Goal: Task Accomplishment & Management: Use online tool/utility

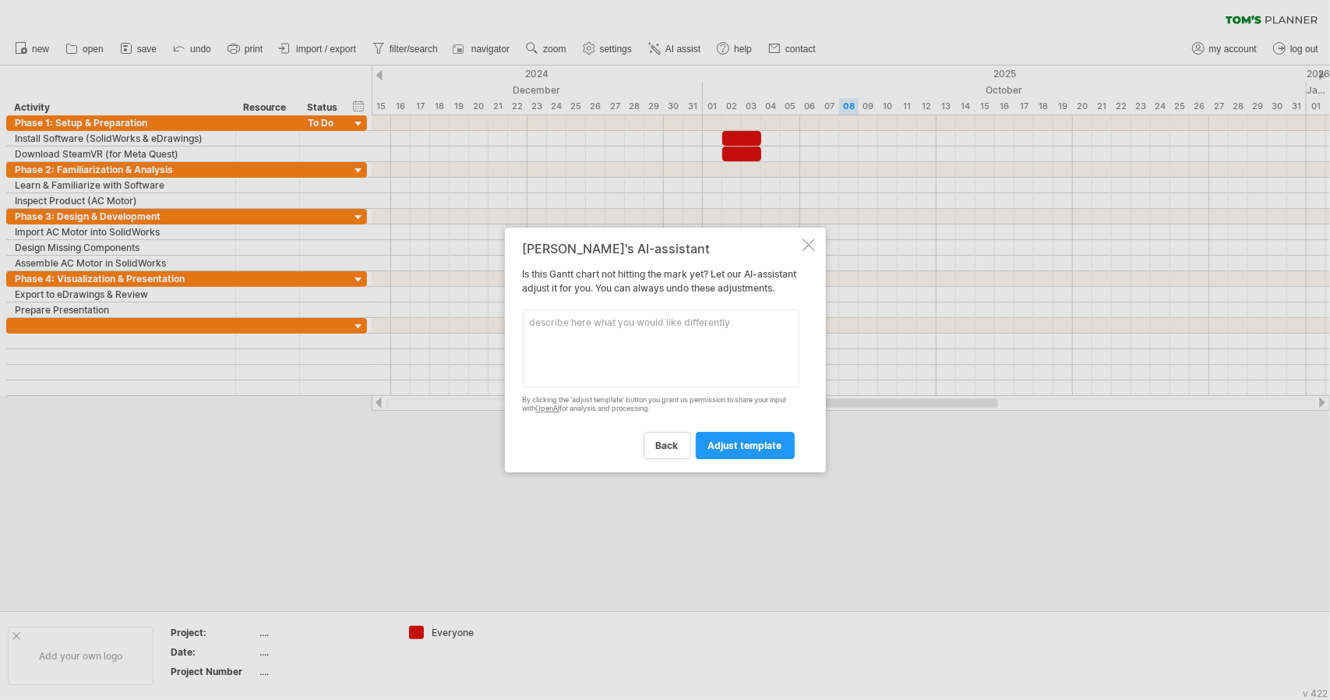
click at [626, 364] on textarea at bounding box center [661, 348] width 277 height 78
type textarea "I only want october"
click at [759, 451] on span "adjust template" at bounding box center [745, 446] width 74 height 12
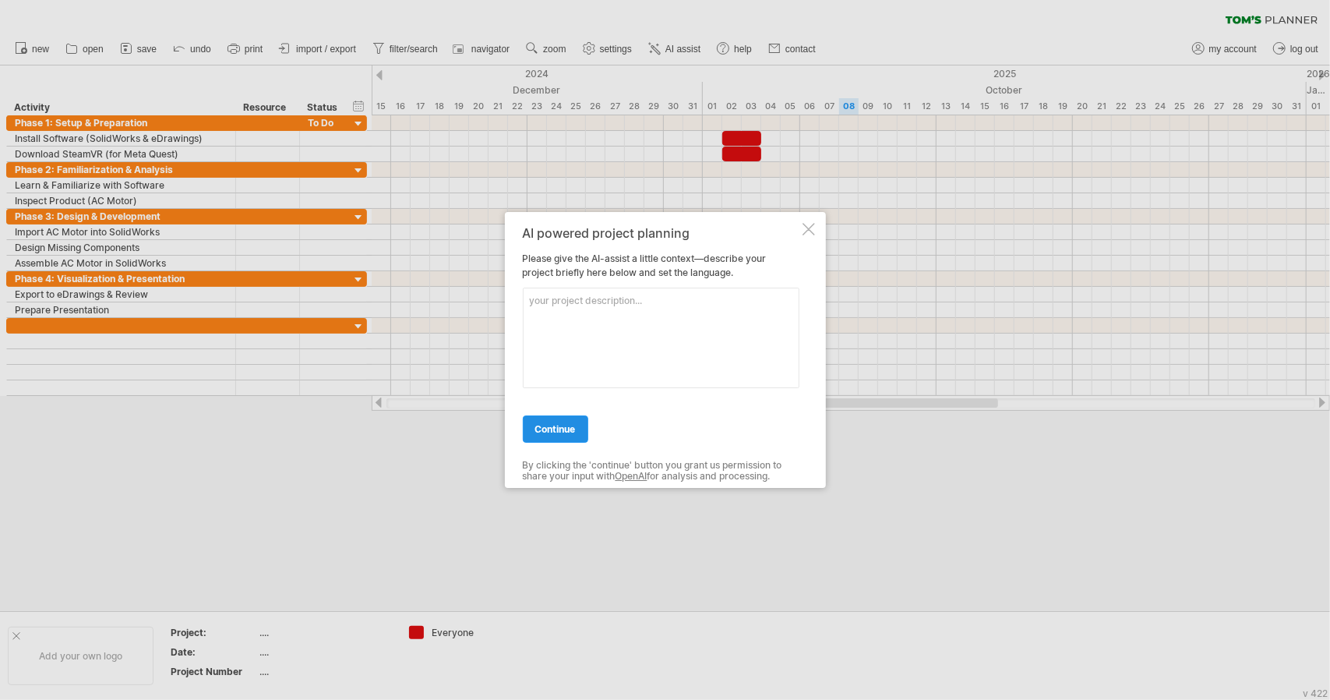
click at [543, 437] on link "continue" at bounding box center [555, 428] width 65 height 27
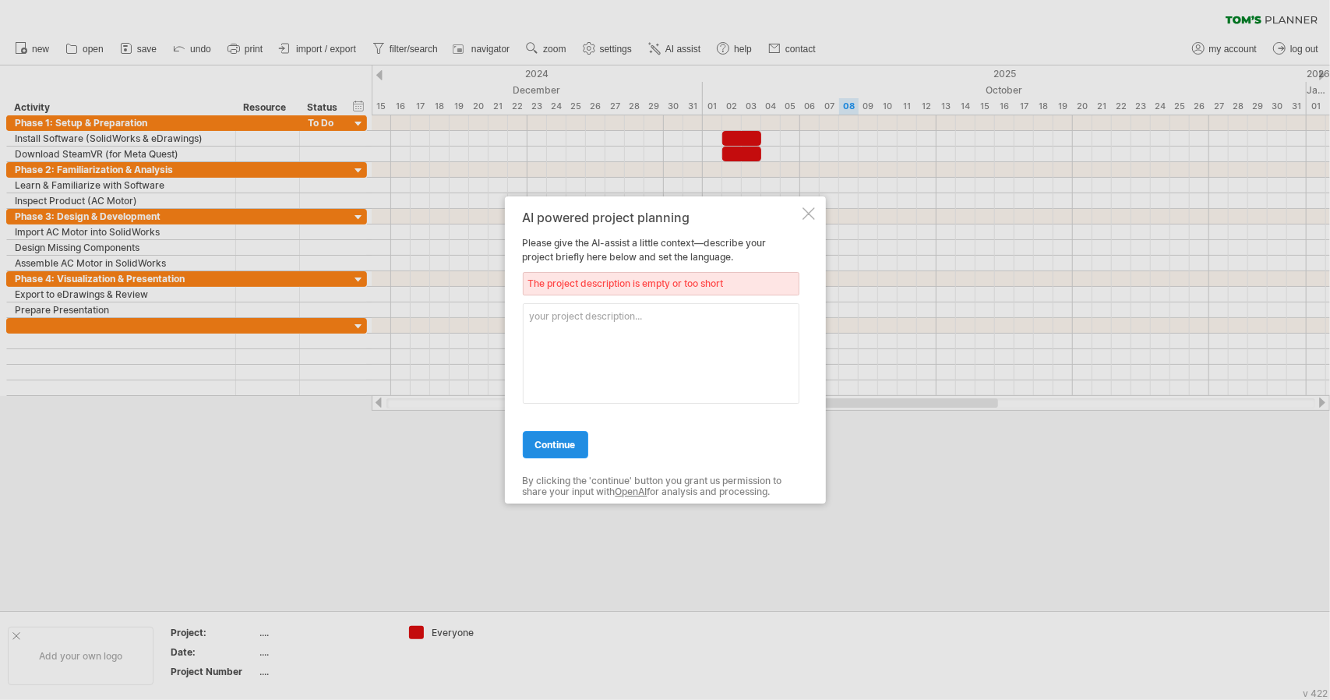
click at [543, 437] on link "continue" at bounding box center [555, 444] width 65 height 27
click at [674, 371] on textarea at bounding box center [661, 353] width 277 height 101
click at [692, 320] on textarea "design gannt chart for my project" at bounding box center [661, 353] width 277 height 101
type textarea "design gannt chart for my project for octorber"
click at [558, 443] on span "continue" at bounding box center [555, 445] width 41 height 12
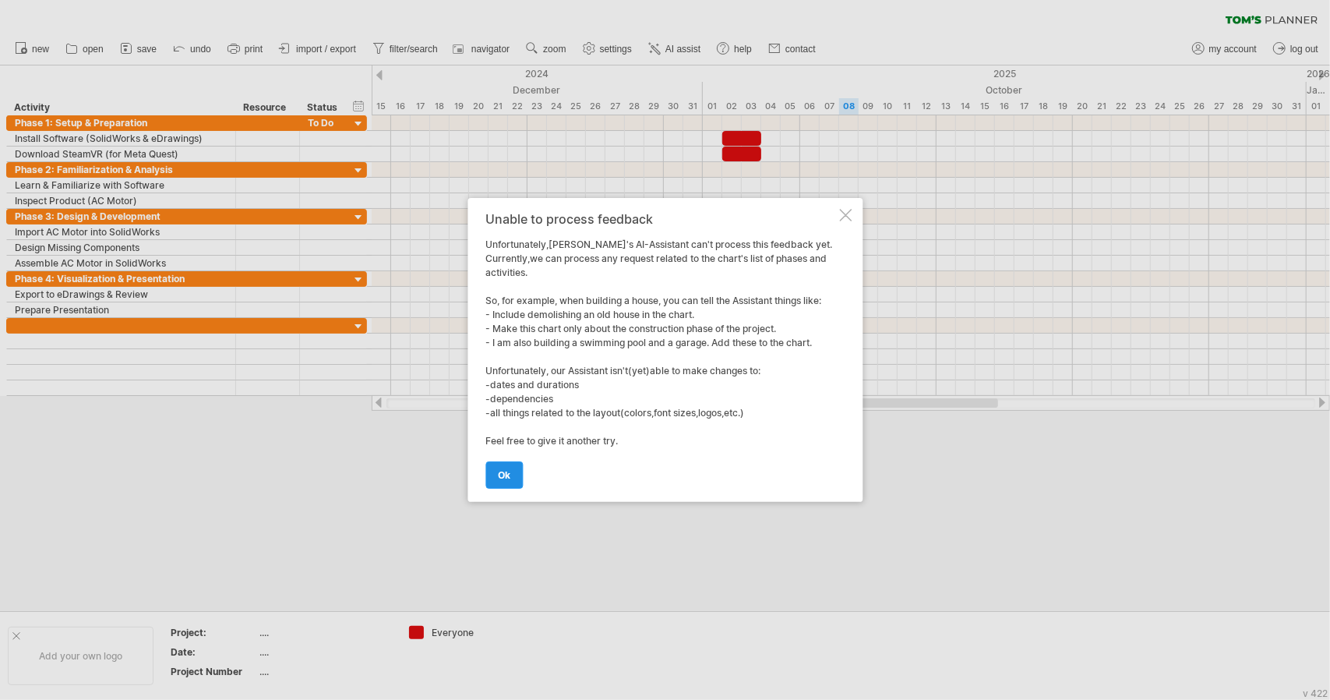
click at [511, 467] on link "ok" at bounding box center [504, 474] width 37 height 27
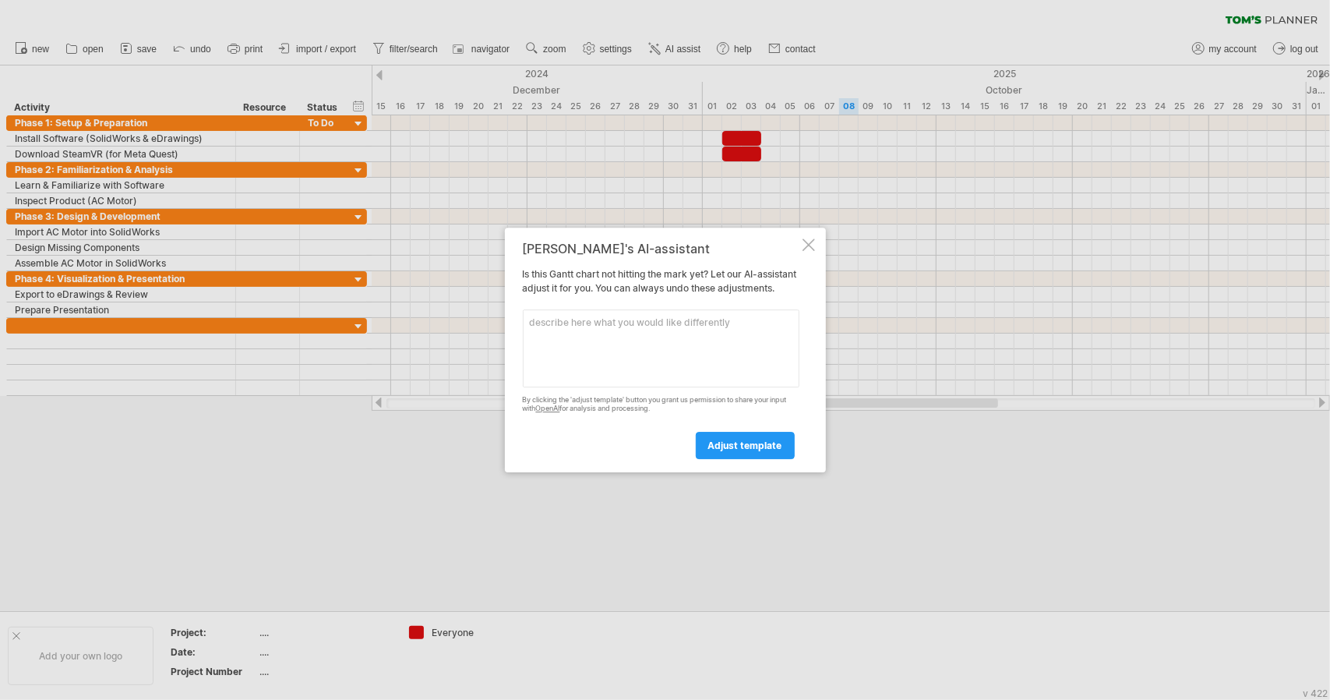
click at [807, 241] on div at bounding box center [809, 244] width 12 height 12
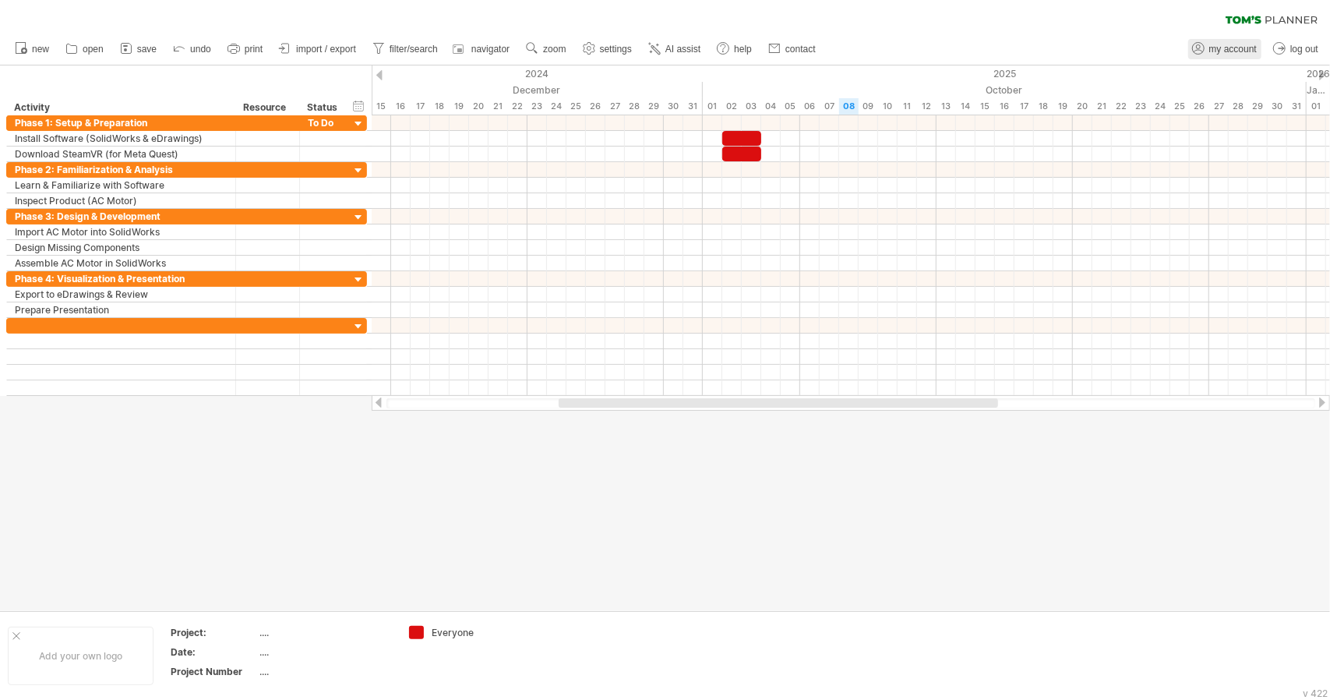
click at [1222, 49] on span "my account" at bounding box center [1234, 49] width 48 height 11
type input "**********"
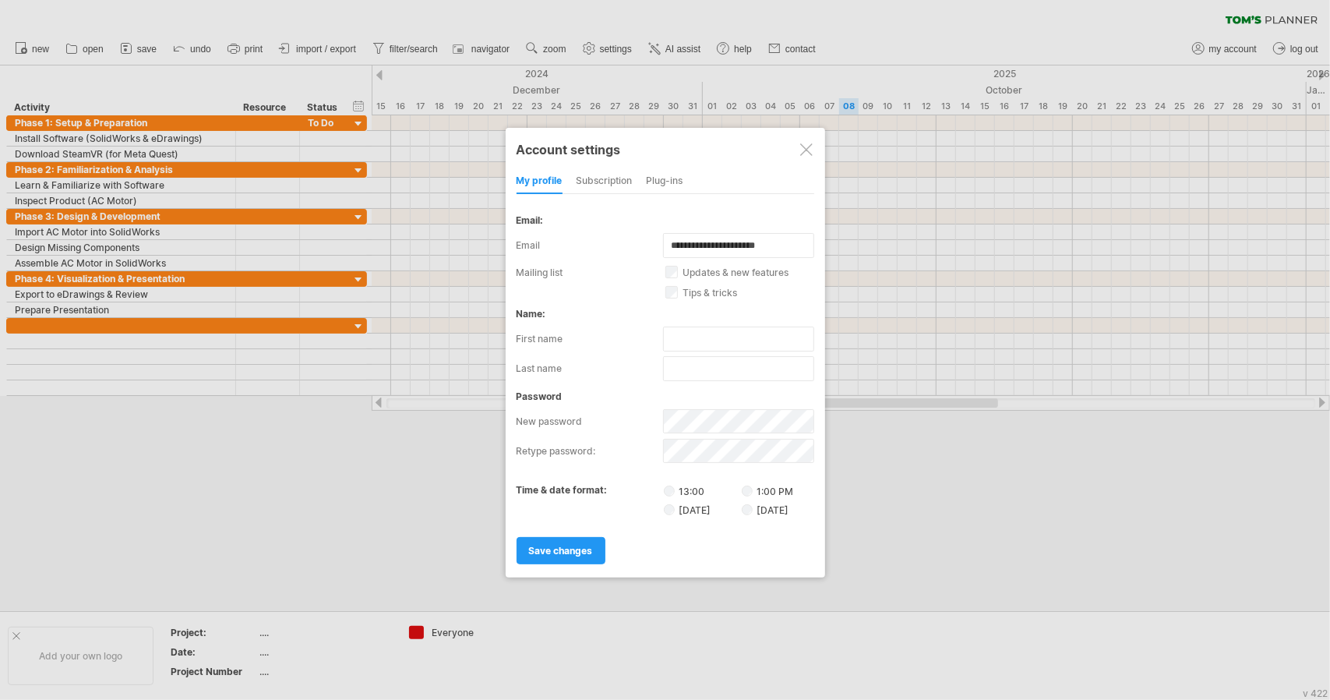
click at [802, 150] on div at bounding box center [806, 149] width 12 height 12
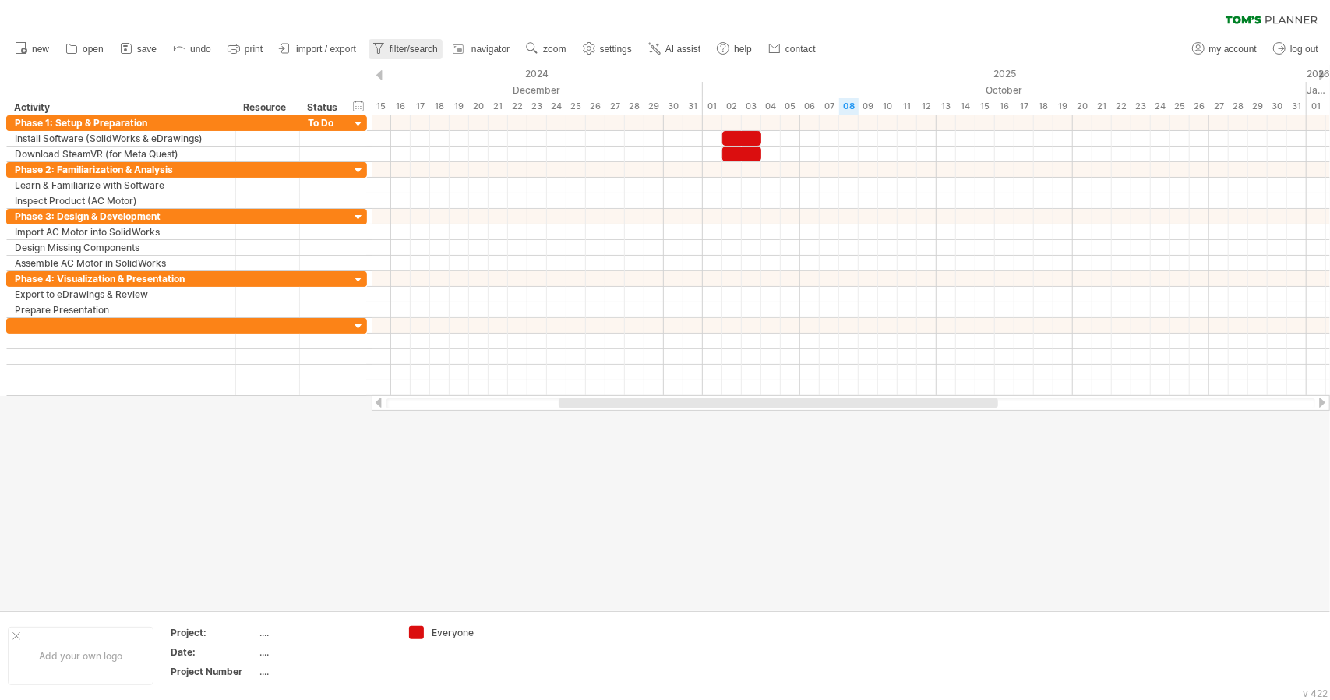
click at [387, 51] on link "filter/search" at bounding box center [406, 49] width 74 height 20
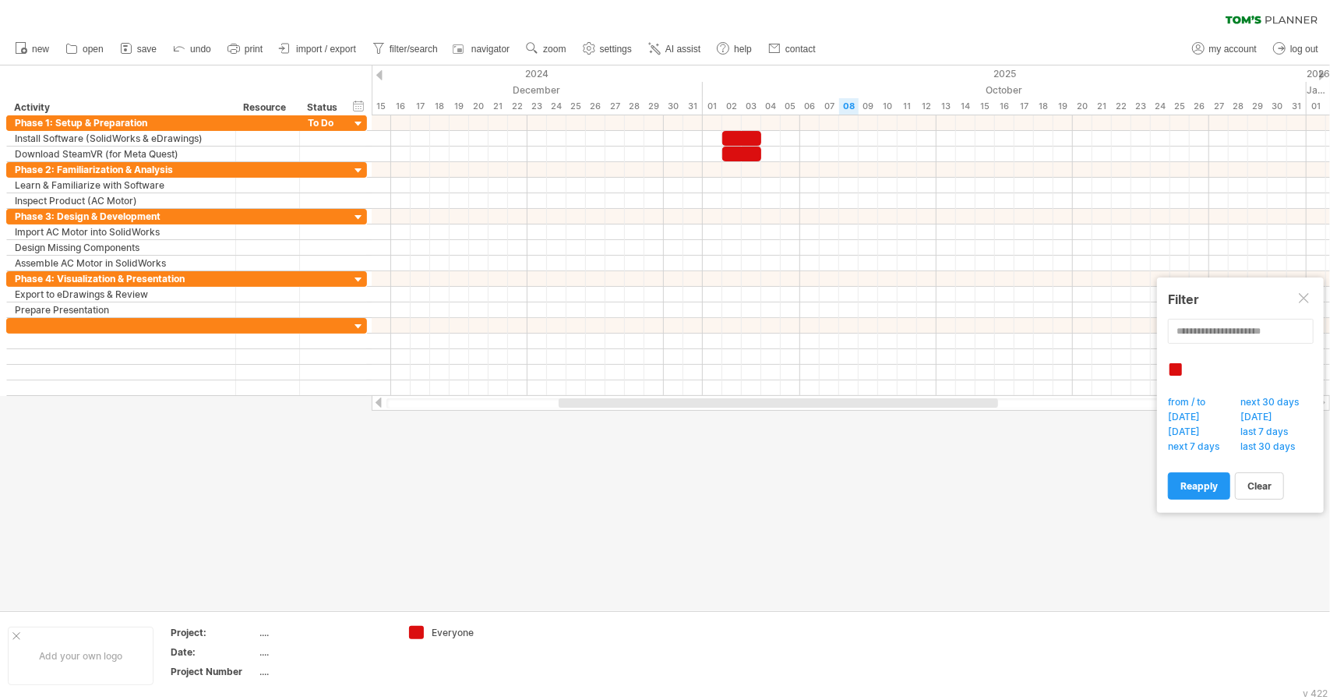
click at [1197, 398] on span "from / to" at bounding box center [1191, 404] width 51 height 16
type input "********"
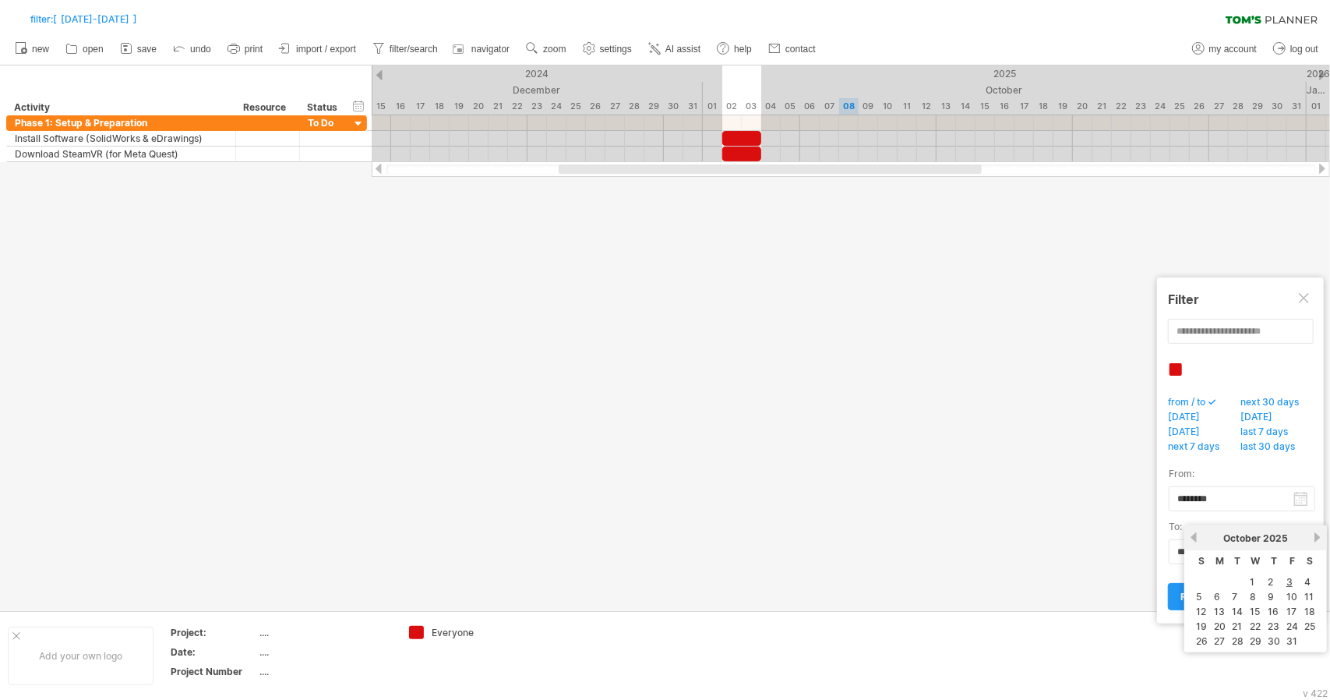
click at [1300, 553] on body "progress(100%) Trying to reach [DOMAIN_NAME] Connected again... 0% filter: [ [D…" at bounding box center [665, 351] width 1330 height 703
click at [1288, 634] on link "31" at bounding box center [1292, 641] width 14 height 15
type input "********"
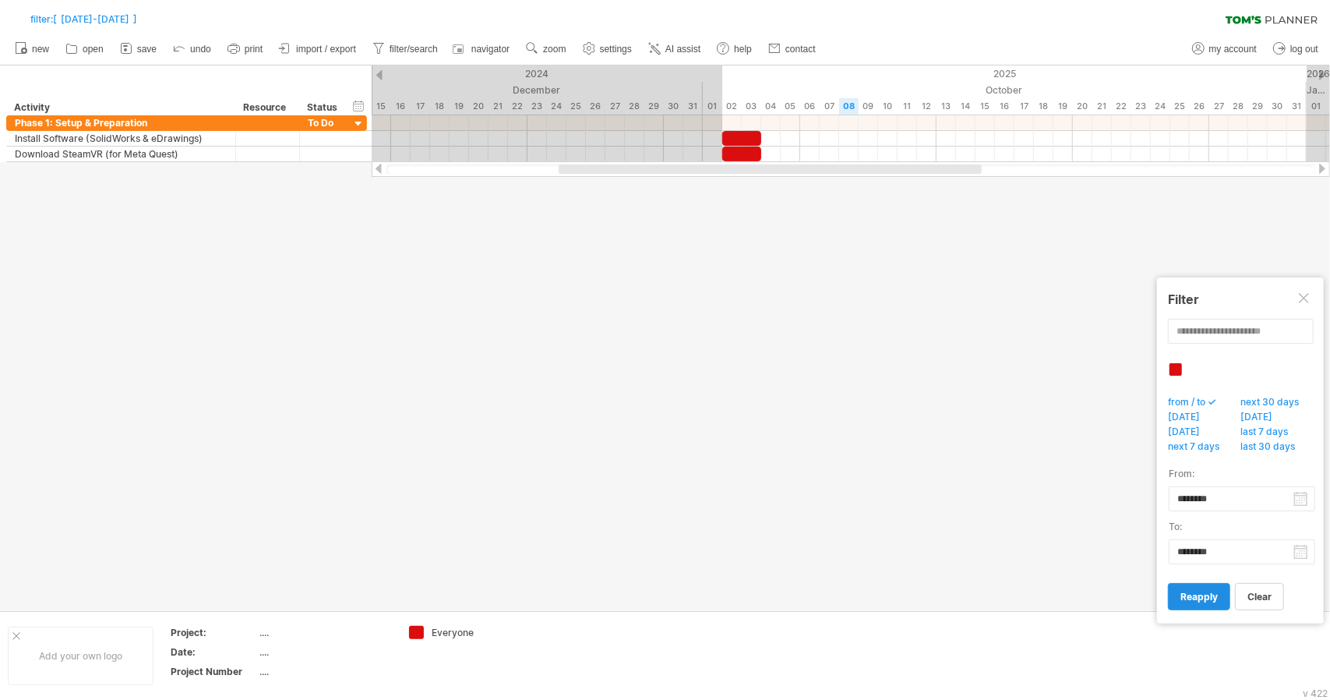
click at [1214, 599] on link "reapply" at bounding box center [1199, 596] width 62 height 27
click at [1308, 297] on div at bounding box center [1305, 299] width 12 height 12
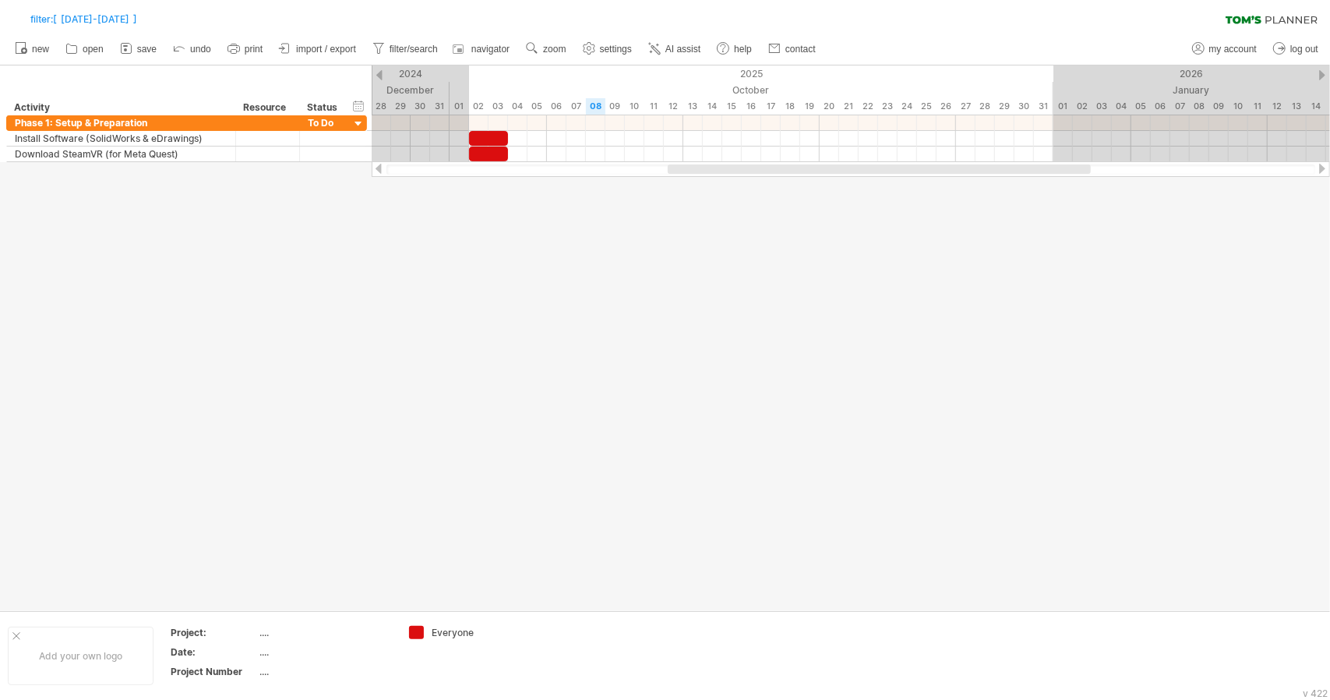
drag, startPoint x: 800, startPoint y: 171, endPoint x: 909, endPoint y: 171, distance: 109.1
click at [909, 171] on div at bounding box center [879, 168] width 423 height 9
click at [354, 104] on div "hide start/end/duration show start/end/duration" at bounding box center [358, 105] width 15 height 16
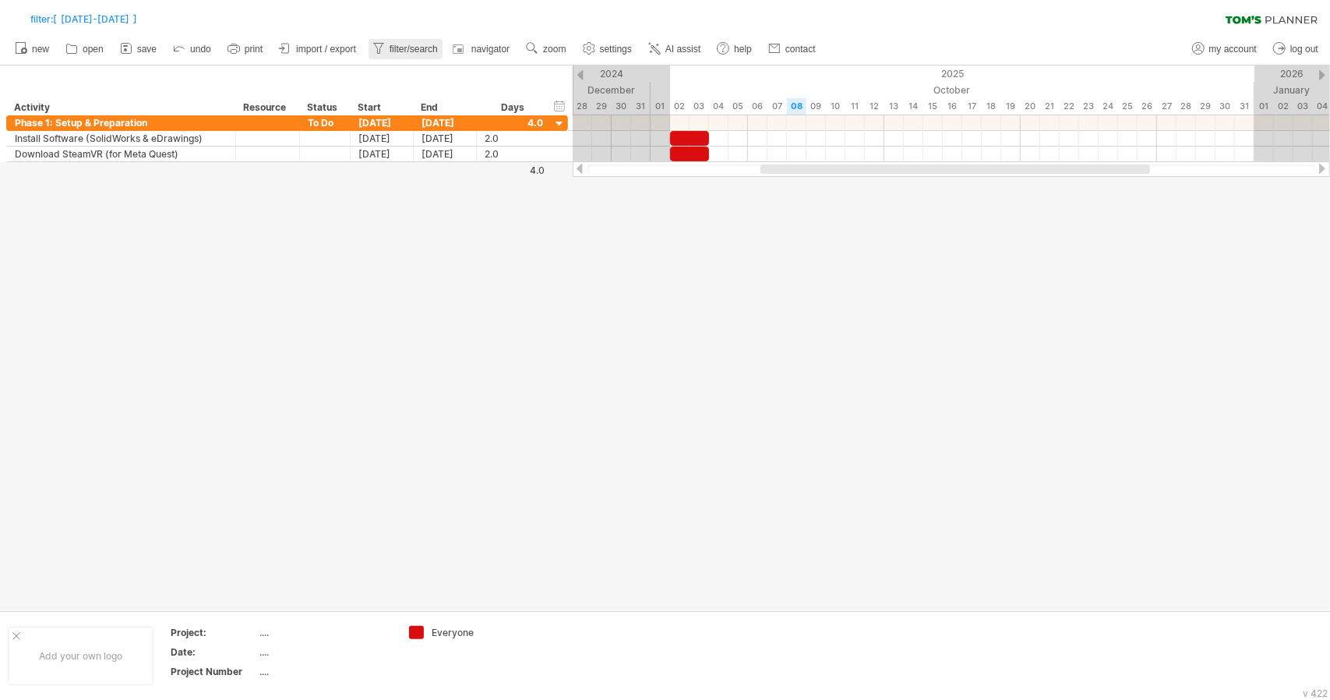
click at [421, 49] on span "filter/search" at bounding box center [414, 49] width 48 height 11
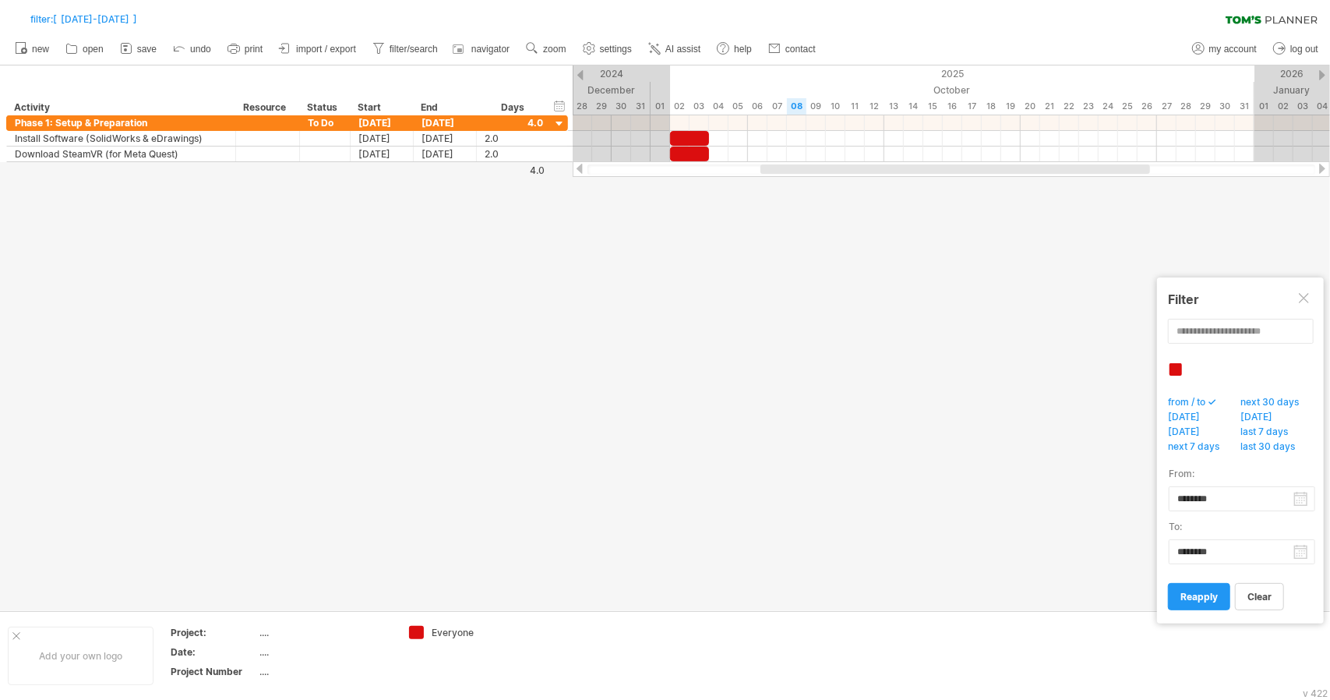
click at [1178, 367] on div at bounding box center [1176, 369] width 12 height 12
click at [1252, 597] on span "clear" at bounding box center [1260, 597] width 24 height 12
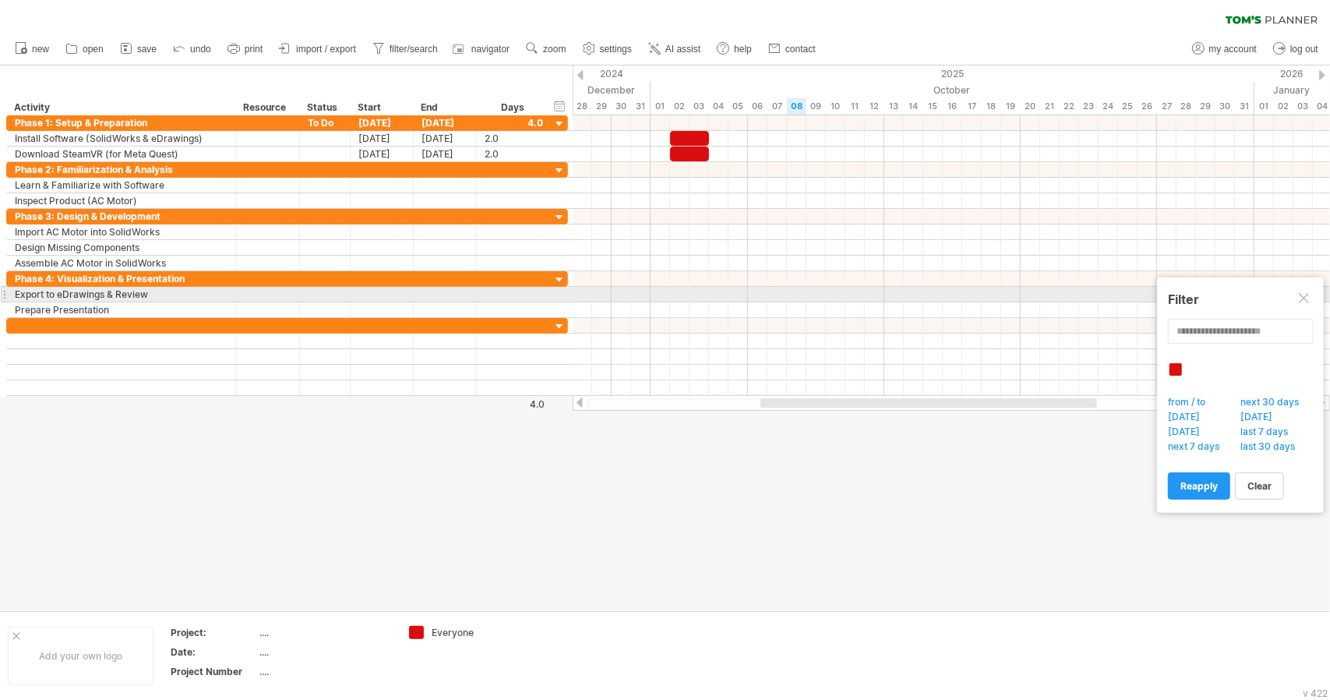
click at [1305, 298] on div at bounding box center [1305, 299] width 12 height 12
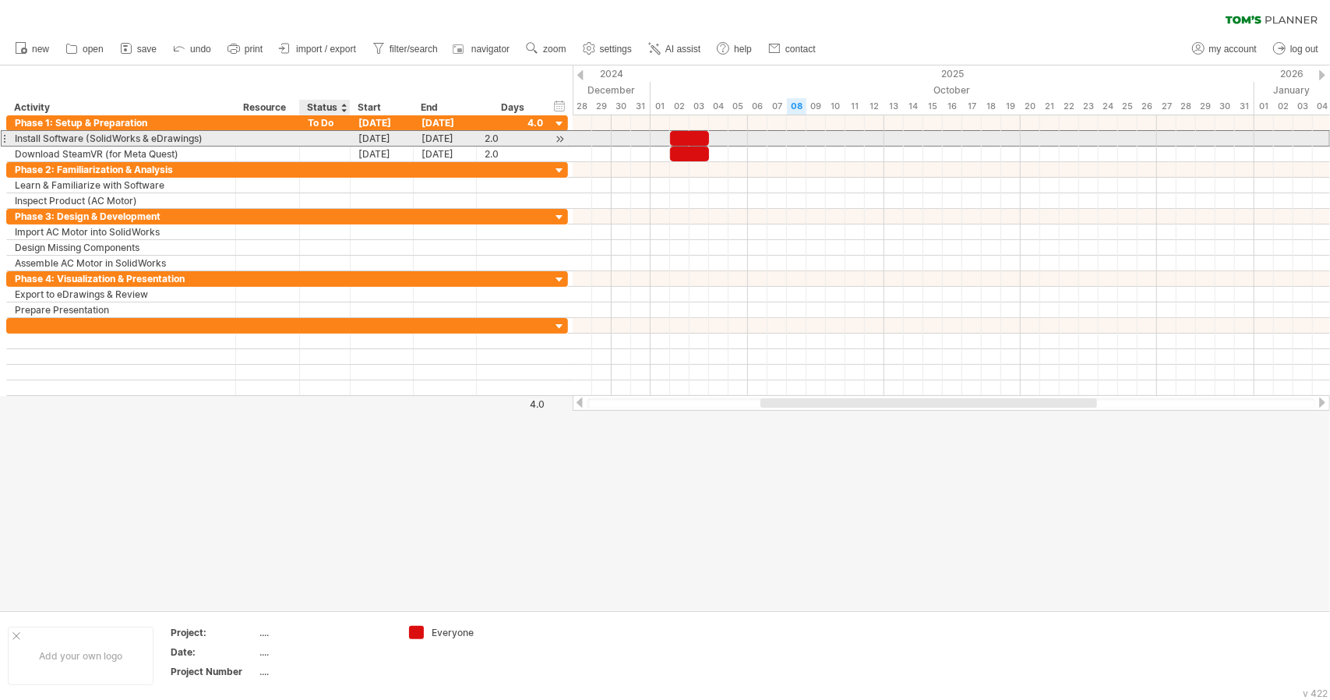
click at [331, 141] on div at bounding box center [325, 138] width 34 height 15
type input "****"
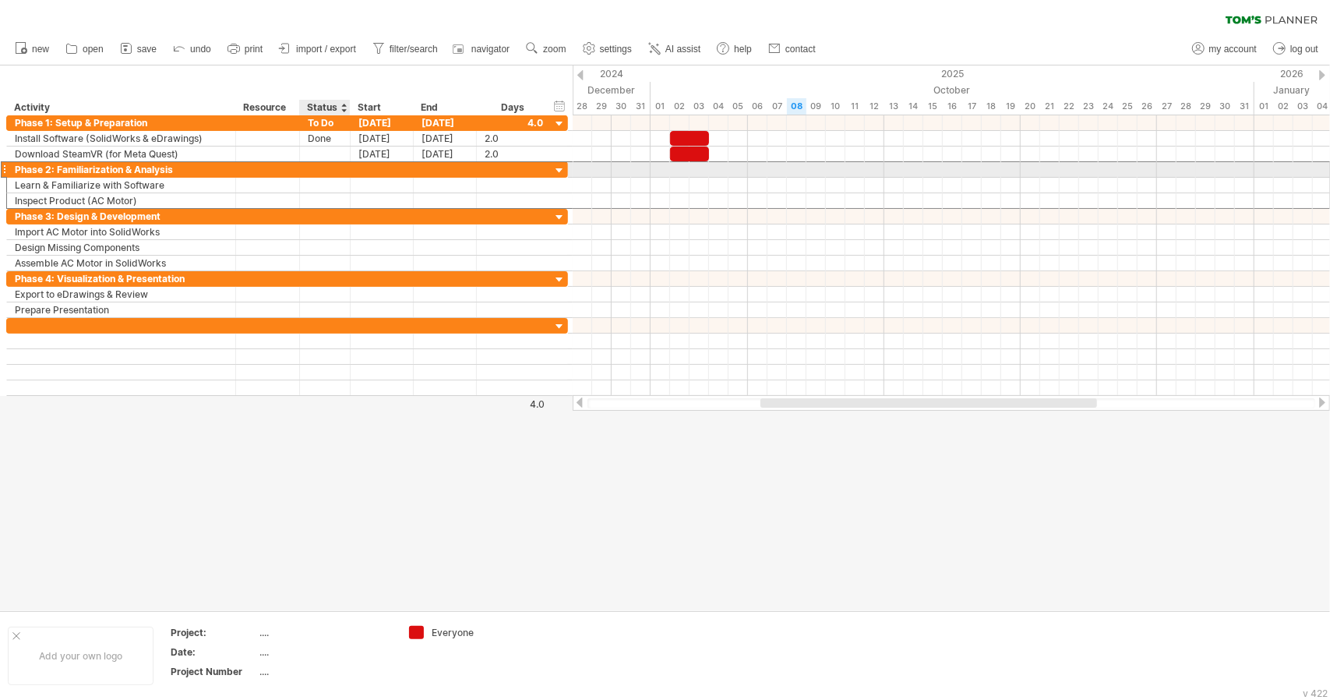
click at [330, 163] on div at bounding box center [325, 169] width 34 height 15
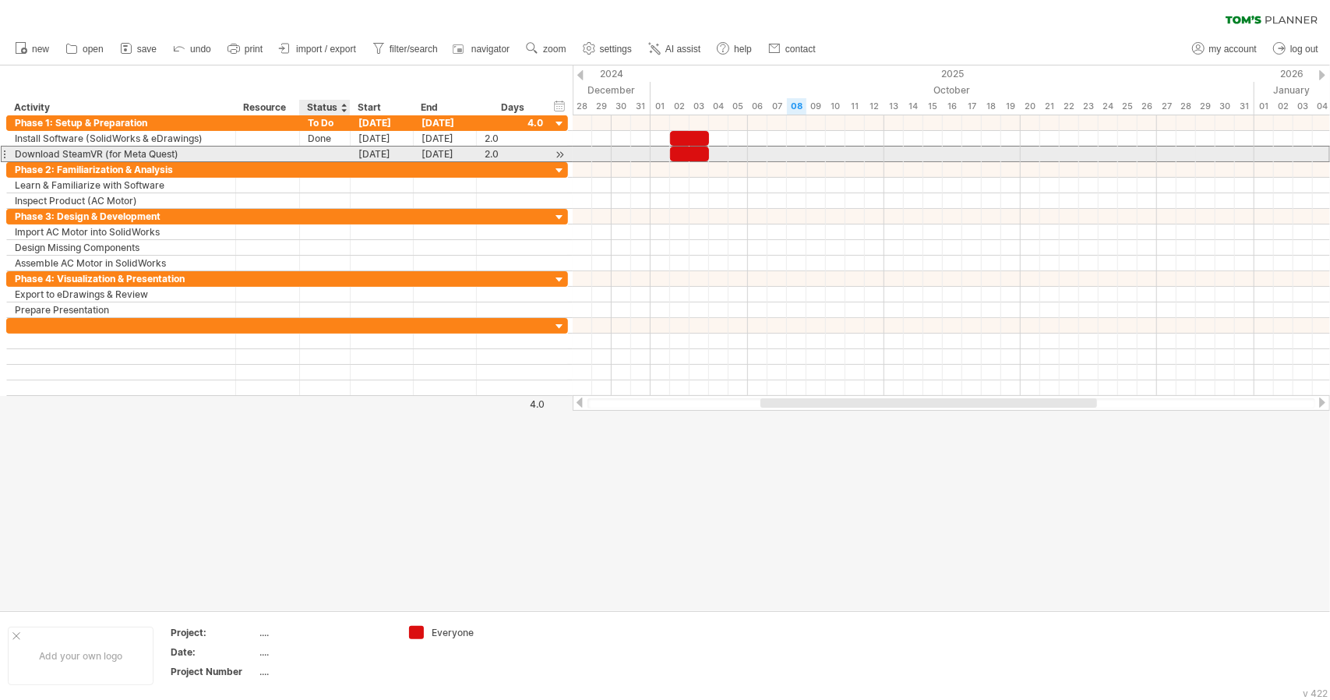
click at [335, 154] on div at bounding box center [325, 154] width 34 height 15
type input "*"
type input "*****"
type input "*"
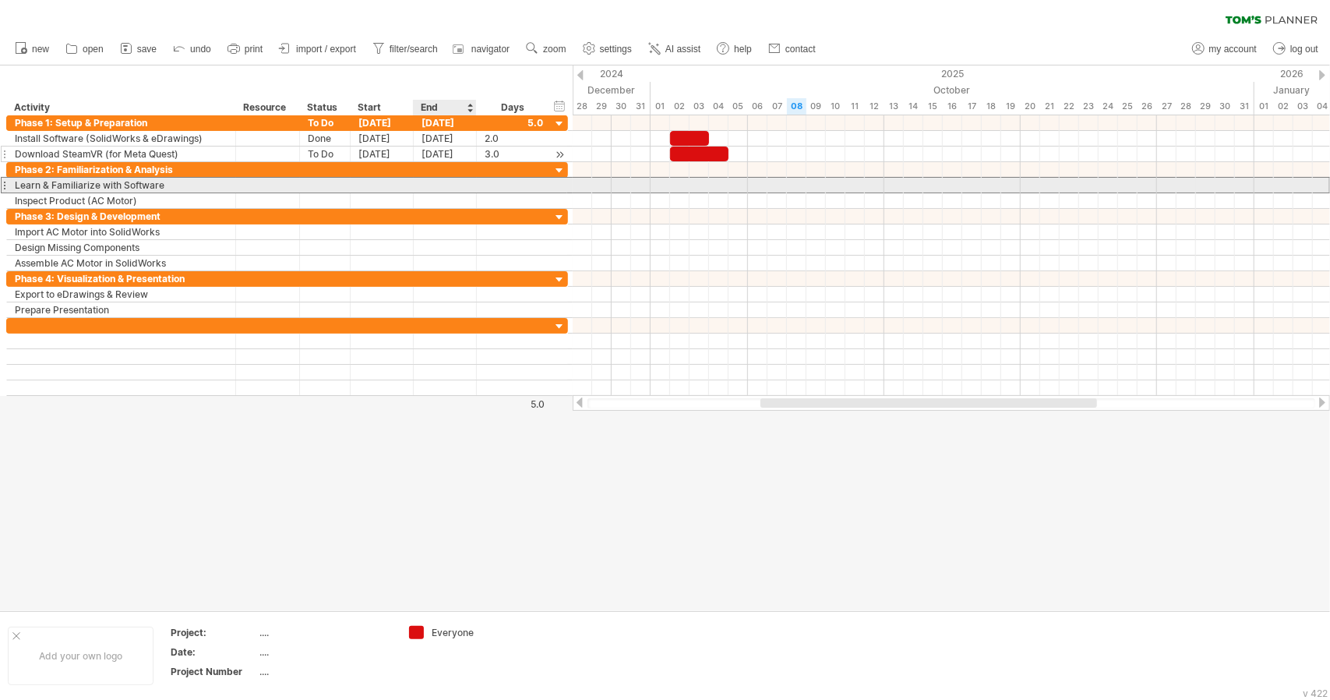
click at [436, 185] on div at bounding box center [445, 185] width 63 height 15
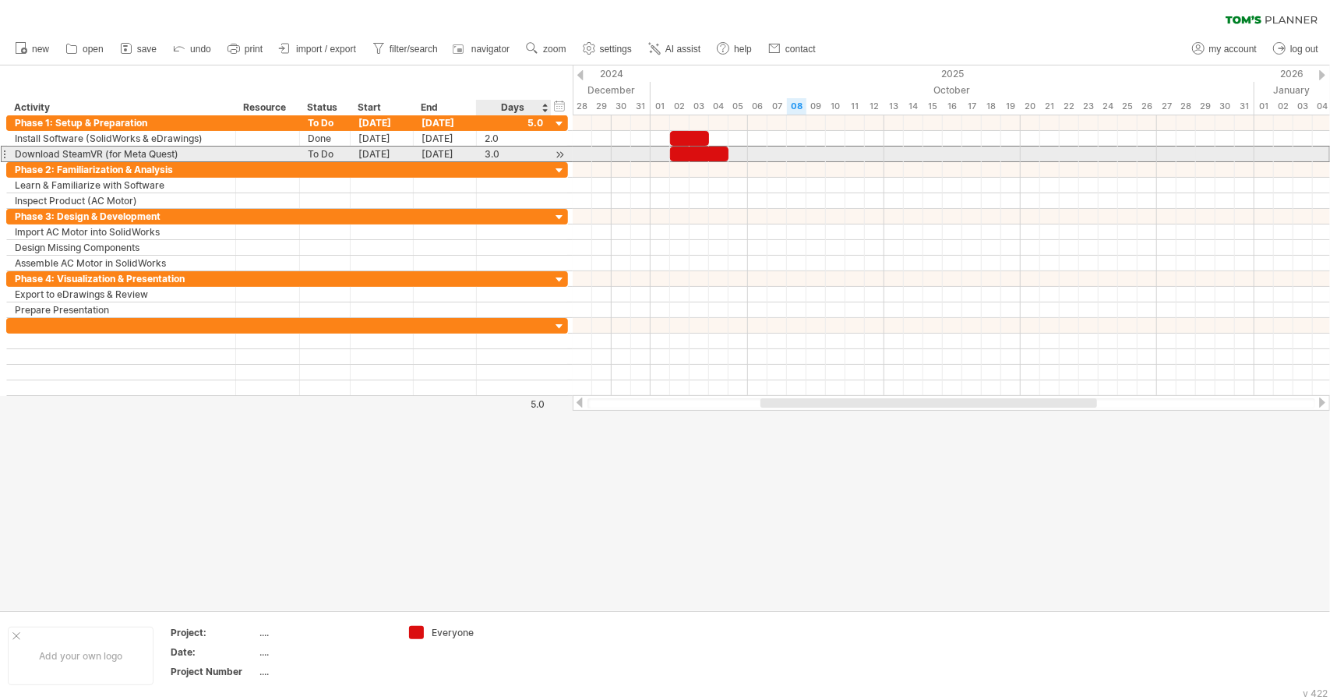
click at [485, 152] on div "3.0" at bounding box center [514, 154] width 58 height 15
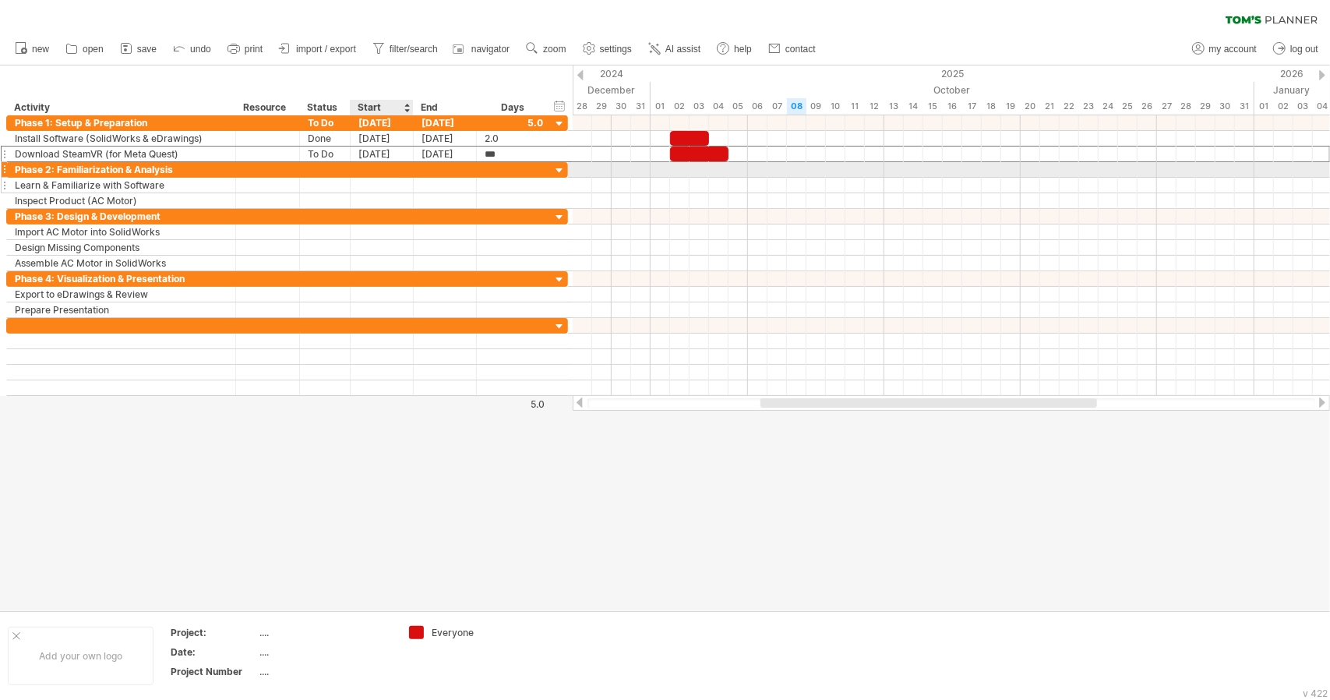
click at [316, 178] on div at bounding box center [325, 185] width 34 height 15
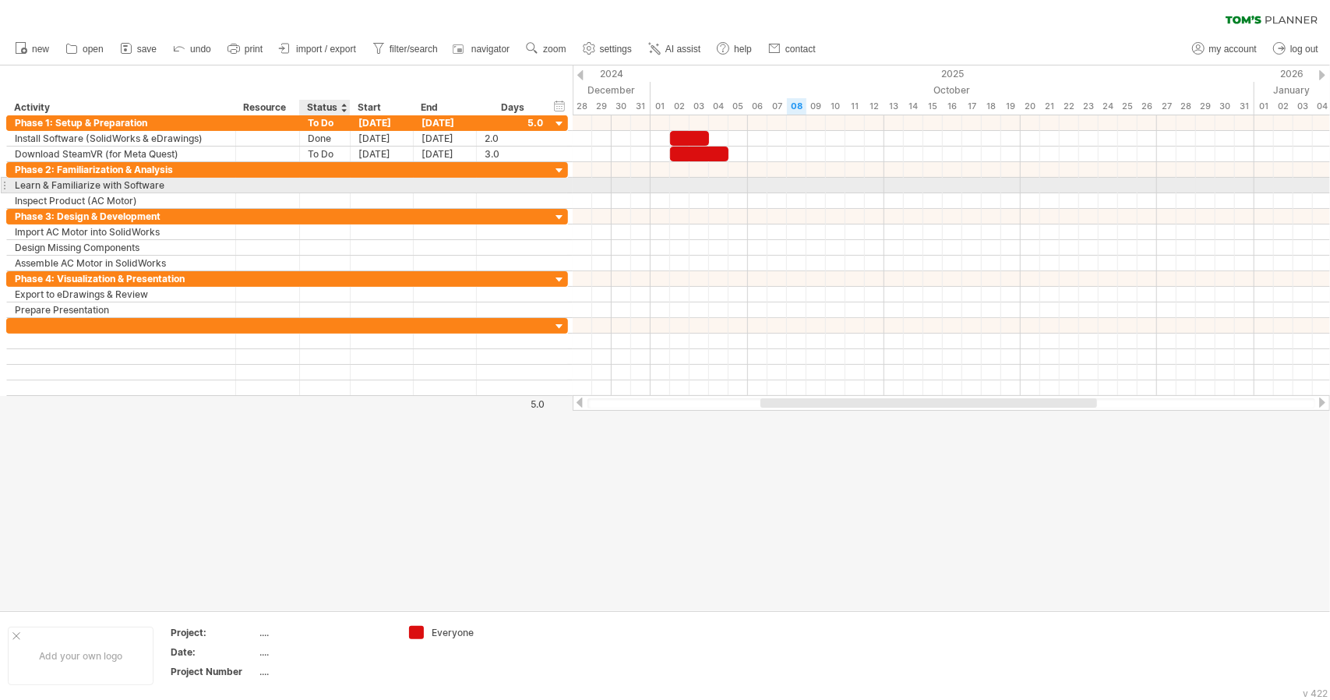
click at [347, 185] on div at bounding box center [348, 186] width 8 height 16
click at [316, 185] on div at bounding box center [325, 185] width 34 height 15
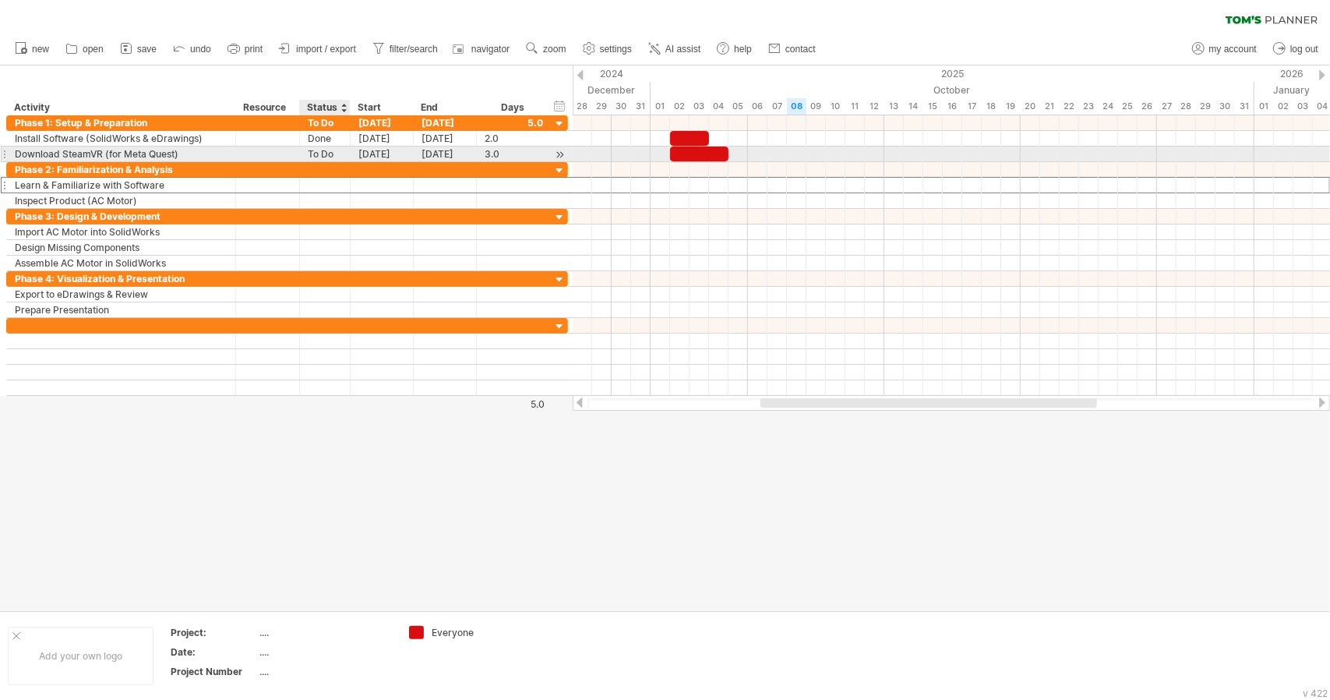
click at [327, 154] on div "To Do" at bounding box center [325, 154] width 34 height 15
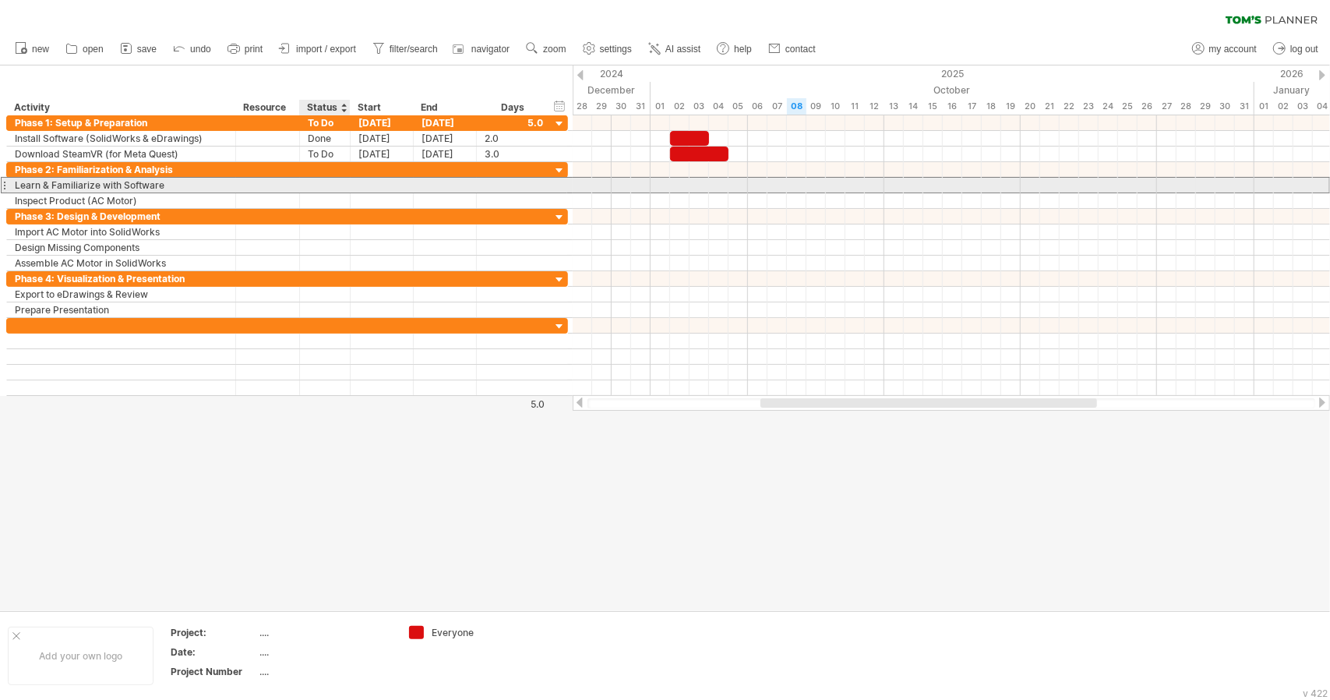
click at [325, 185] on div at bounding box center [325, 185] width 34 height 15
paste input "*****"
type input "*****"
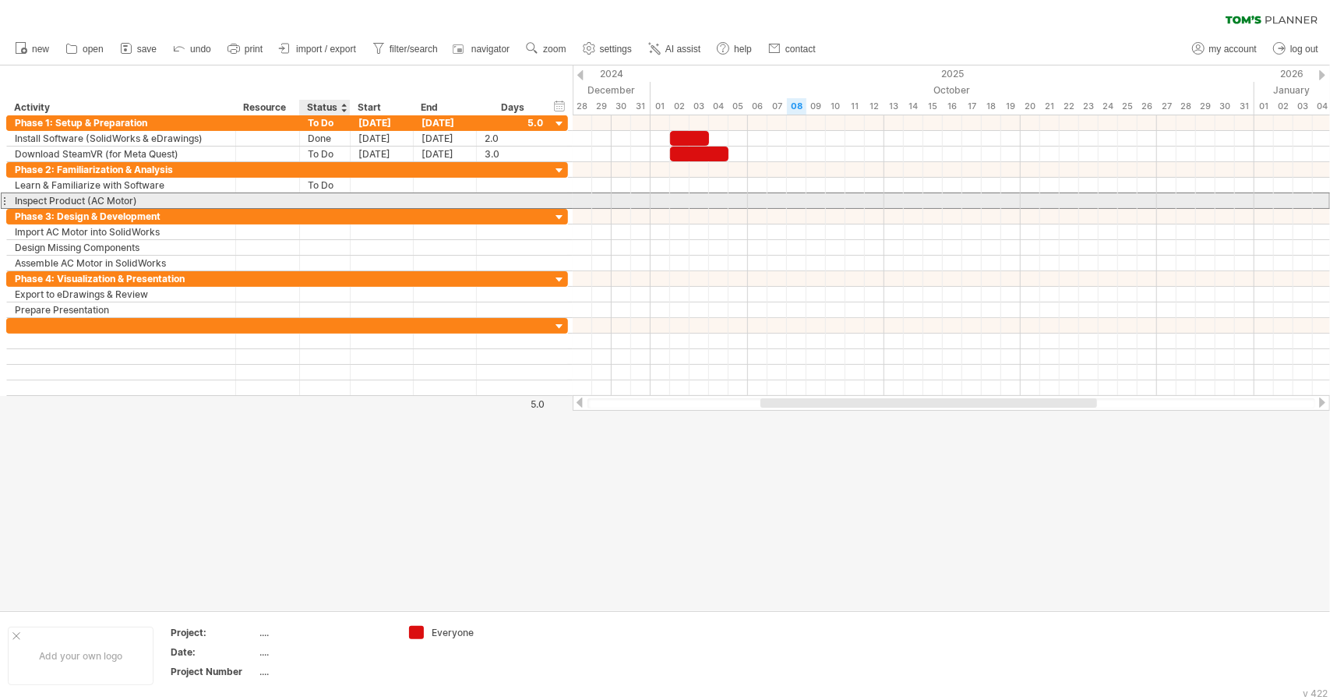
click at [325, 196] on div at bounding box center [325, 200] width 34 height 15
paste input "*****"
type input "*****"
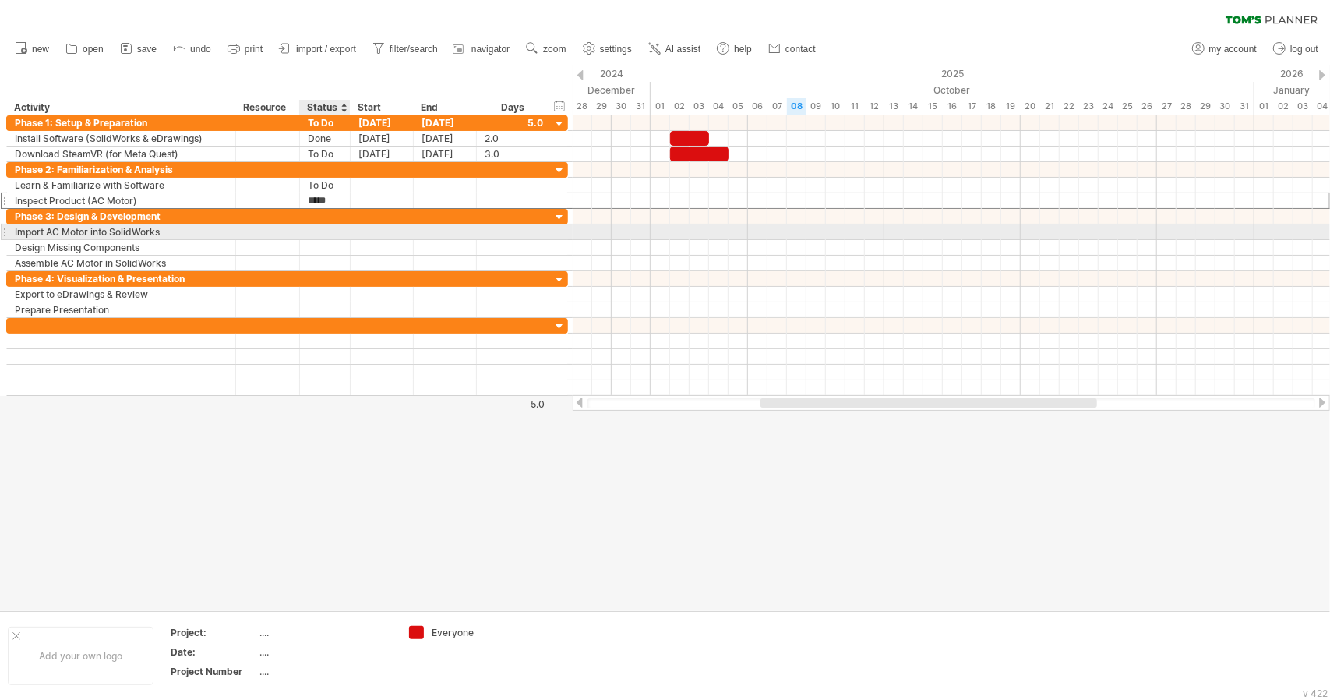
click at [325, 230] on div at bounding box center [325, 231] width 34 height 15
paste input "*****"
type input "*****"
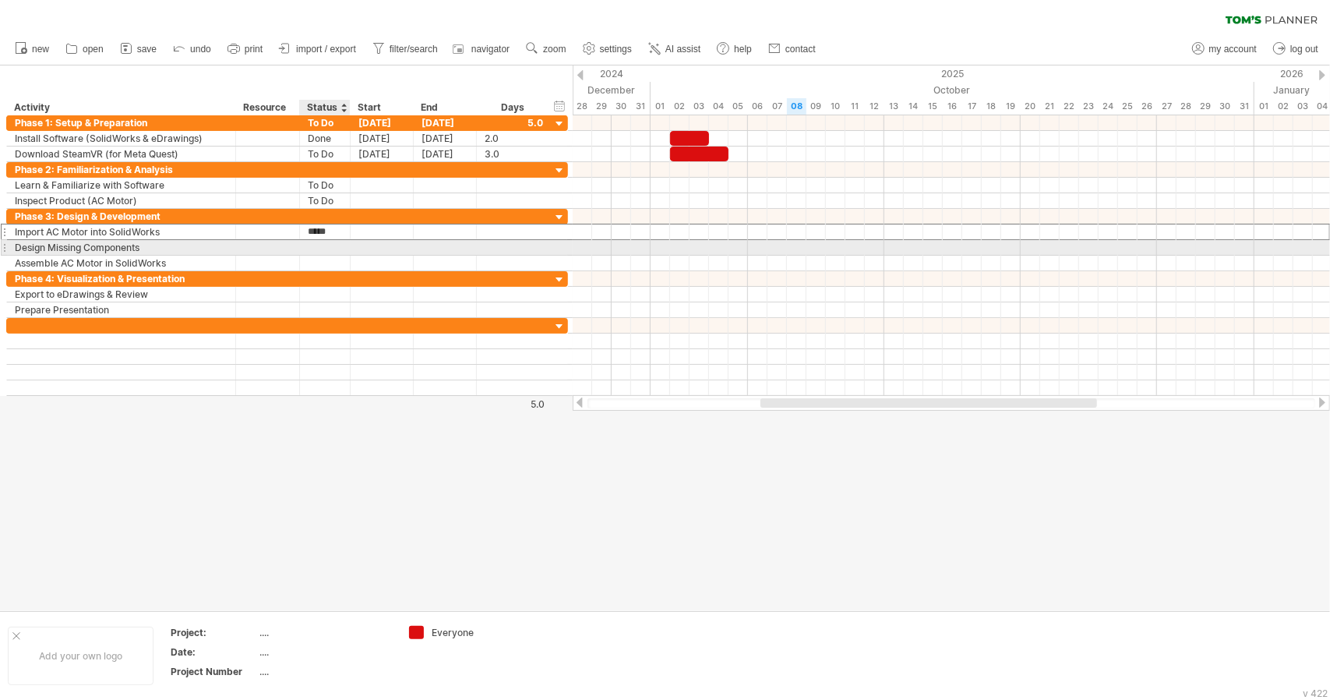
click at [326, 249] on div at bounding box center [325, 247] width 34 height 15
paste input "*****"
type input "*****"
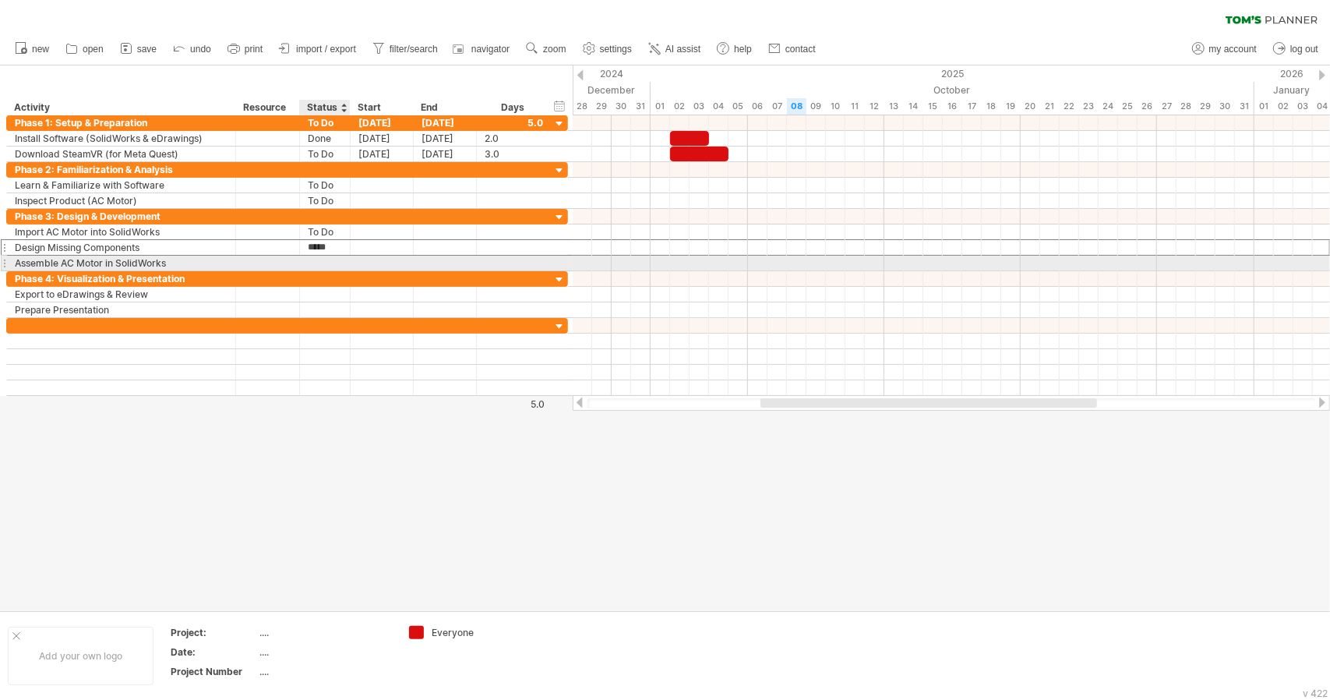
click at [325, 267] on div at bounding box center [325, 263] width 34 height 15
paste input "*****"
type input "*****"
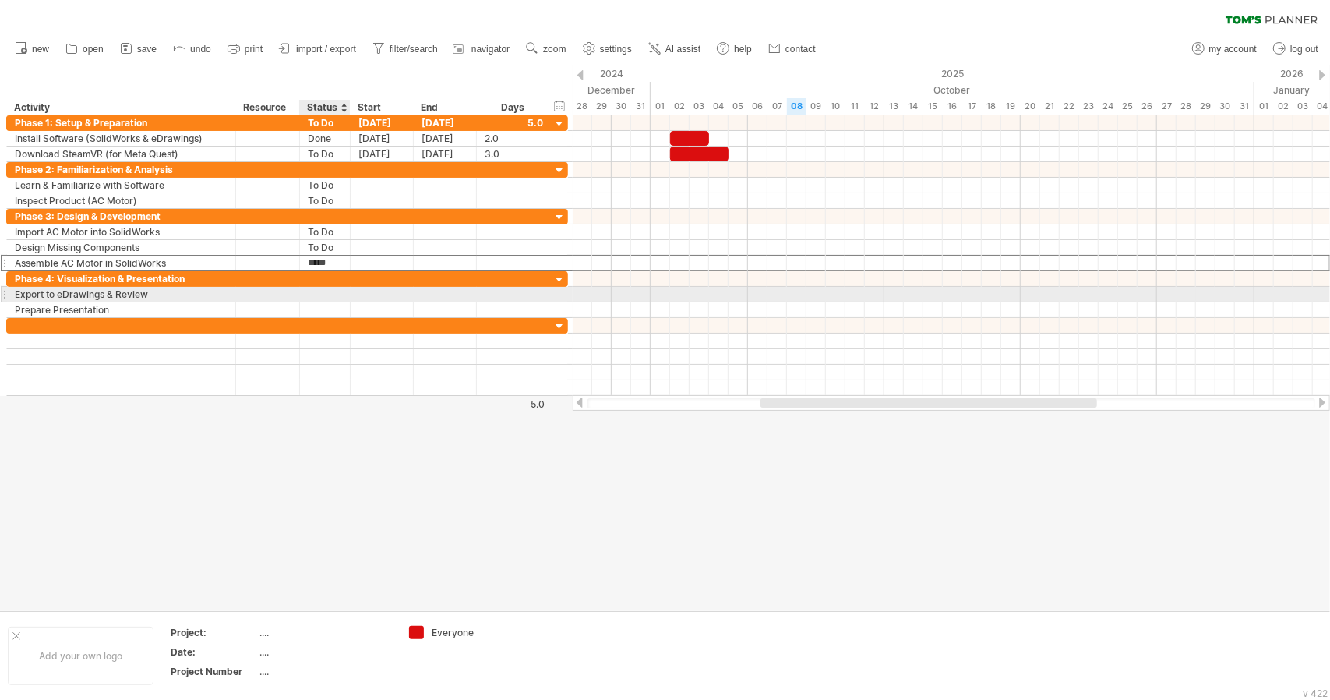
click at [325, 287] on div at bounding box center [325, 294] width 34 height 15
paste input "*****"
type input "*****"
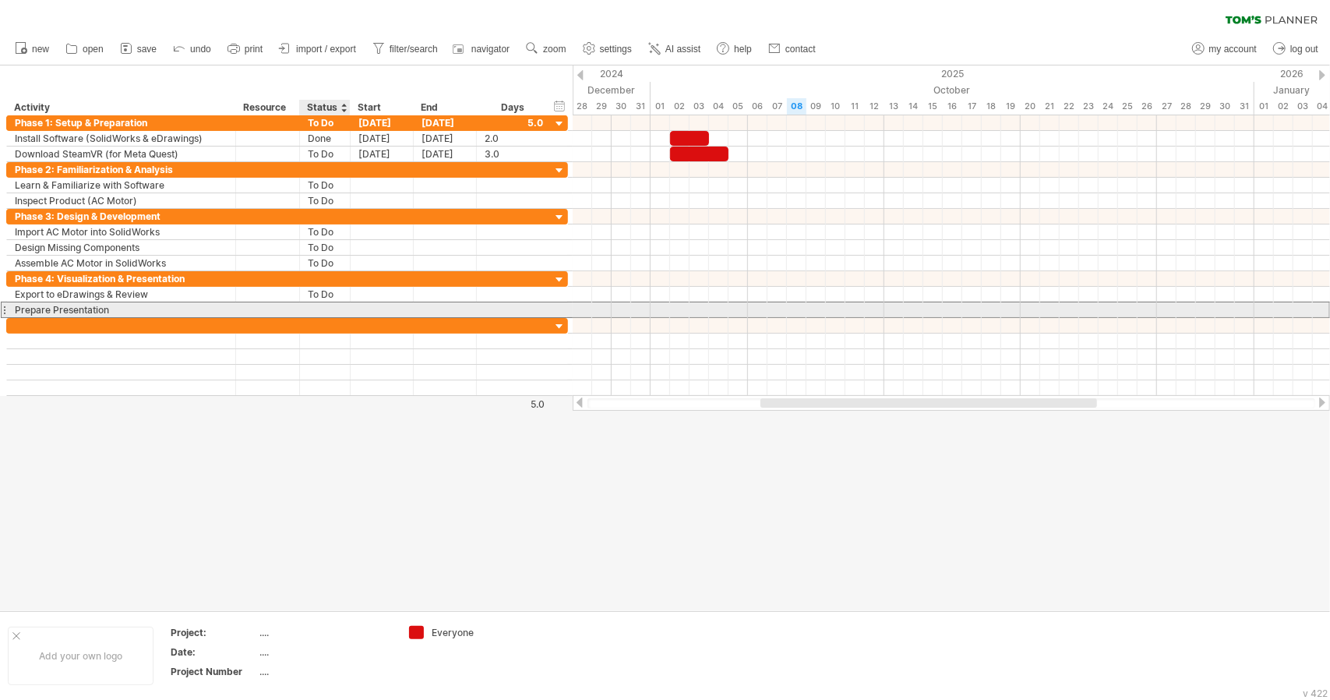
click at [324, 302] on div at bounding box center [325, 309] width 34 height 15
paste input "*****"
type input "*****"
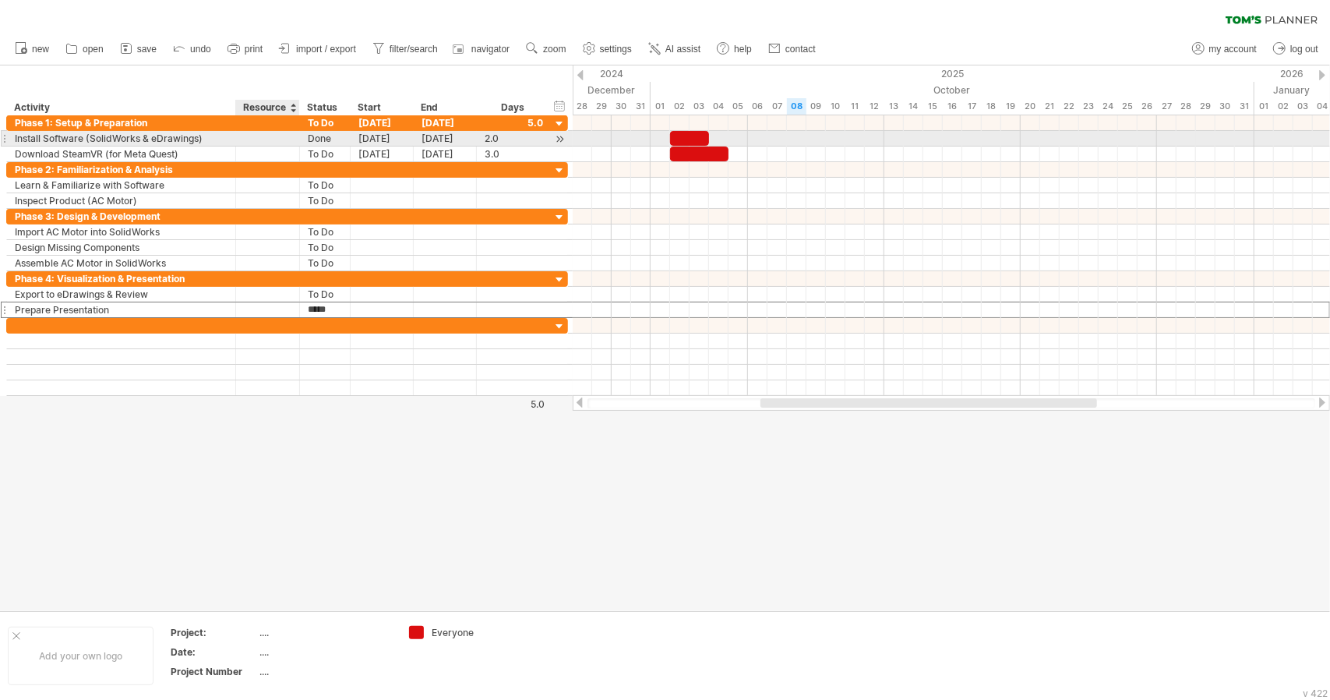
click at [263, 140] on div at bounding box center [268, 138] width 48 height 15
type input "********"
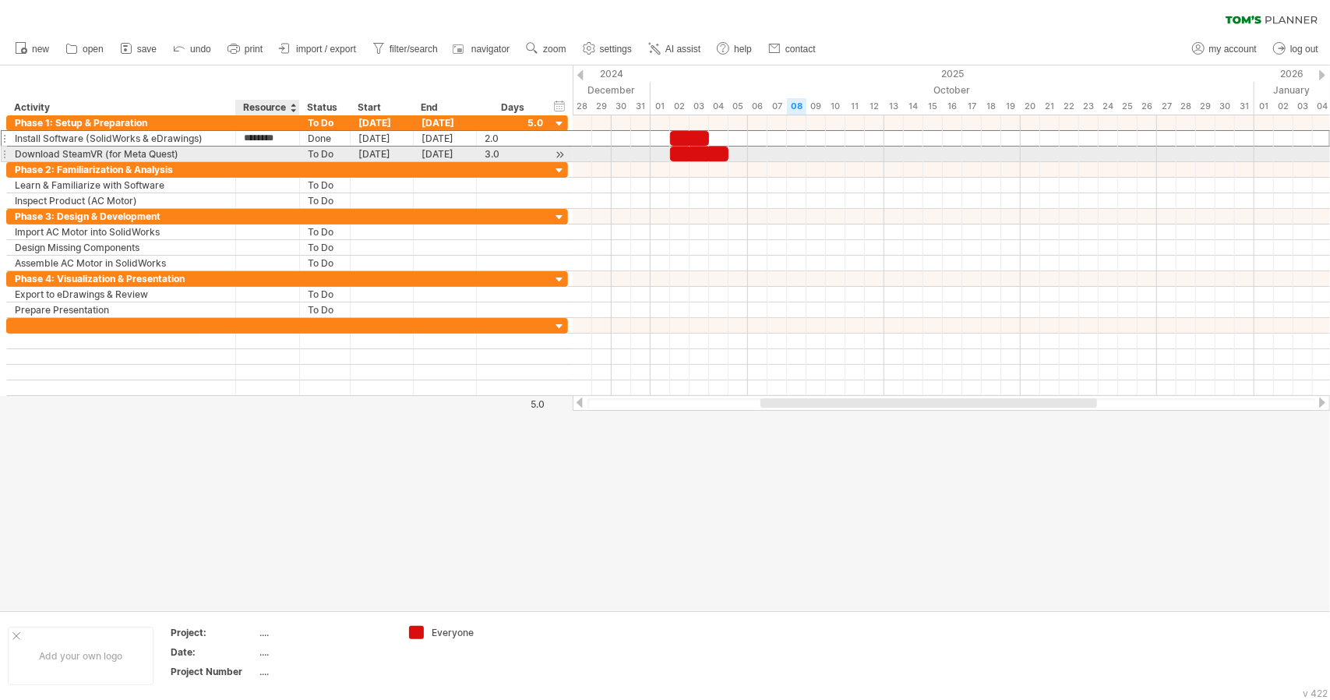
click at [266, 157] on div at bounding box center [268, 154] width 48 height 15
type input "********"
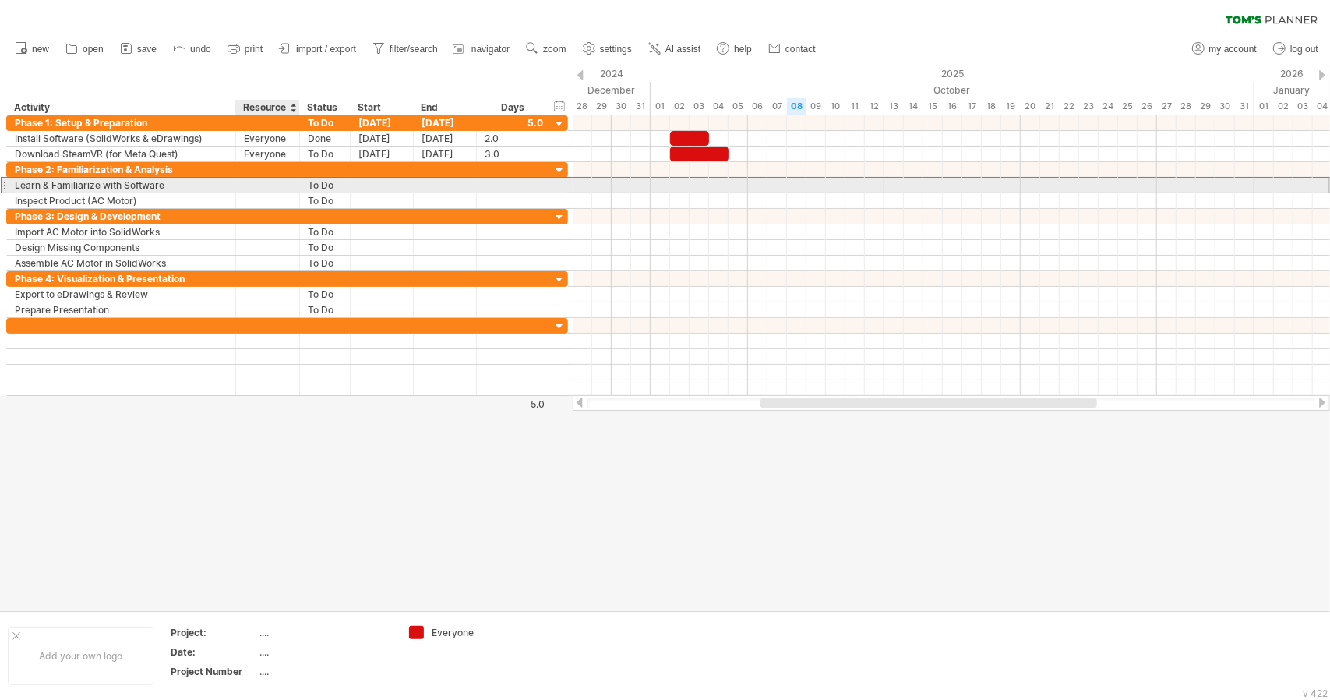
click at [256, 189] on div at bounding box center [268, 185] width 48 height 15
type input "********"
click at [256, 194] on div at bounding box center [268, 200] width 48 height 15
paste input "*****"
type input "*****"
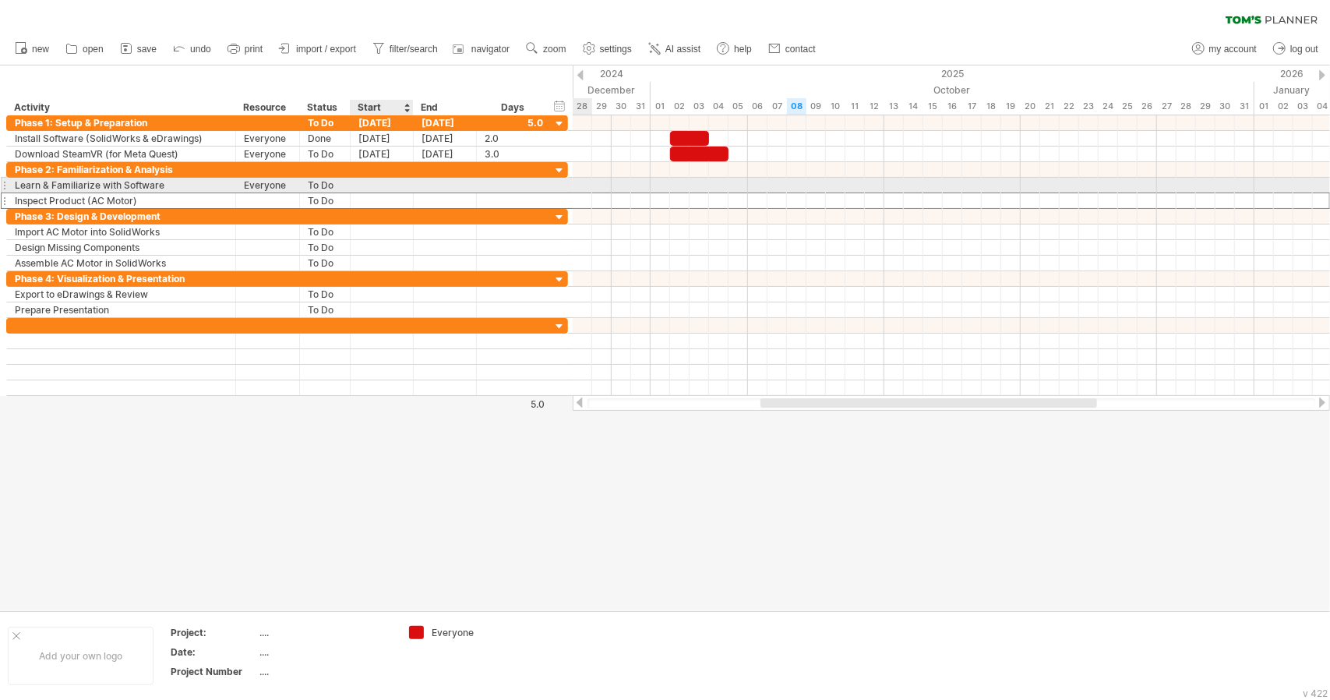
click at [390, 185] on div at bounding box center [382, 185] width 63 height 15
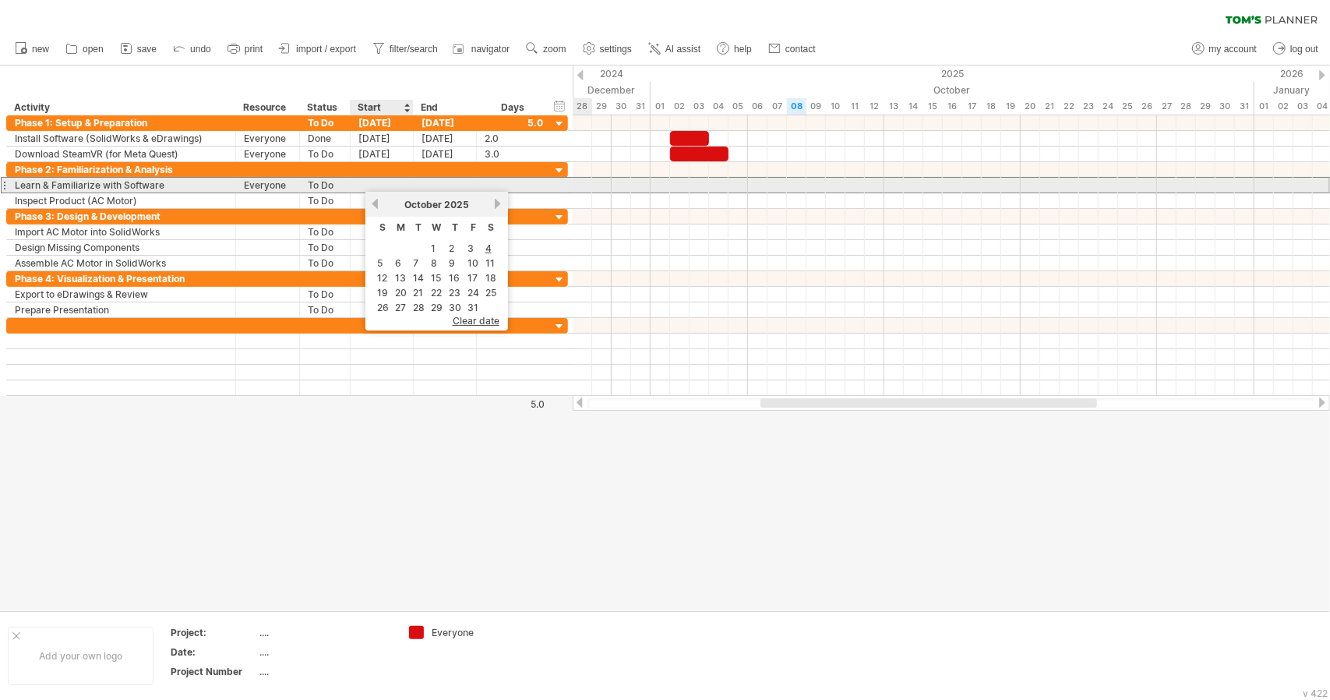
click at [390, 185] on div at bounding box center [382, 185] width 63 height 15
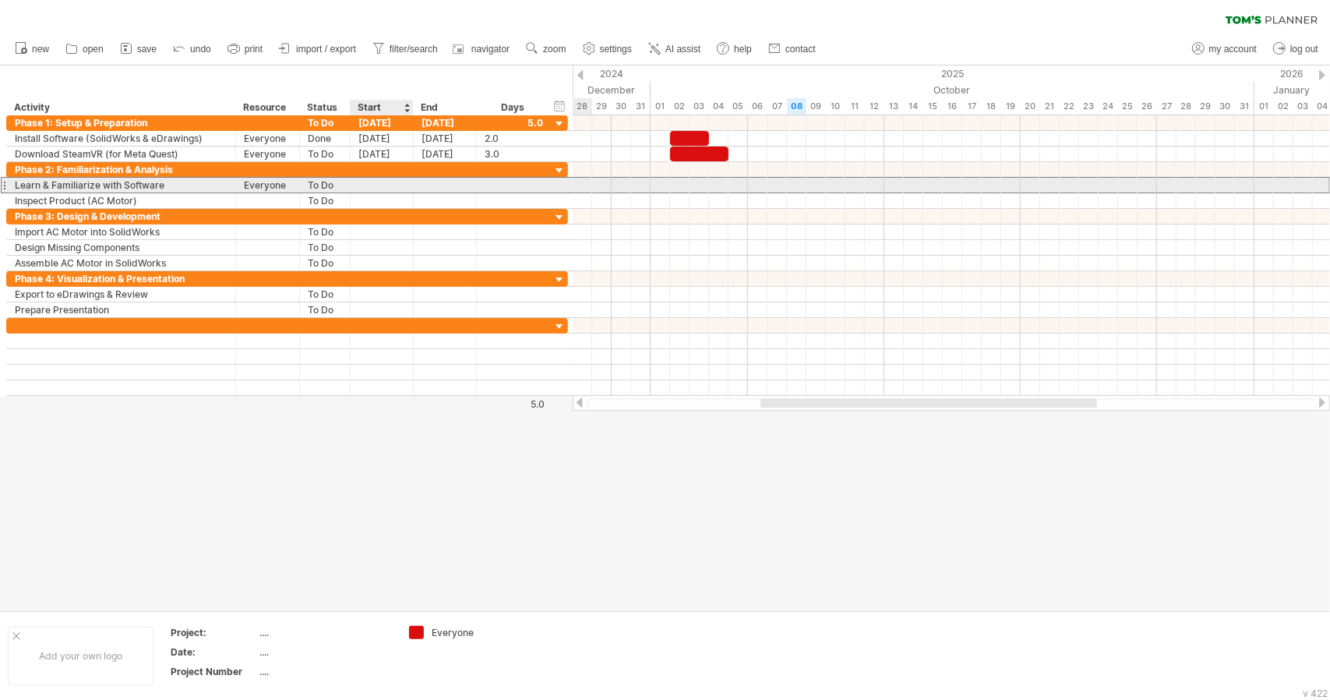
click at [390, 185] on div at bounding box center [382, 185] width 63 height 15
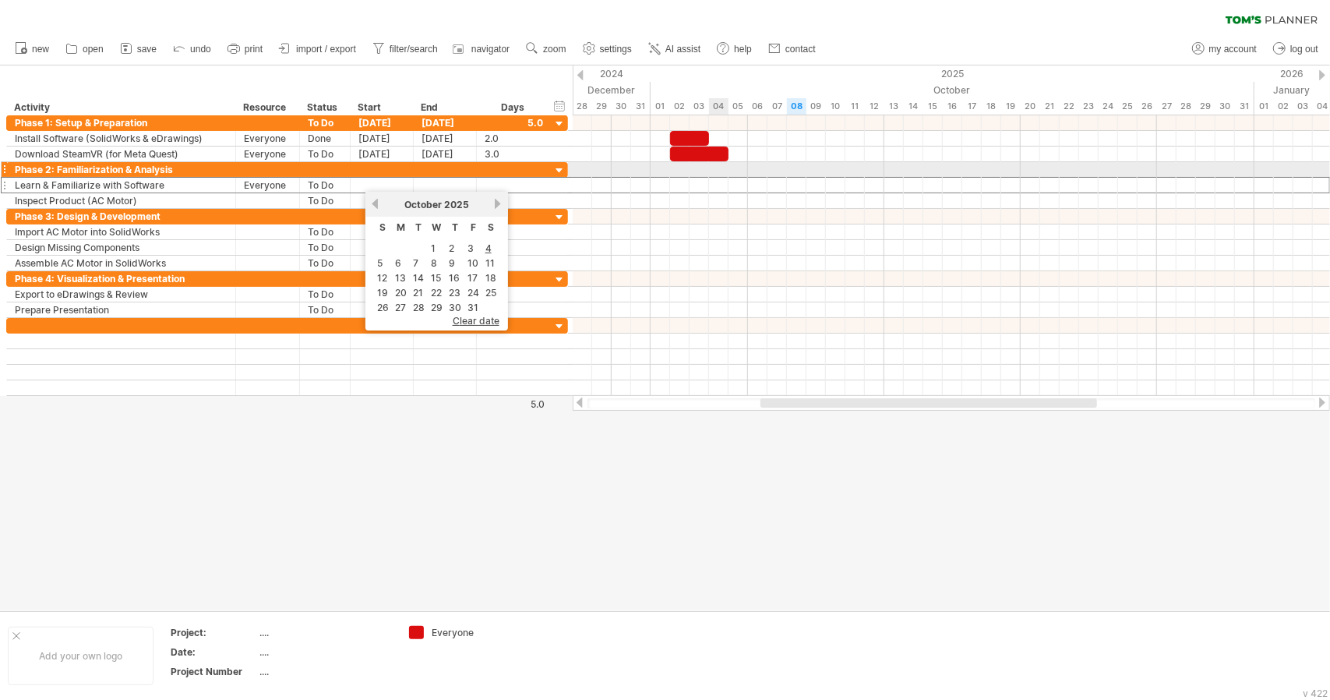
click at [714, 170] on div at bounding box center [952, 170] width 758 height 16
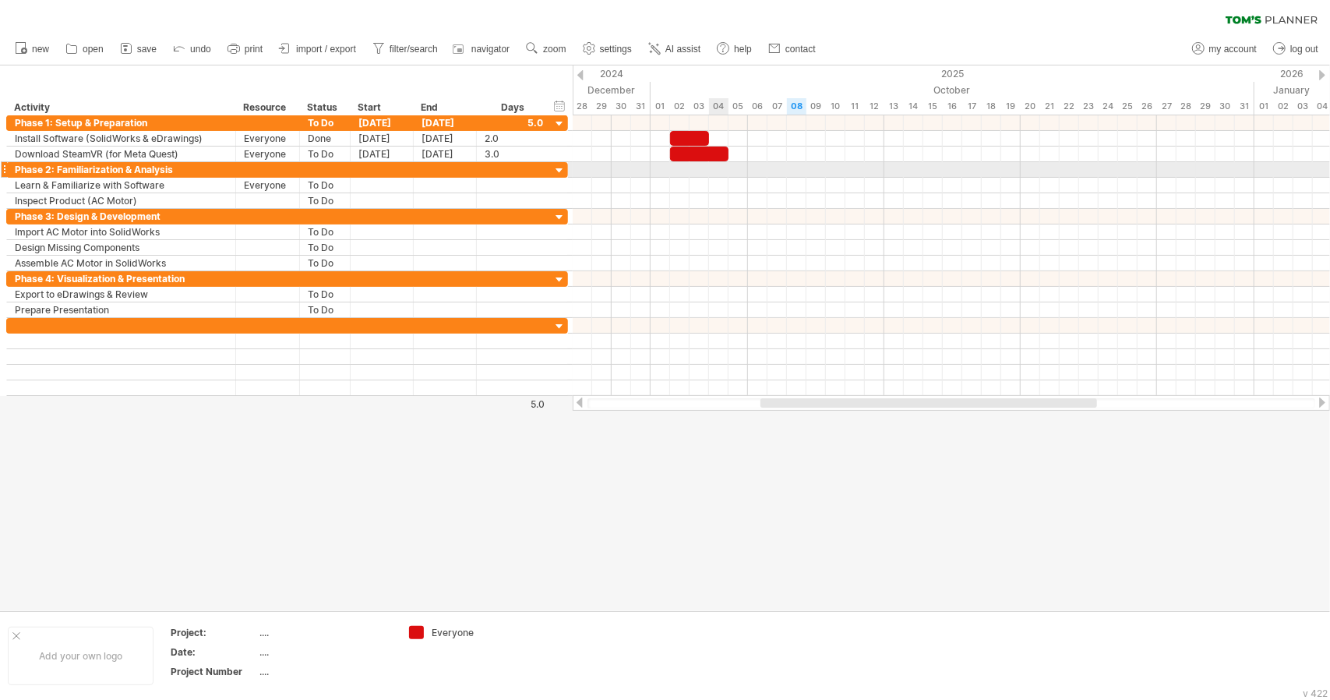
click at [714, 170] on div at bounding box center [952, 170] width 758 height 16
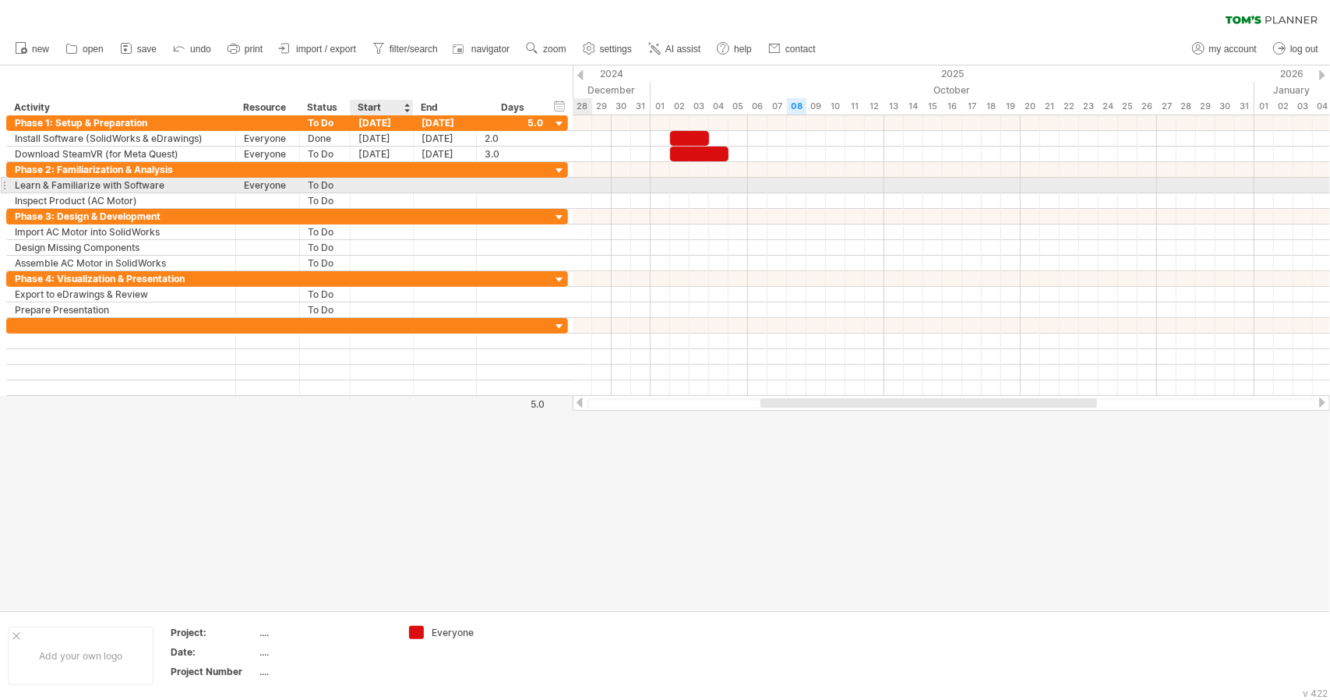
click at [366, 182] on div at bounding box center [382, 185] width 63 height 15
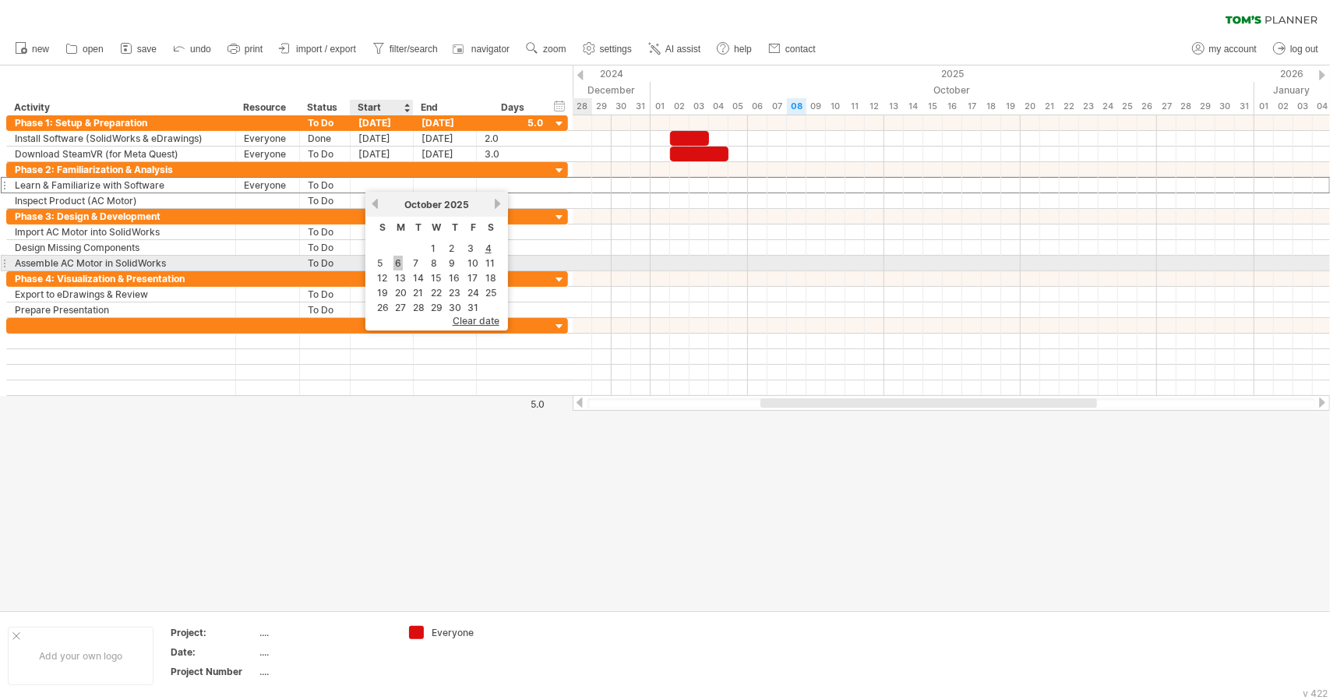
click at [401, 261] on link "6" at bounding box center [398, 263] width 9 height 15
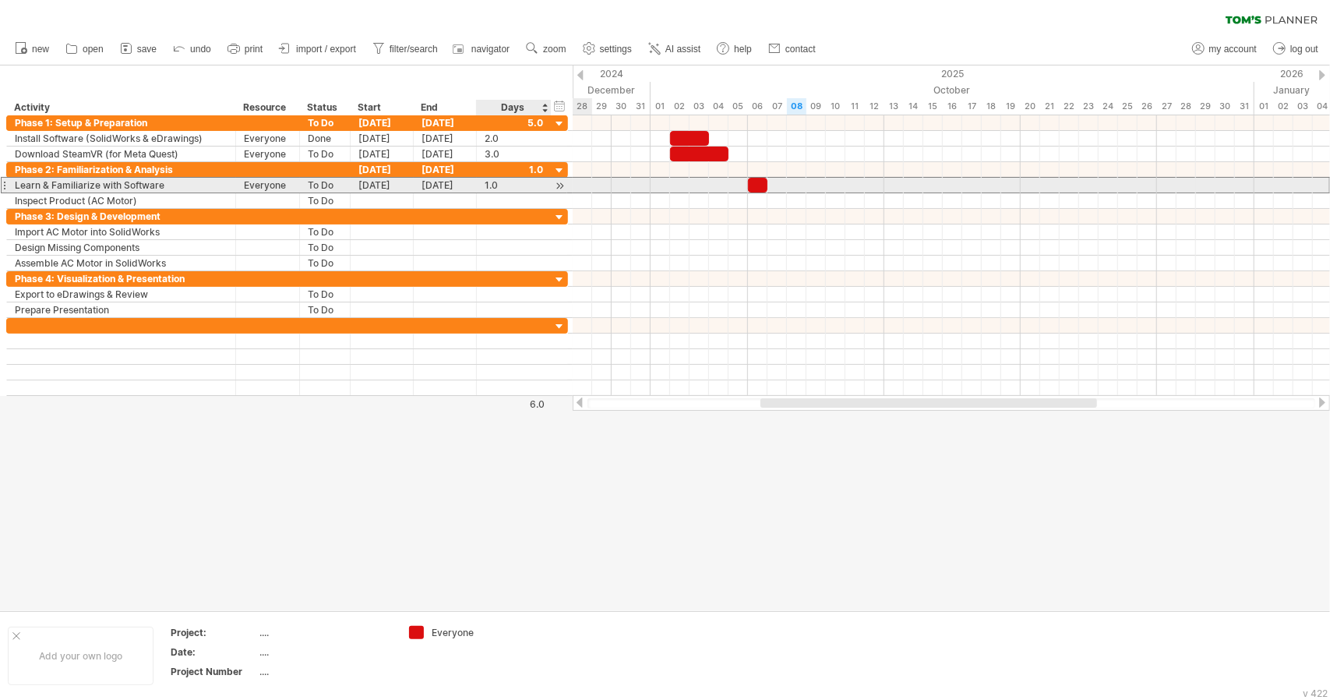
click at [510, 185] on div "1.0" at bounding box center [514, 185] width 58 height 15
type input "*"
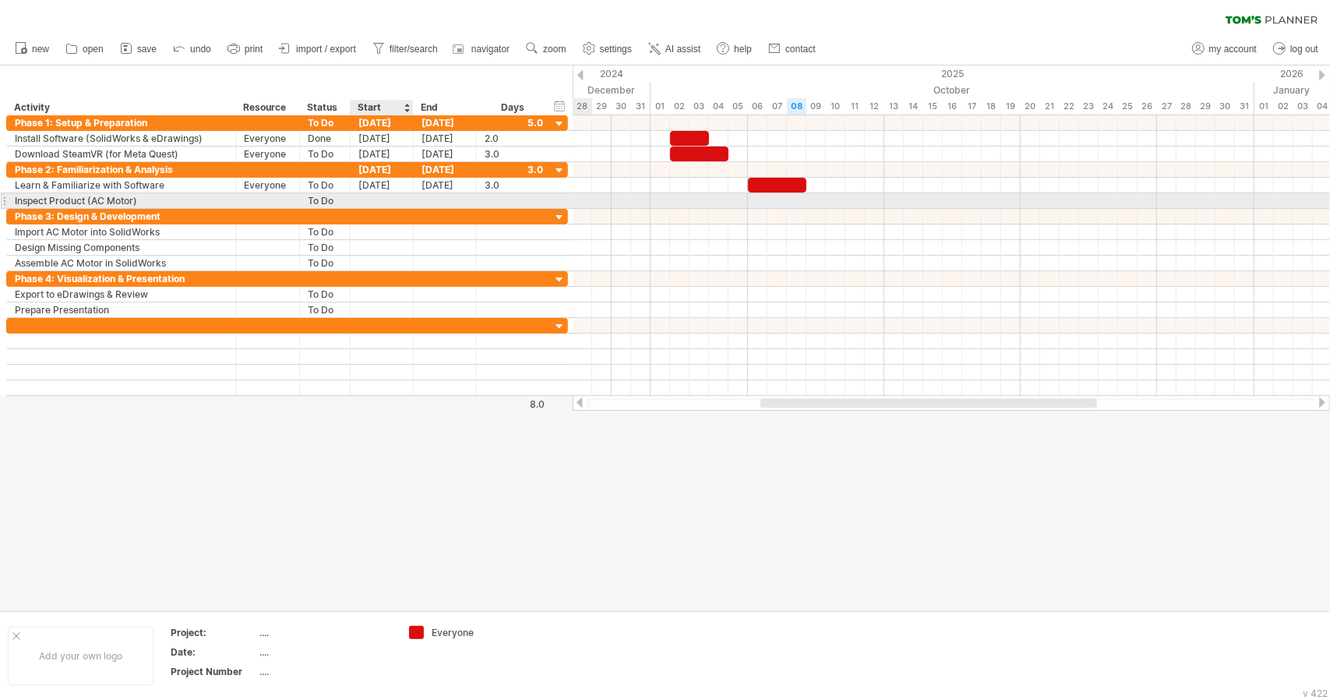
click at [378, 201] on div at bounding box center [382, 200] width 63 height 15
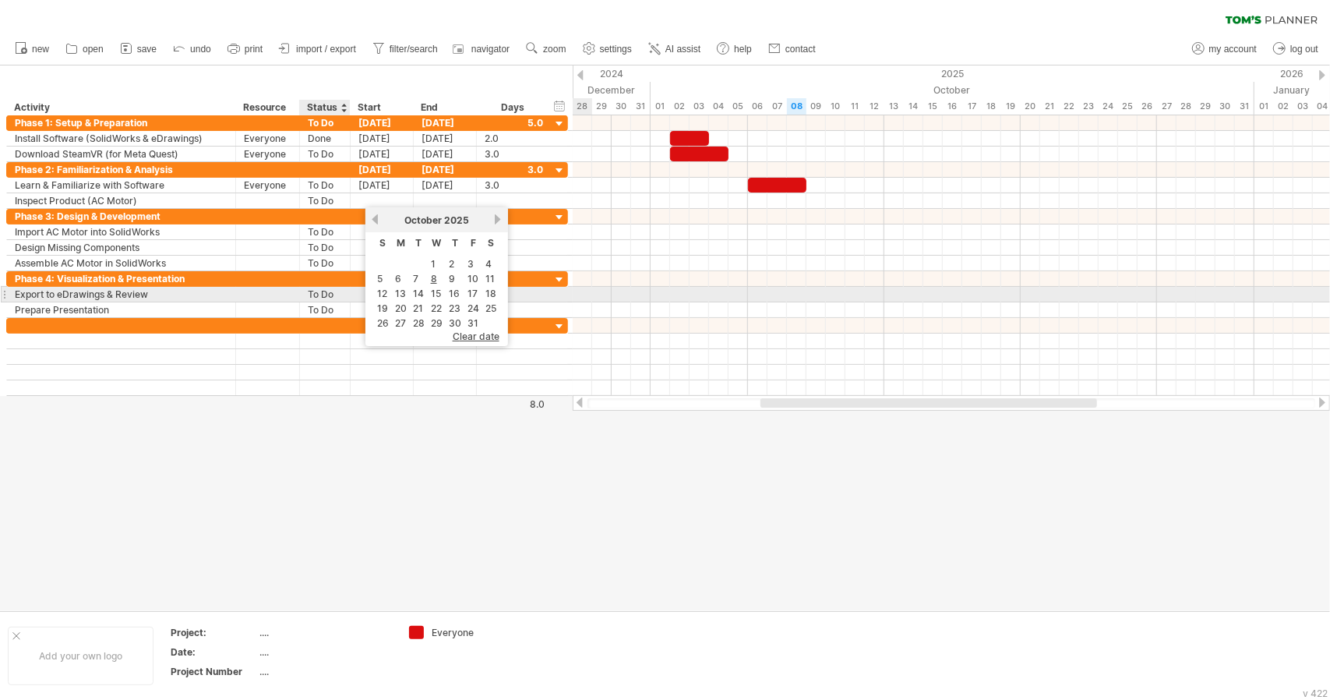
click at [341, 297] on div "To Do" at bounding box center [325, 294] width 34 height 15
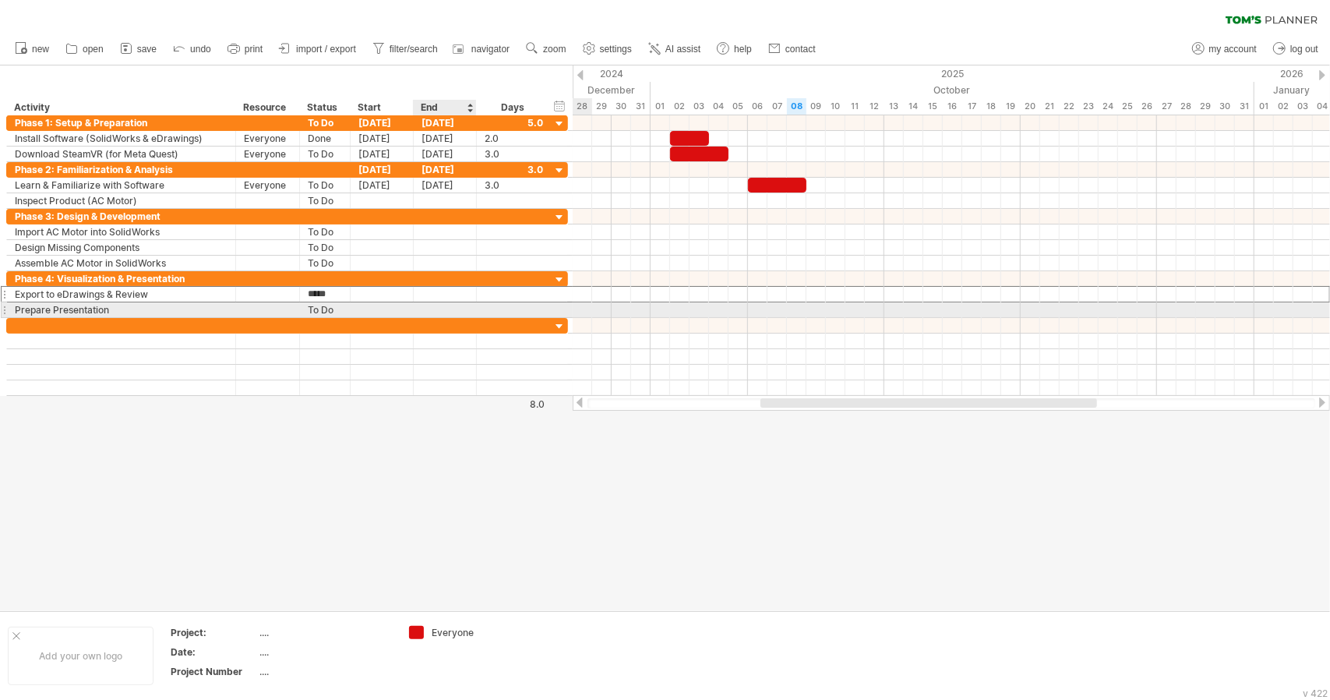
click at [427, 303] on div at bounding box center [445, 309] width 63 height 15
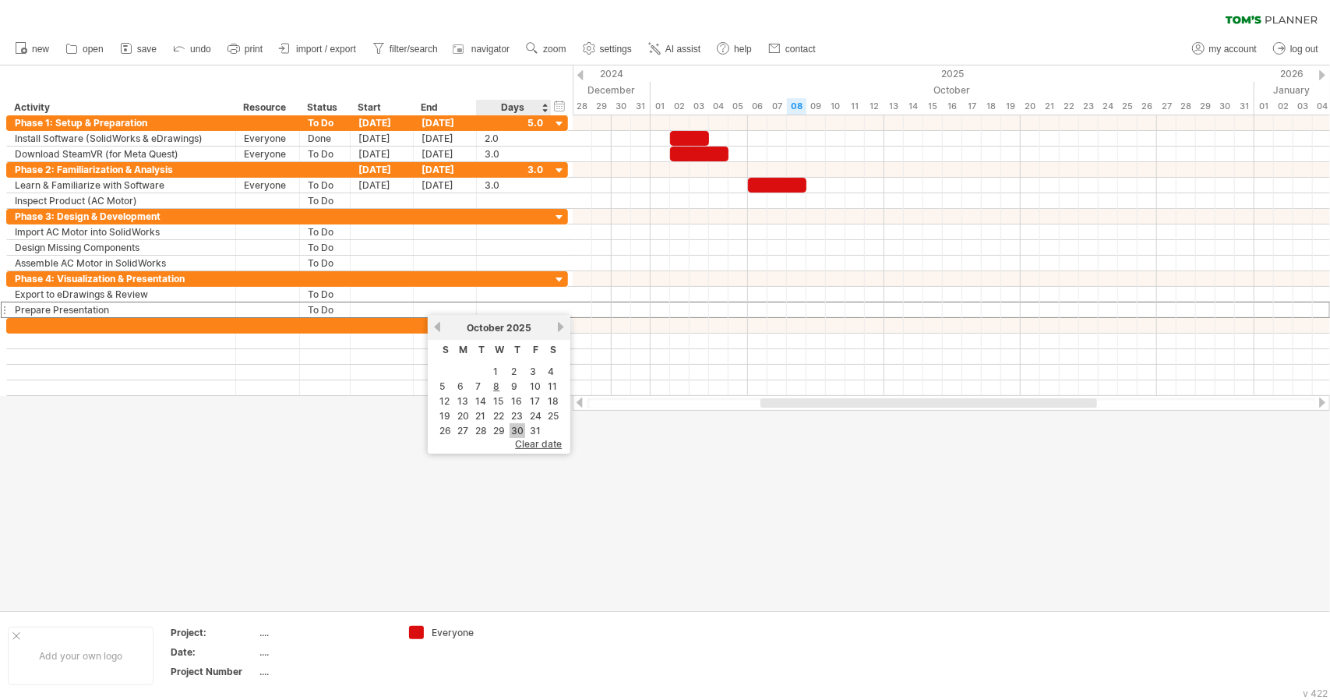
click at [520, 423] on link "30" at bounding box center [518, 430] width 16 height 15
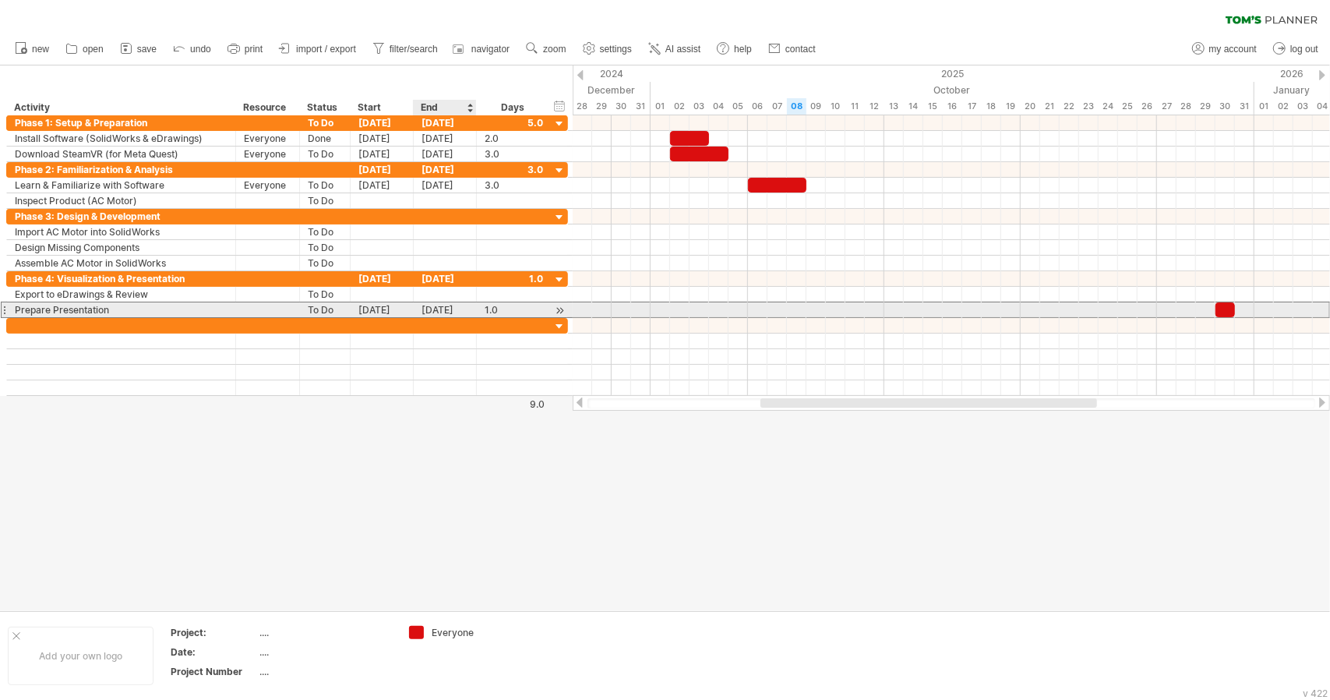
click at [448, 309] on div "[DATE]" at bounding box center [445, 309] width 63 height 15
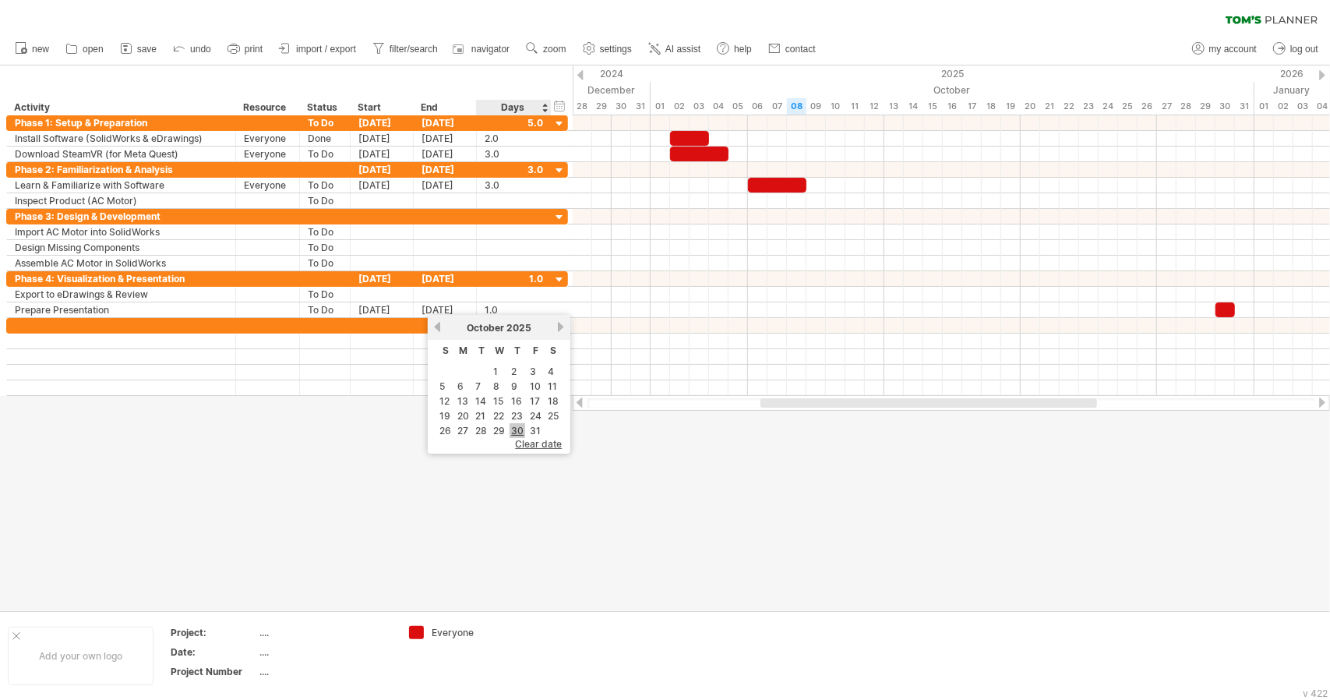
click at [519, 428] on link "30" at bounding box center [518, 430] width 16 height 15
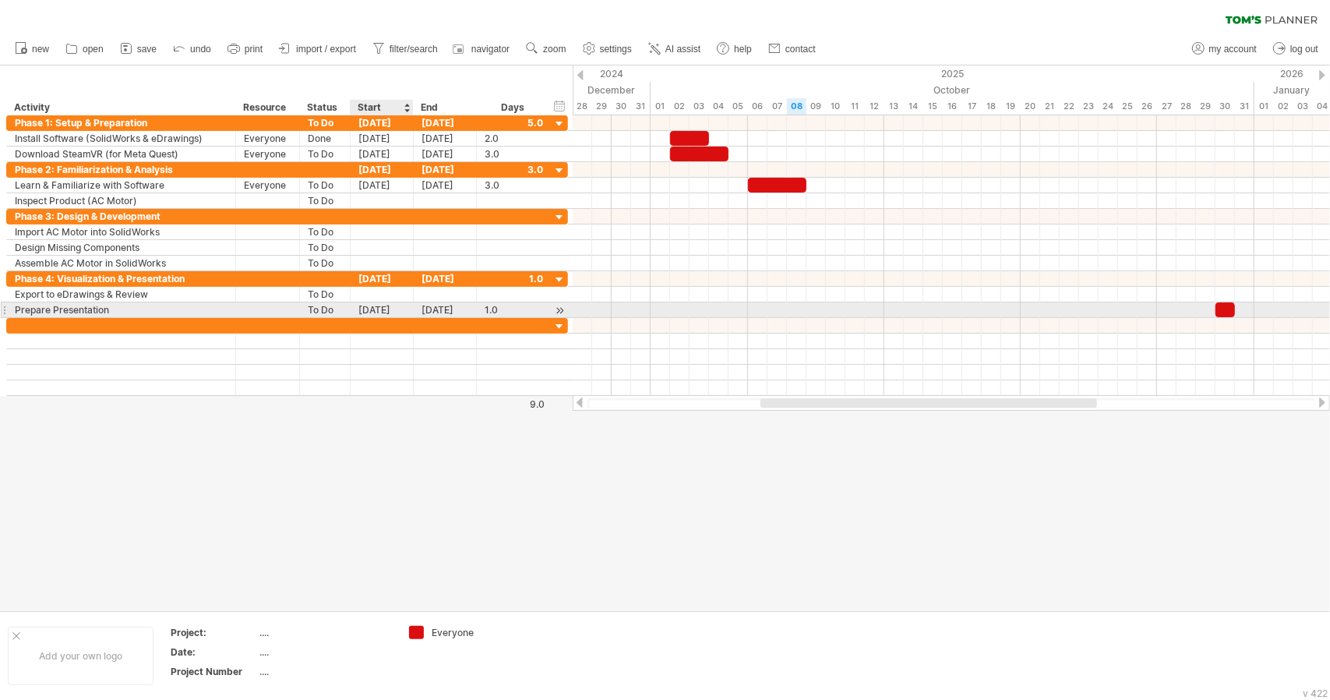
click at [380, 313] on div "[DATE]" at bounding box center [382, 309] width 63 height 15
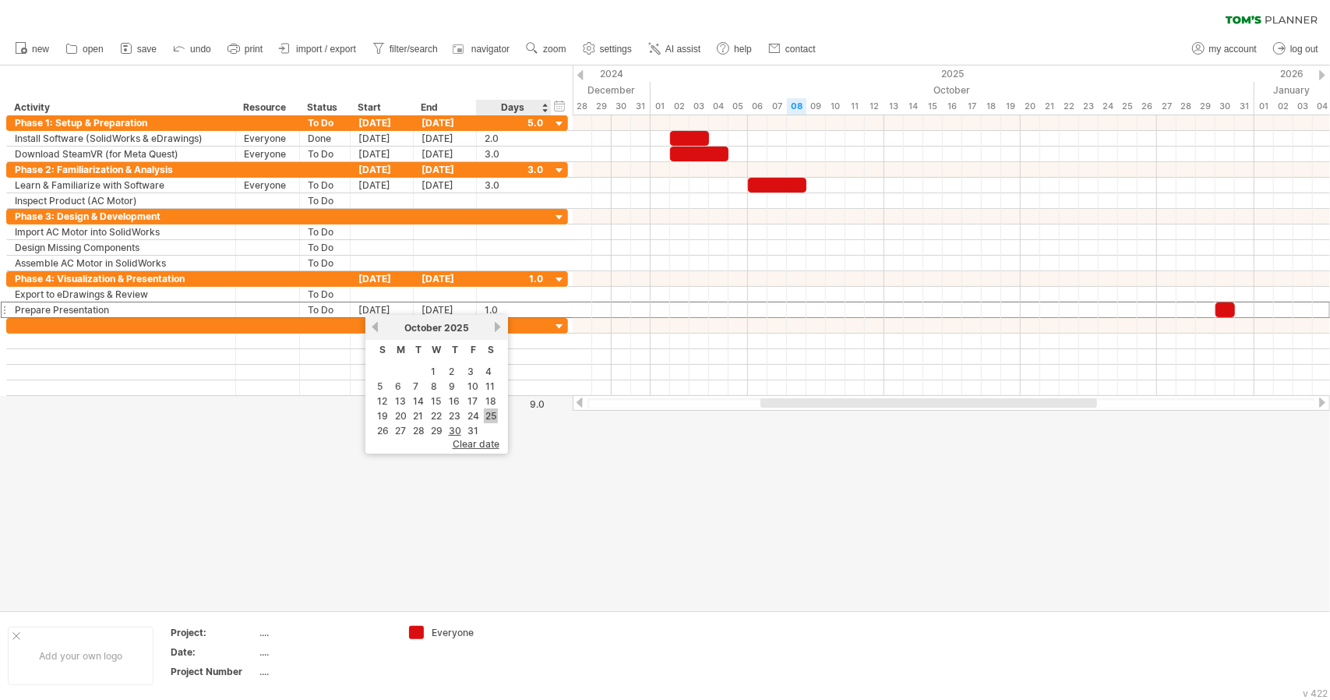
click at [491, 413] on link "25" at bounding box center [491, 415] width 14 height 15
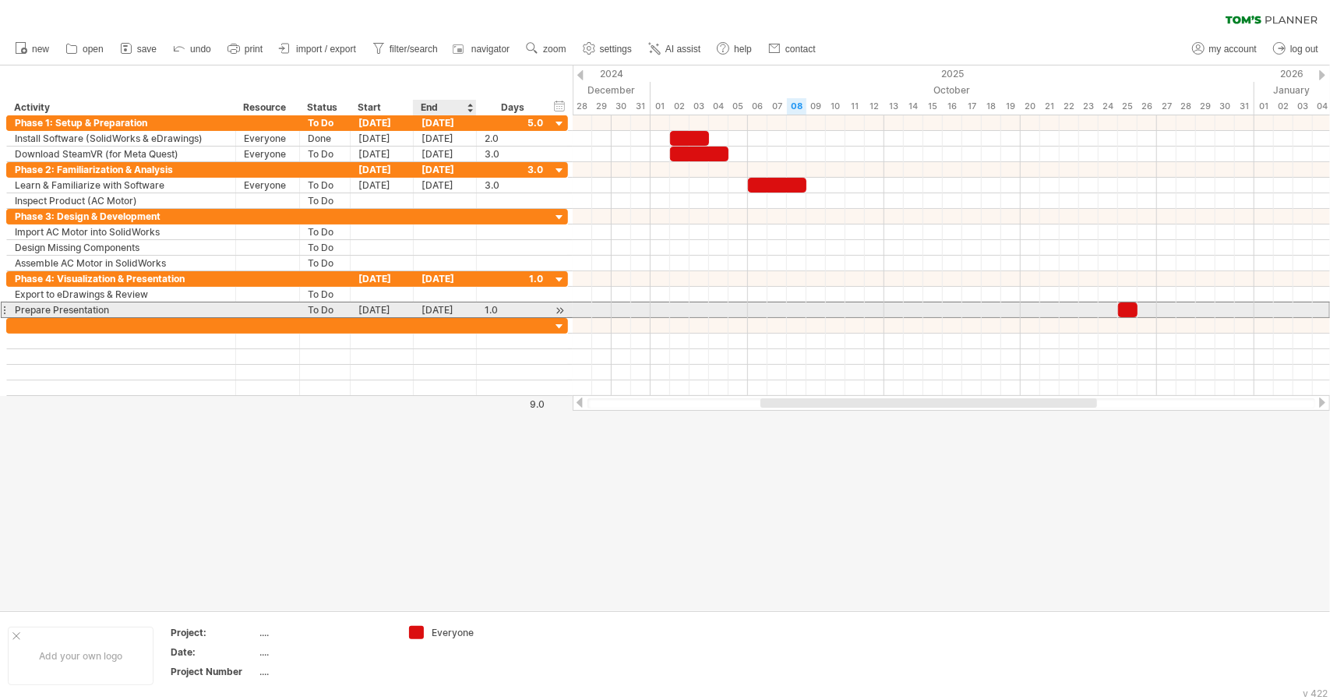
click at [452, 309] on div "[DATE]" at bounding box center [445, 309] width 63 height 15
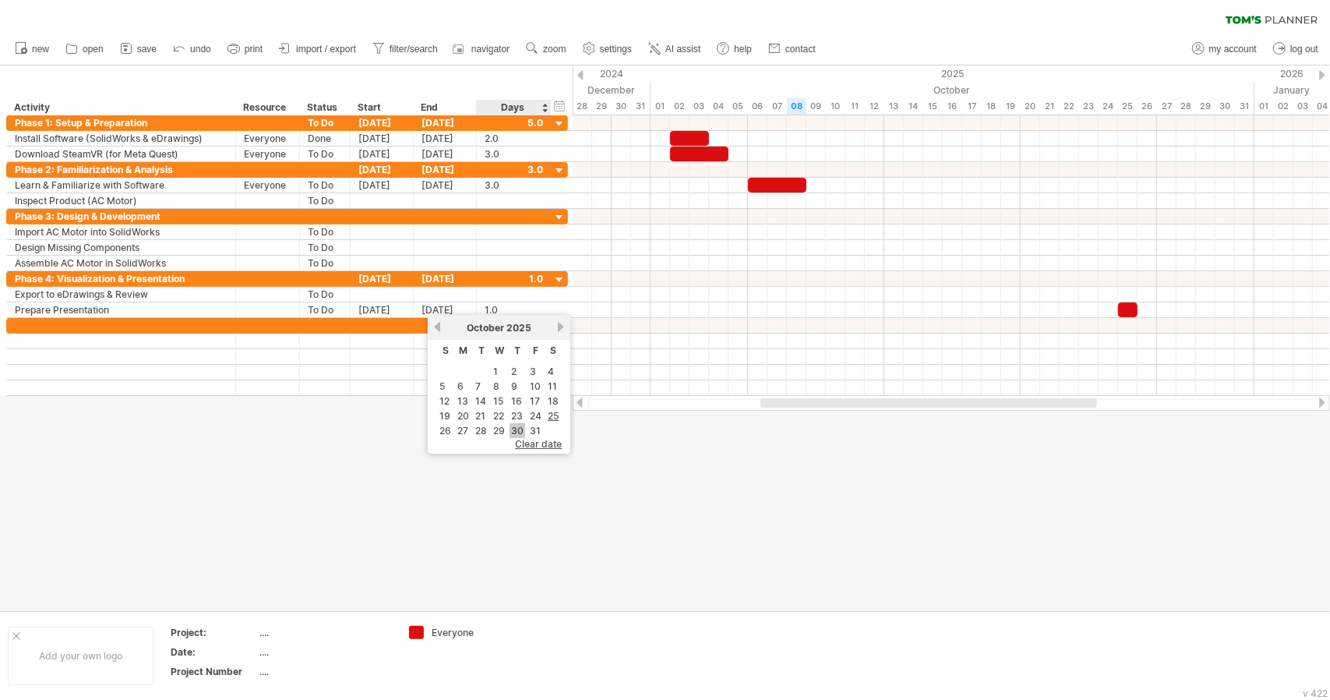
click at [517, 427] on link "30" at bounding box center [518, 430] width 16 height 15
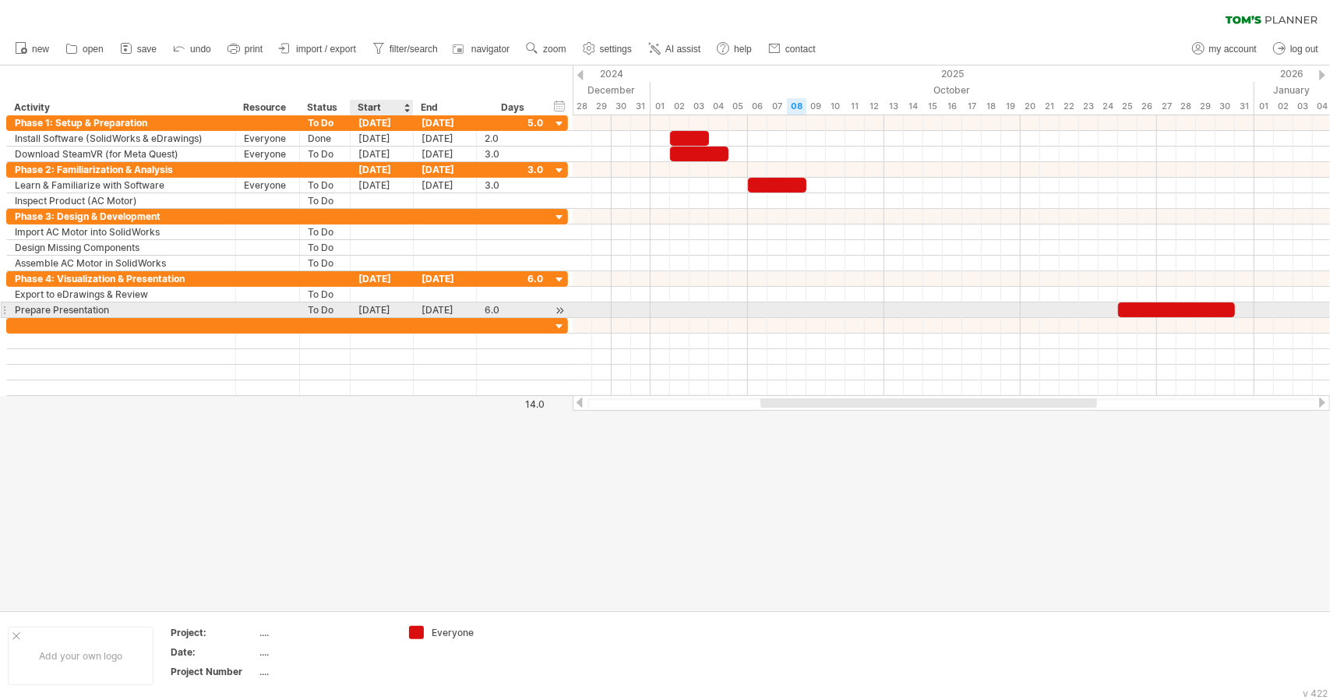
click at [363, 312] on div "[DATE]" at bounding box center [382, 309] width 63 height 15
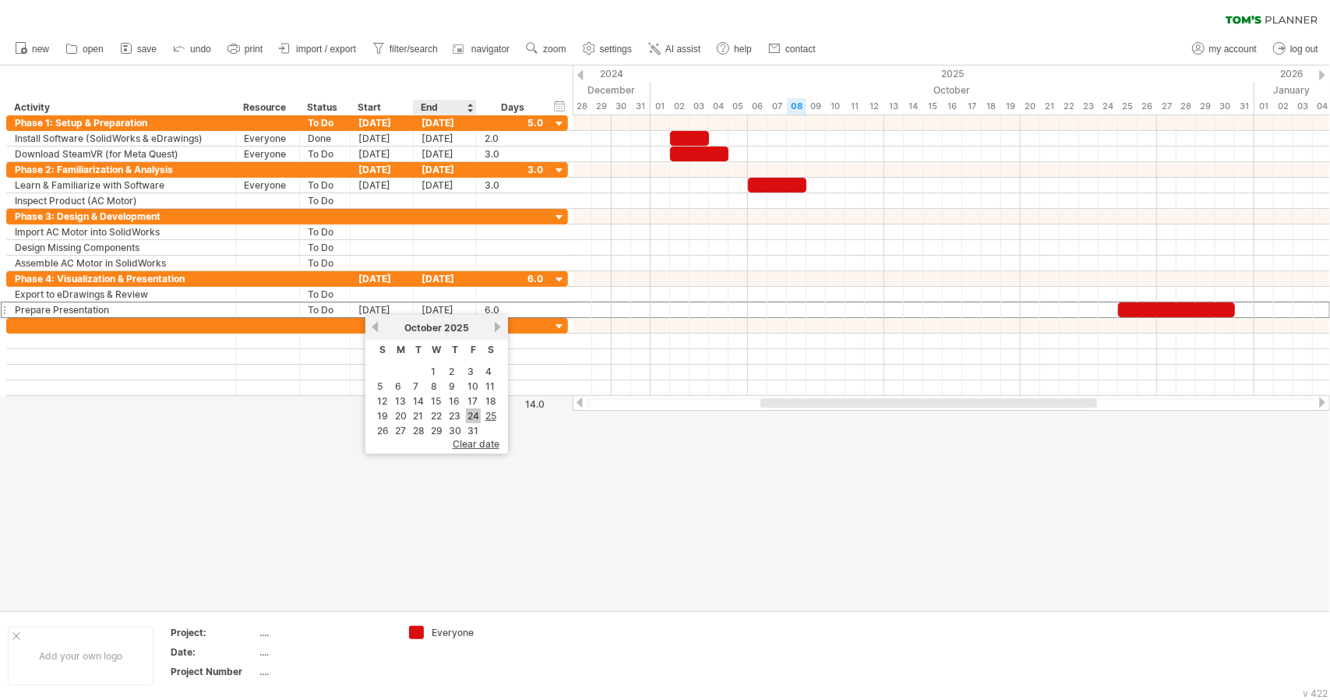
click at [477, 409] on link "24" at bounding box center [473, 415] width 15 height 15
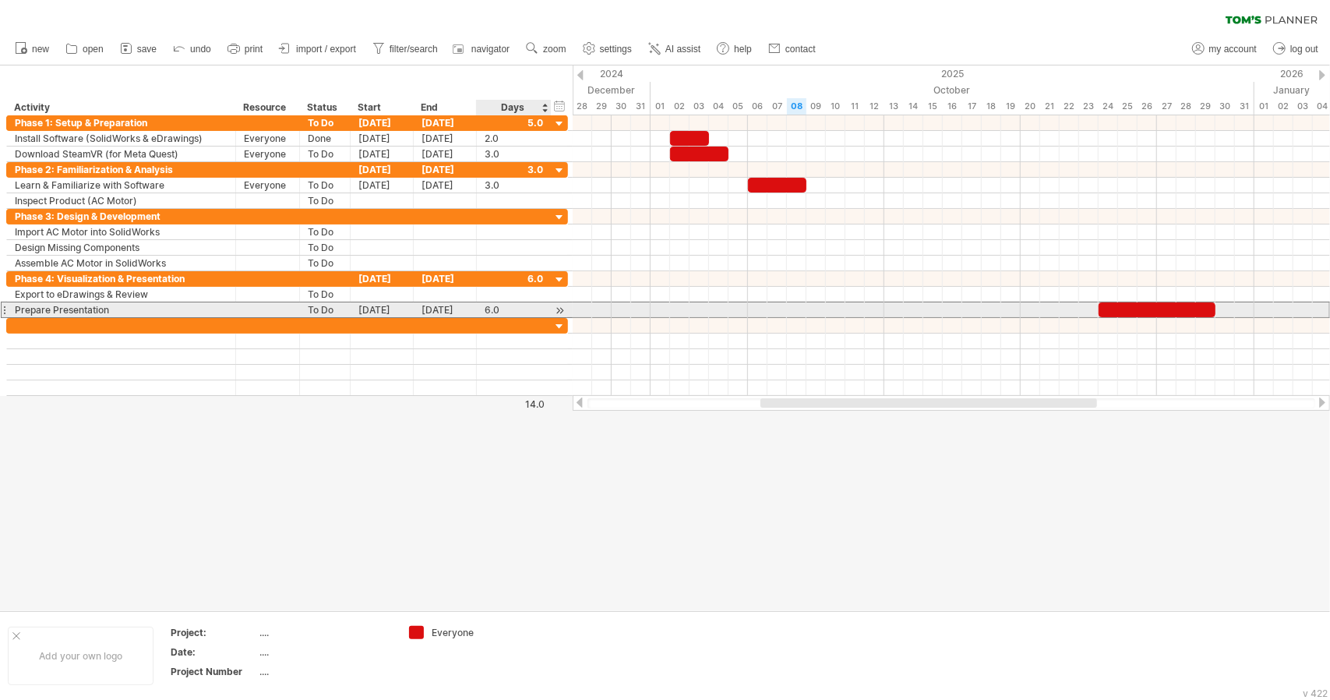
click at [500, 309] on div "6.0" at bounding box center [514, 309] width 58 height 15
type input "*"
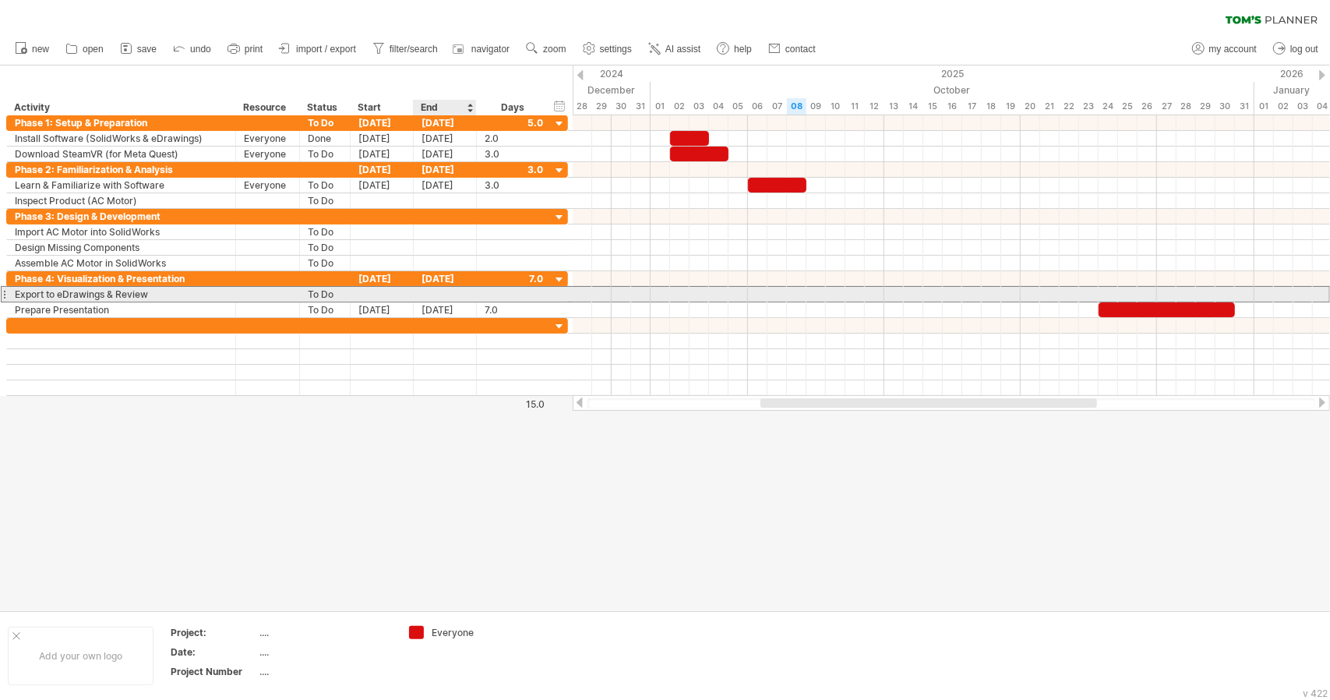
click at [454, 295] on div at bounding box center [445, 294] width 63 height 15
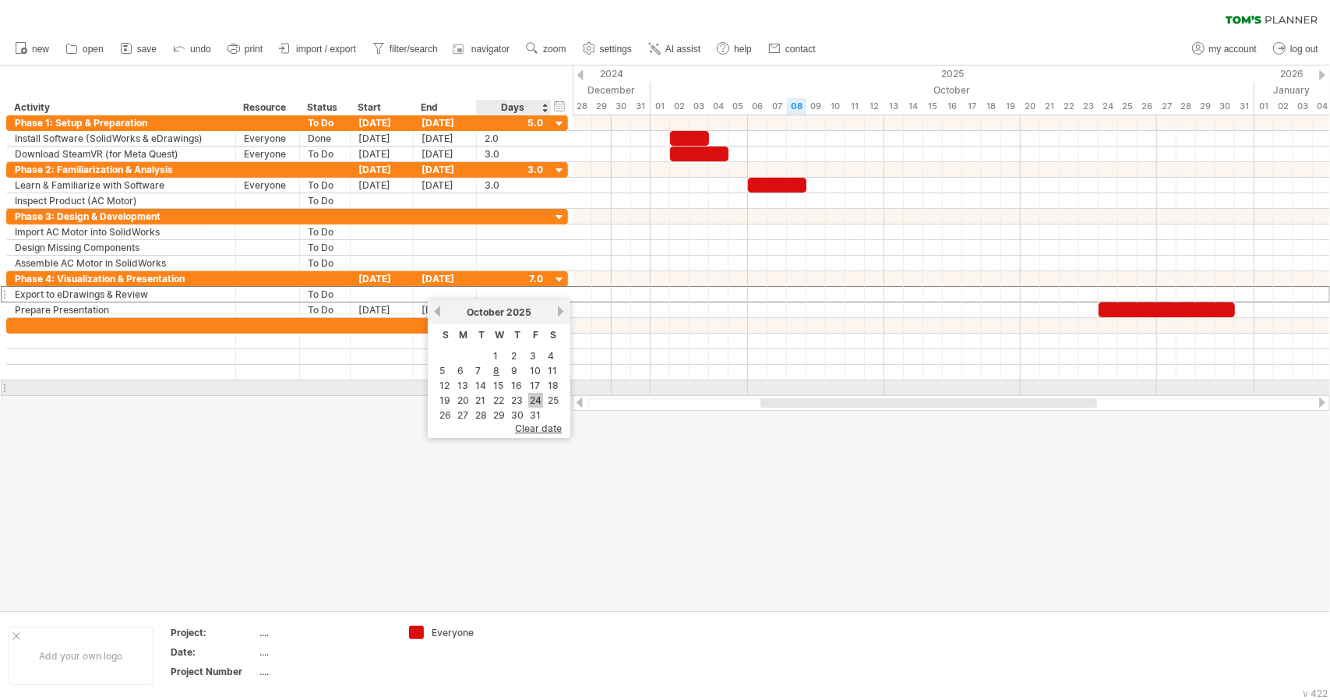
click at [534, 394] on link "24" at bounding box center [535, 400] width 15 height 15
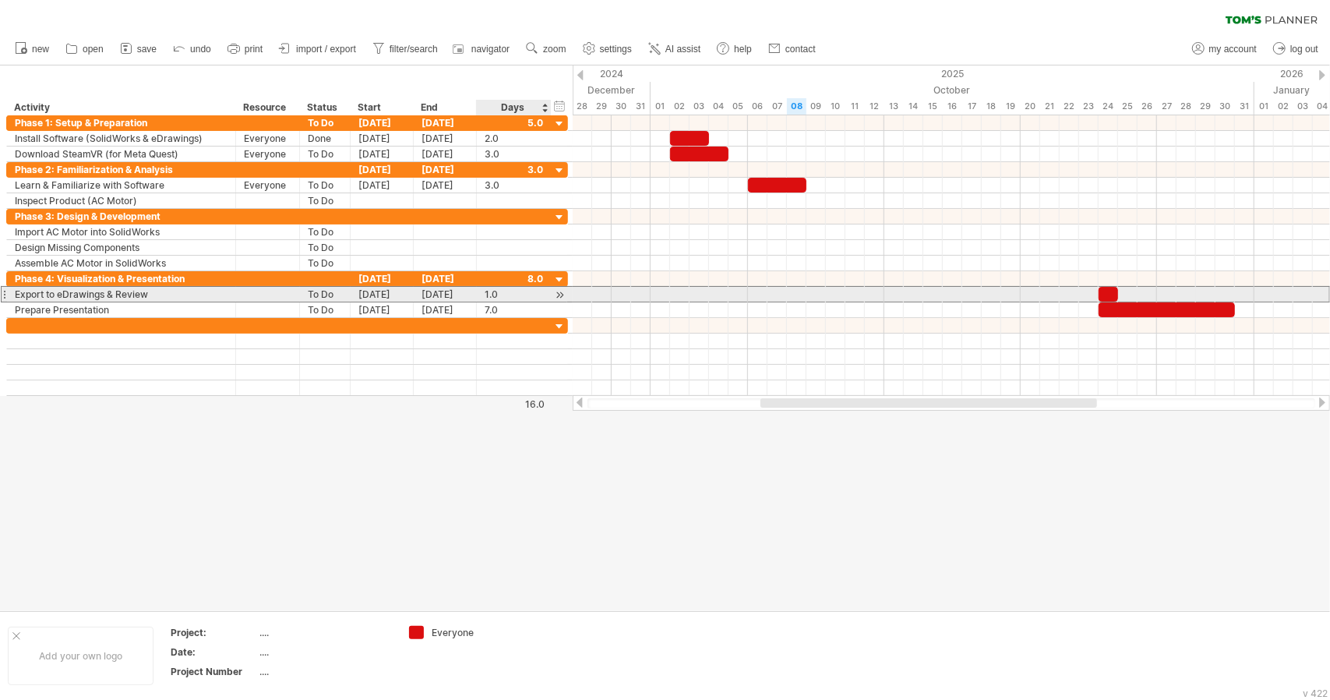
click at [489, 295] on div "1.0" at bounding box center [514, 294] width 58 height 15
type input "*"
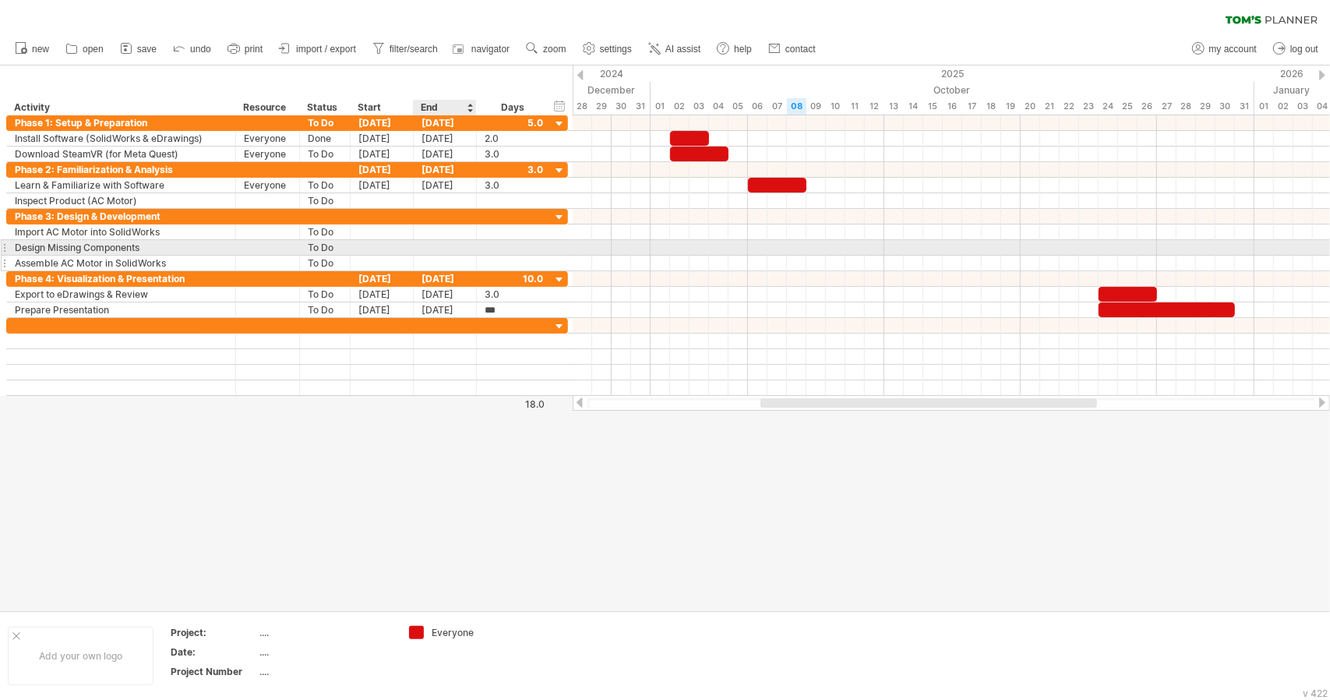
click at [450, 256] on div at bounding box center [445, 263] width 63 height 15
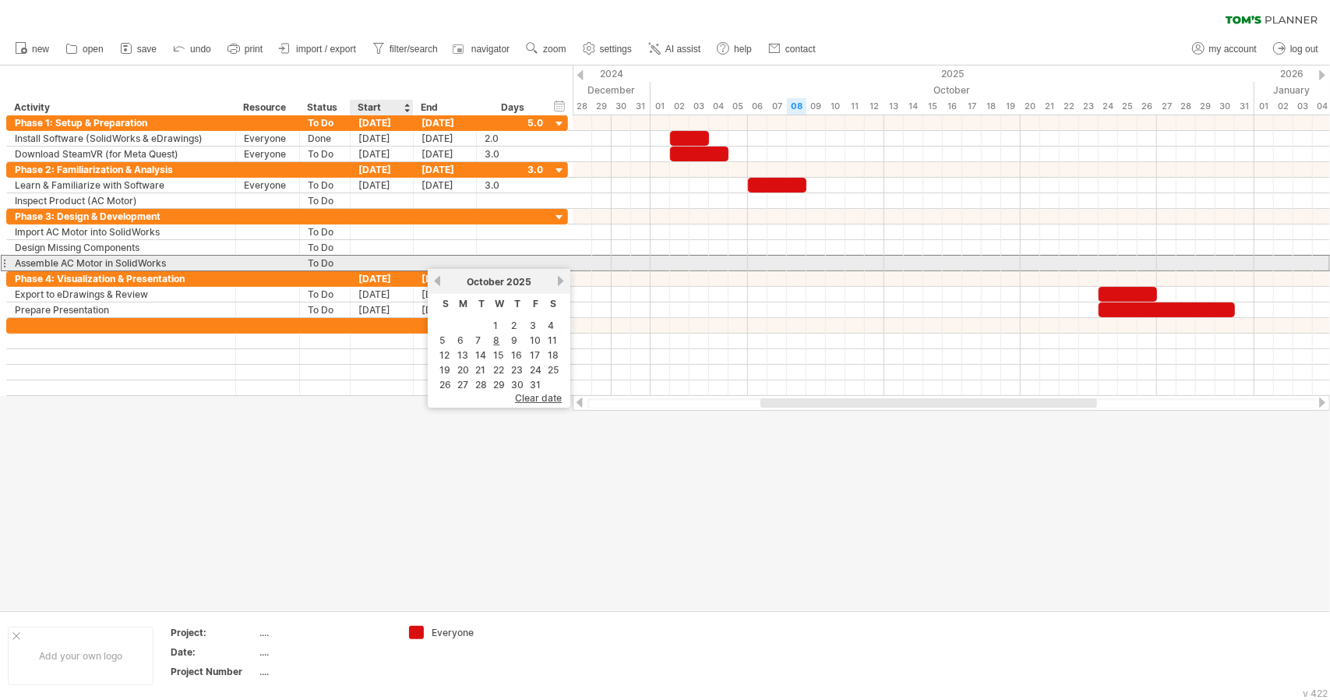
click at [399, 260] on div at bounding box center [382, 263] width 63 height 15
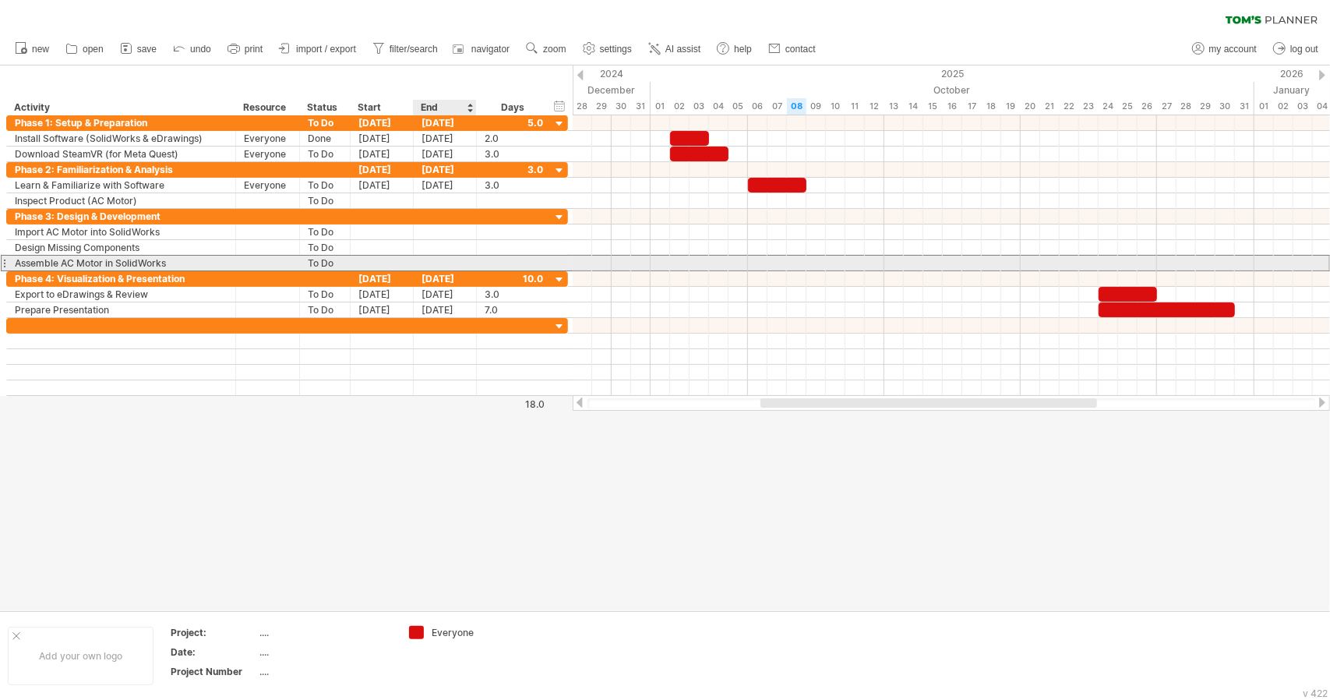
click at [433, 267] on div at bounding box center [445, 263] width 63 height 15
click at [433, 263] on div at bounding box center [445, 263] width 63 height 15
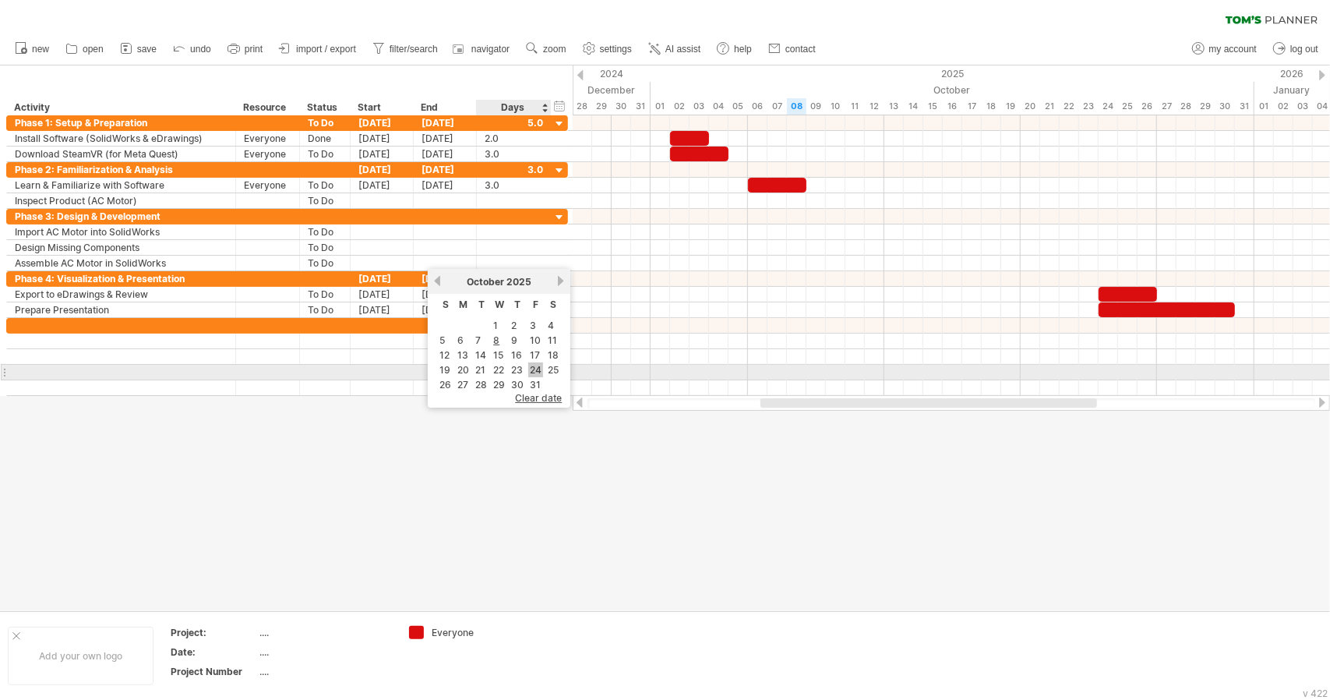
click at [530, 367] on link "24" at bounding box center [535, 369] width 15 height 15
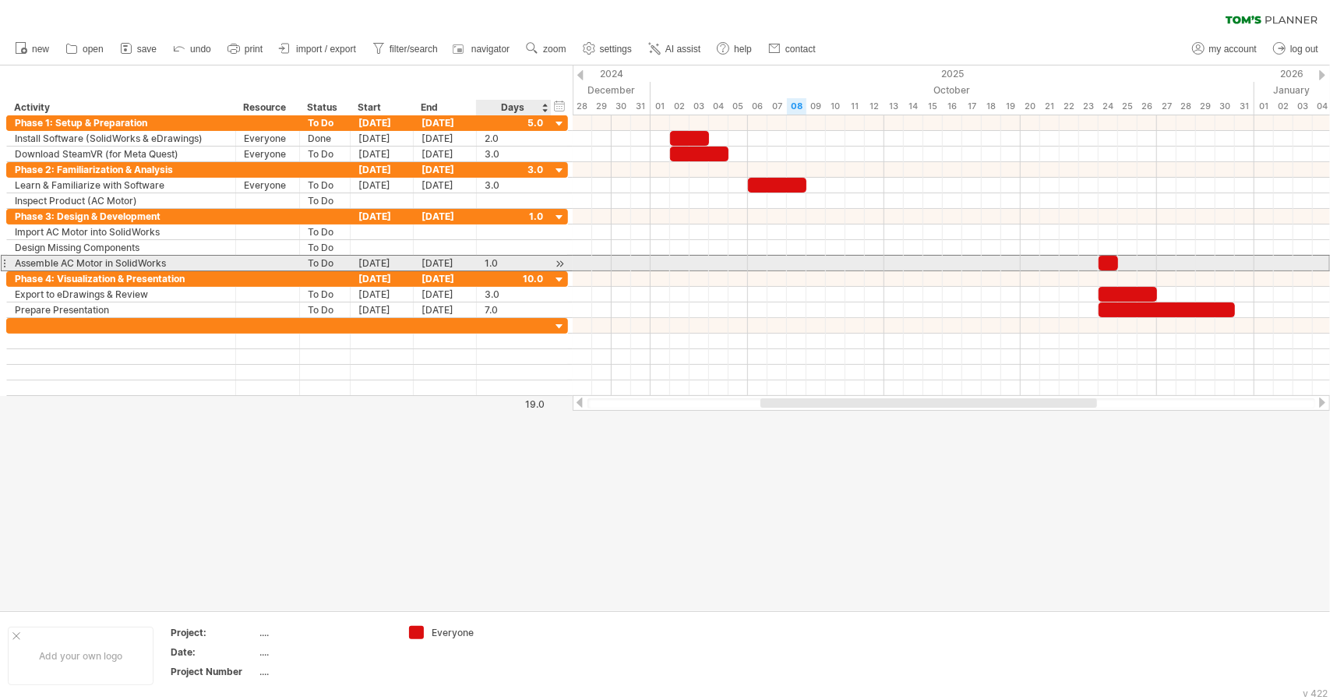
click at [493, 261] on div "1.0" at bounding box center [514, 263] width 58 height 15
type input "*"
click at [460, 260] on div "[DATE]" at bounding box center [445, 263] width 63 height 15
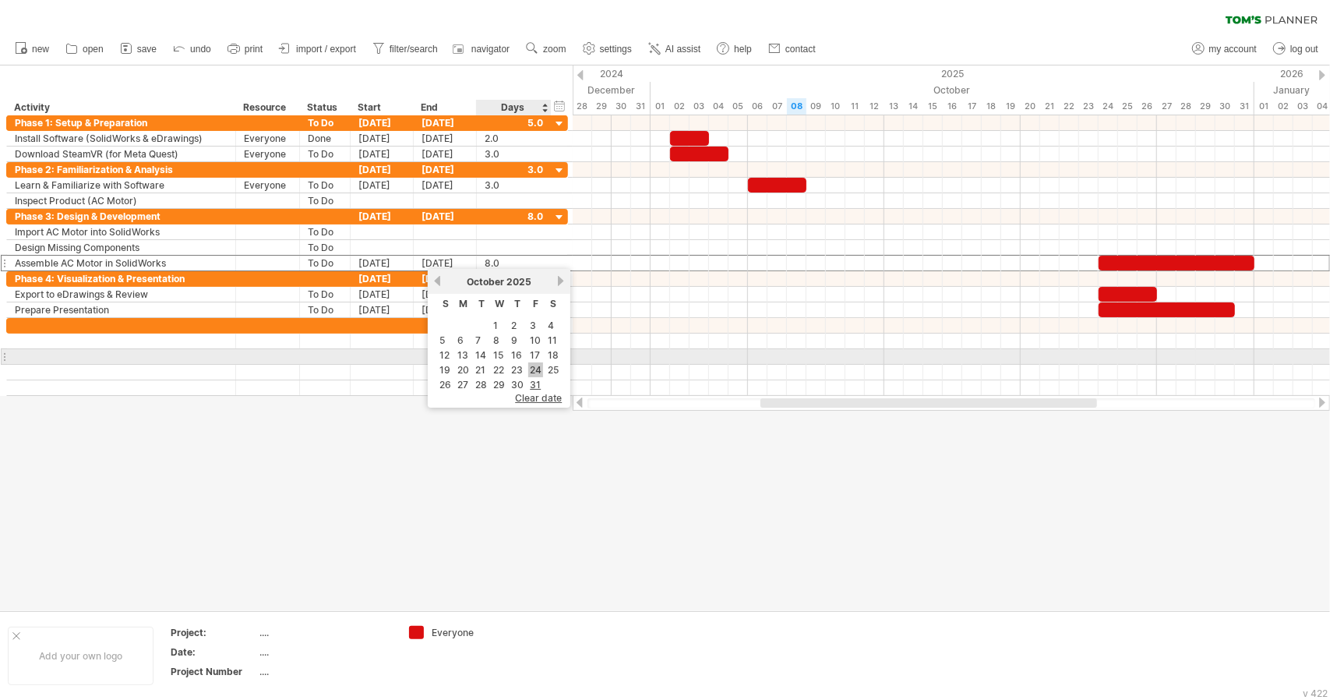
click at [529, 363] on link "24" at bounding box center [535, 369] width 15 height 15
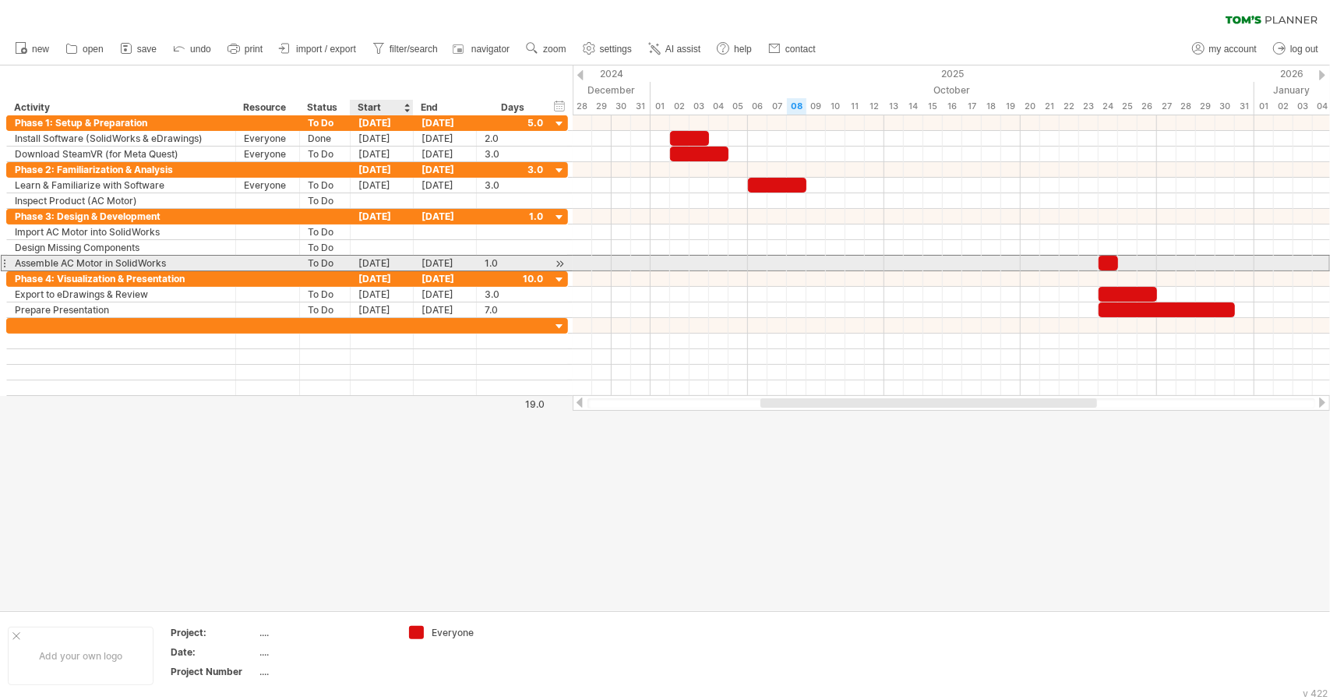
click at [389, 257] on div "[DATE]" at bounding box center [382, 263] width 63 height 15
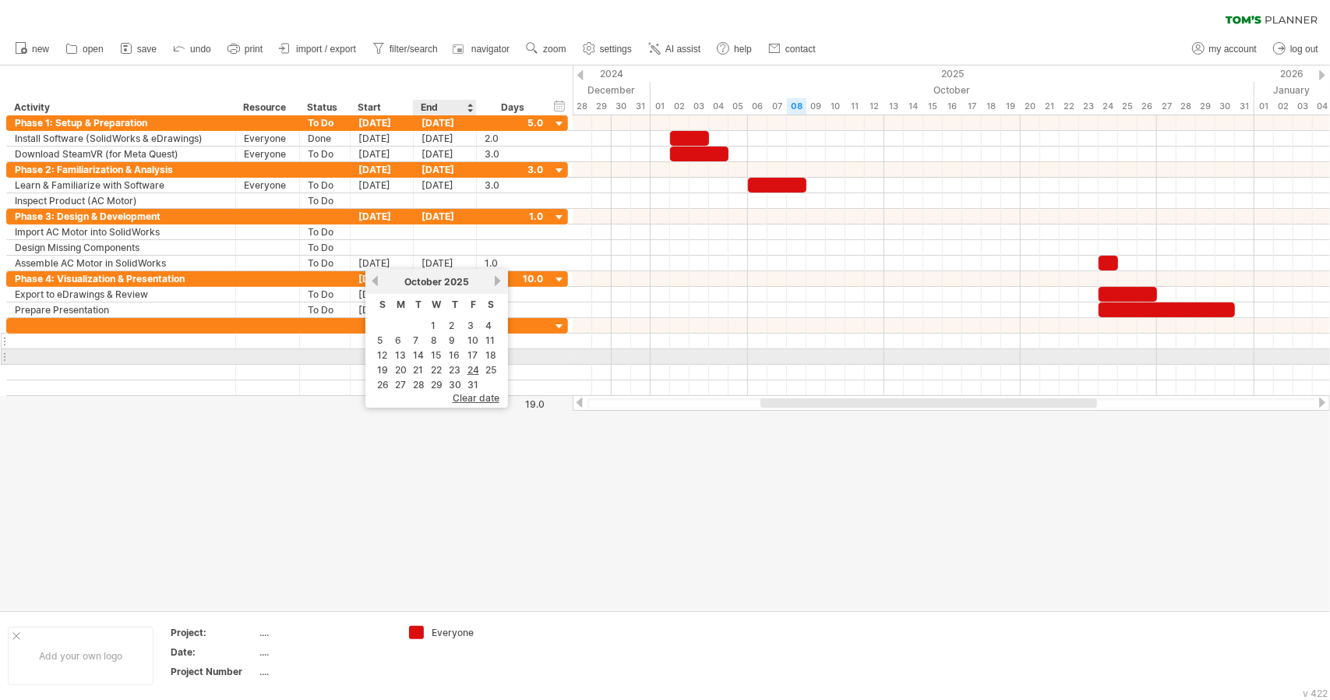
drag, startPoint x: 474, startPoint y: 351, endPoint x: 486, endPoint y: 330, distance: 25.1
click at [474, 351] on link "17" at bounding box center [472, 355] width 13 height 15
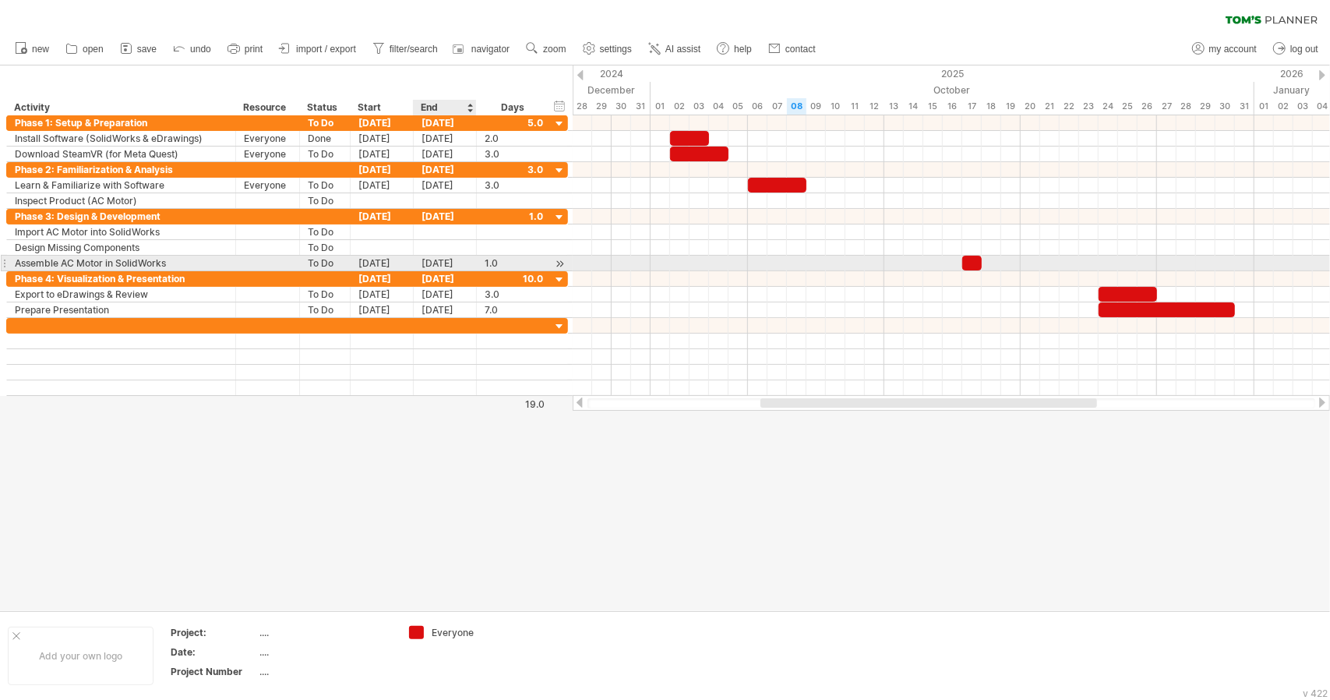
click at [452, 261] on div "[DATE]" at bounding box center [445, 263] width 63 height 15
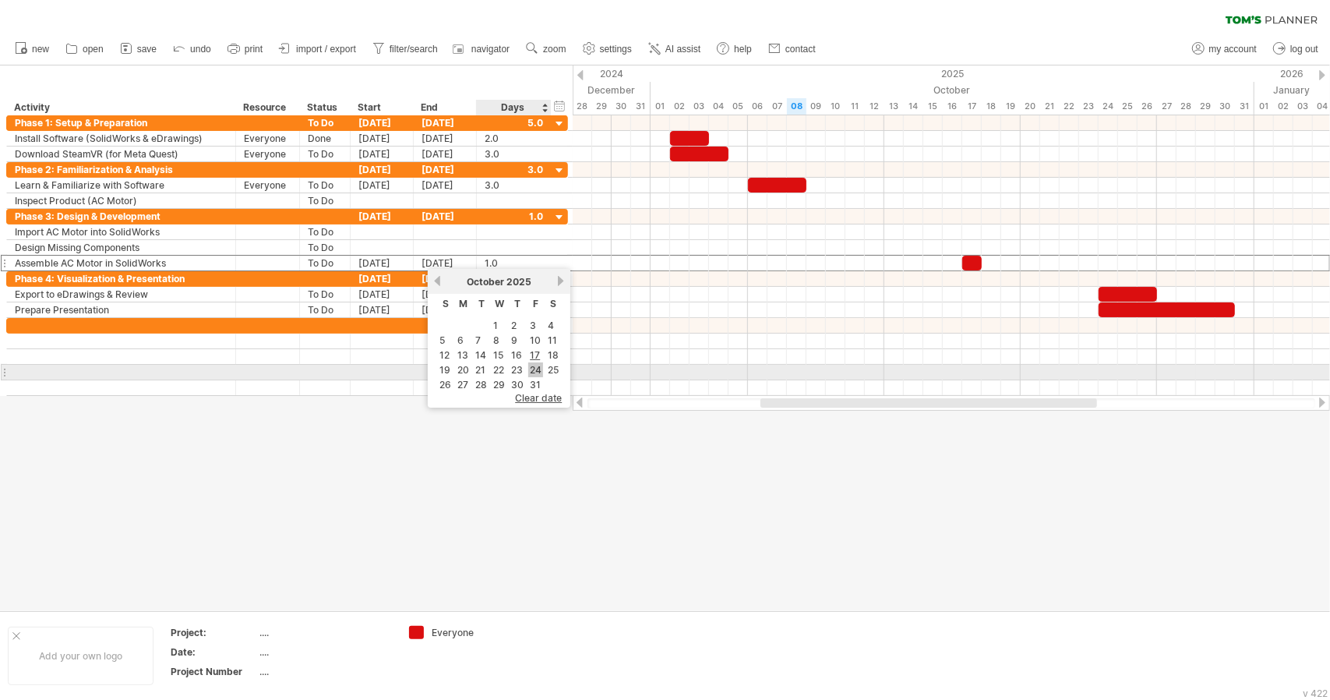
click at [533, 367] on link "24" at bounding box center [535, 369] width 15 height 15
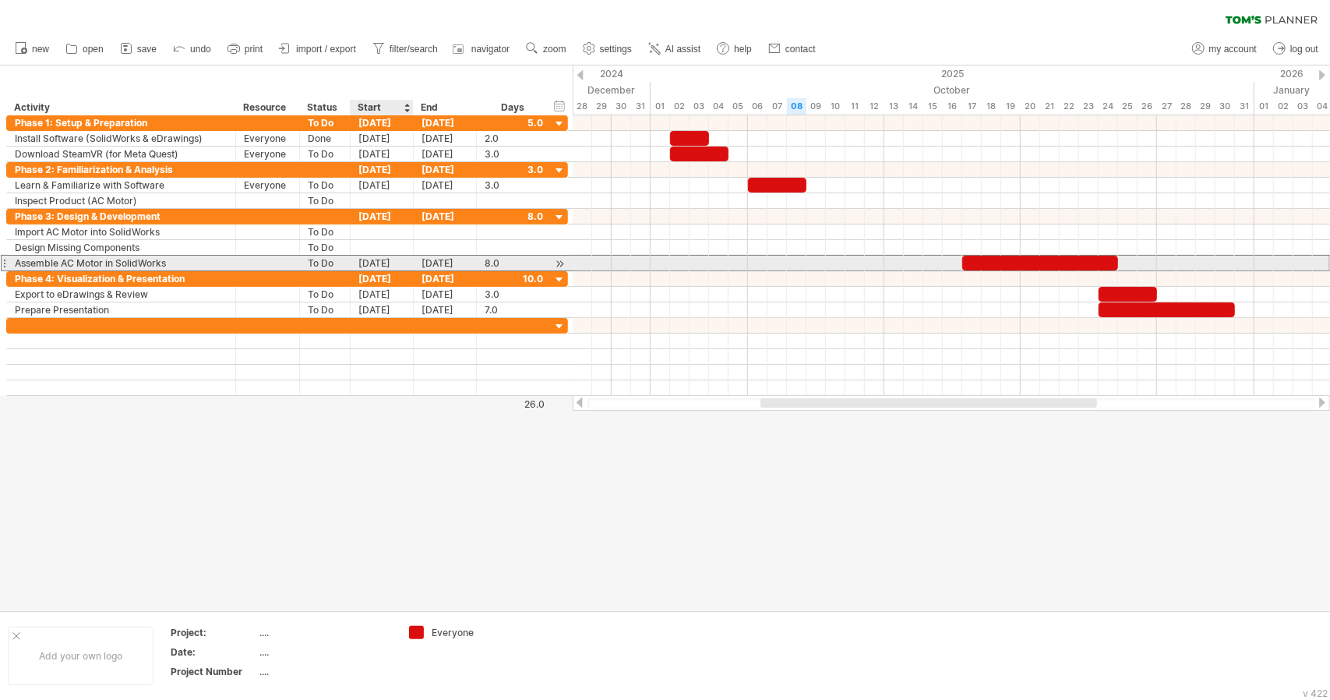
click at [382, 260] on div "[DATE]" at bounding box center [382, 263] width 63 height 15
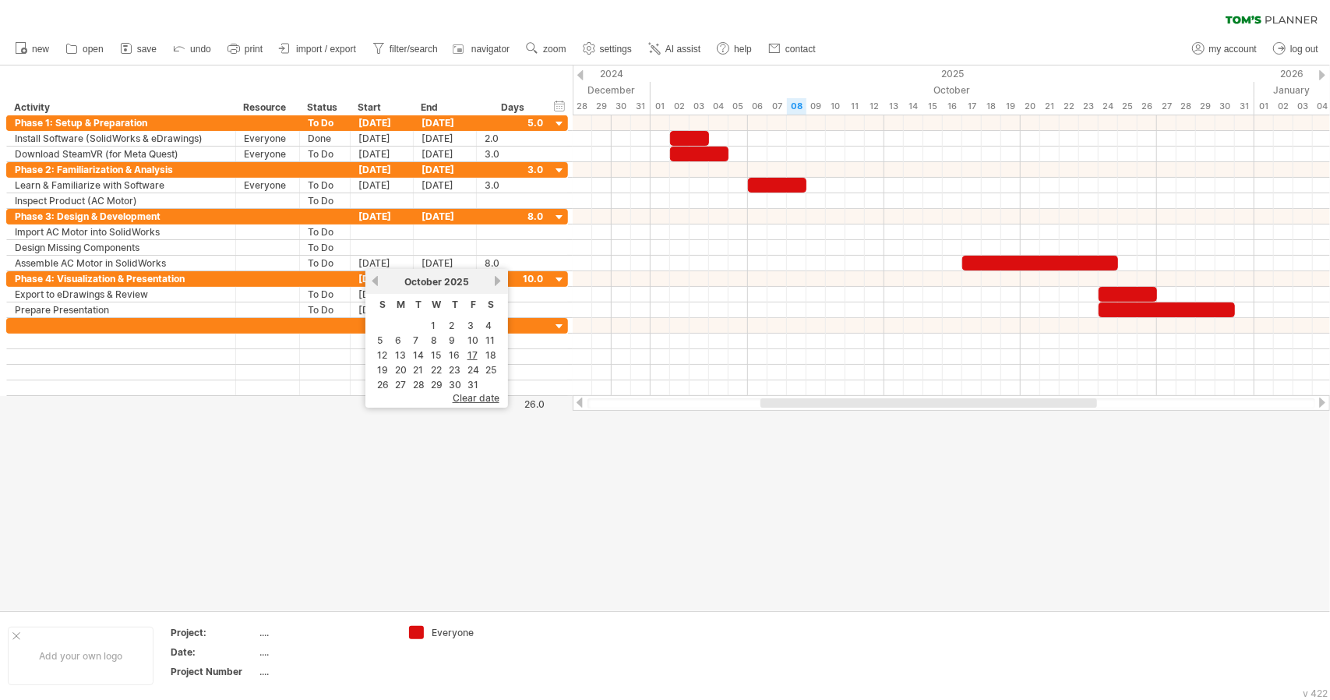
click at [577, 542] on div at bounding box center [665, 337] width 1330 height 545
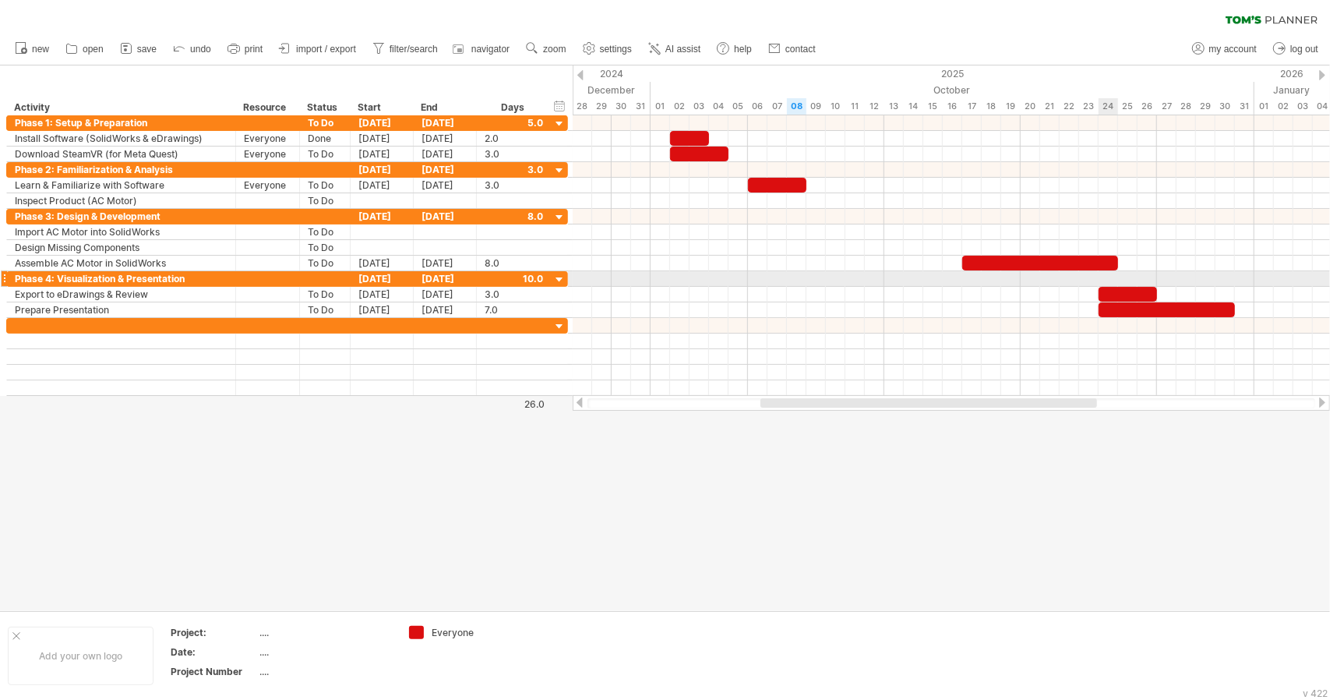
click at [1113, 283] on div at bounding box center [952, 279] width 758 height 16
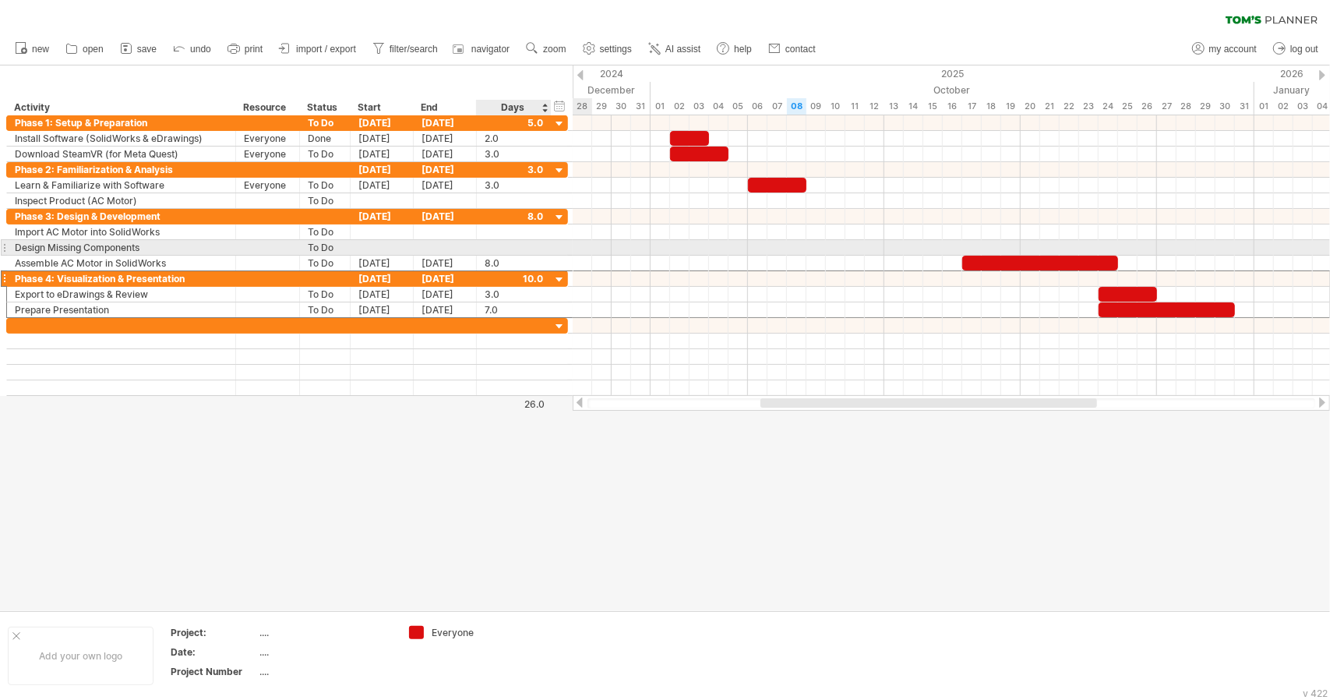
click at [505, 249] on div at bounding box center [514, 247] width 58 height 15
click at [459, 242] on div at bounding box center [445, 247] width 63 height 15
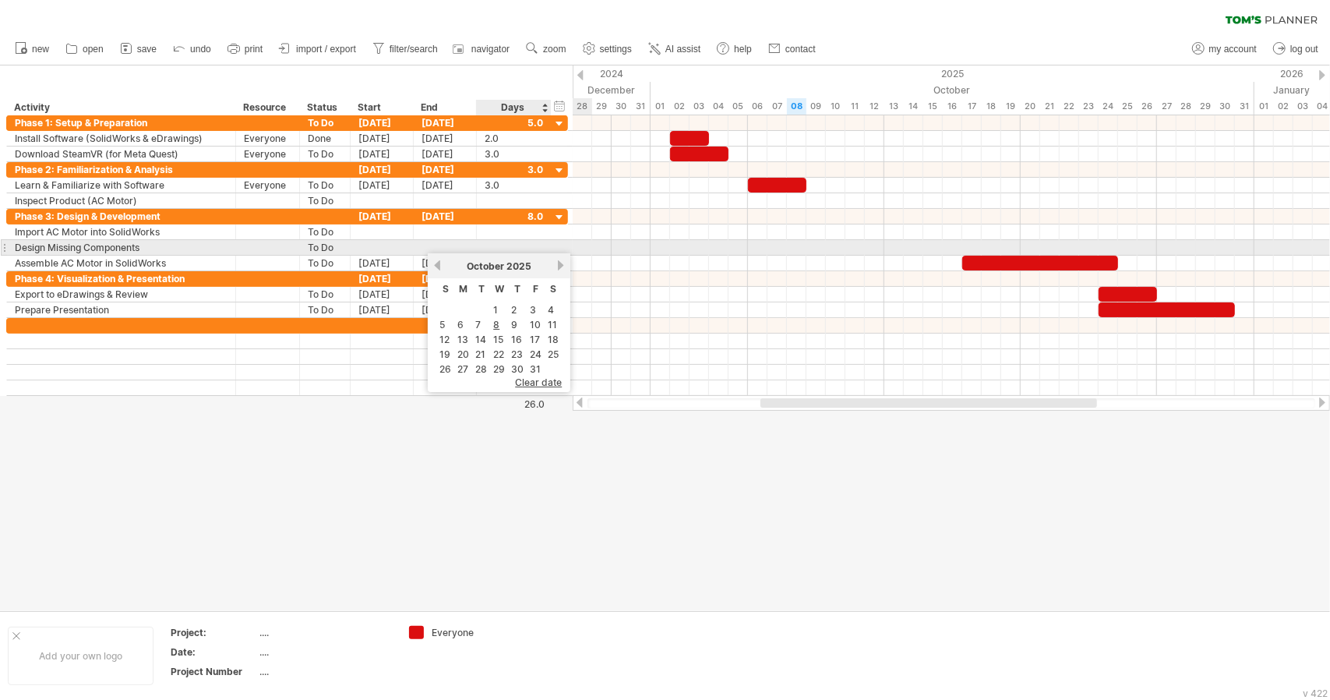
click at [539, 240] on div at bounding box center [514, 247] width 58 height 15
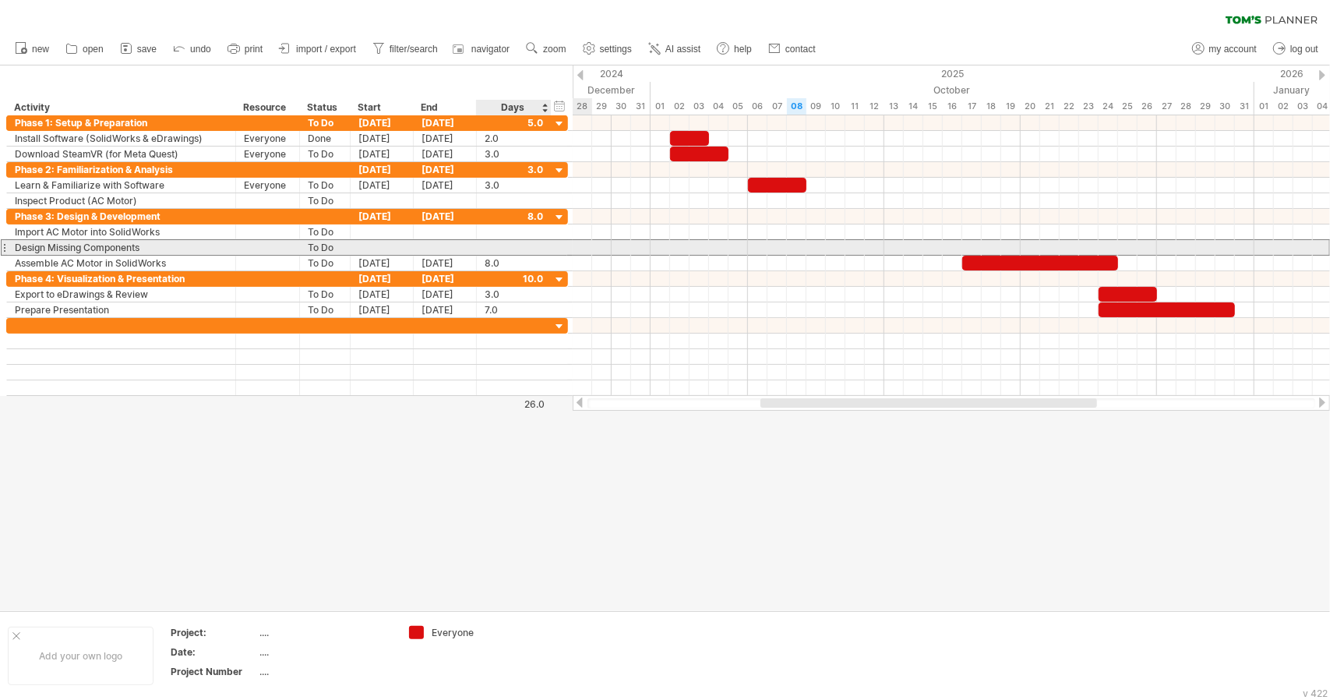
type input "*"
click at [446, 245] on div "[DATE]" at bounding box center [445, 247] width 63 height 15
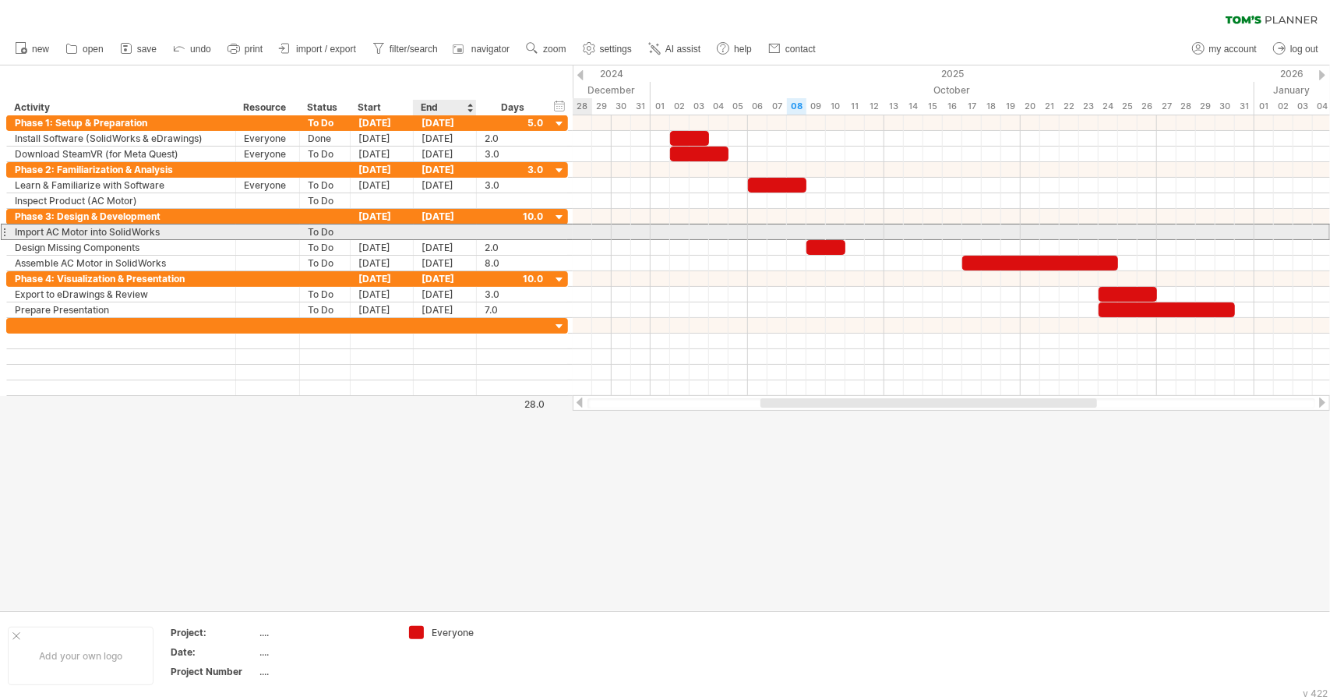
click at [447, 230] on div at bounding box center [445, 231] width 63 height 15
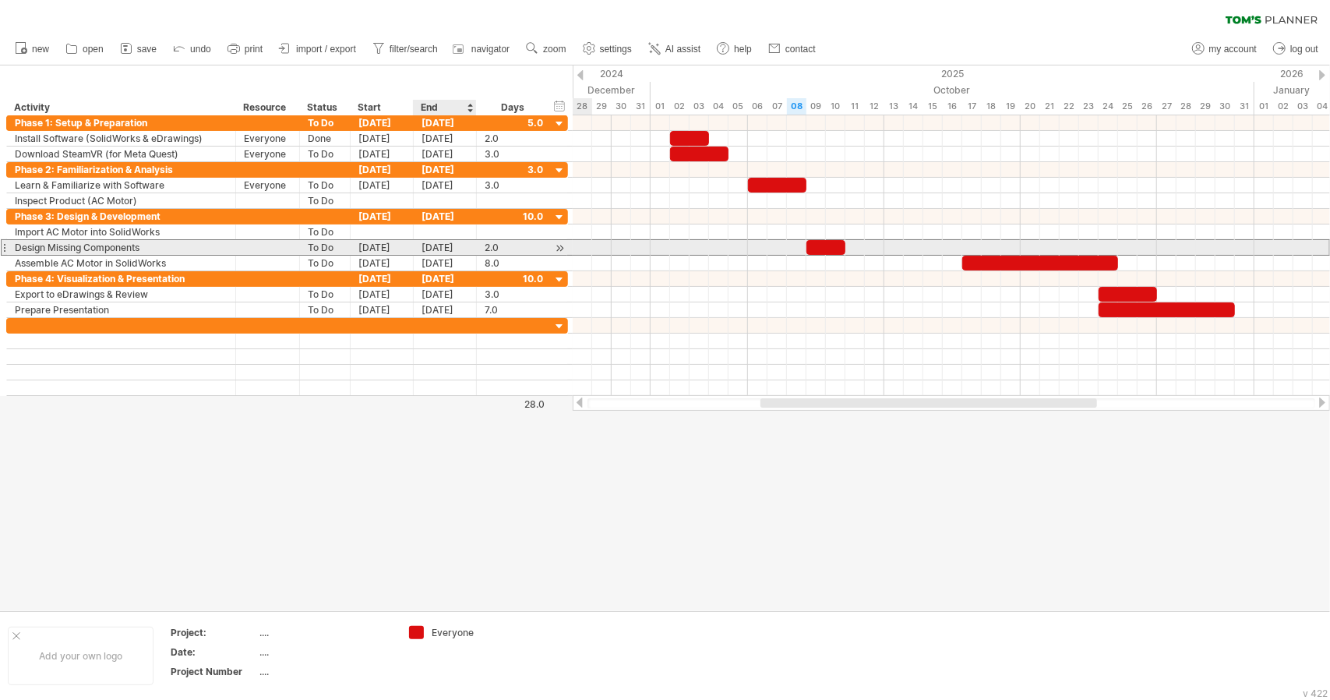
click at [417, 242] on div "[DATE]" at bounding box center [445, 247] width 63 height 15
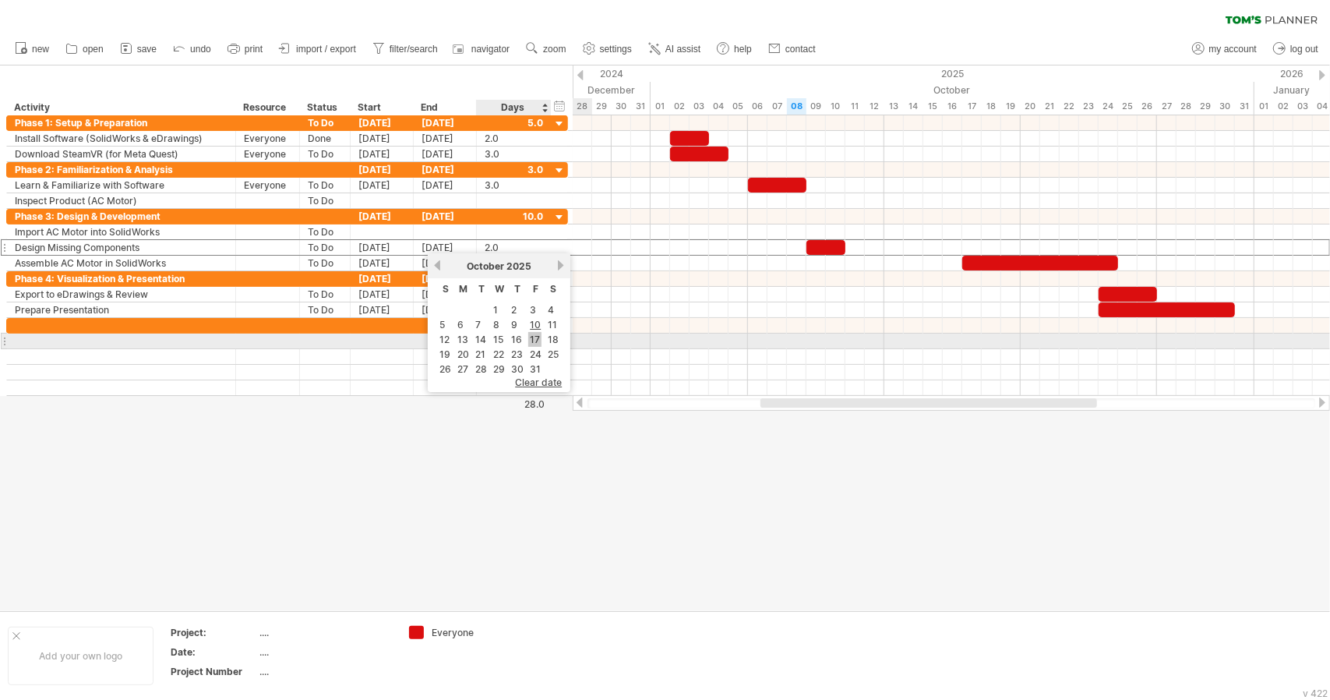
click at [528, 334] on link "17" at bounding box center [534, 339] width 13 height 15
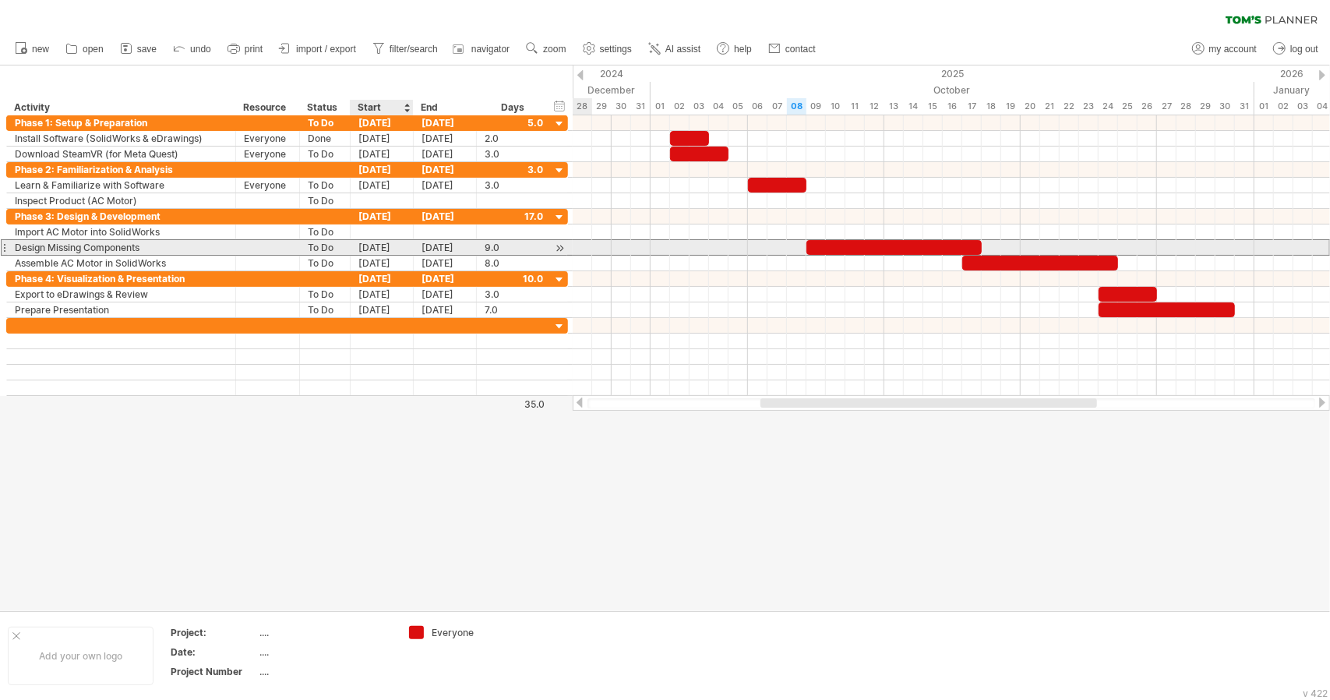
click at [397, 245] on div "[DATE]" at bounding box center [382, 247] width 63 height 15
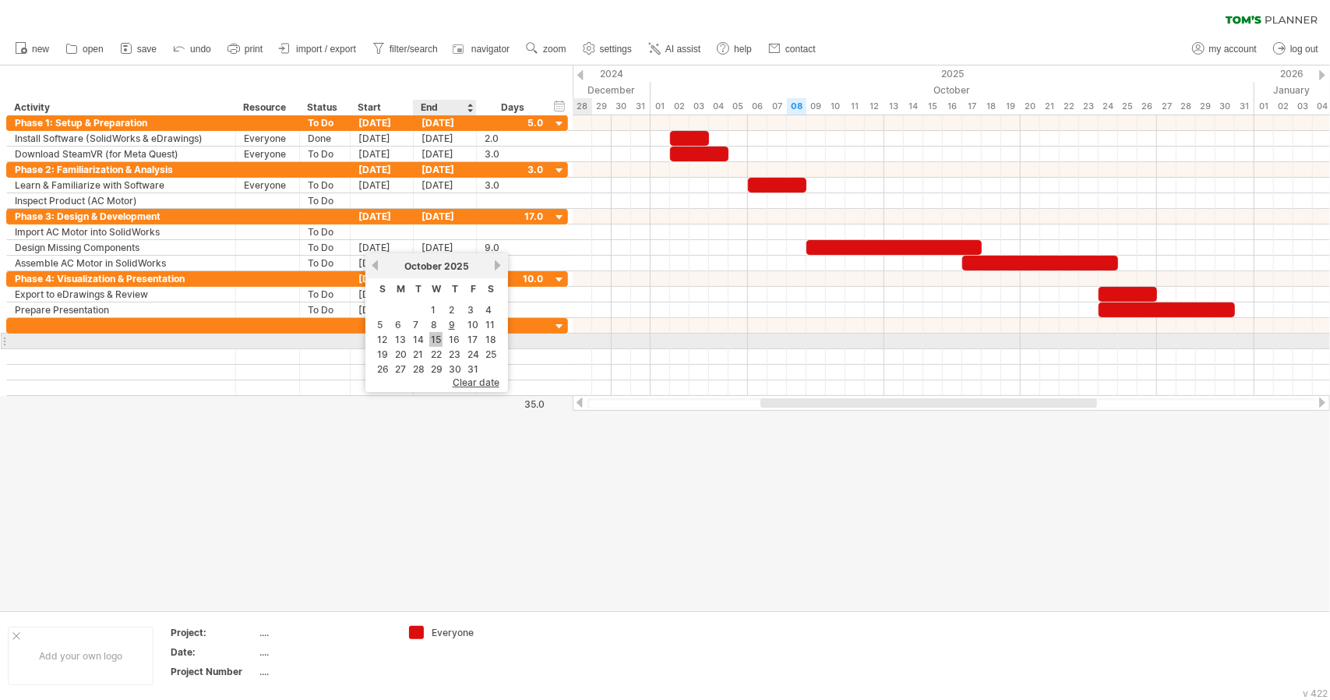
click at [440, 337] on link "15" at bounding box center [435, 339] width 13 height 15
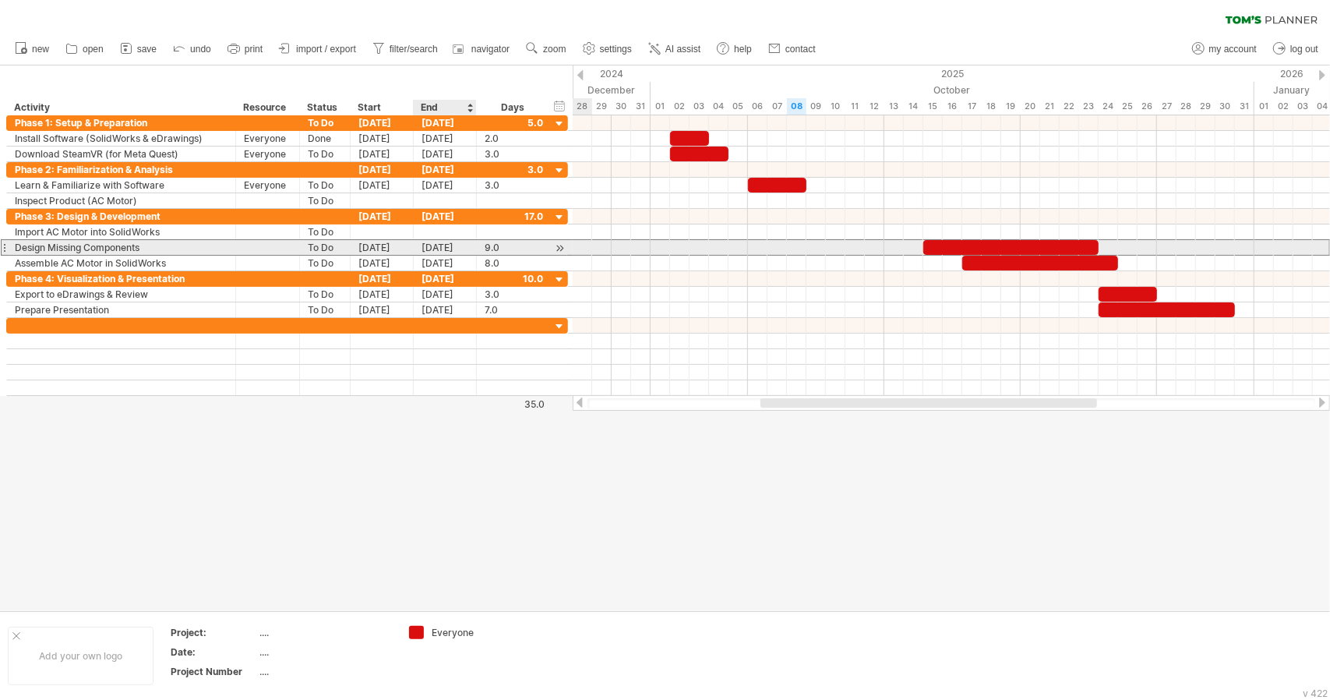
click at [464, 250] on div "[DATE]" at bounding box center [445, 247] width 63 height 15
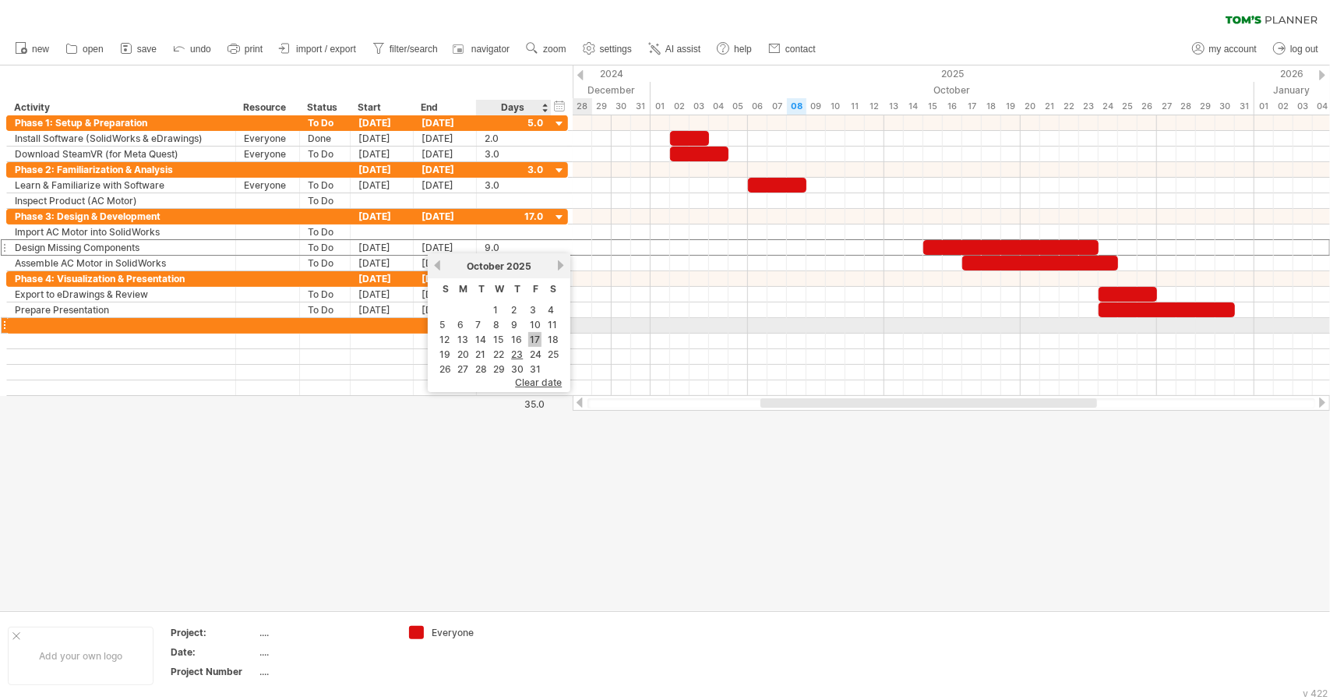
click at [532, 333] on link "17" at bounding box center [534, 339] width 13 height 15
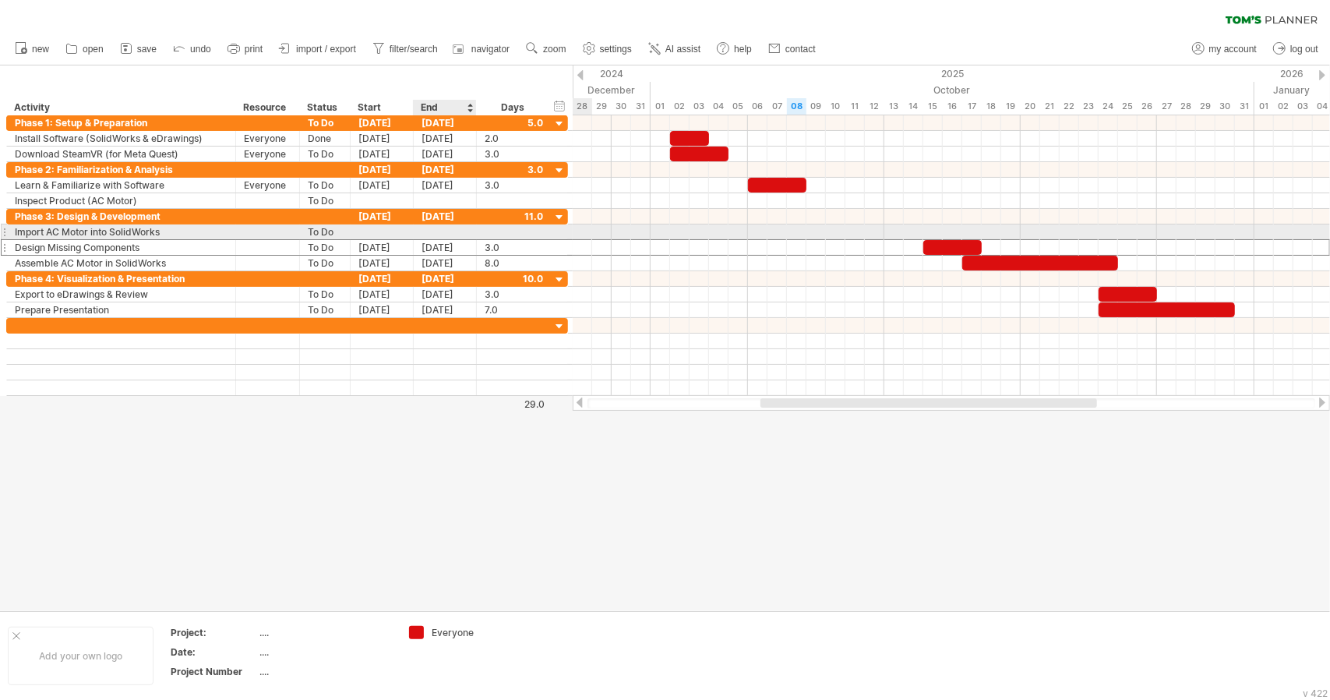
click at [429, 231] on div at bounding box center [445, 231] width 63 height 15
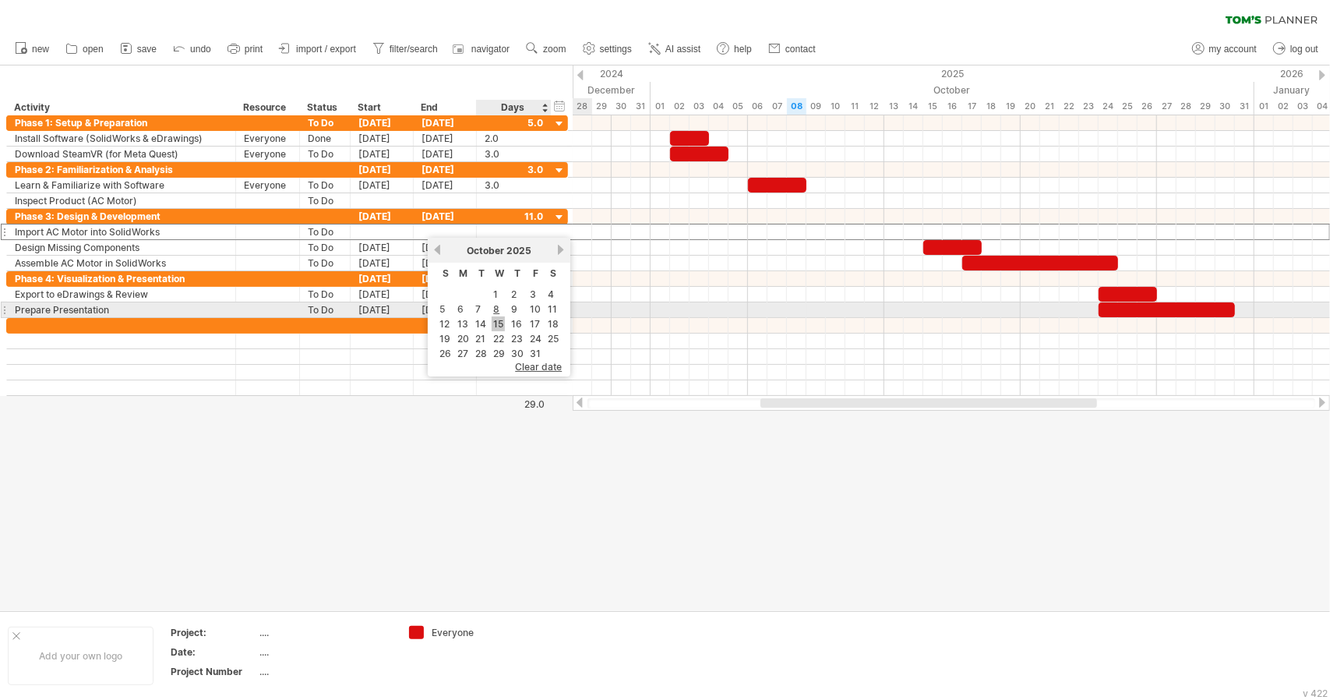
click at [495, 317] on link "15" at bounding box center [498, 323] width 13 height 15
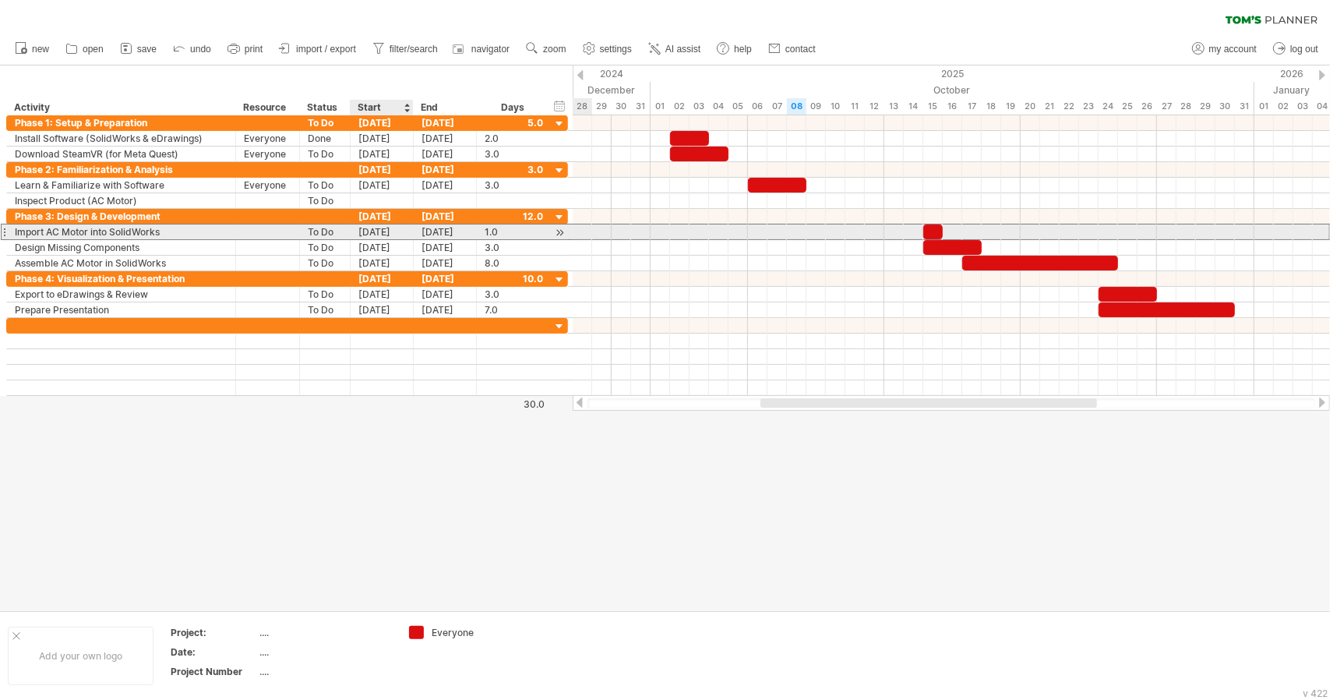
click at [379, 232] on div "[DATE]" at bounding box center [382, 231] width 63 height 15
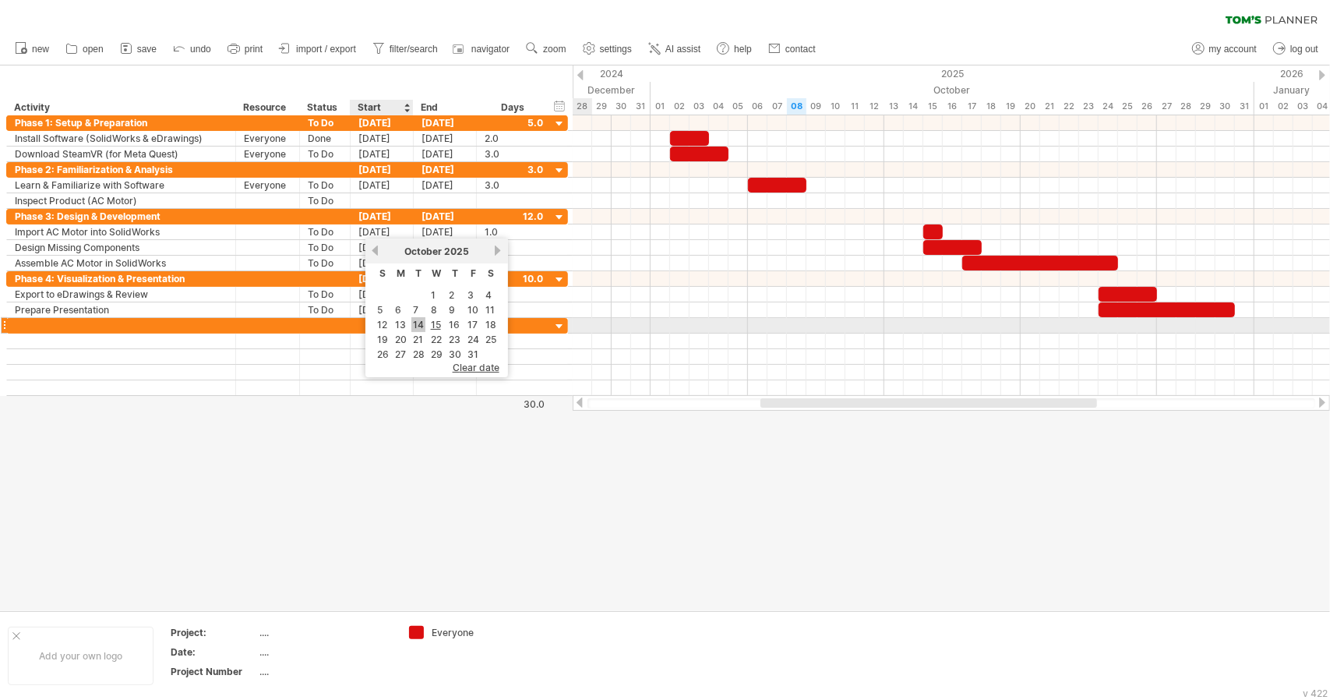
click at [414, 319] on link "14" at bounding box center [418, 324] width 14 height 15
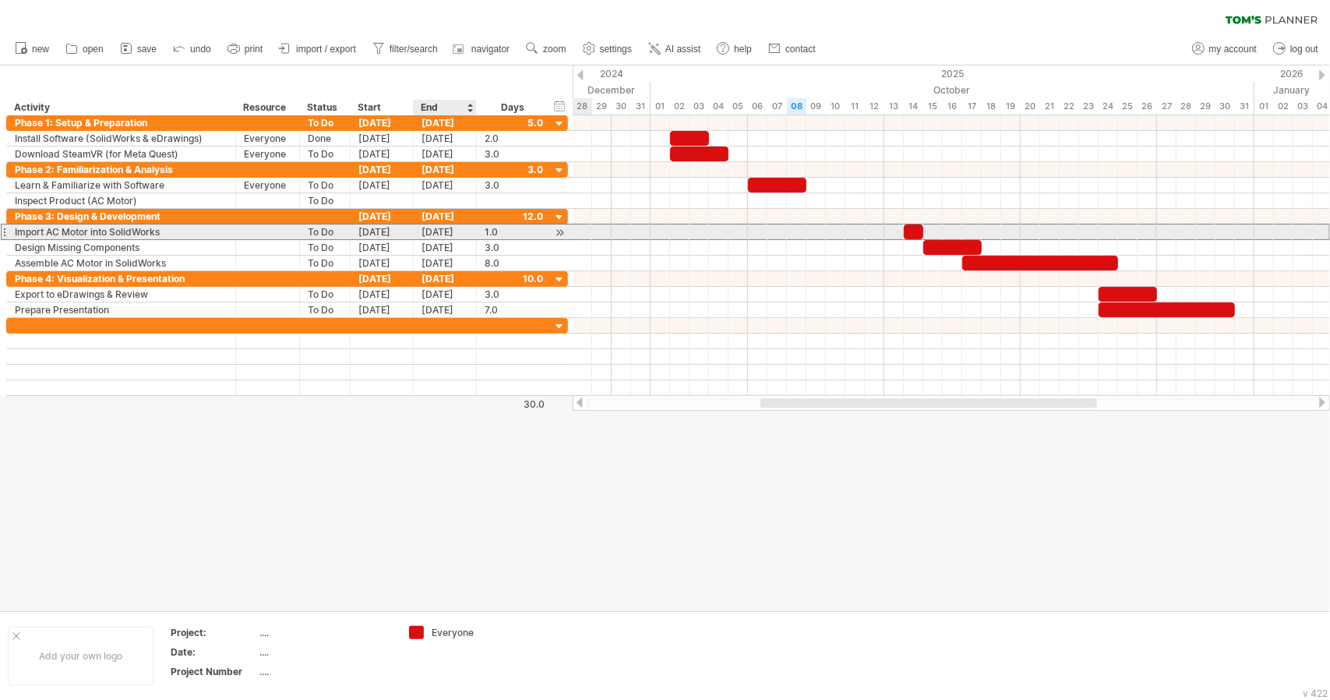
click at [430, 231] on div "[DATE]" at bounding box center [445, 231] width 63 height 15
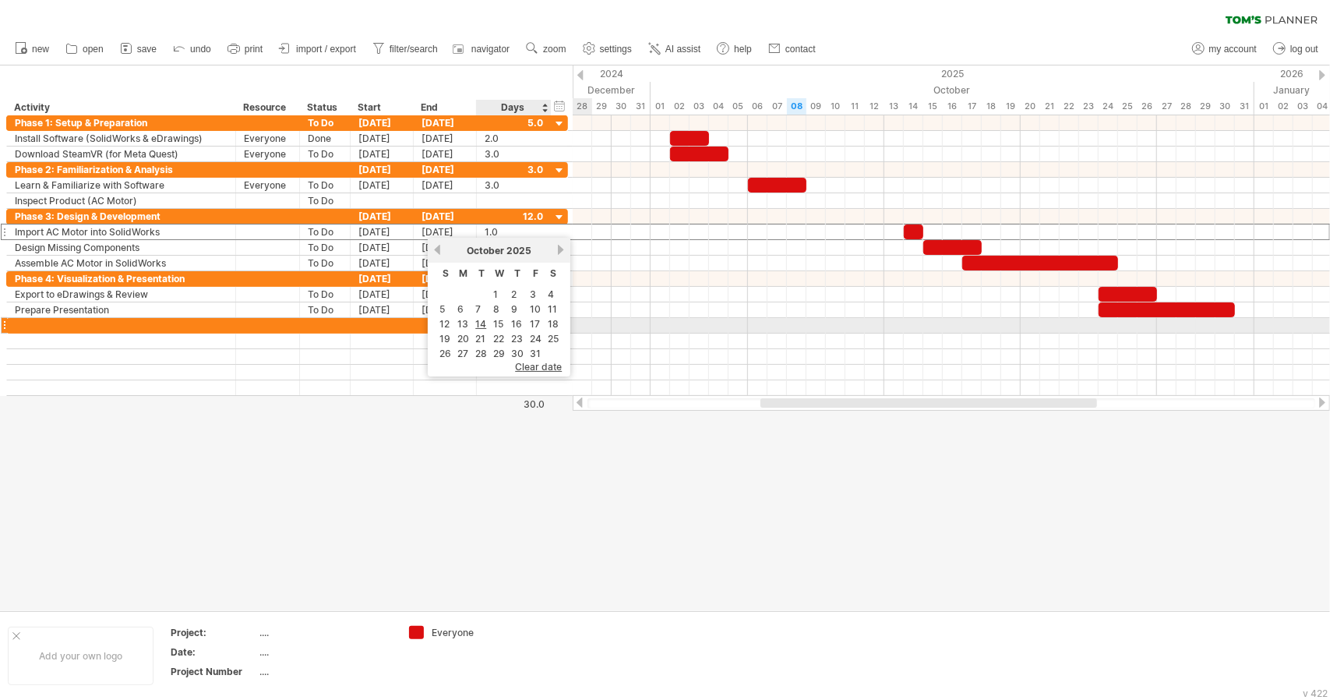
click at [491, 320] on td "15" at bounding box center [499, 323] width 16 height 13
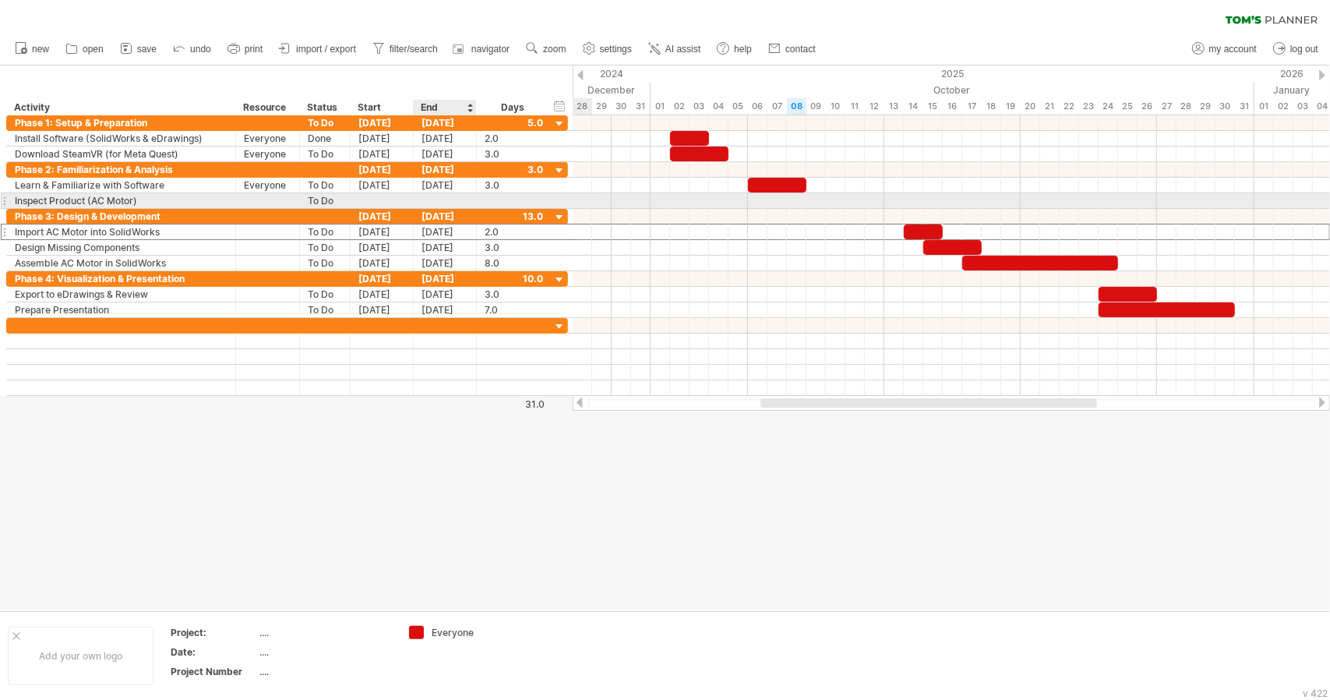
click at [431, 203] on div at bounding box center [445, 200] width 63 height 15
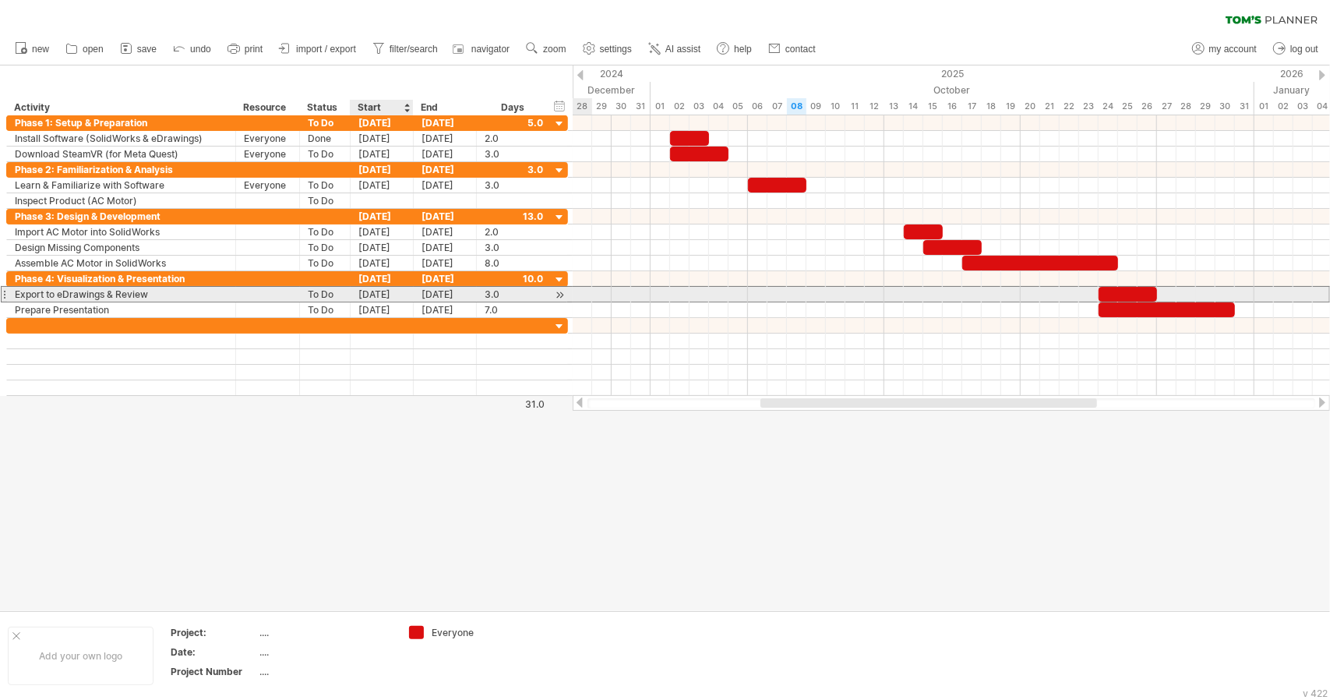
click at [366, 298] on div "[DATE]" at bounding box center [382, 294] width 63 height 15
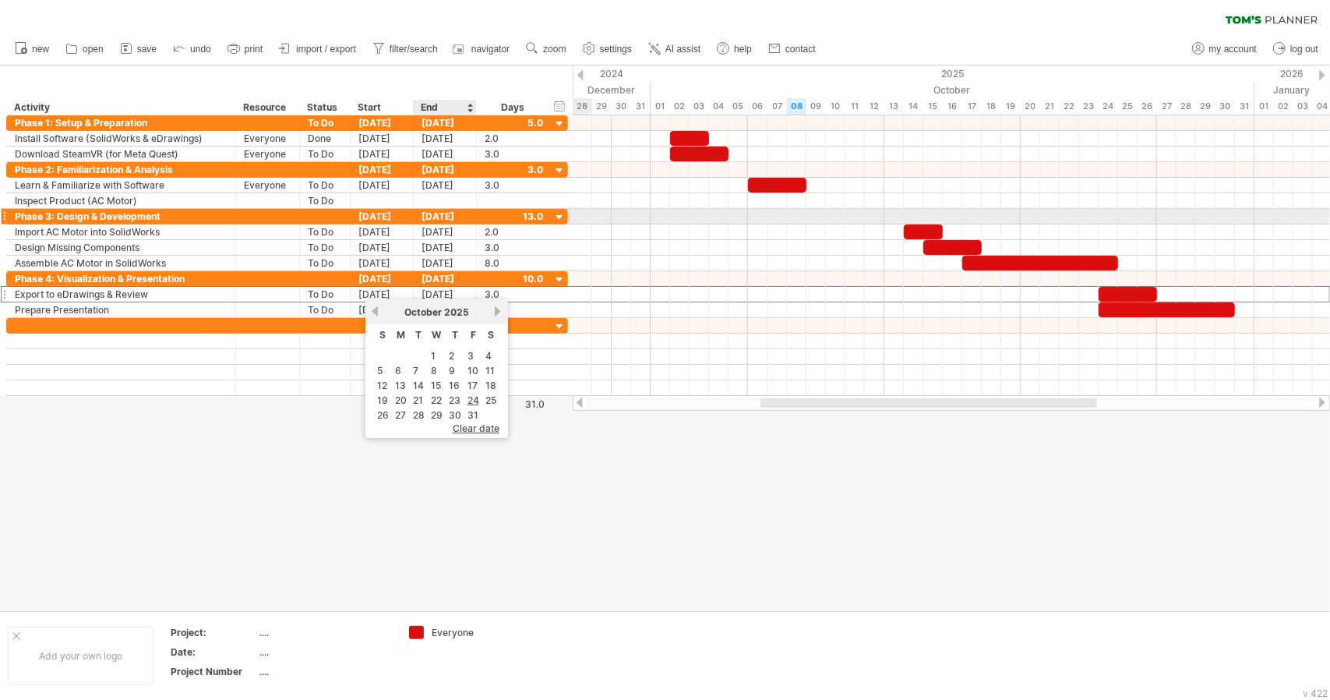
click at [468, 214] on div "[DATE]" at bounding box center [445, 216] width 63 height 15
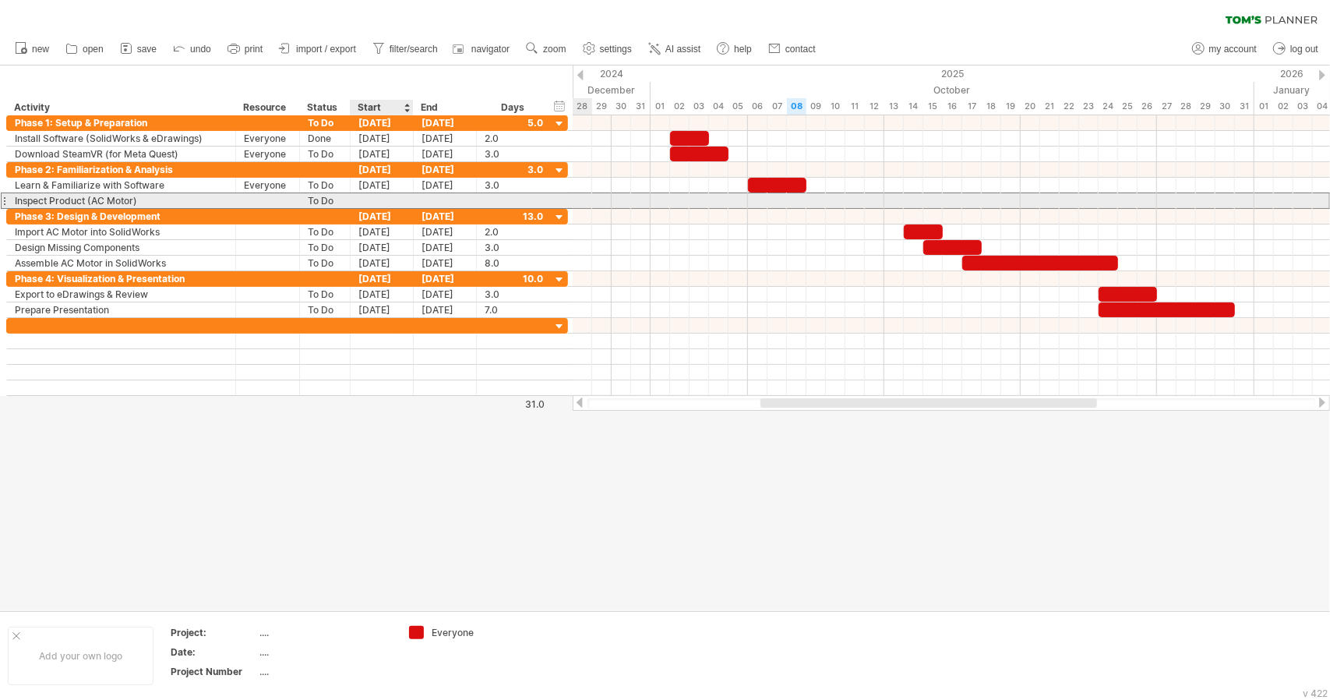
click at [377, 206] on div at bounding box center [382, 200] width 63 height 15
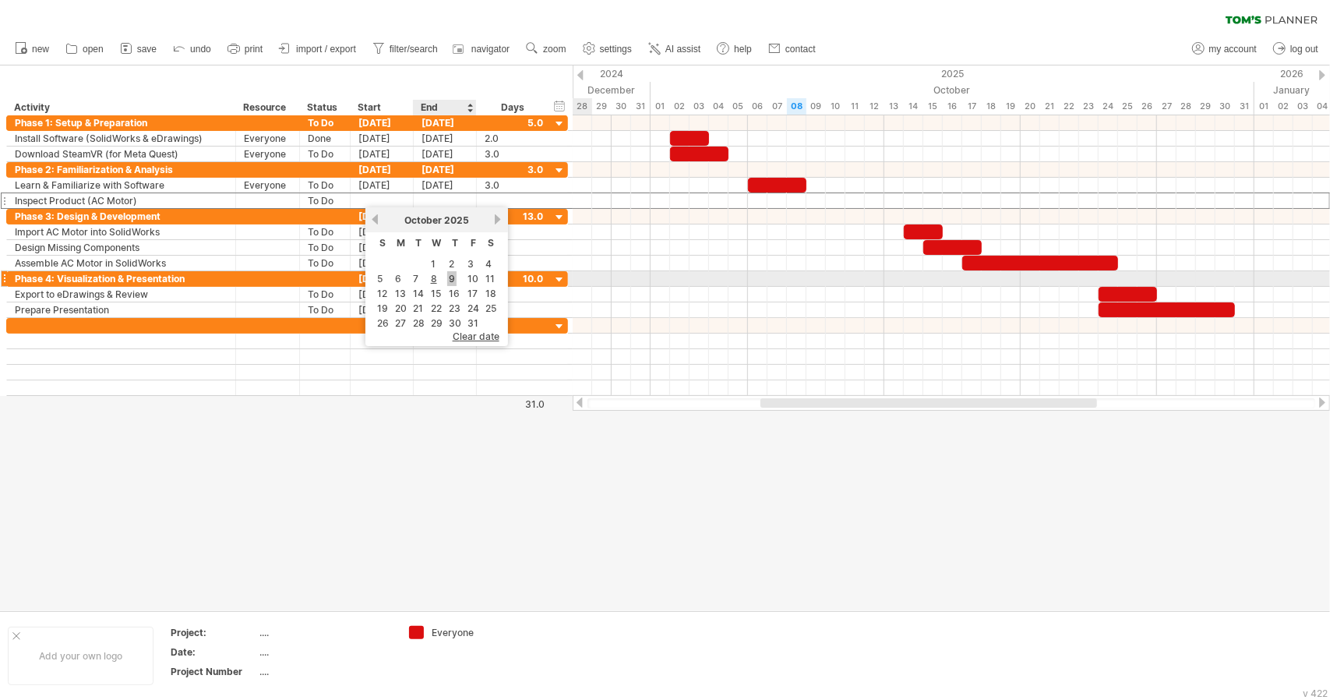
click at [453, 277] on link "9" at bounding box center [451, 278] width 9 height 15
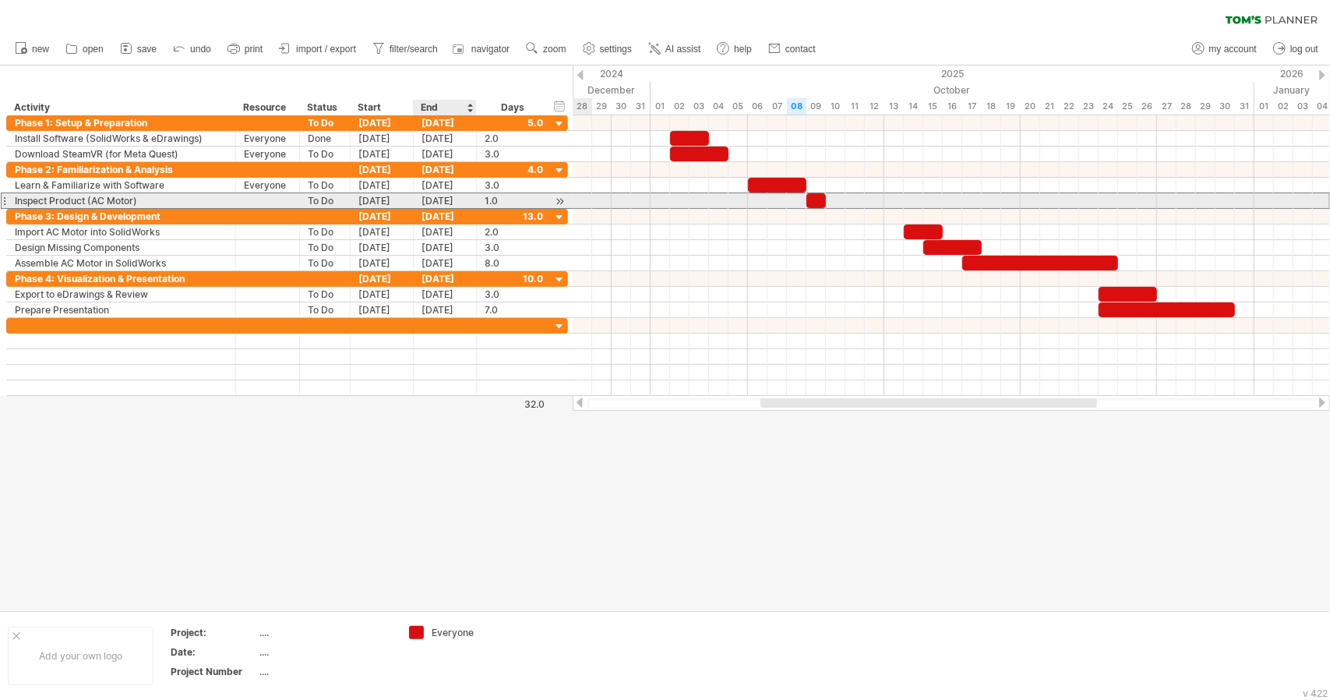
click at [450, 200] on div "[DATE]" at bounding box center [445, 200] width 63 height 15
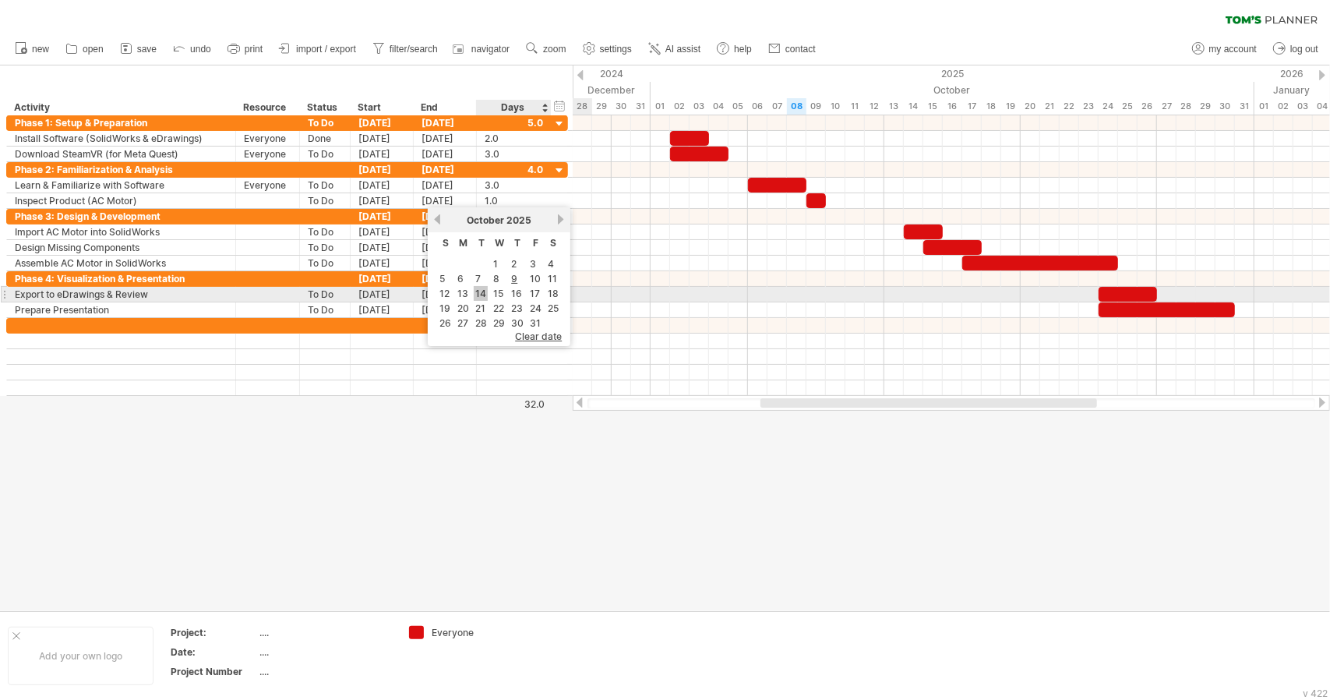
click at [485, 292] on link "14" at bounding box center [481, 293] width 14 height 15
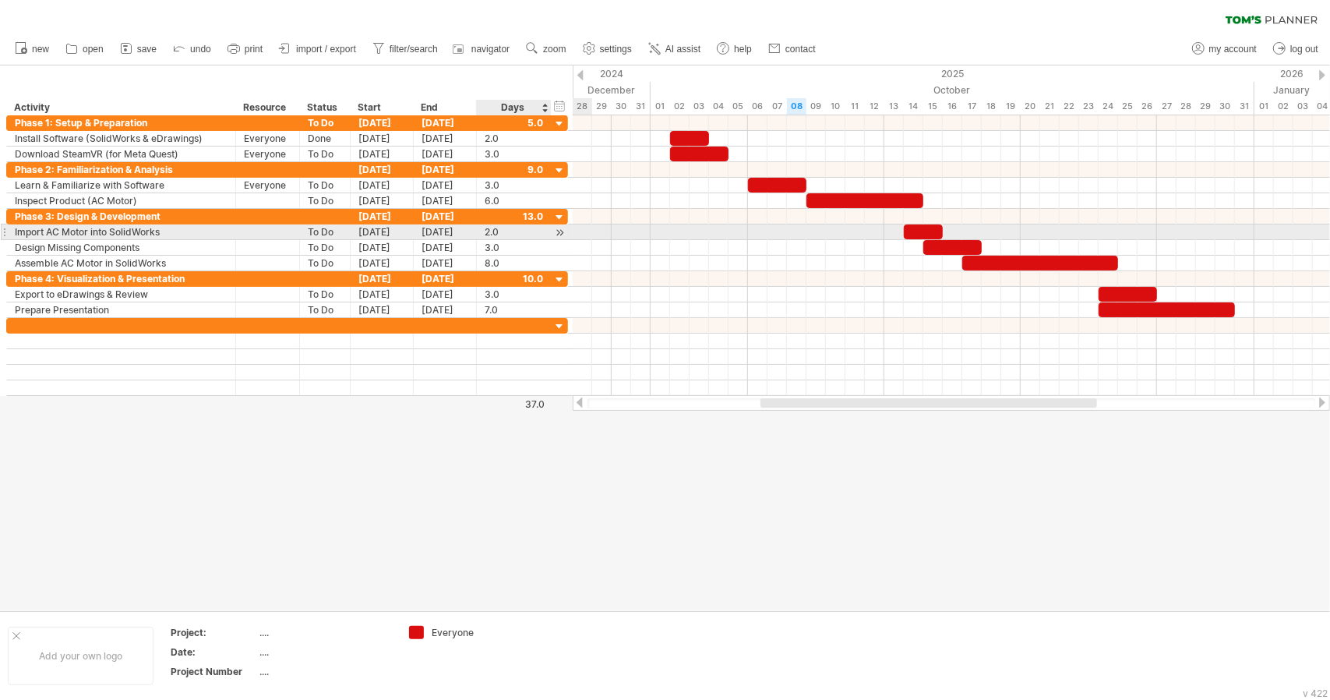
click at [486, 231] on div "2.0" at bounding box center [514, 231] width 58 height 15
type input "*"
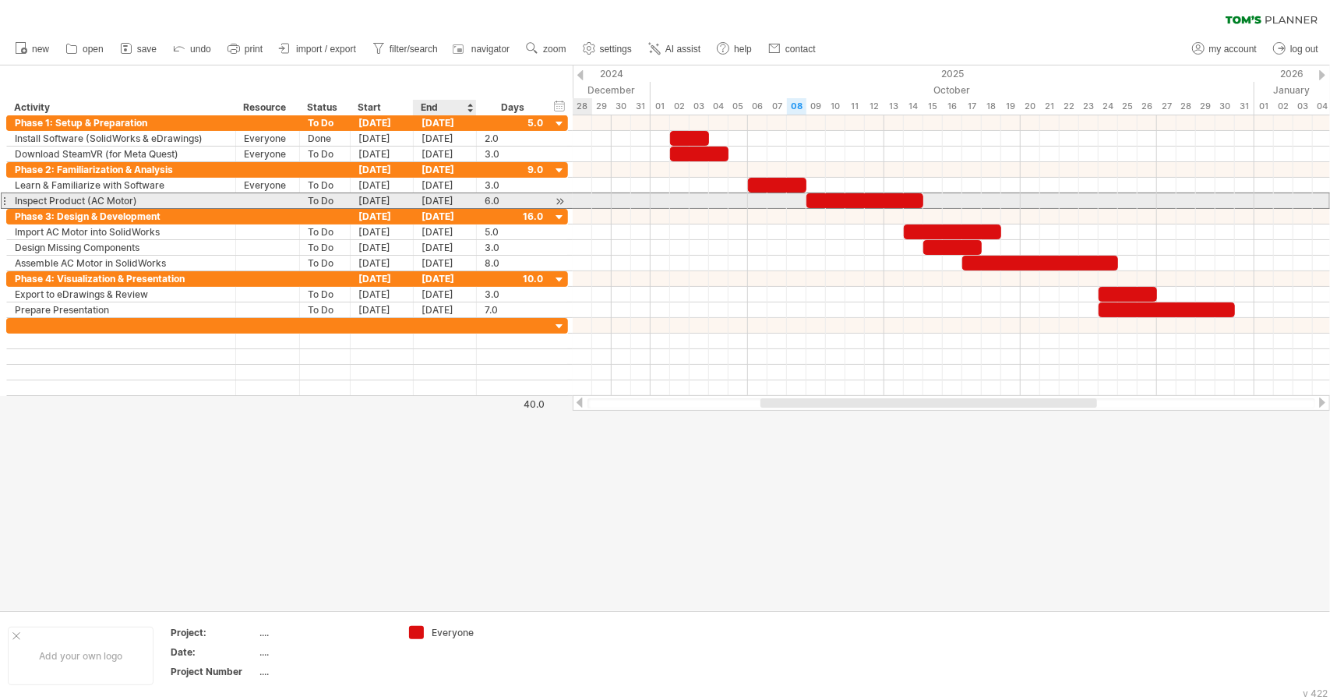
click at [437, 194] on div "[DATE]" at bounding box center [445, 200] width 63 height 15
click at [457, 199] on div "[DATE]" at bounding box center [445, 200] width 63 height 15
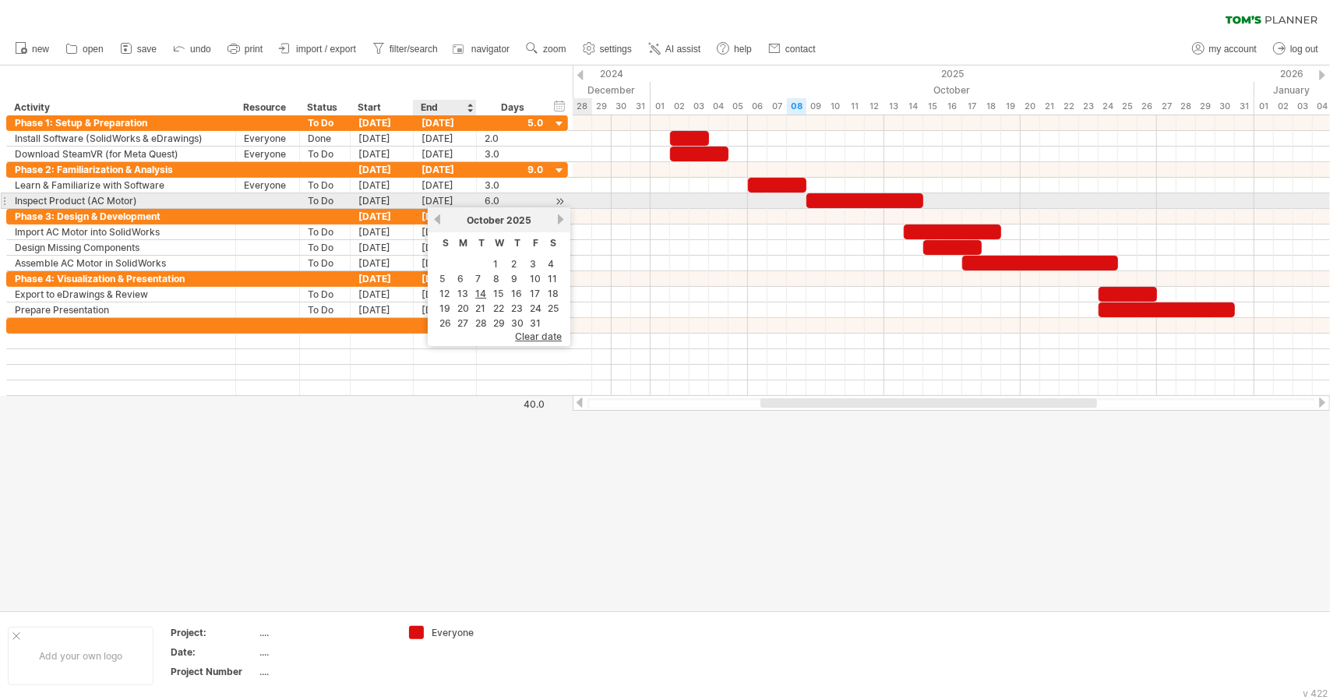
click at [457, 199] on div "[DATE]" at bounding box center [445, 200] width 63 height 15
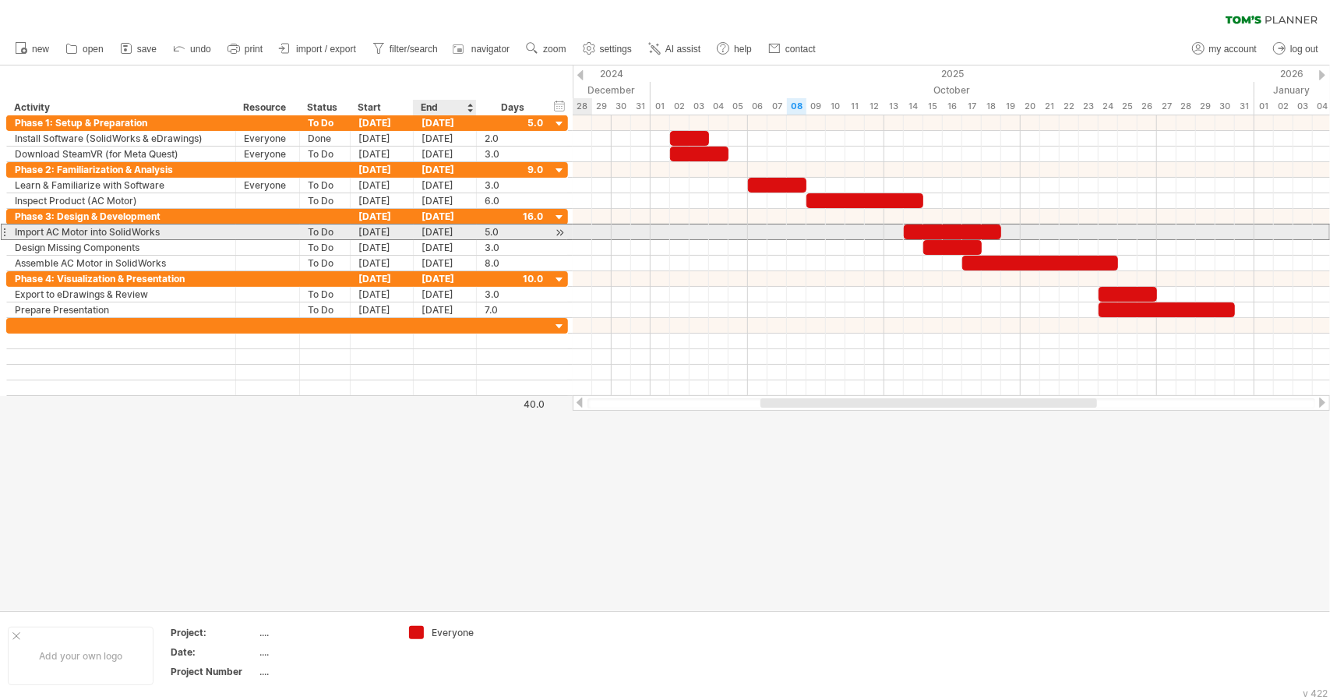
click at [419, 228] on div "[DATE]" at bounding box center [445, 231] width 63 height 15
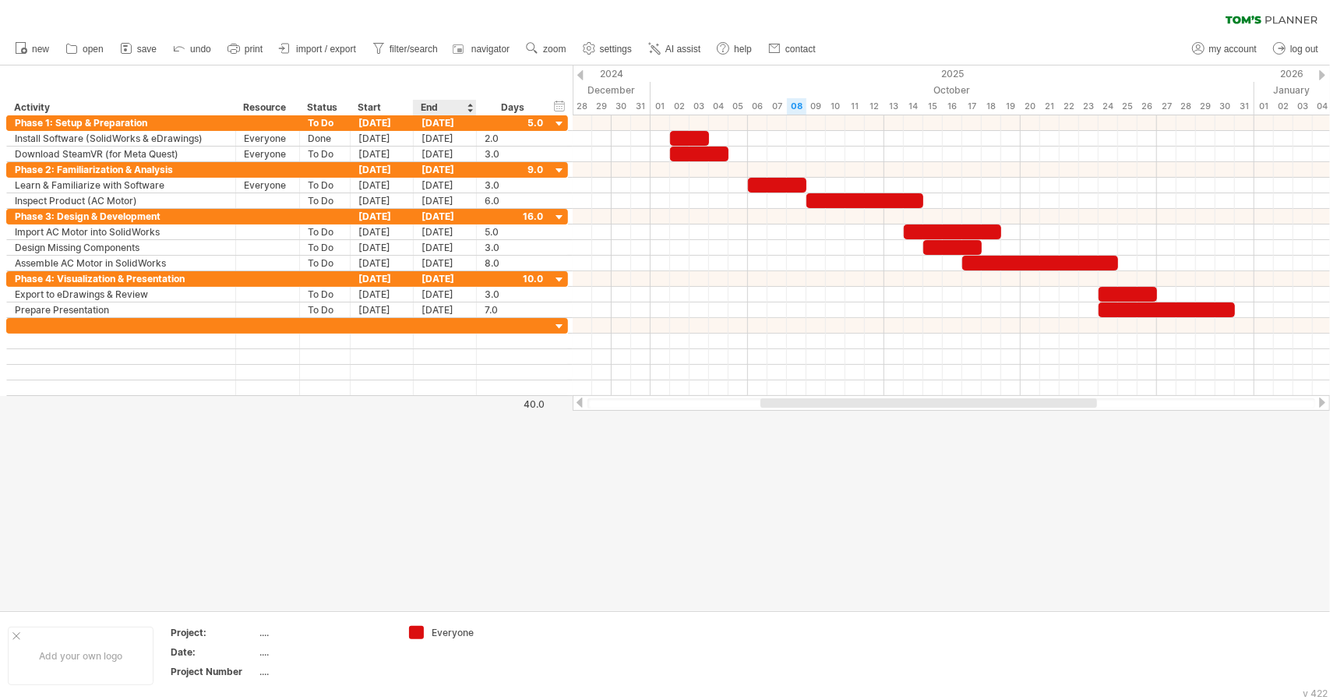
click at [464, 505] on div at bounding box center [665, 337] width 1330 height 545
click at [605, 457] on div at bounding box center [665, 337] width 1330 height 545
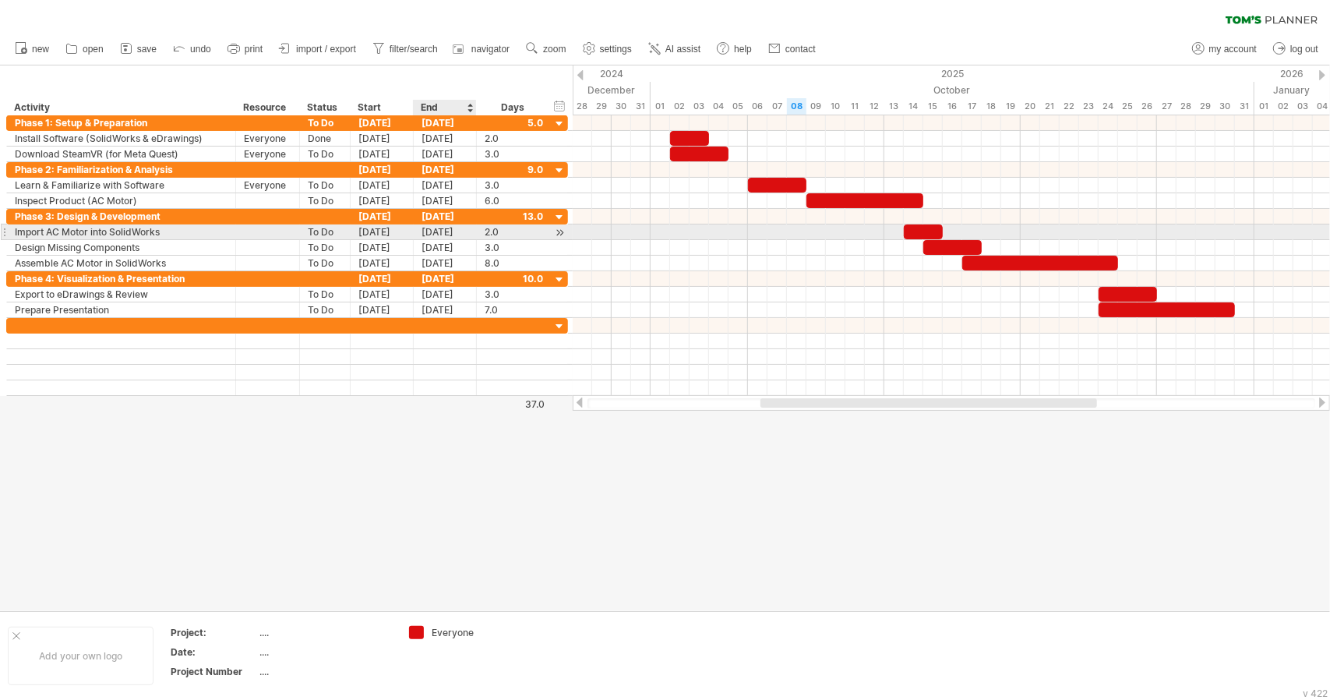
click at [461, 233] on div "[DATE]" at bounding box center [445, 231] width 63 height 15
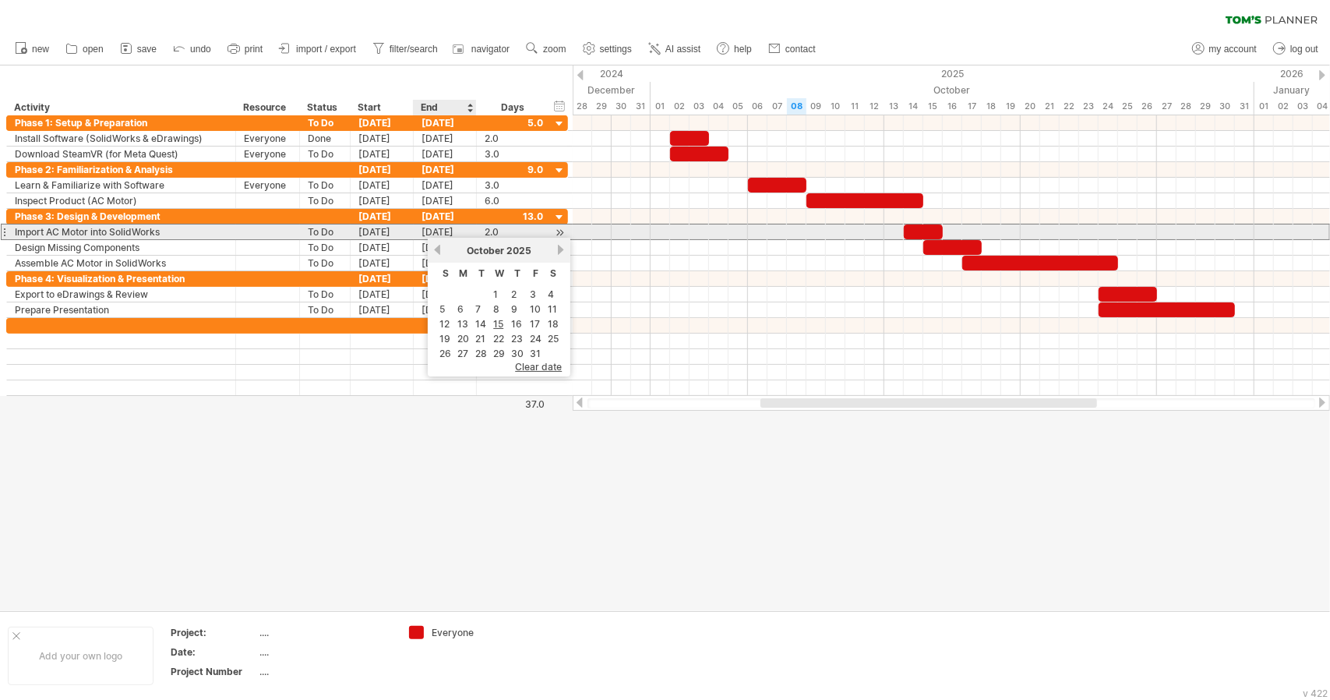
click at [461, 233] on div "[DATE]" at bounding box center [445, 231] width 63 height 15
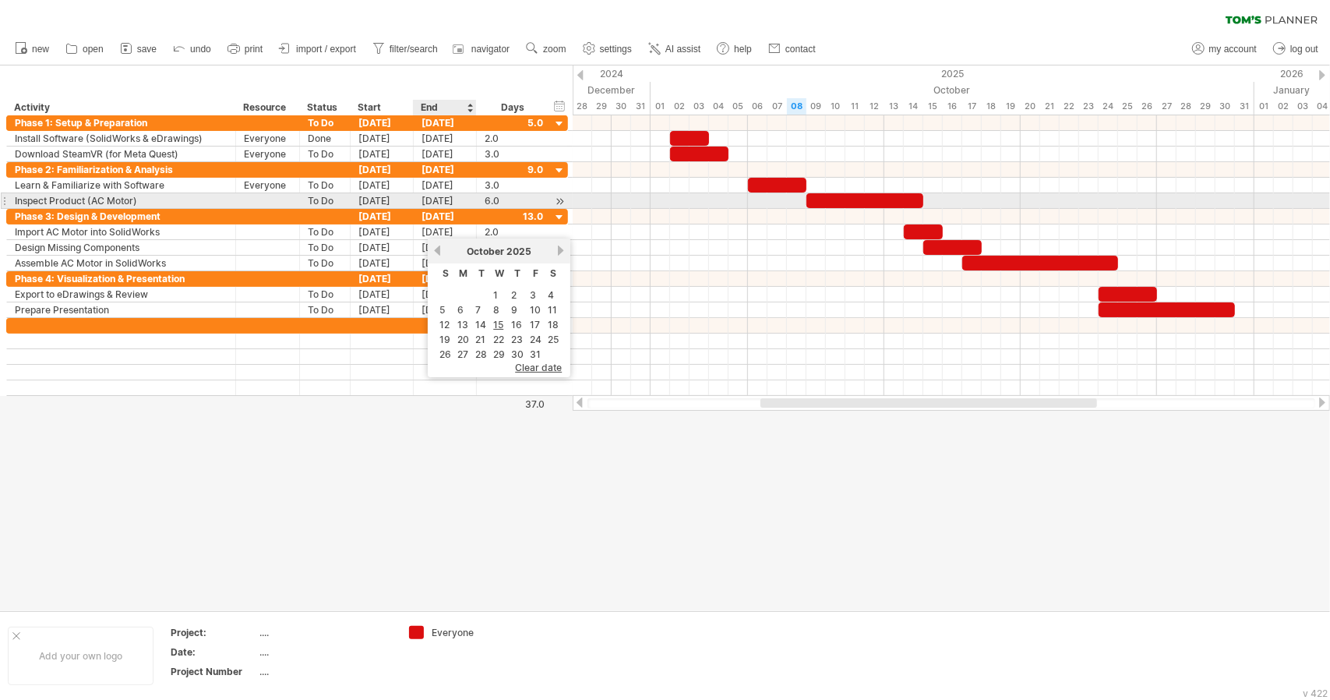
click at [449, 197] on div "[DATE]" at bounding box center [445, 200] width 63 height 15
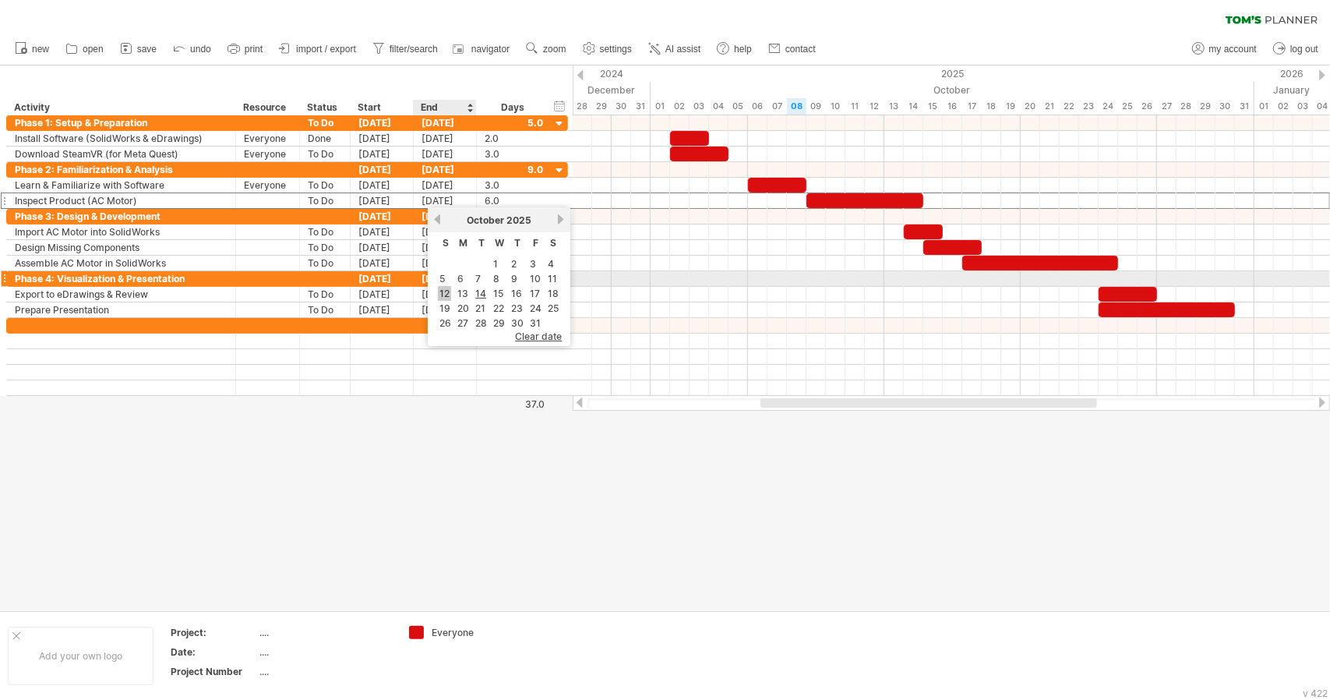
click at [441, 287] on link "12" at bounding box center [444, 293] width 13 height 15
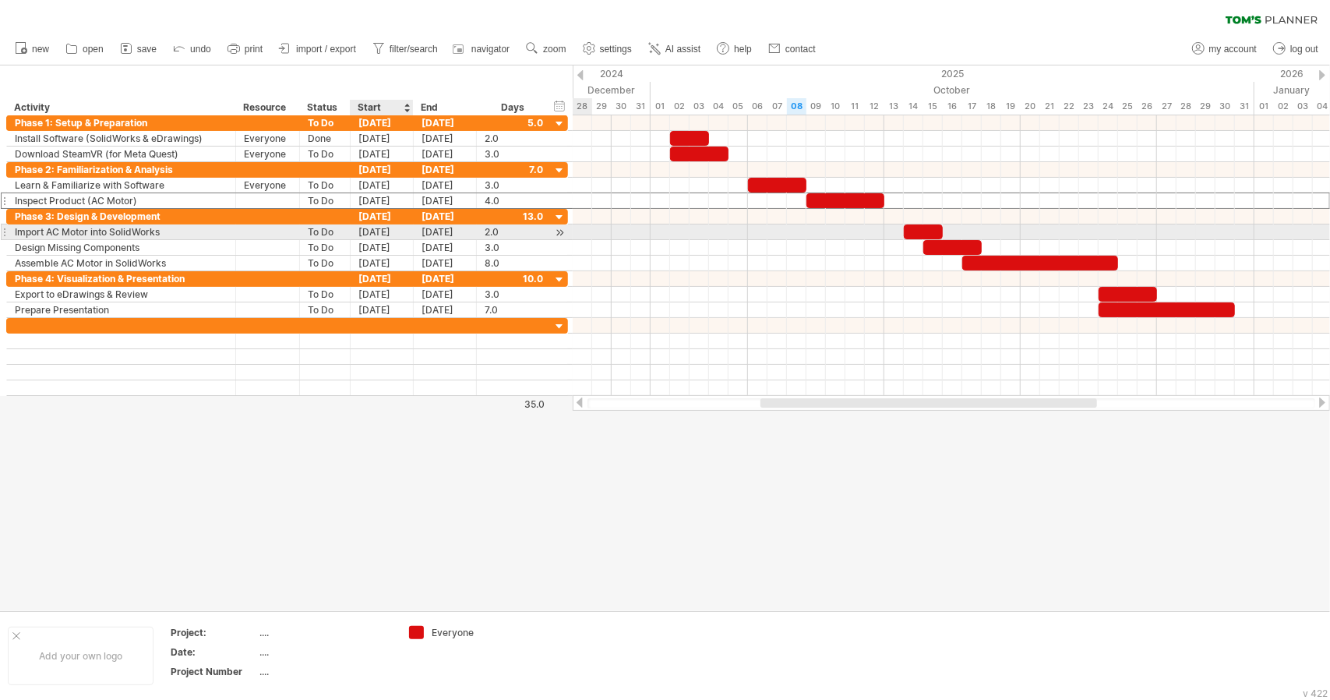
click at [380, 227] on div "[DATE]" at bounding box center [382, 231] width 63 height 15
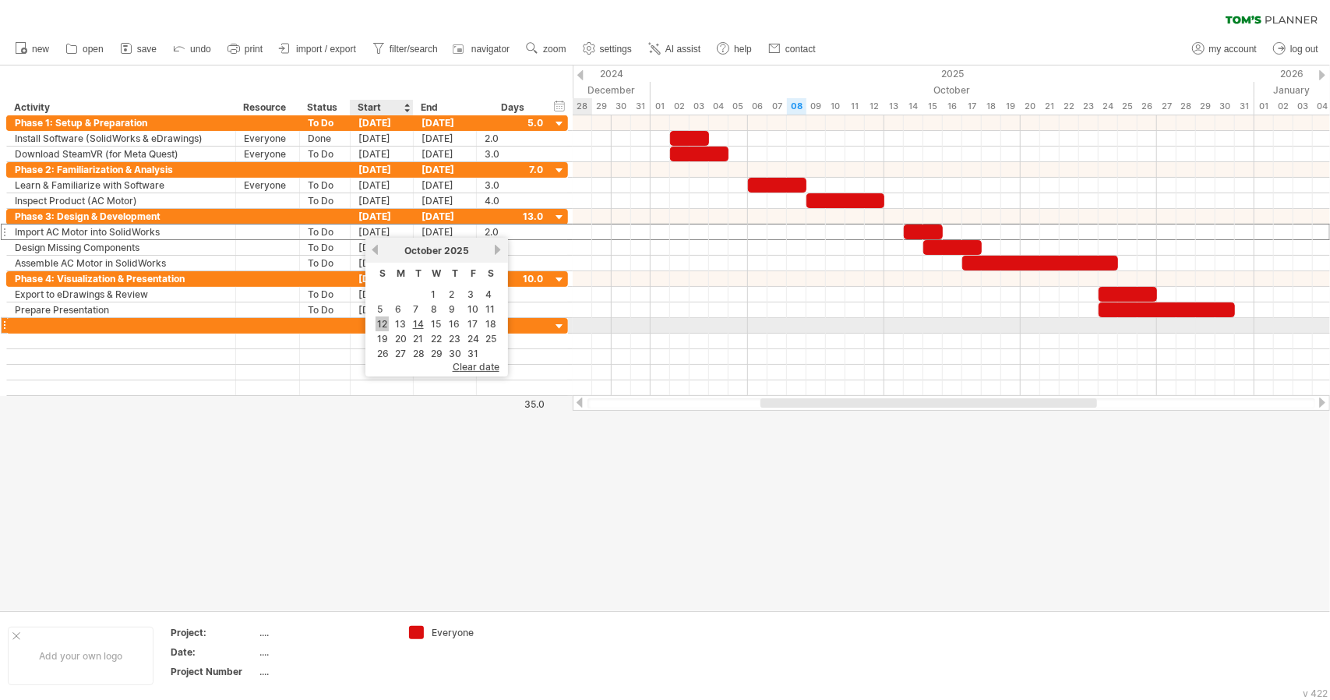
click at [384, 321] on link "12" at bounding box center [382, 323] width 13 height 15
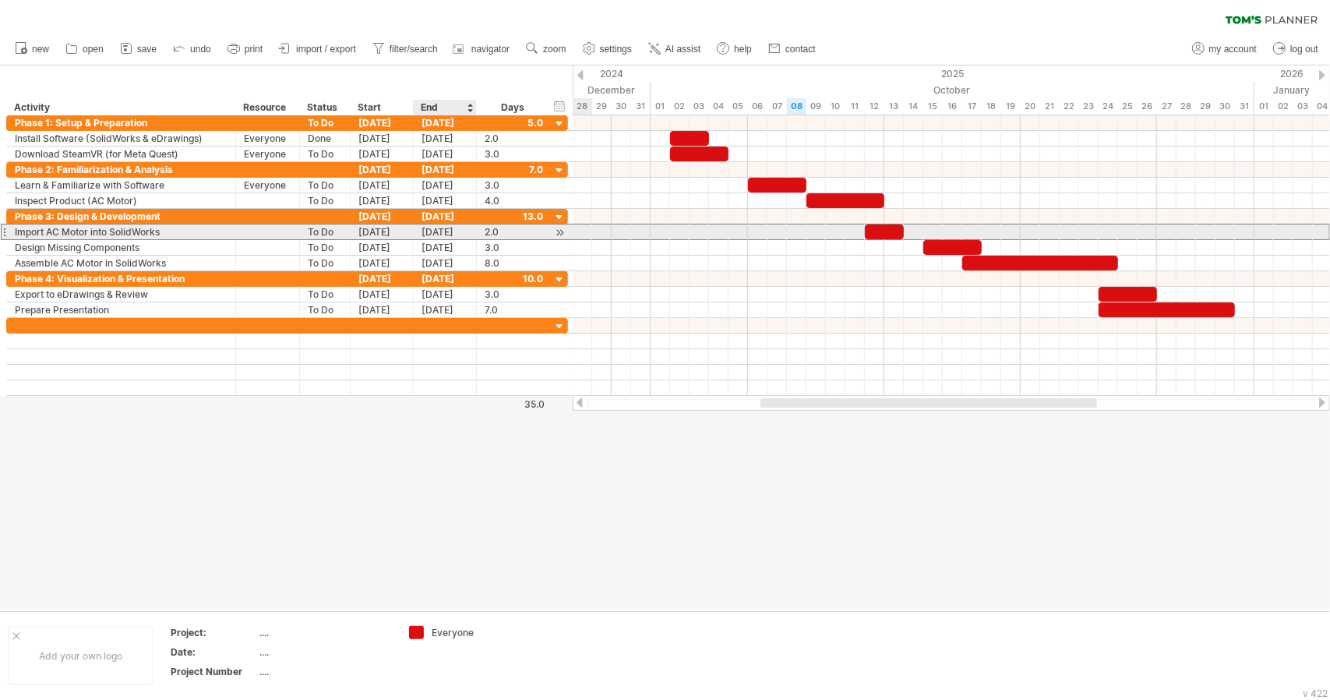
click at [441, 235] on div "[DATE]" at bounding box center [445, 231] width 63 height 15
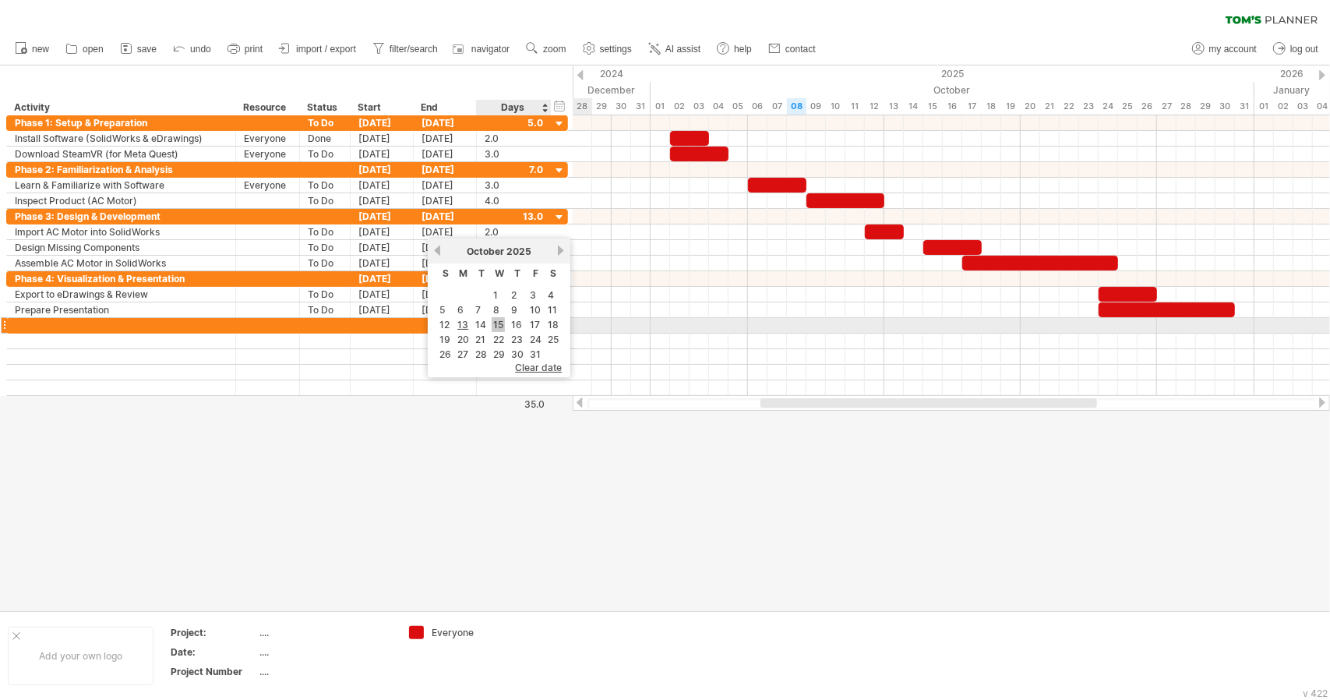
click at [499, 319] on link "15" at bounding box center [498, 324] width 13 height 15
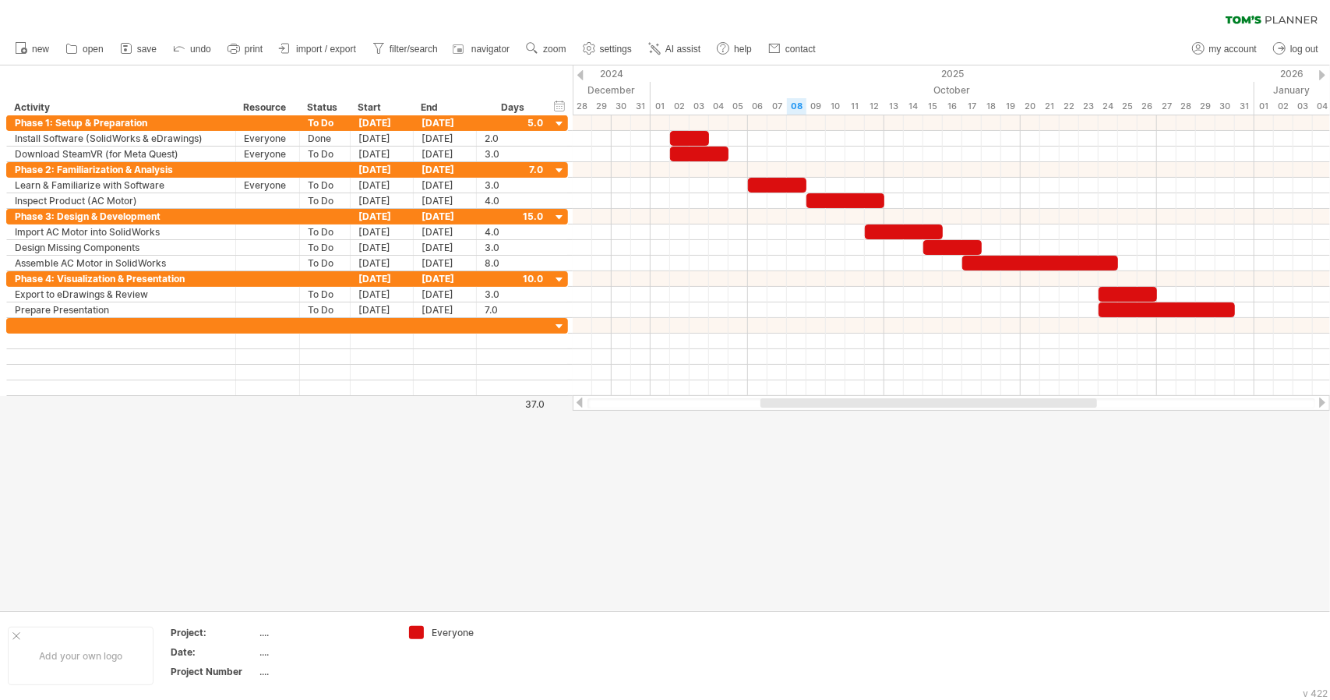
click at [777, 507] on div at bounding box center [665, 337] width 1330 height 545
click at [660, 125] on div at bounding box center [952, 123] width 758 height 16
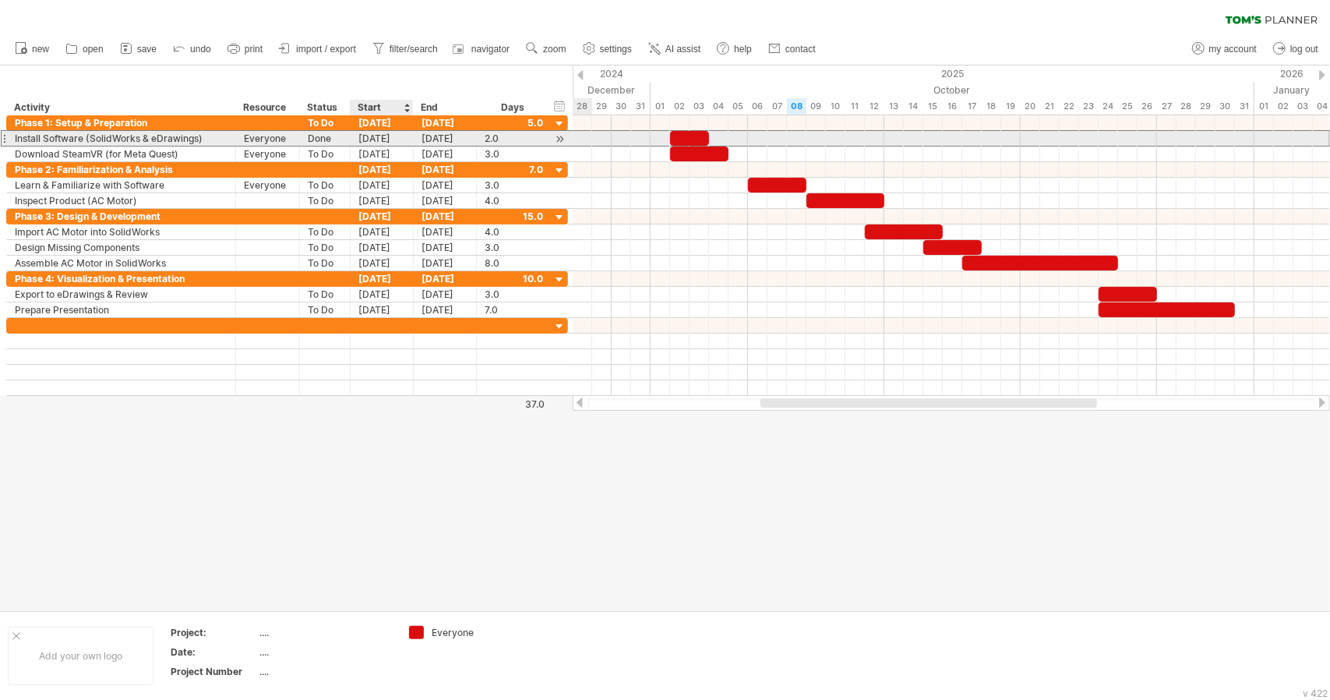
click at [369, 138] on div "[DATE]" at bounding box center [382, 138] width 63 height 15
click at [431, 140] on div "[DATE]" at bounding box center [445, 138] width 63 height 15
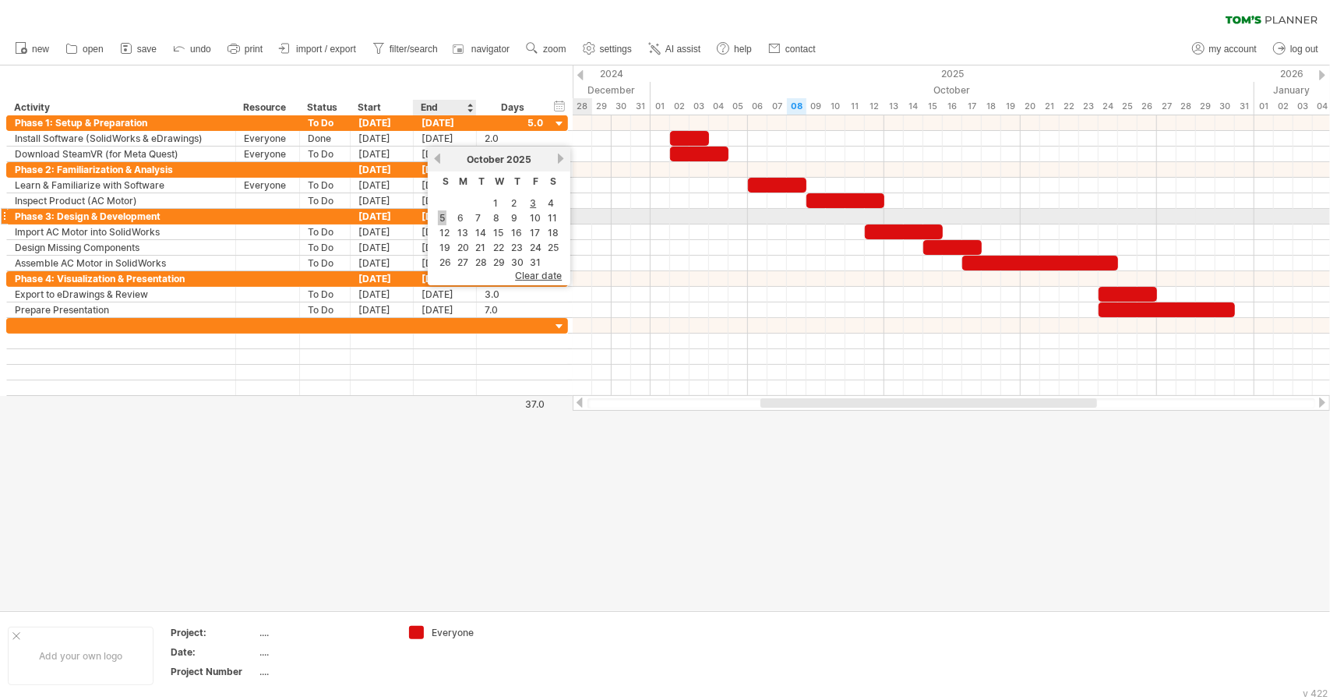
click at [443, 214] on link "5" at bounding box center [442, 217] width 9 height 15
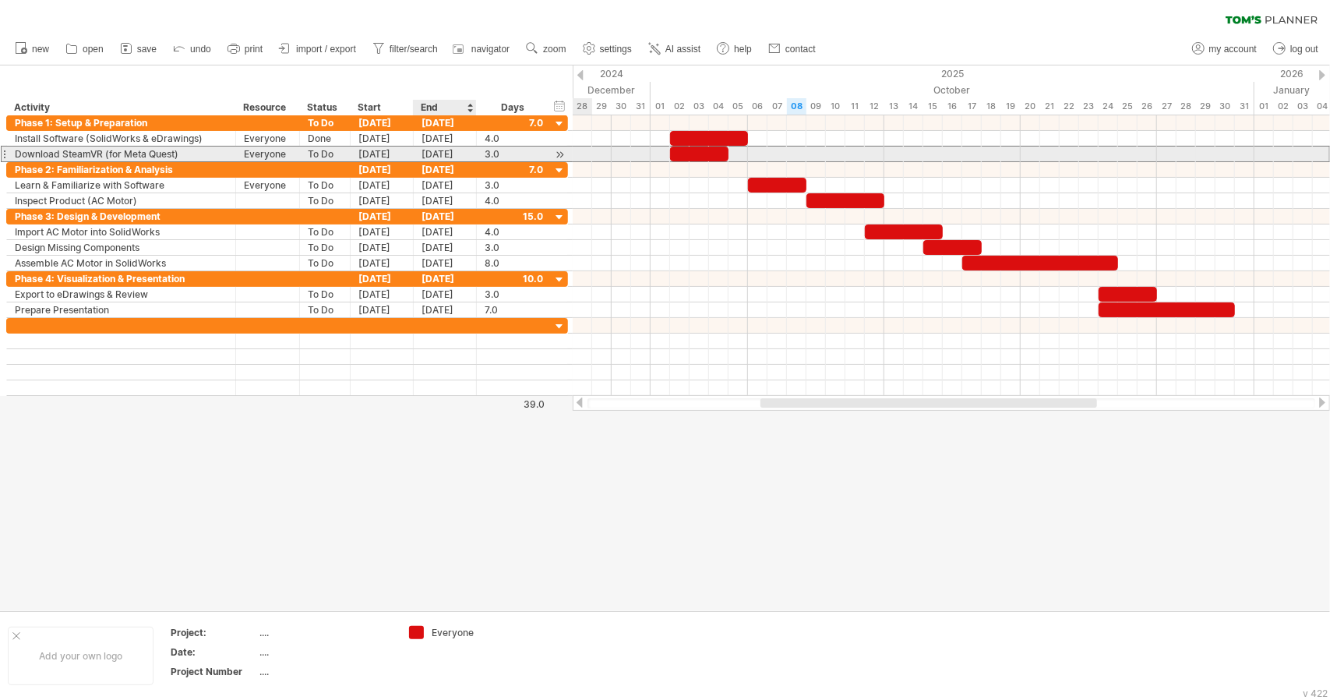
click at [450, 155] on div "[DATE]" at bounding box center [445, 154] width 63 height 15
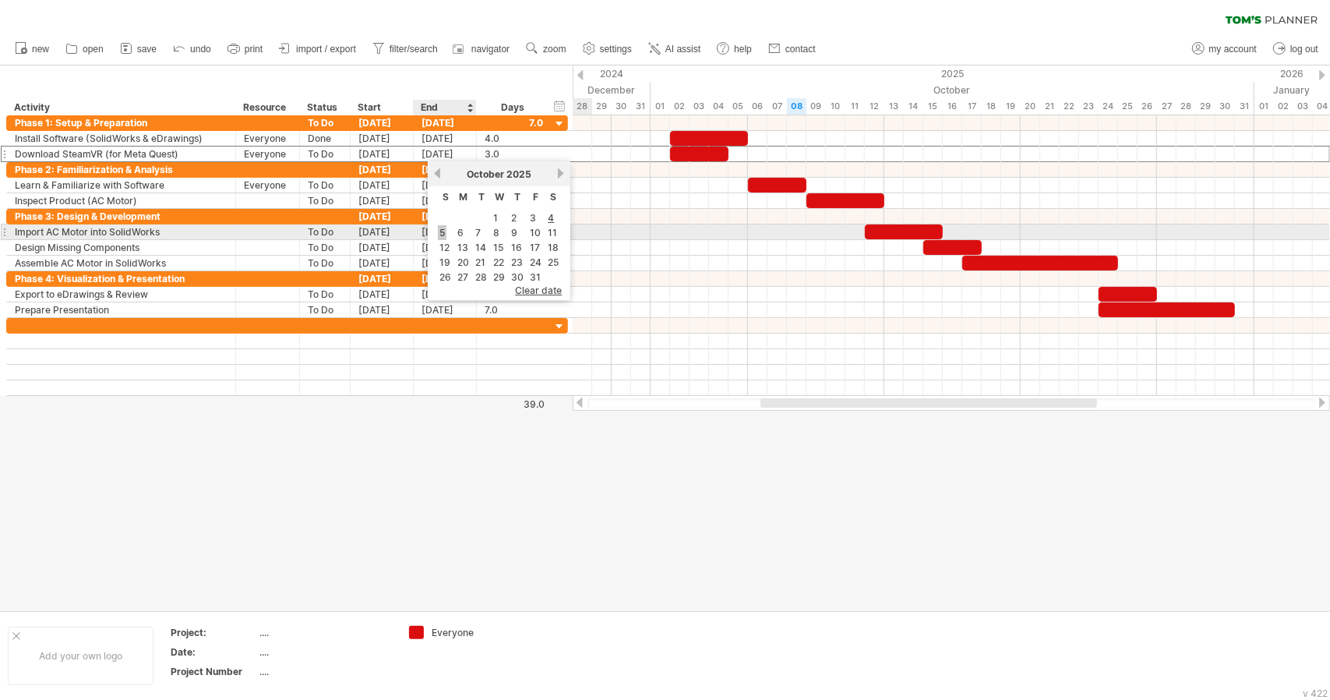
click at [445, 231] on link "5" at bounding box center [442, 232] width 9 height 15
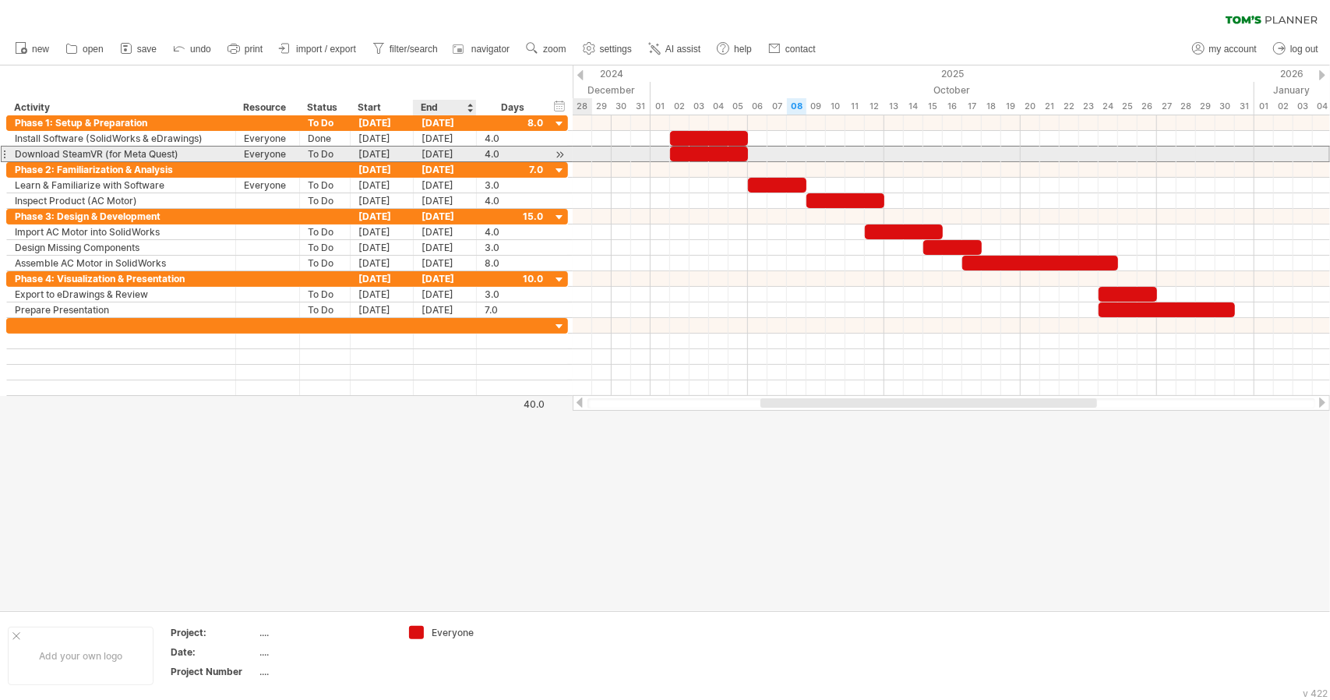
click at [430, 154] on div "[DATE]" at bounding box center [445, 154] width 63 height 15
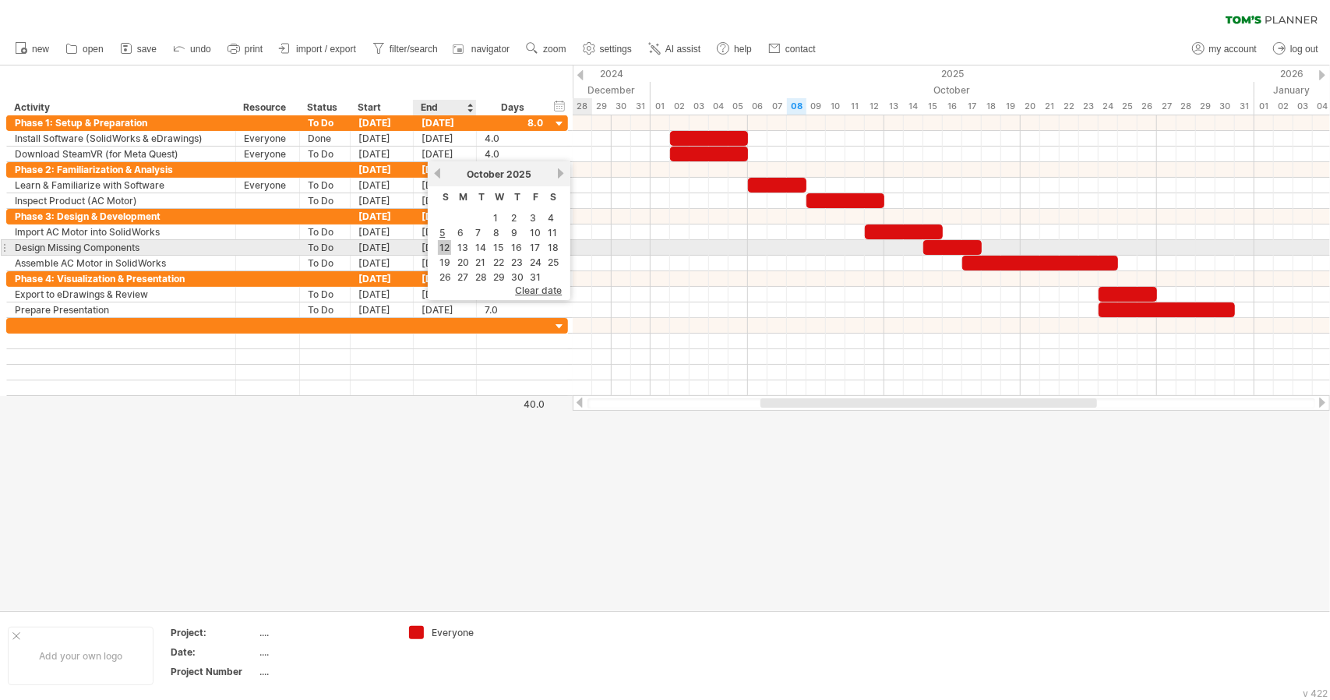
click at [446, 242] on link "12" at bounding box center [444, 247] width 13 height 15
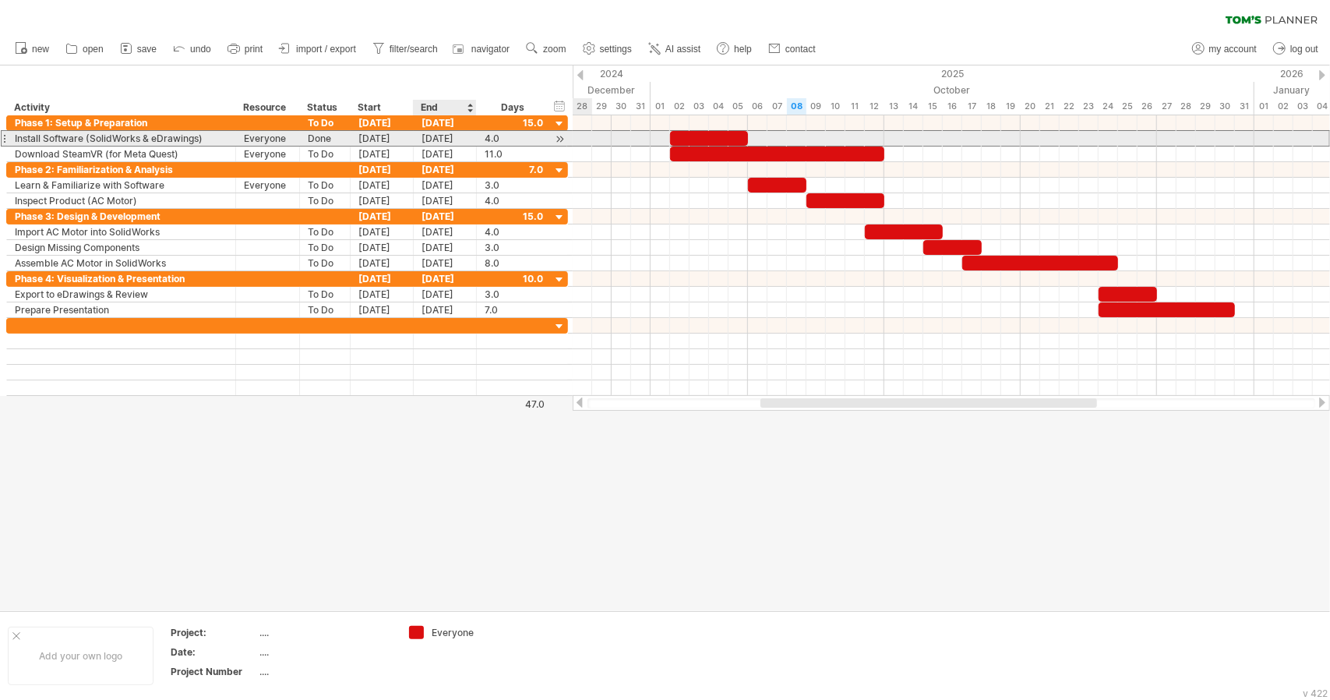
click at [443, 136] on div "[DATE]" at bounding box center [445, 138] width 63 height 15
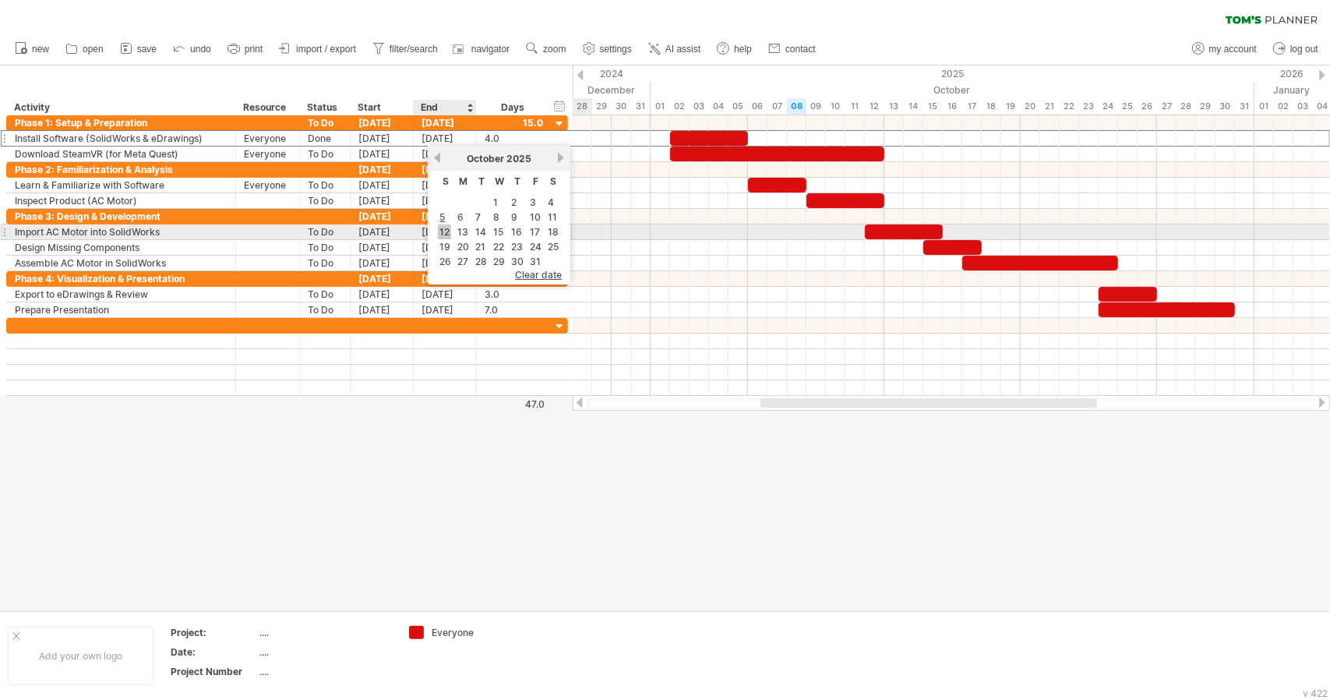
click at [447, 228] on link "12" at bounding box center [444, 231] width 13 height 15
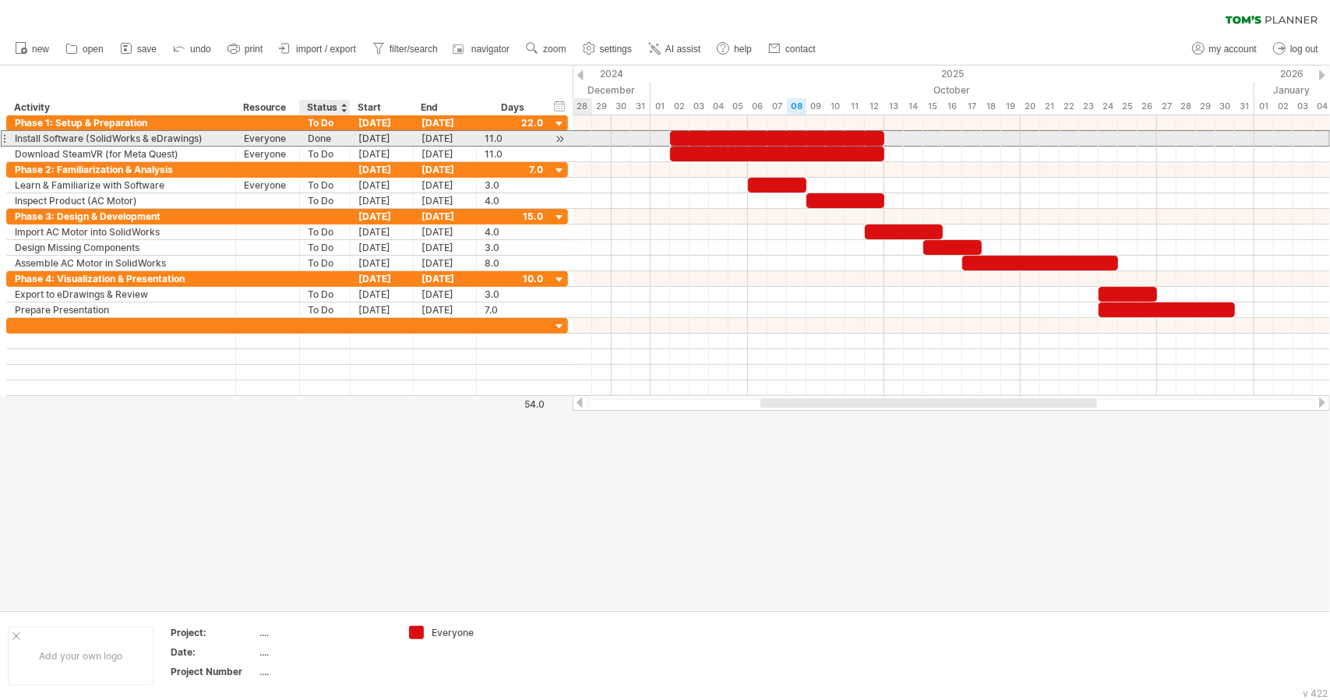
click at [332, 138] on div "Done" at bounding box center [325, 138] width 34 height 15
drag, startPoint x: 332, startPoint y: 138, endPoint x: 314, endPoint y: 137, distance: 17.9
click at [314, 137] on input "****" at bounding box center [325, 138] width 34 height 15
click at [313, 137] on input "****" at bounding box center [325, 138] width 34 height 15
type input "*"
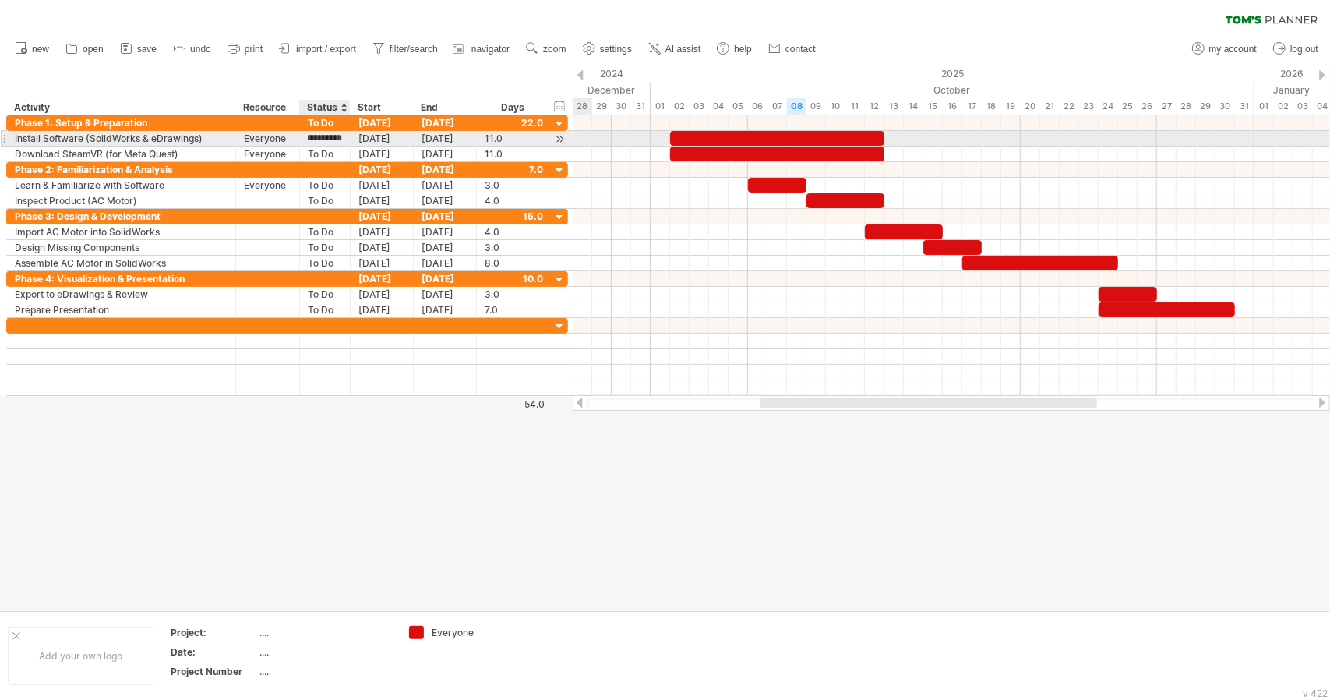
type input "**********"
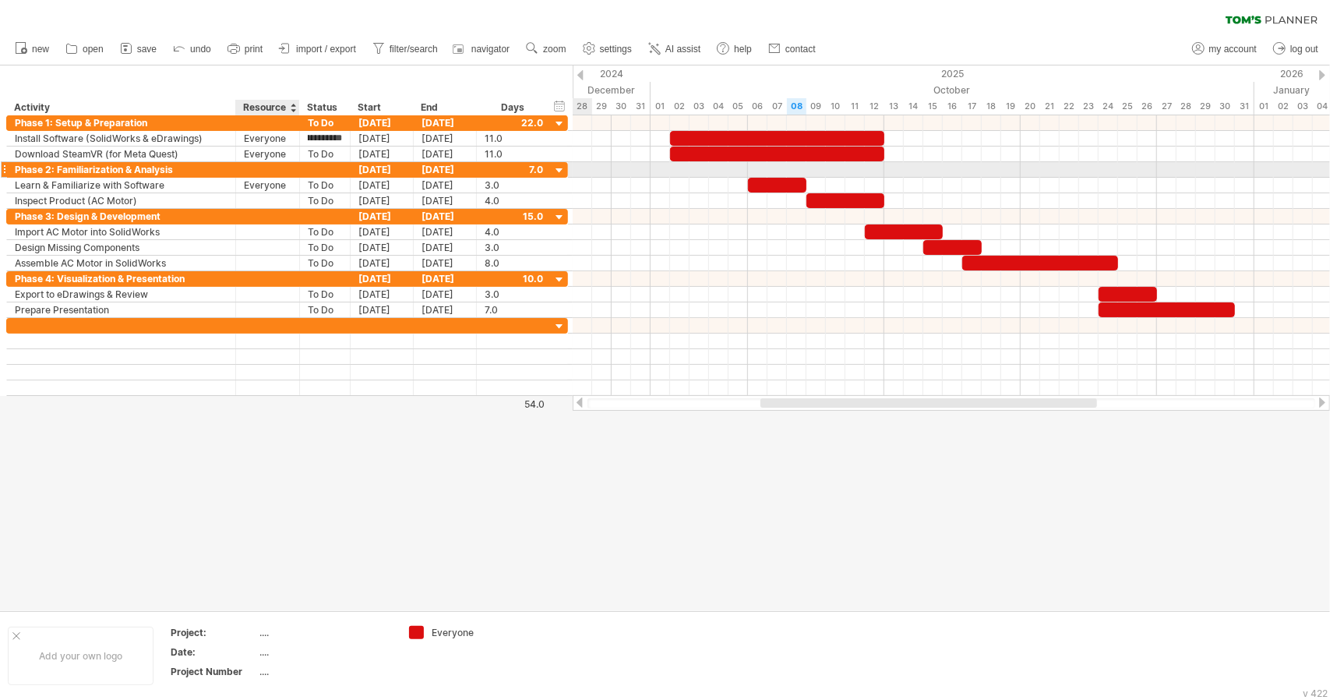
click at [267, 175] on div at bounding box center [268, 169] width 48 height 15
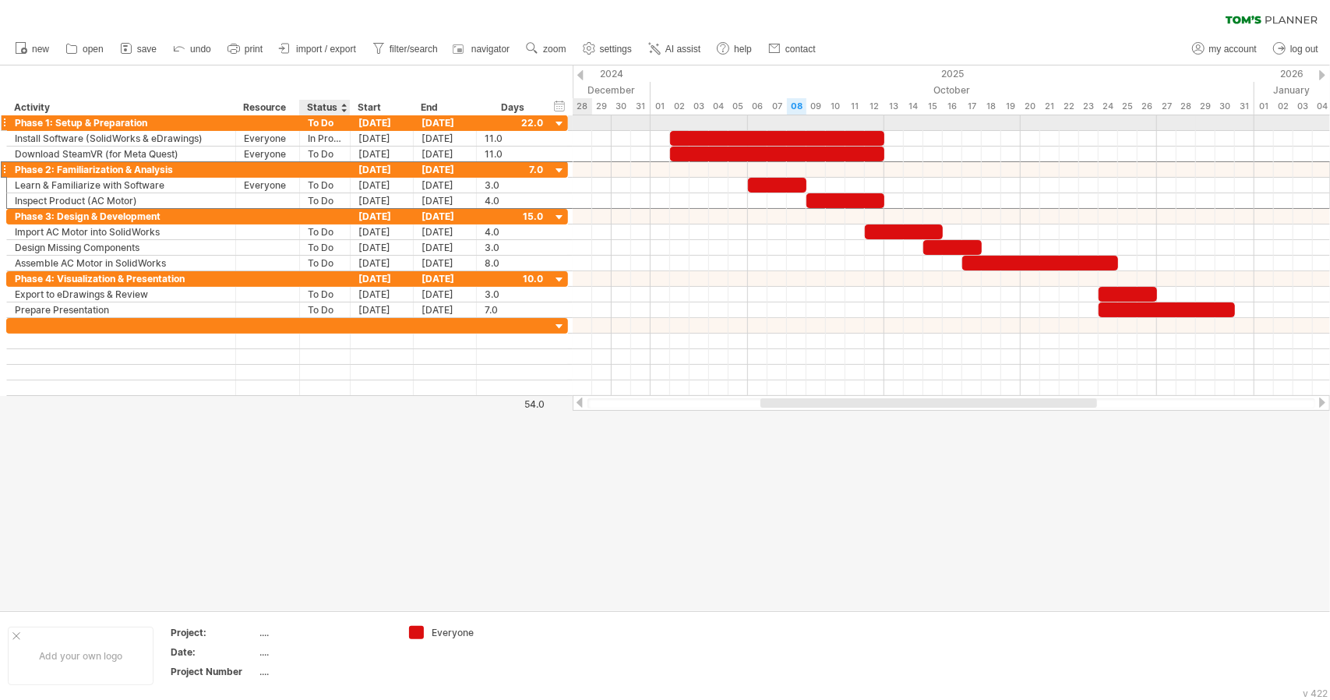
click at [351, 124] on div "[DATE]" at bounding box center [382, 122] width 63 height 15
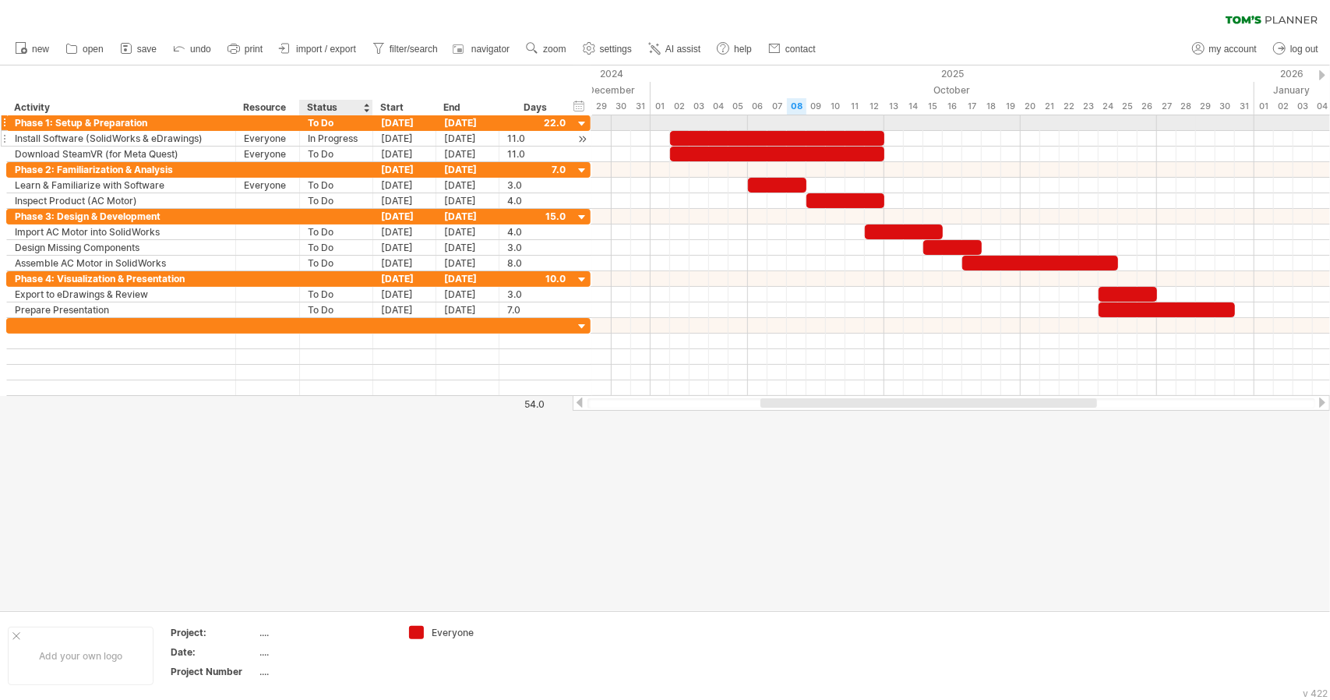
drag, startPoint x: 347, startPoint y: 126, endPoint x: 369, endPoint y: 135, distance: 24.2
click at [369, 135] on div "**********" at bounding box center [298, 138] width 585 height 47
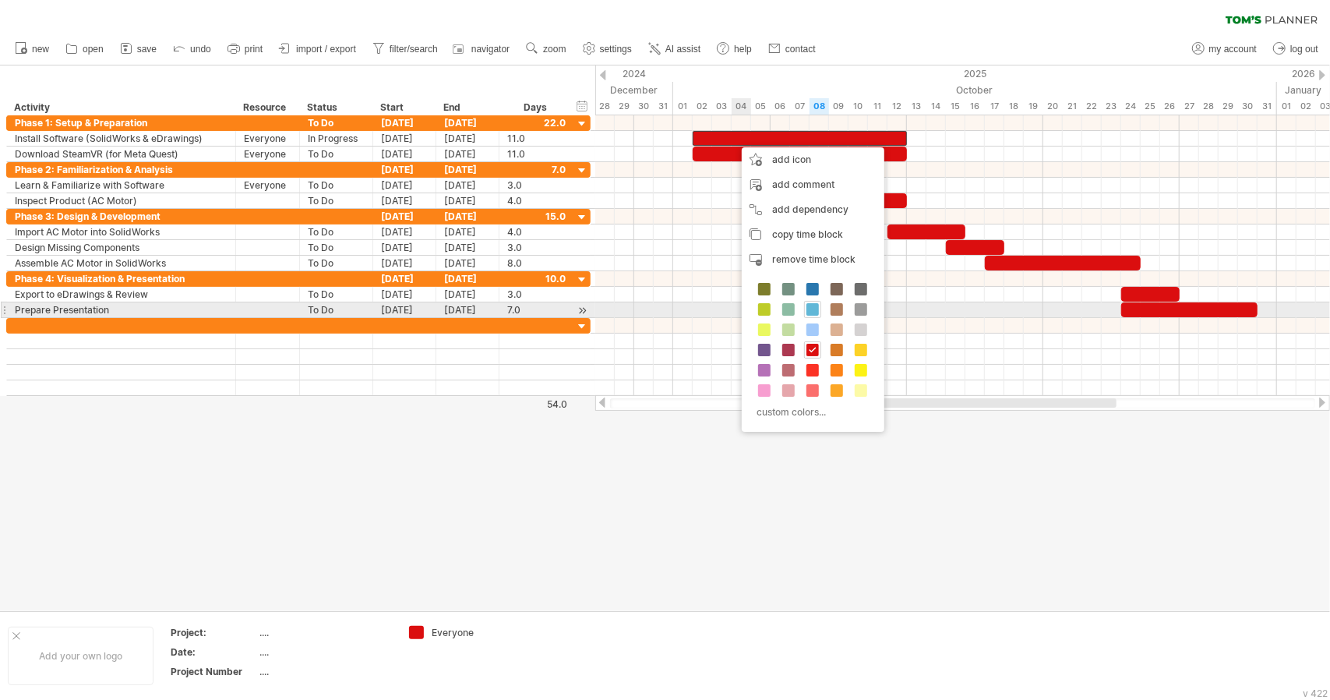
click at [813, 313] on span at bounding box center [813, 309] width 12 height 12
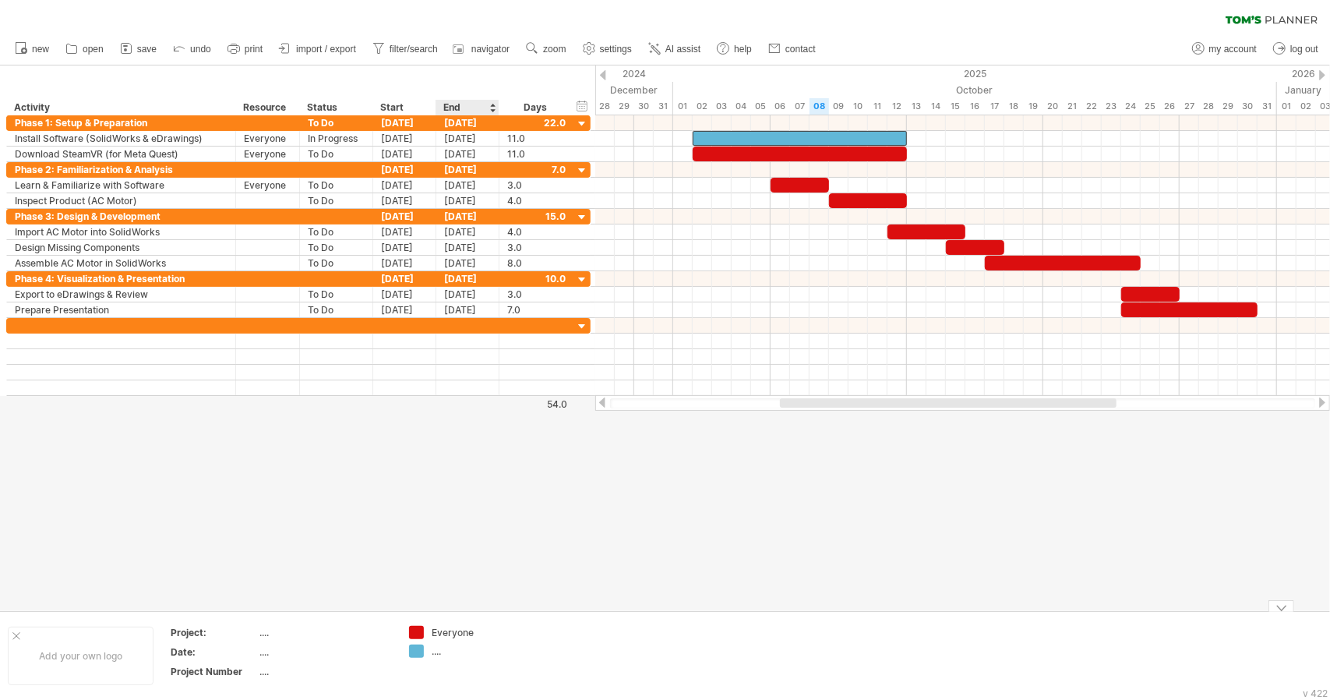
click at [440, 652] on div "...." at bounding box center [474, 651] width 85 height 13
type input "**********"
click at [472, 634] on div "Everyone" at bounding box center [474, 632] width 85 height 13
type input "*****"
click at [734, 598] on div at bounding box center [665, 337] width 1330 height 545
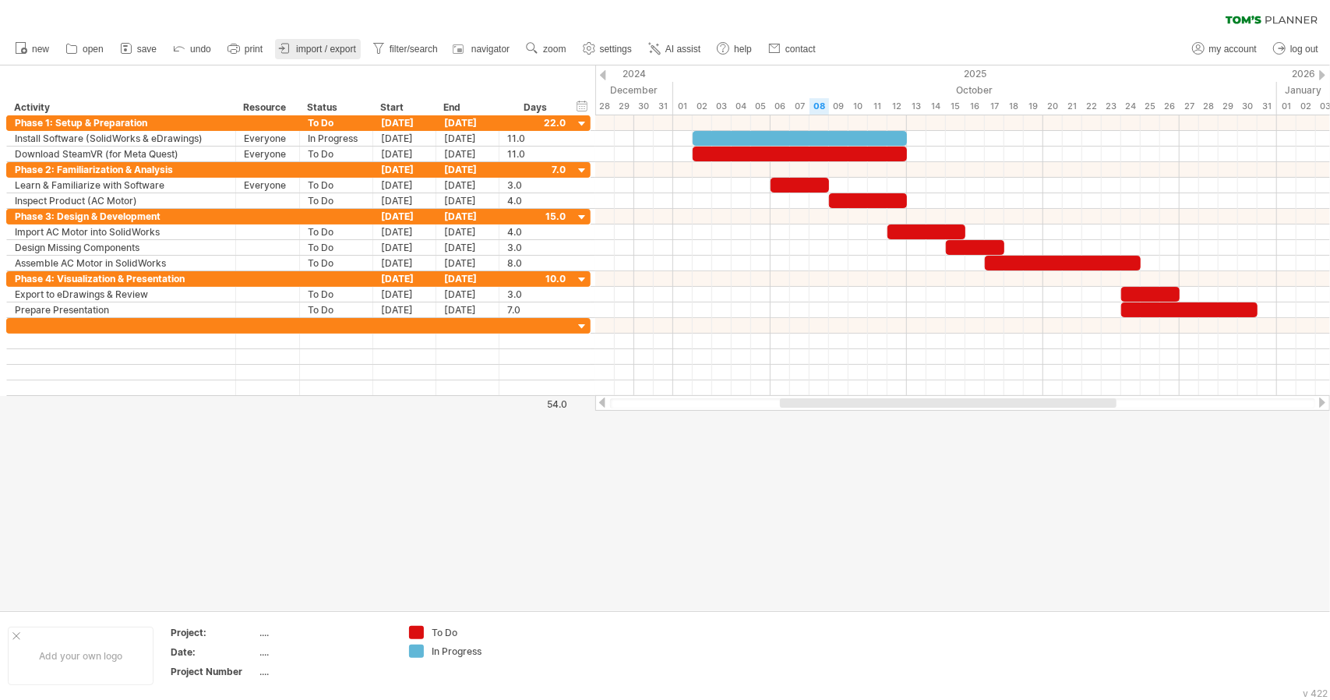
click at [310, 48] on span "import / export" at bounding box center [326, 49] width 60 height 11
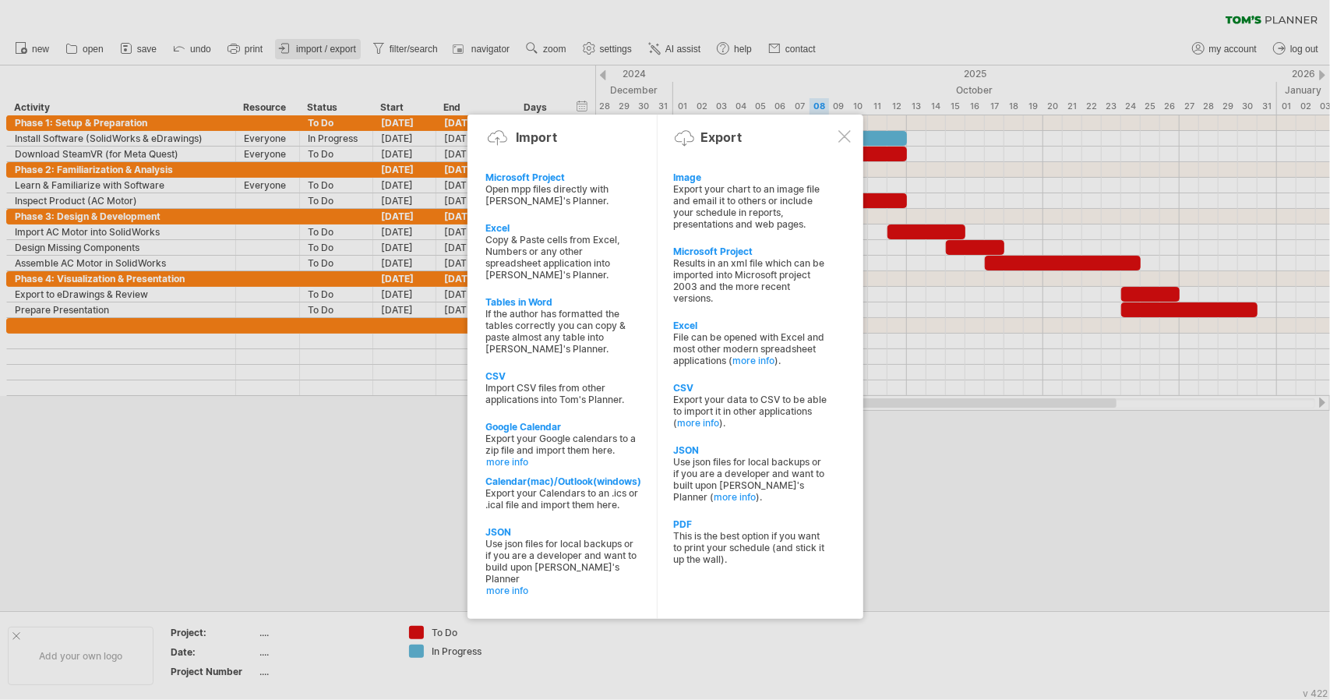
click at [310, 48] on div at bounding box center [665, 350] width 1330 height 700
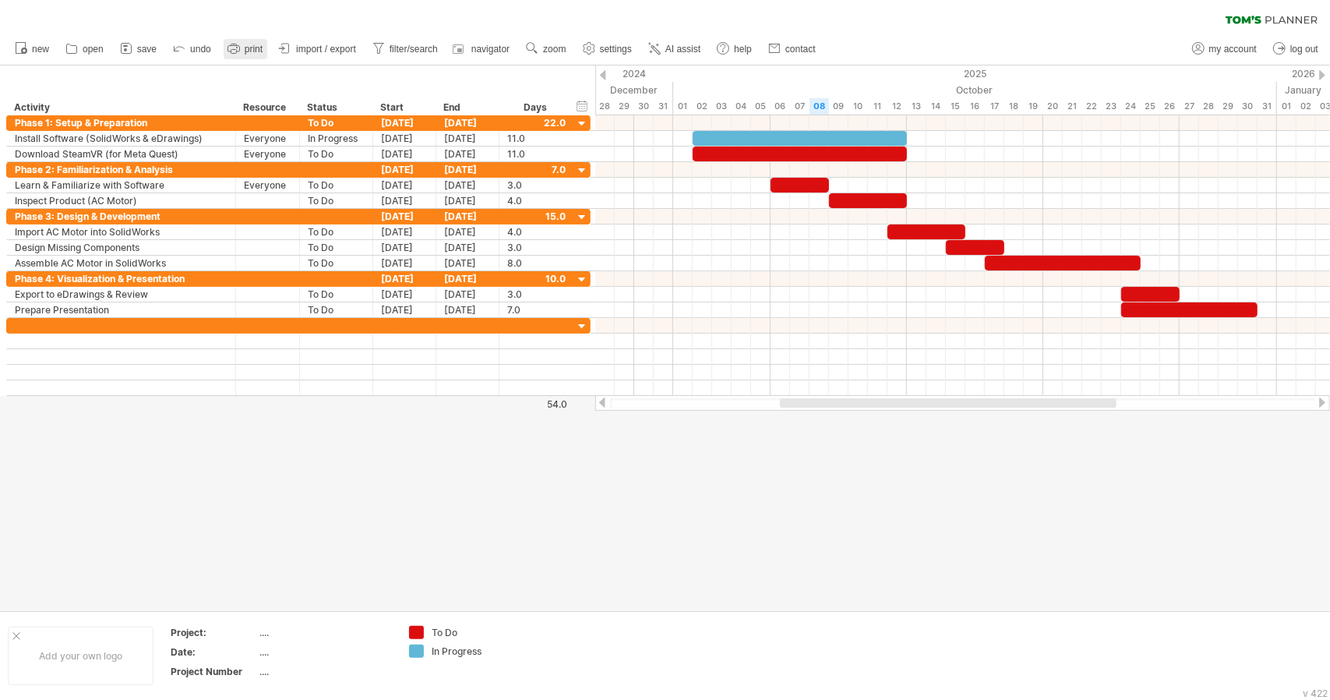
click at [249, 48] on span "print" at bounding box center [254, 49] width 18 height 11
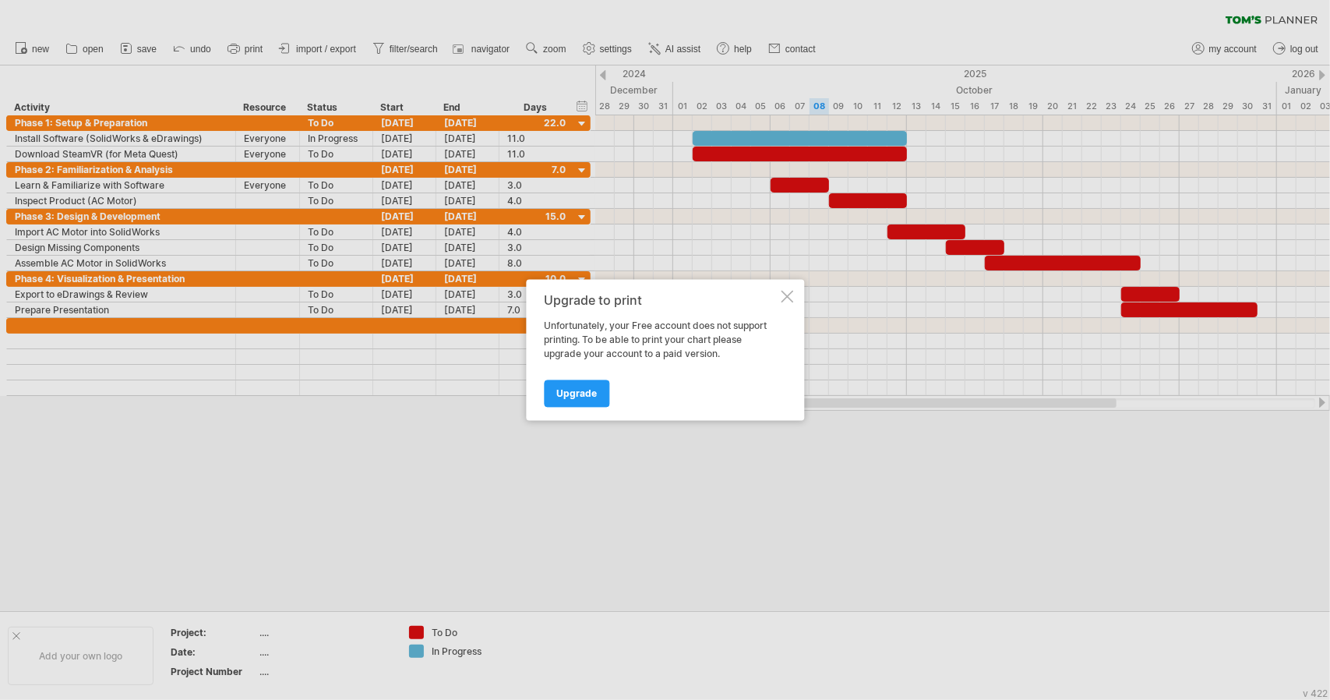
click at [781, 299] on div at bounding box center [787, 297] width 12 height 12
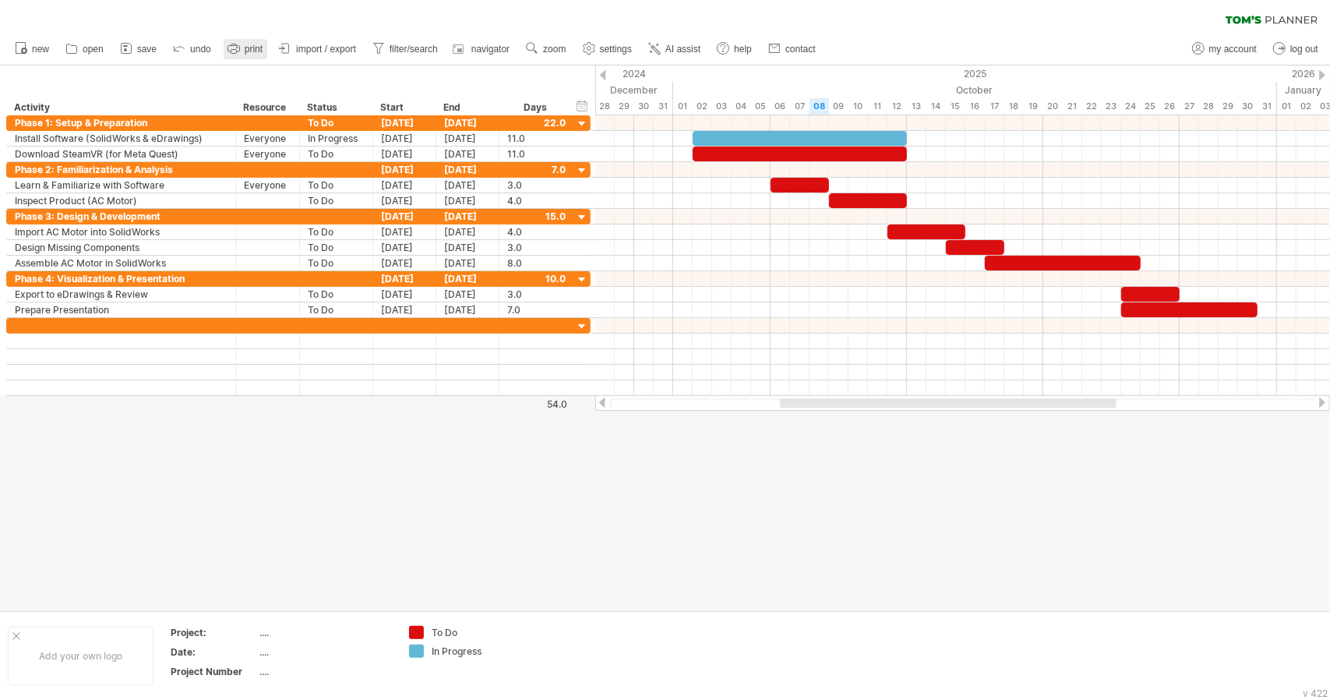
click at [234, 49] on icon at bounding box center [234, 49] width 16 height 16
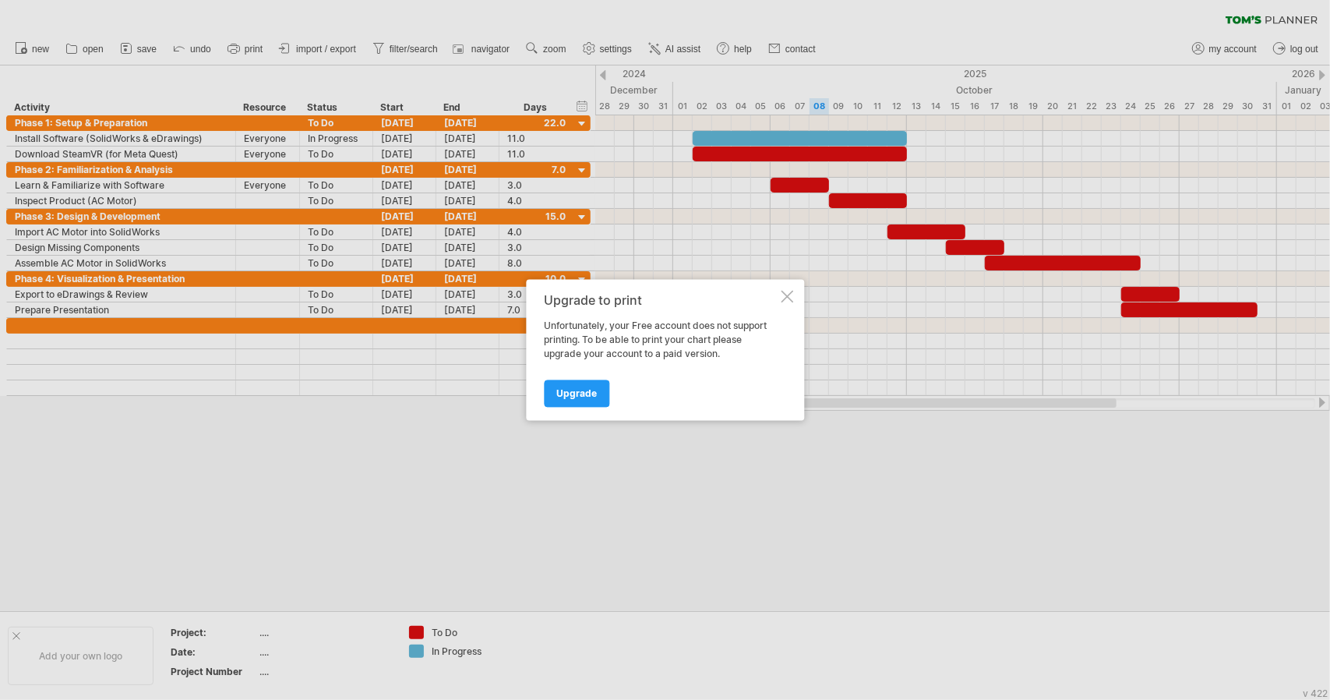
click at [782, 298] on div at bounding box center [787, 297] width 12 height 12
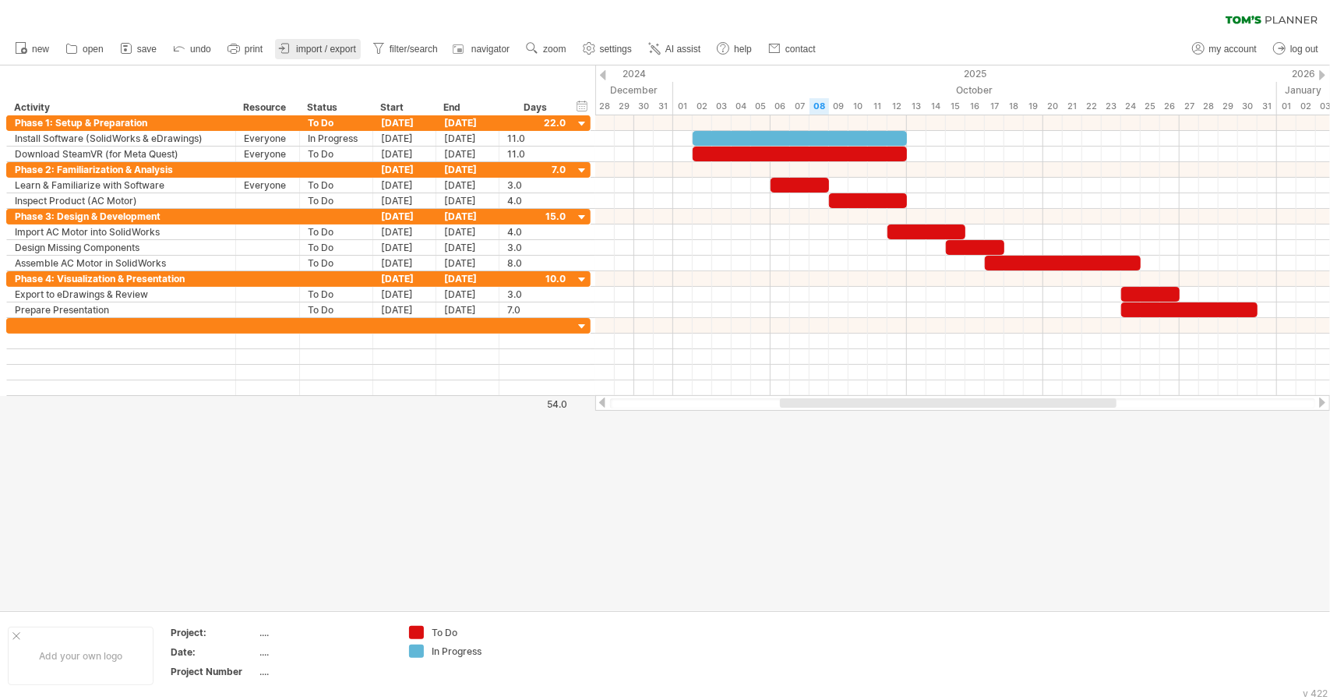
click at [304, 48] on span "import / export" at bounding box center [326, 49] width 60 height 11
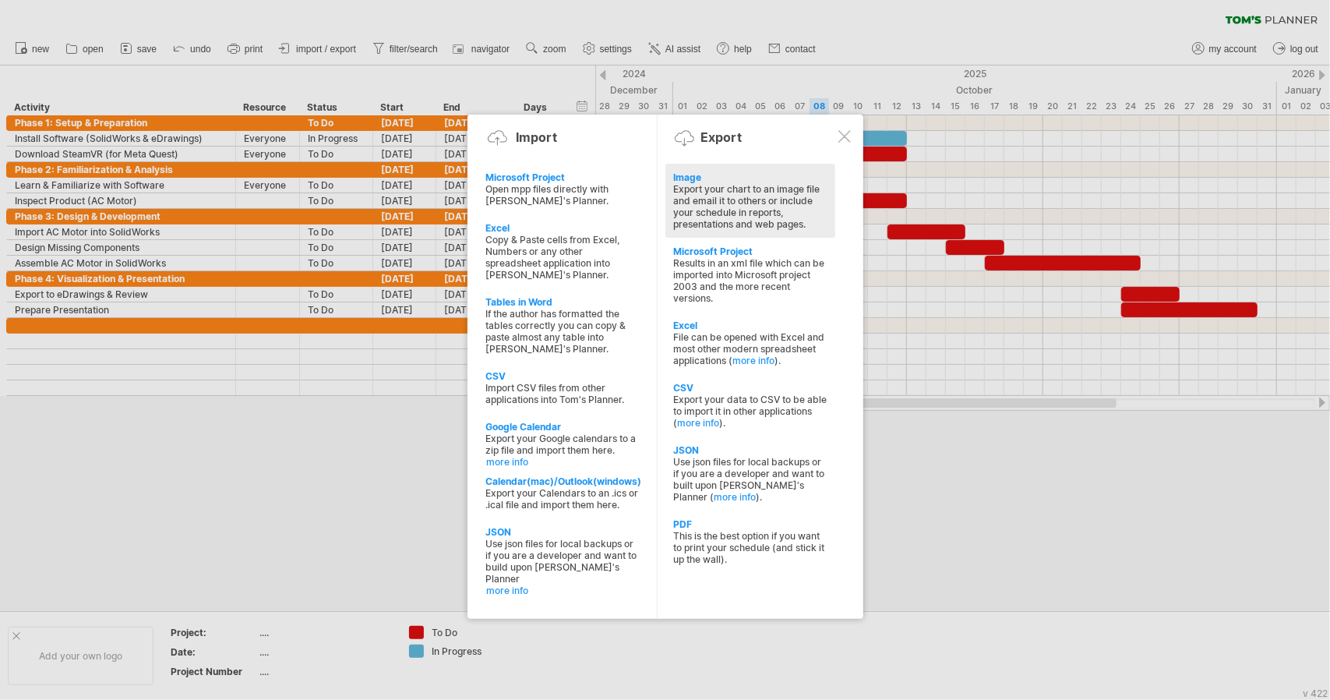
click at [698, 180] on div "Image" at bounding box center [750, 177] width 154 height 12
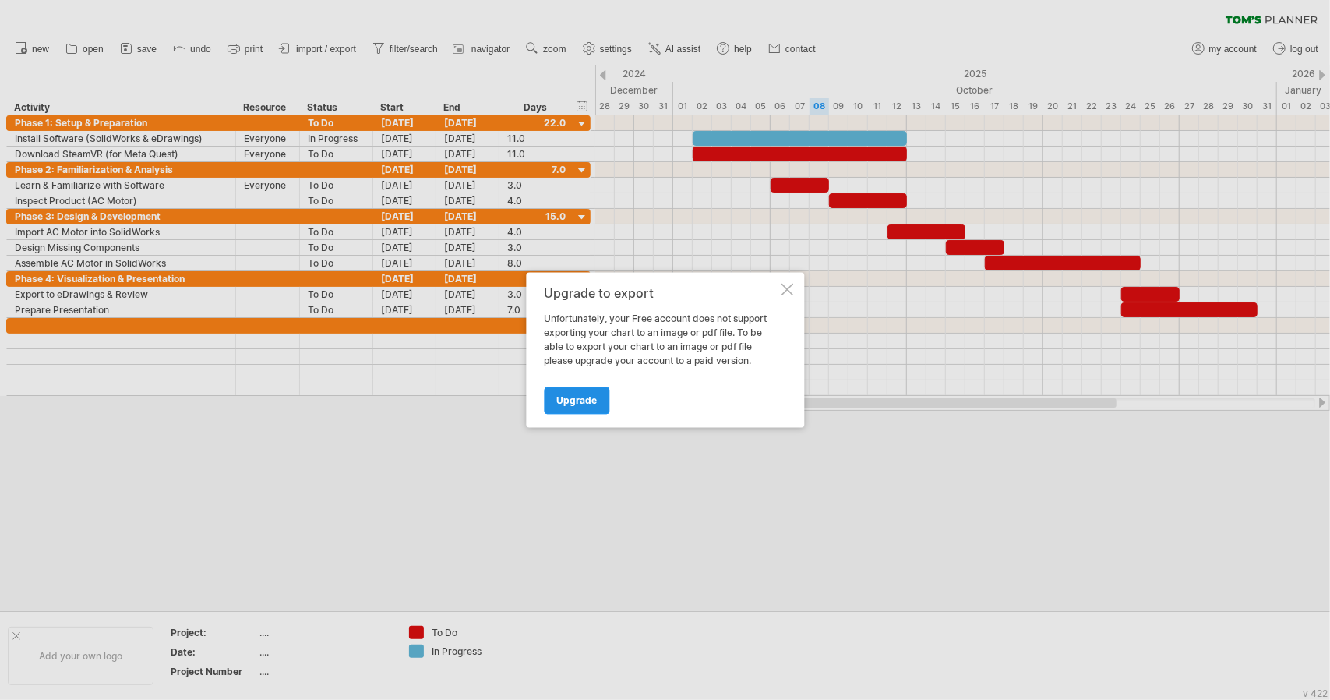
click at [592, 390] on link "Upgrade" at bounding box center [576, 400] width 65 height 27
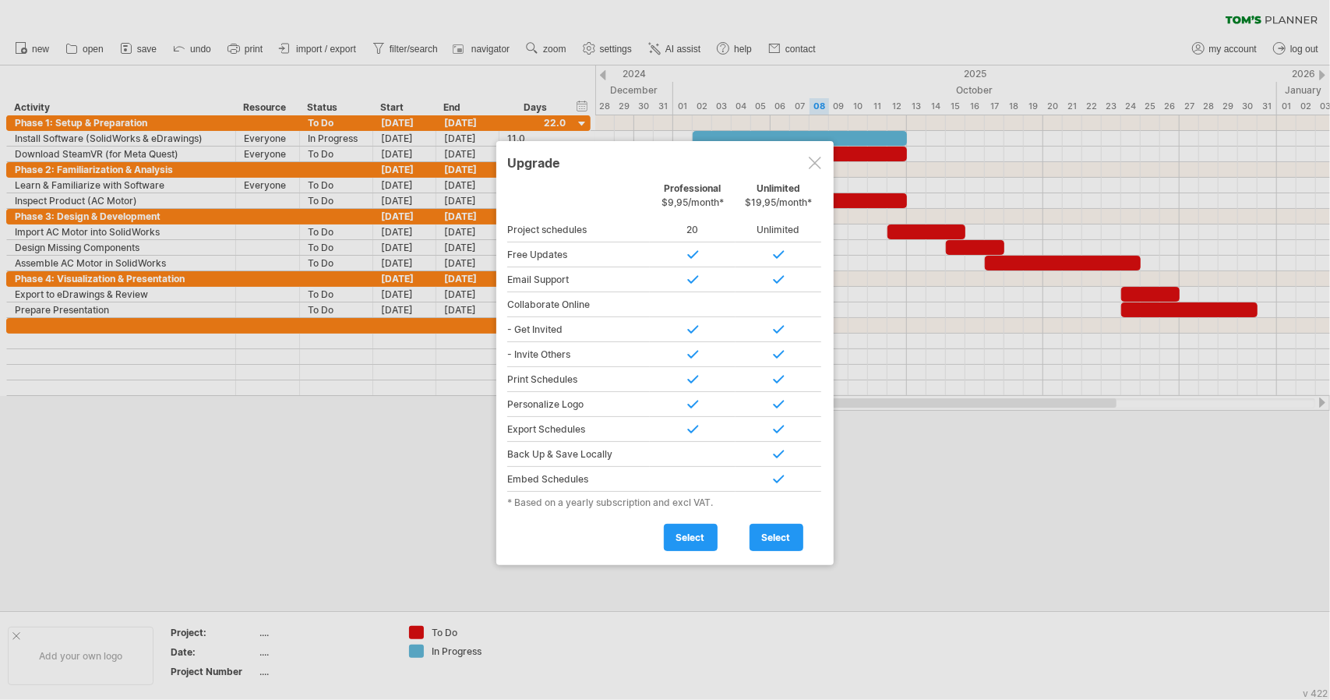
click at [814, 158] on div at bounding box center [815, 163] width 12 height 12
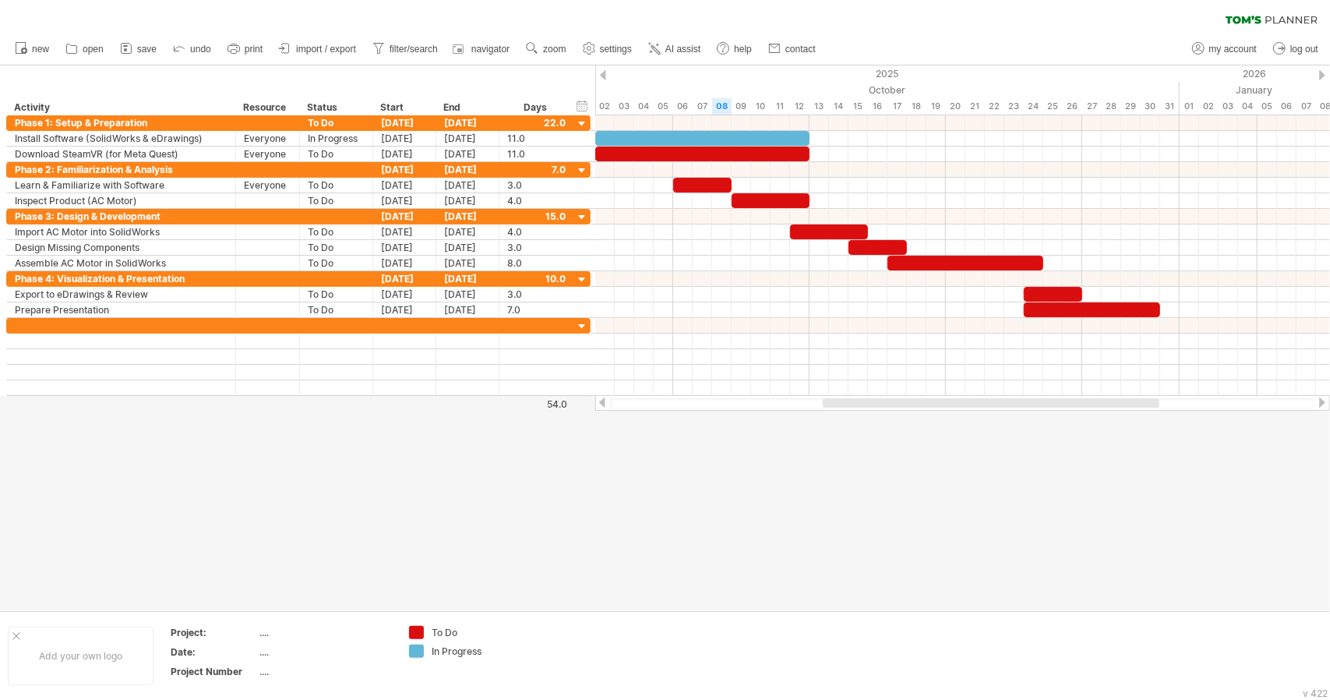
drag, startPoint x: 934, startPoint y: 406, endPoint x: 977, endPoint y: 404, distance: 42.9
click at [977, 404] on div at bounding box center [991, 402] width 337 height 9
click at [606, 278] on div at bounding box center [962, 279] width 735 height 16
drag, startPoint x: 605, startPoint y: 278, endPoint x: 652, endPoint y: 279, distance: 46.8
click at [652, 279] on div at bounding box center [962, 279] width 735 height 16
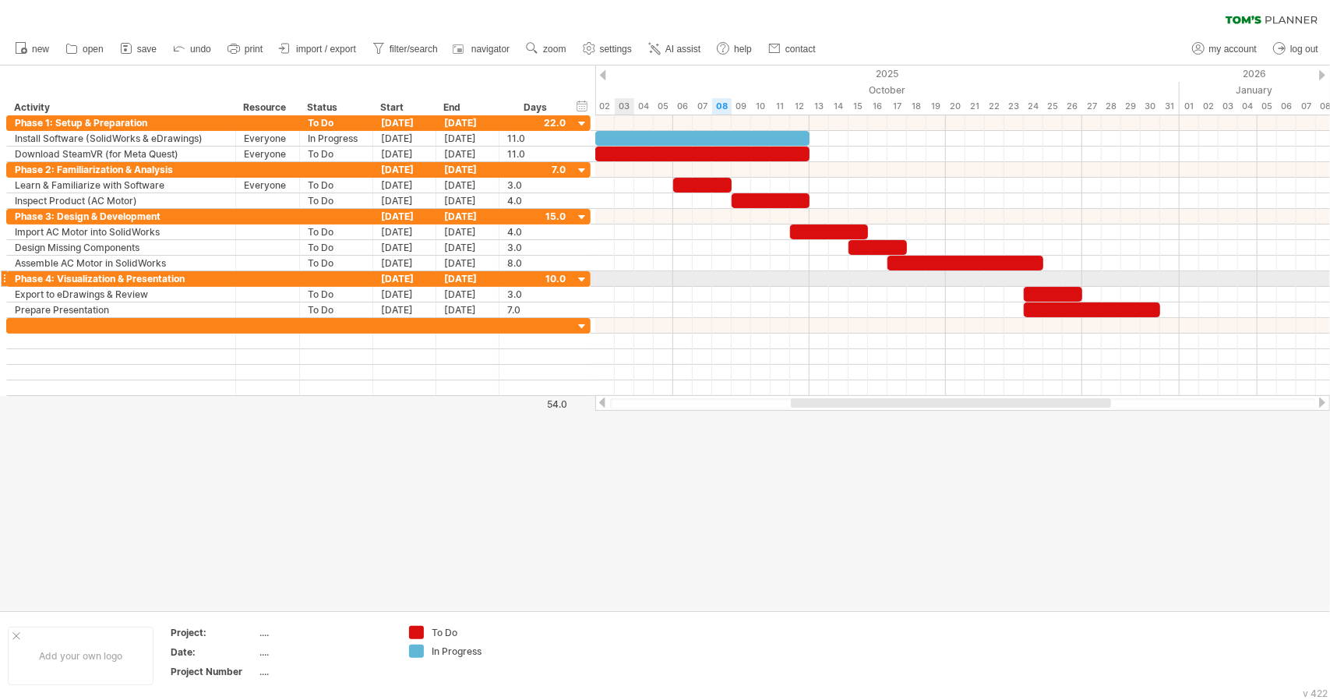
click at [616, 283] on div at bounding box center [962, 279] width 735 height 16
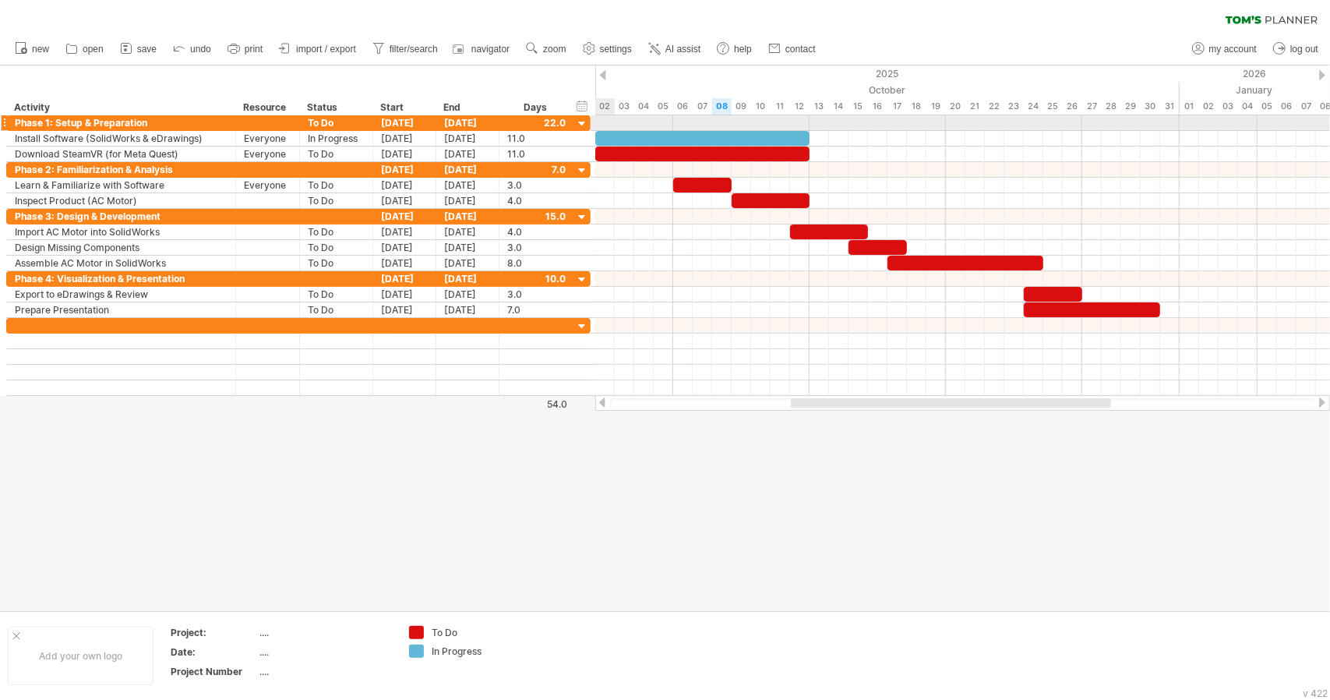
click at [608, 124] on div at bounding box center [962, 123] width 735 height 16
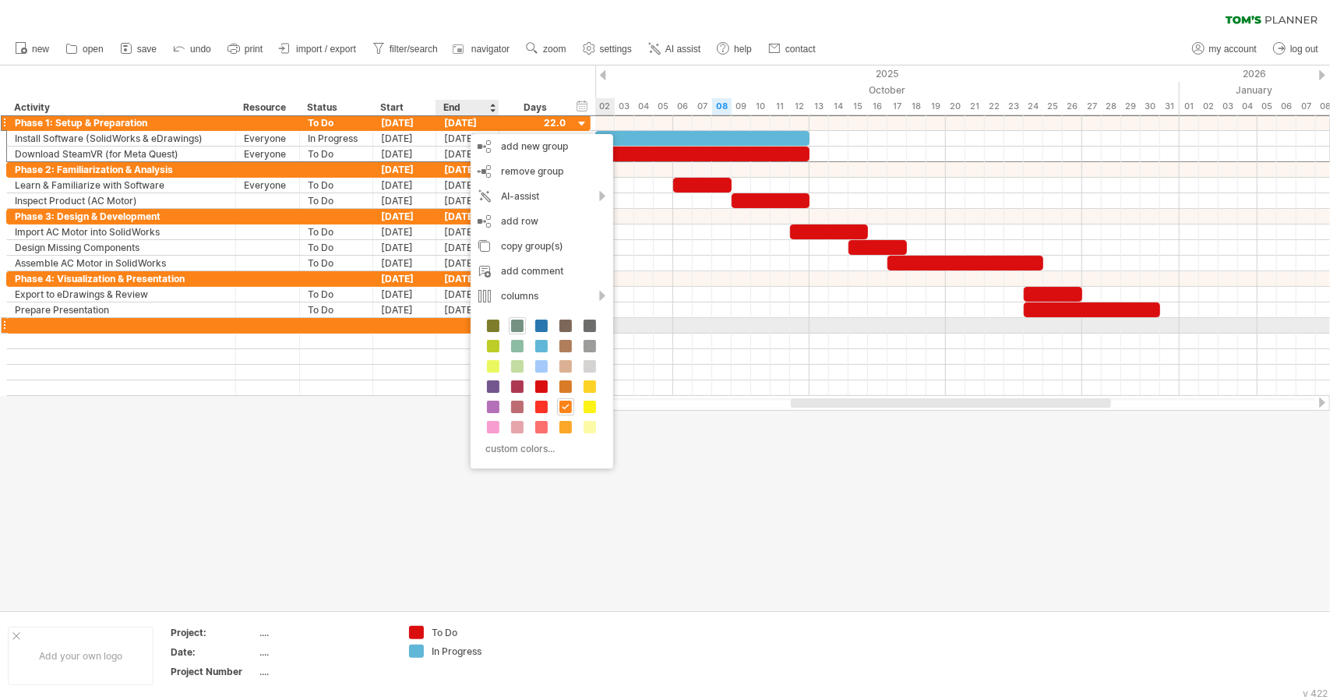
click at [512, 329] on span at bounding box center [517, 326] width 12 height 12
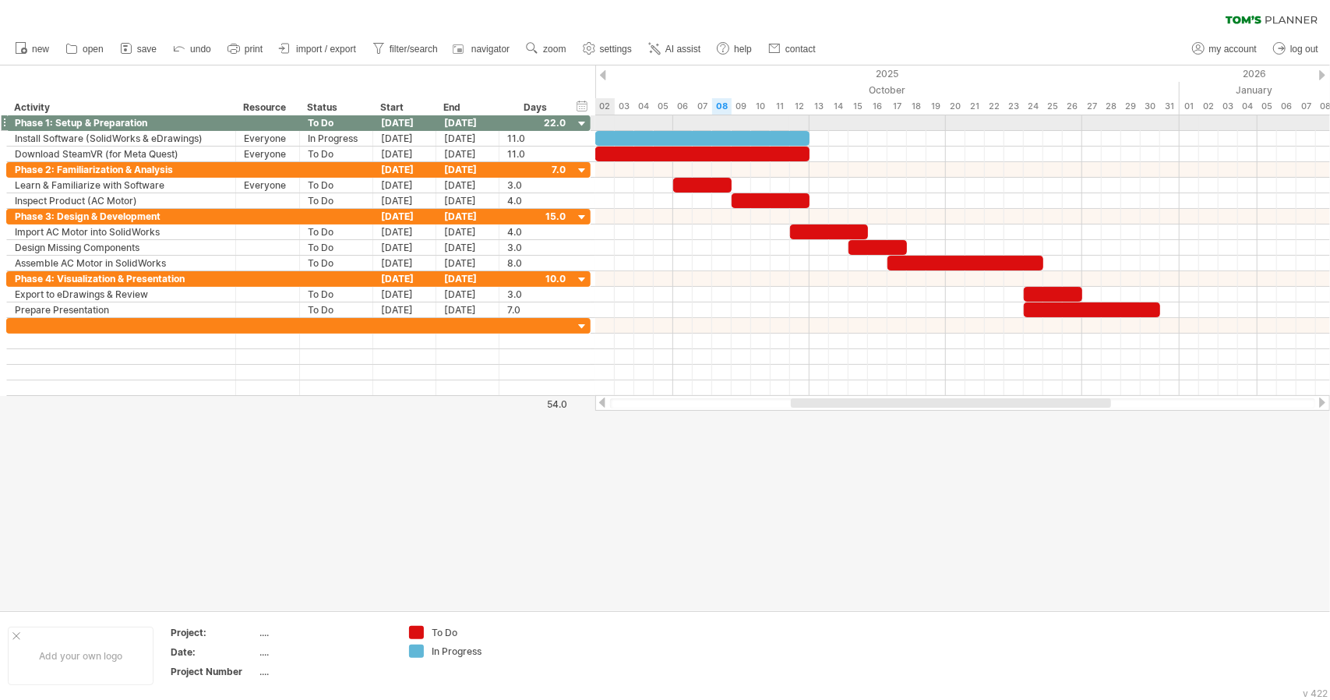
click at [596, 124] on div at bounding box center [962, 123] width 735 height 16
click at [599, 123] on div at bounding box center [962, 123] width 735 height 16
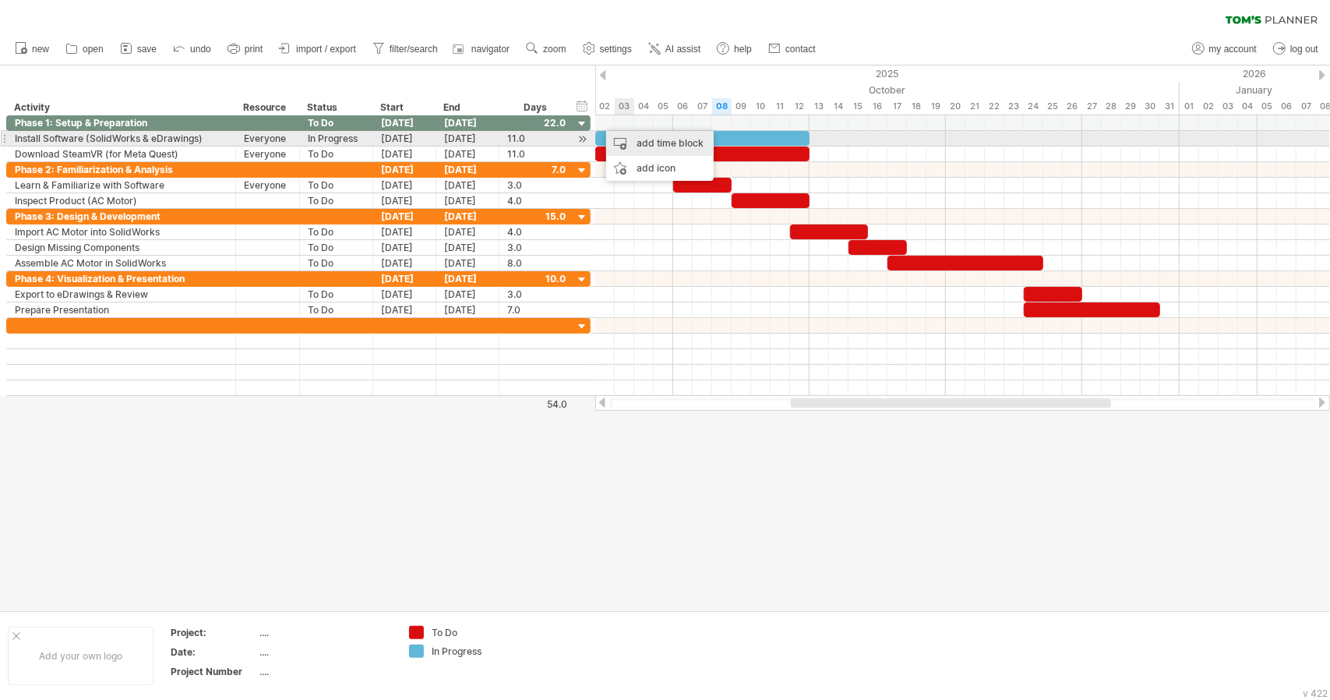
click at [647, 137] on div "add time block" at bounding box center [660, 143] width 108 height 25
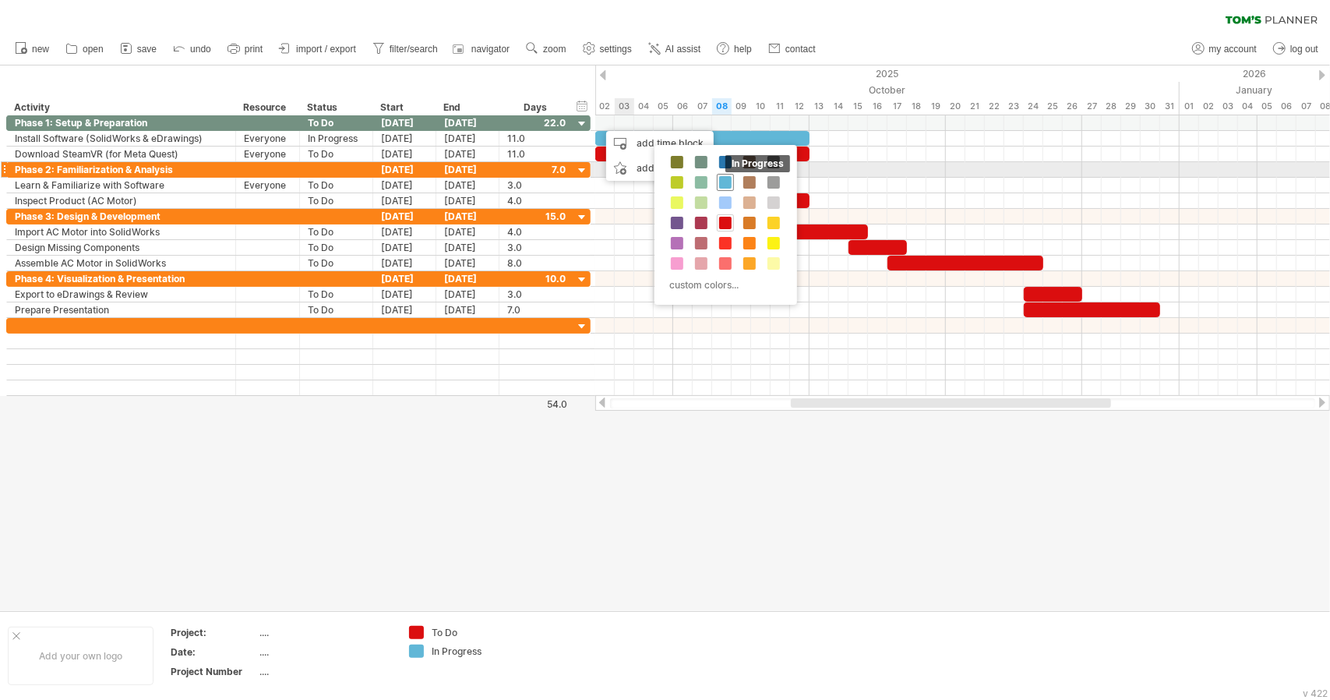
click at [724, 177] on span at bounding box center [725, 182] width 12 height 12
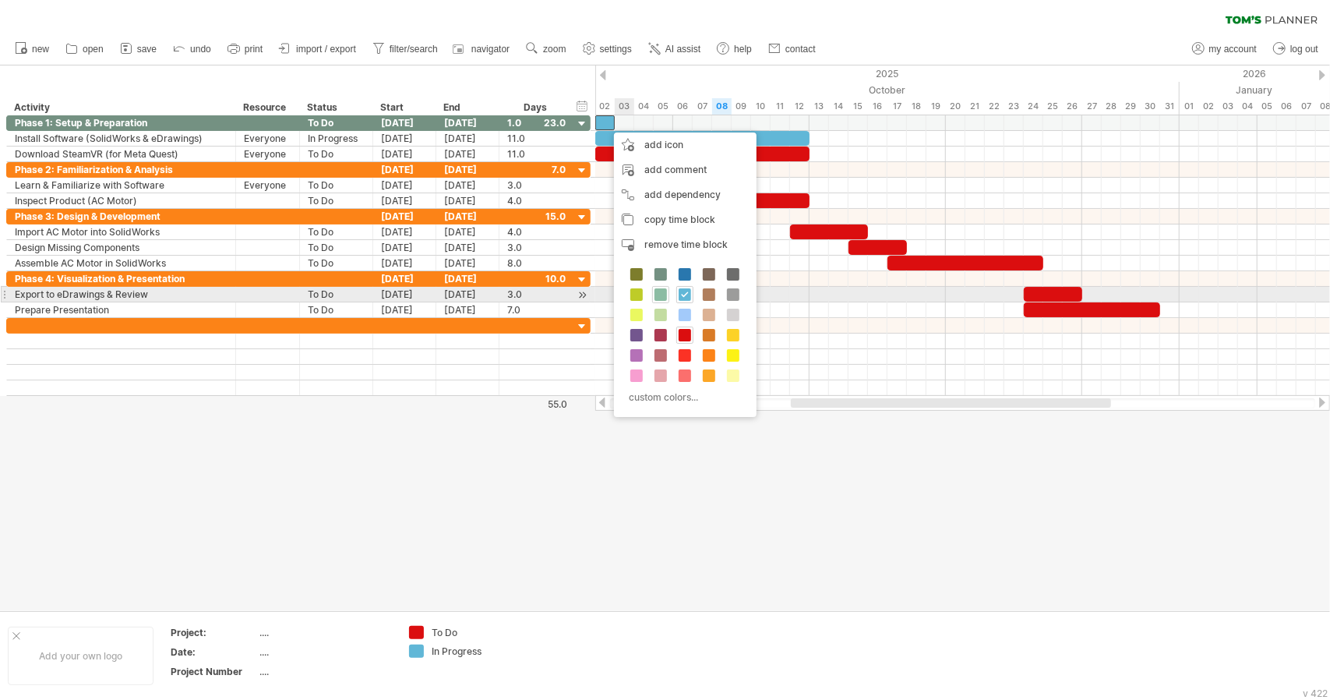
click at [659, 294] on span at bounding box center [661, 294] width 12 height 12
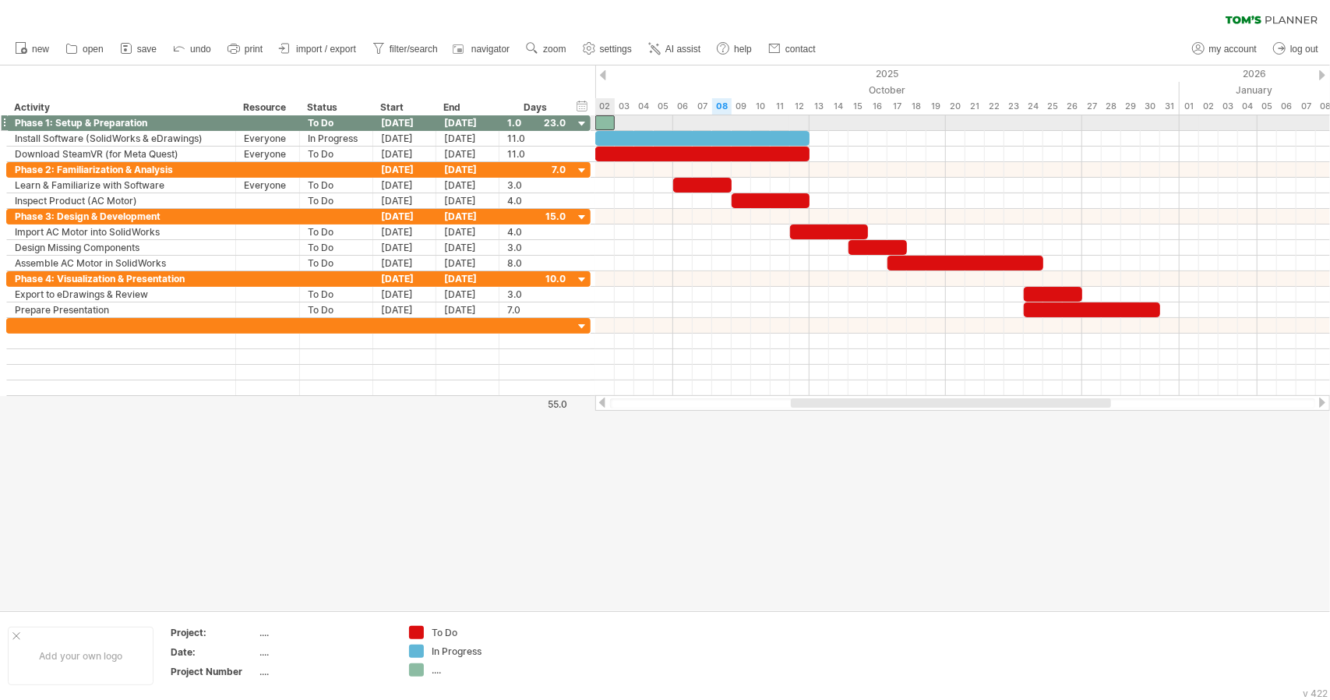
click at [606, 124] on div at bounding box center [604, 122] width 19 height 15
drag, startPoint x: 613, startPoint y: 123, endPoint x: 813, endPoint y: 113, distance: 199.8
click at [813, 113] on div "Trying to reach [DOMAIN_NAME] Connected again... 0% filter: [ [DATE]-[DATE] ] c…" at bounding box center [665, 350] width 1330 height 700
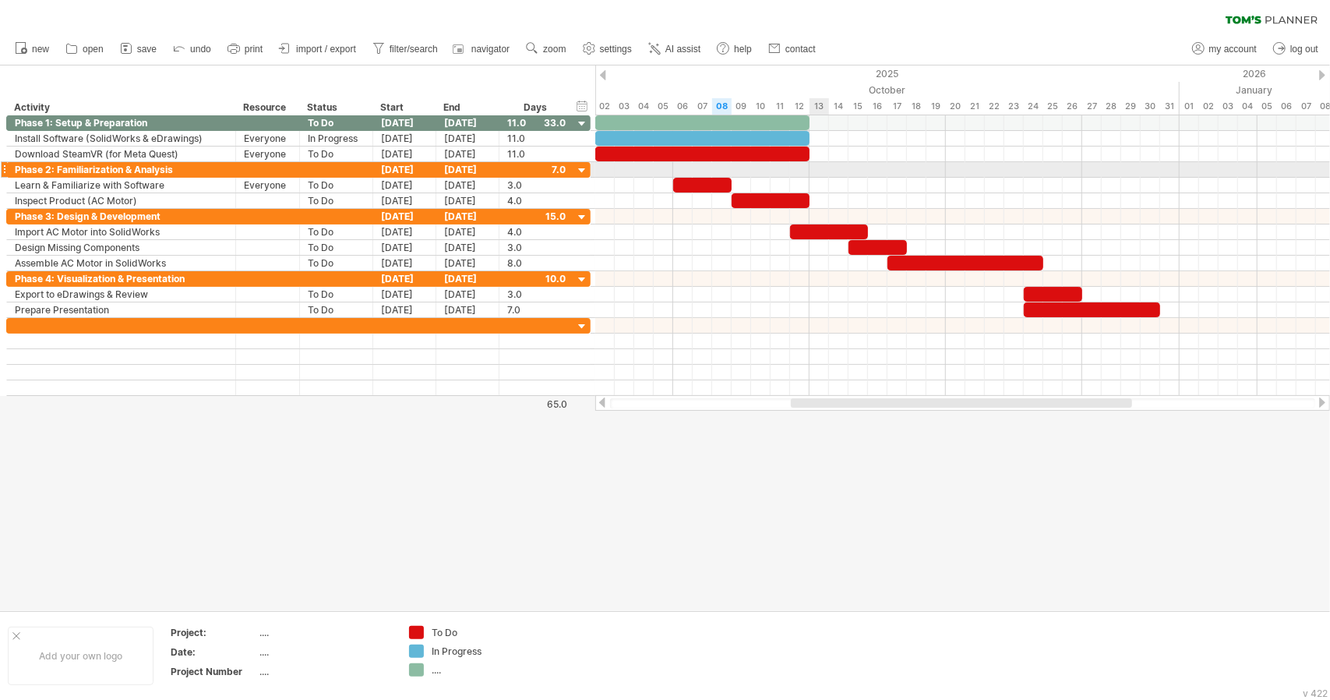
click at [815, 169] on div at bounding box center [962, 170] width 735 height 16
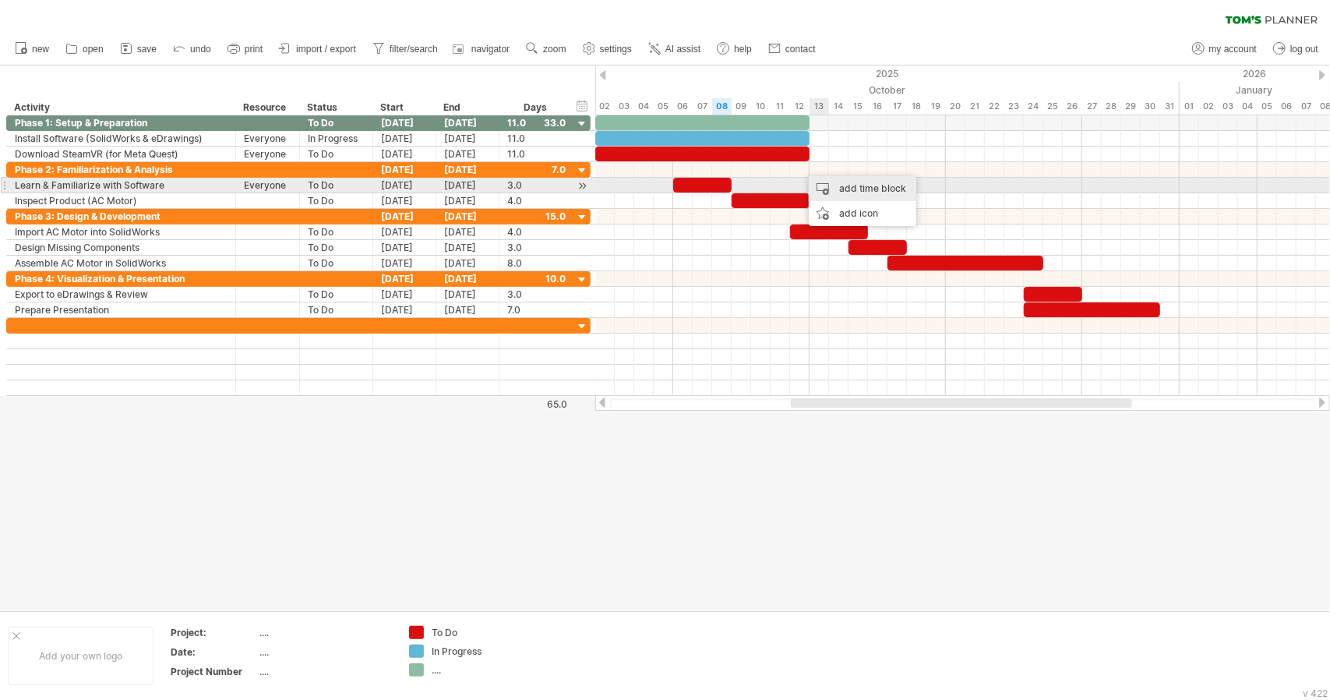
click at [826, 182] on div "add time block" at bounding box center [863, 188] width 108 height 25
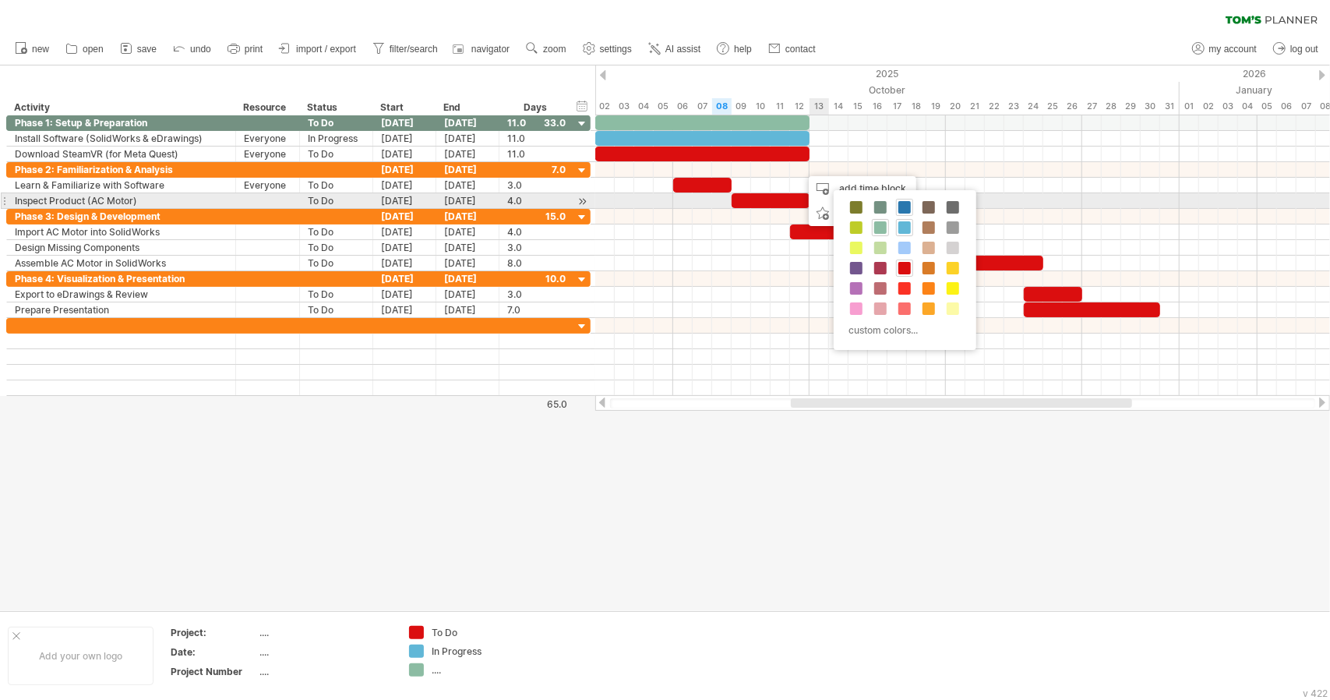
click at [907, 207] on span at bounding box center [905, 207] width 12 height 12
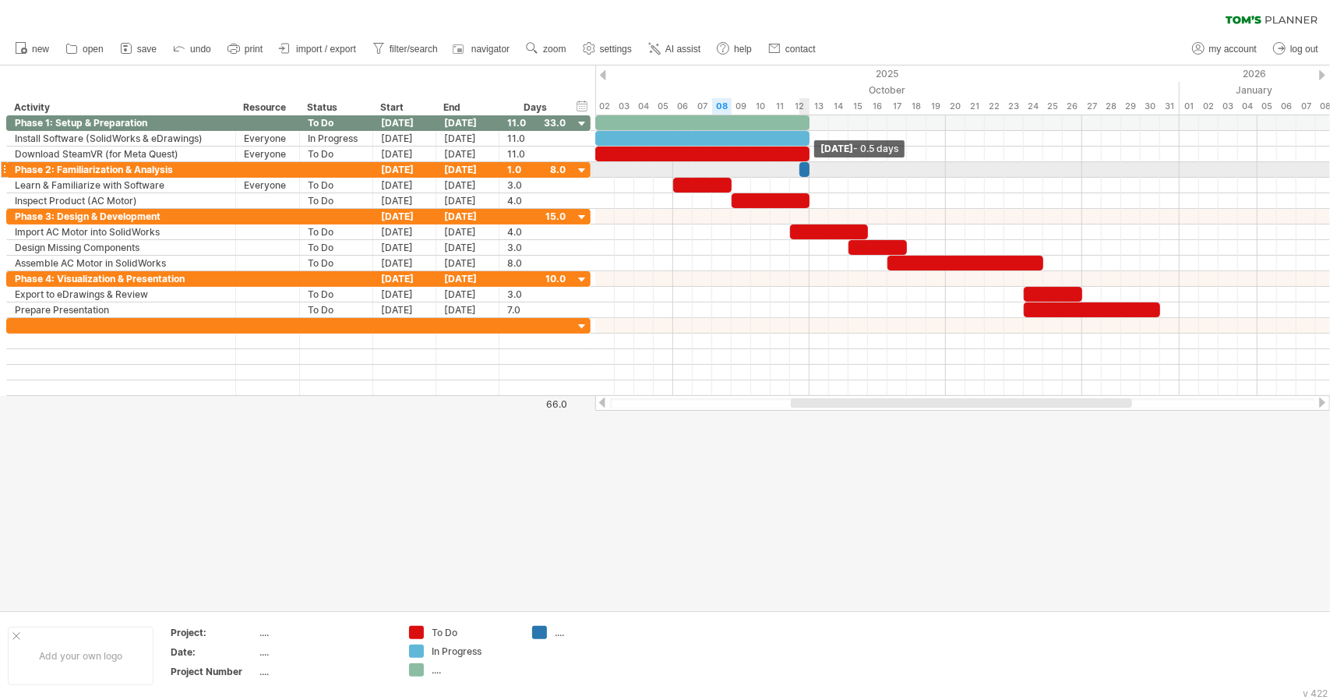
drag, startPoint x: 818, startPoint y: 171, endPoint x: 719, endPoint y: 172, distance: 99.8
click at [682, 172] on div "[DATE] - 0.5 days [DATE]" at bounding box center [962, 255] width 735 height 281
drag, startPoint x: 800, startPoint y: 169, endPoint x: 673, endPoint y: 174, distance: 126.3
click at [673, 174] on span at bounding box center [673, 169] width 6 height 15
click at [815, 168] on div "[DATE] - 7.0 days [DATE] - 7.0 days" at bounding box center [962, 255] width 735 height 281
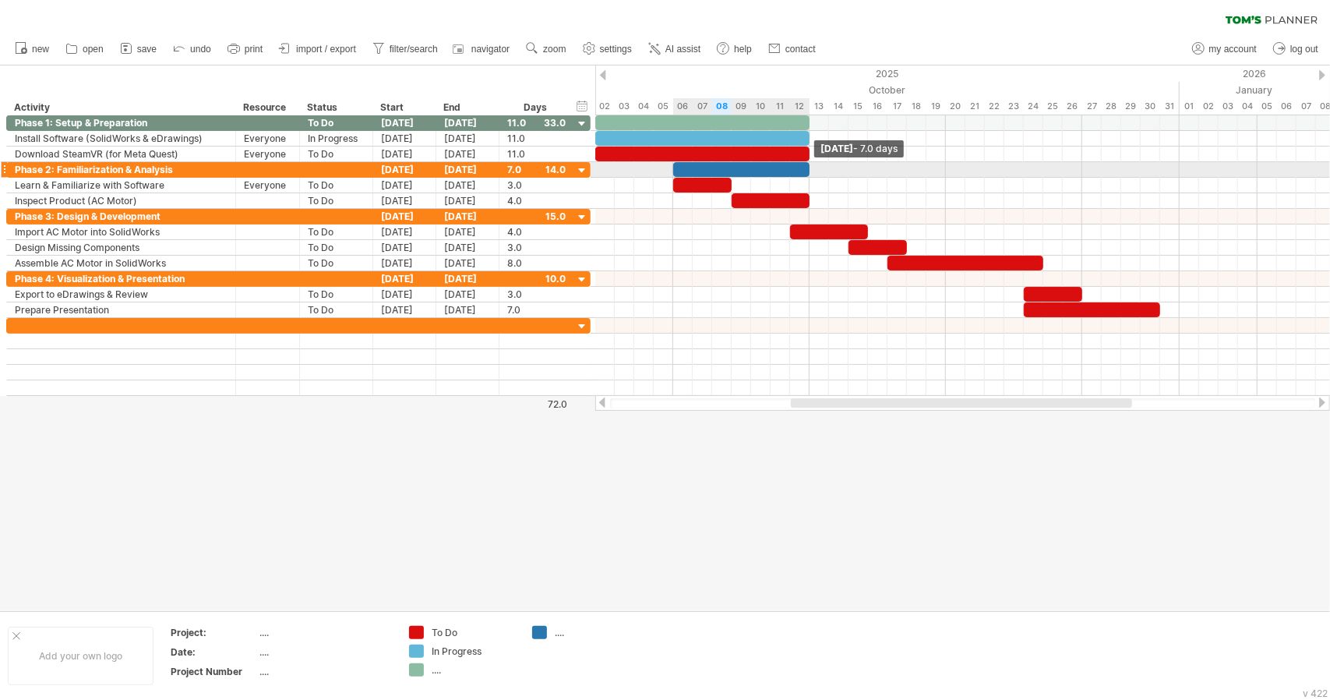
click at [810, 169] on span at bounding box center [810, 169] width 6 height 15
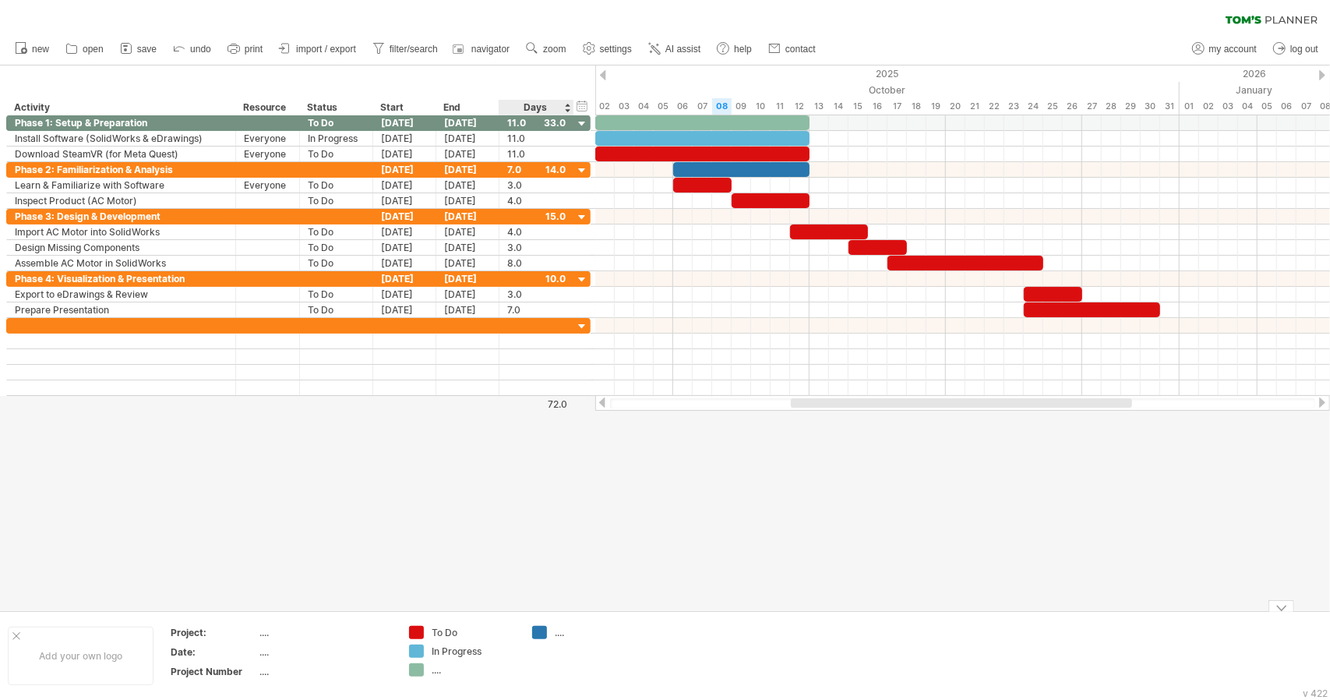
click at [557, 632] on div "...." at bounding box center [597, 632] width 85 height 13
type input "*******"
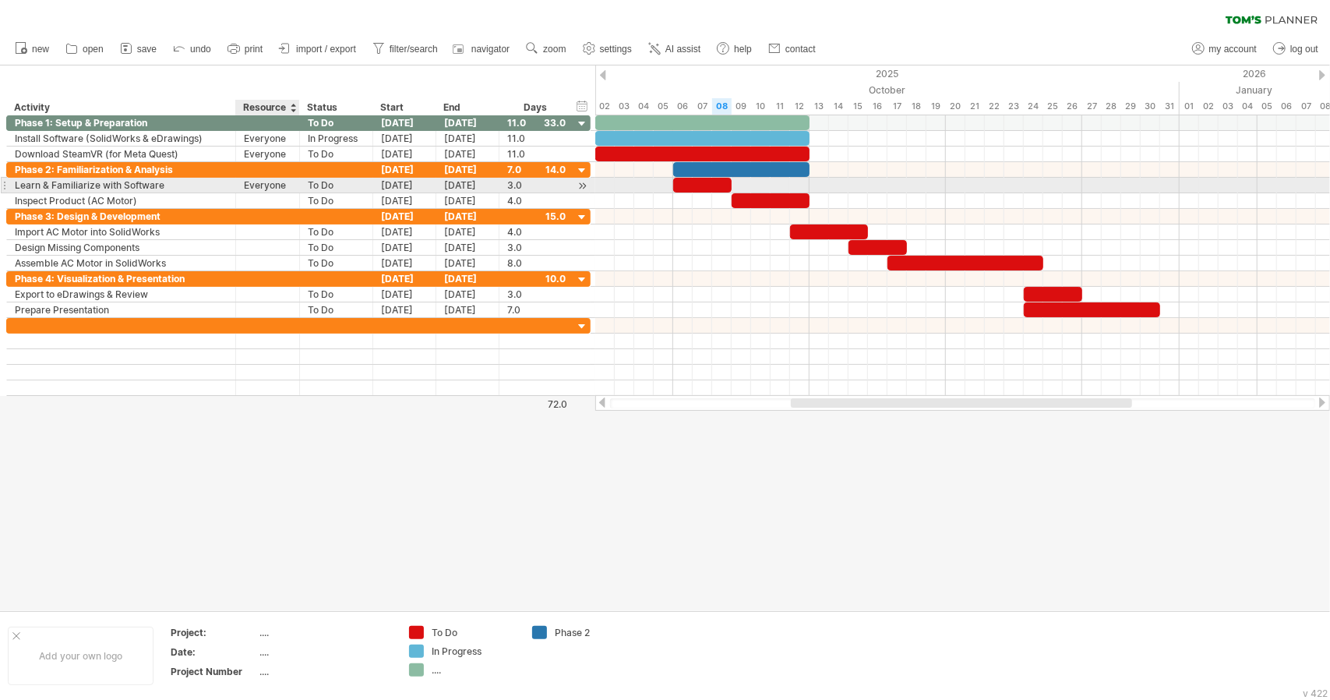
click at [260, 183] on div "Everyone" at bounding box center [268, 185] width 48 height 15
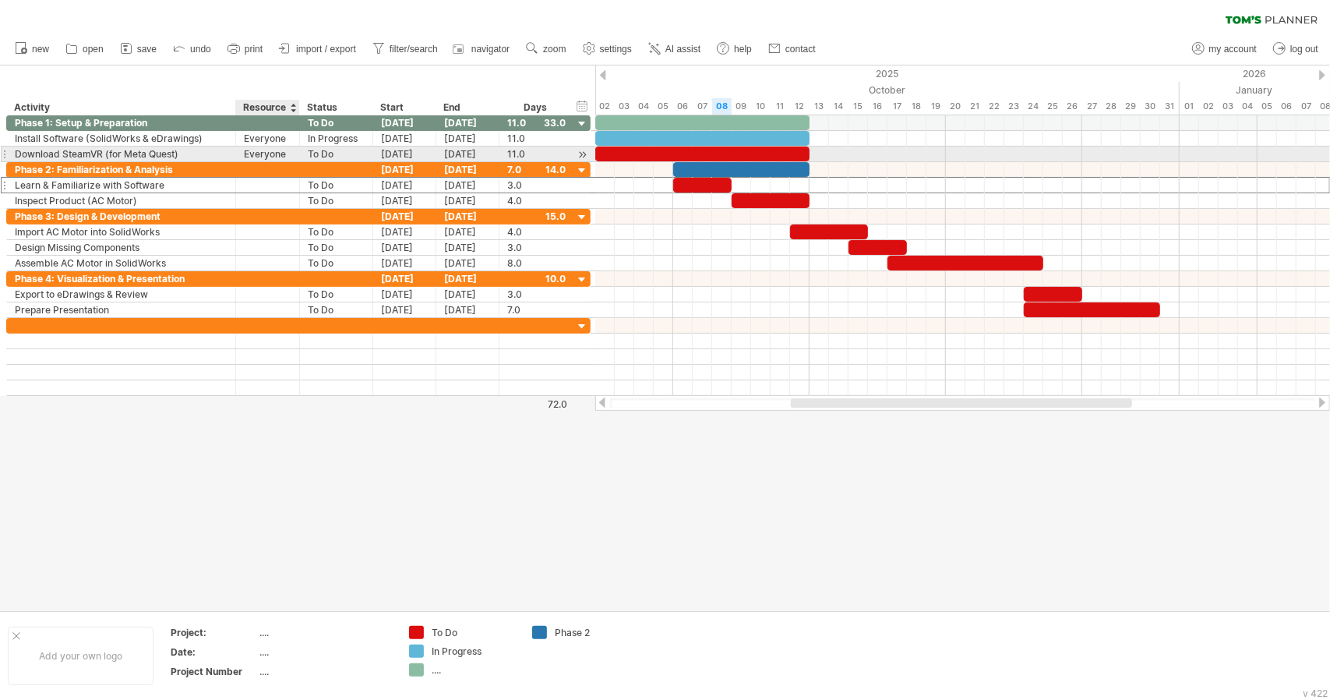
click at [257, 148] on div "Everyone" at bounding box center [268, 154] width 48 height 15
click at [260, 140] on div "Everyone" at bounding box center [268, 138] width 48 height 15
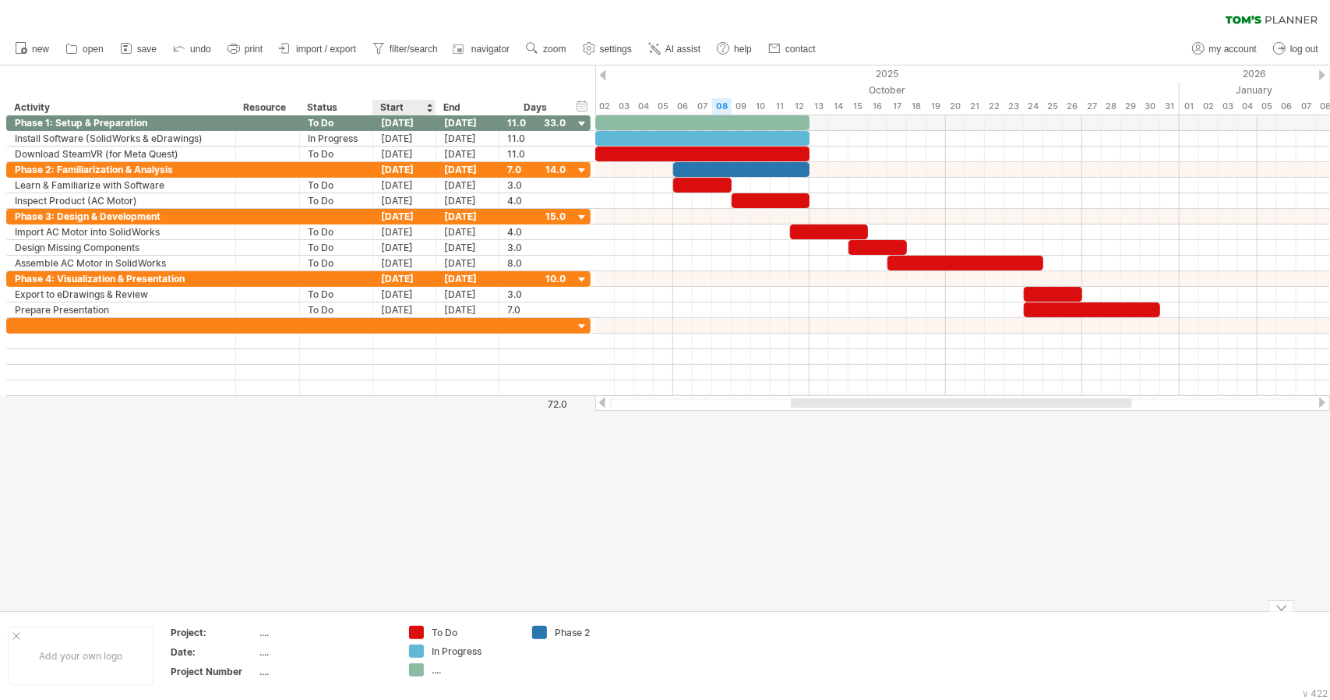
click at [435, 674] on div "...." at bounding box center [474, 669] width 85 height 13
type input "*******"
click at [883, 509] on div at bounding box center [665, 337] width 1330 height 545
click at [270, 633] on div "...." at bounding box center [325, 632] width 131 height 13
type input "**********"
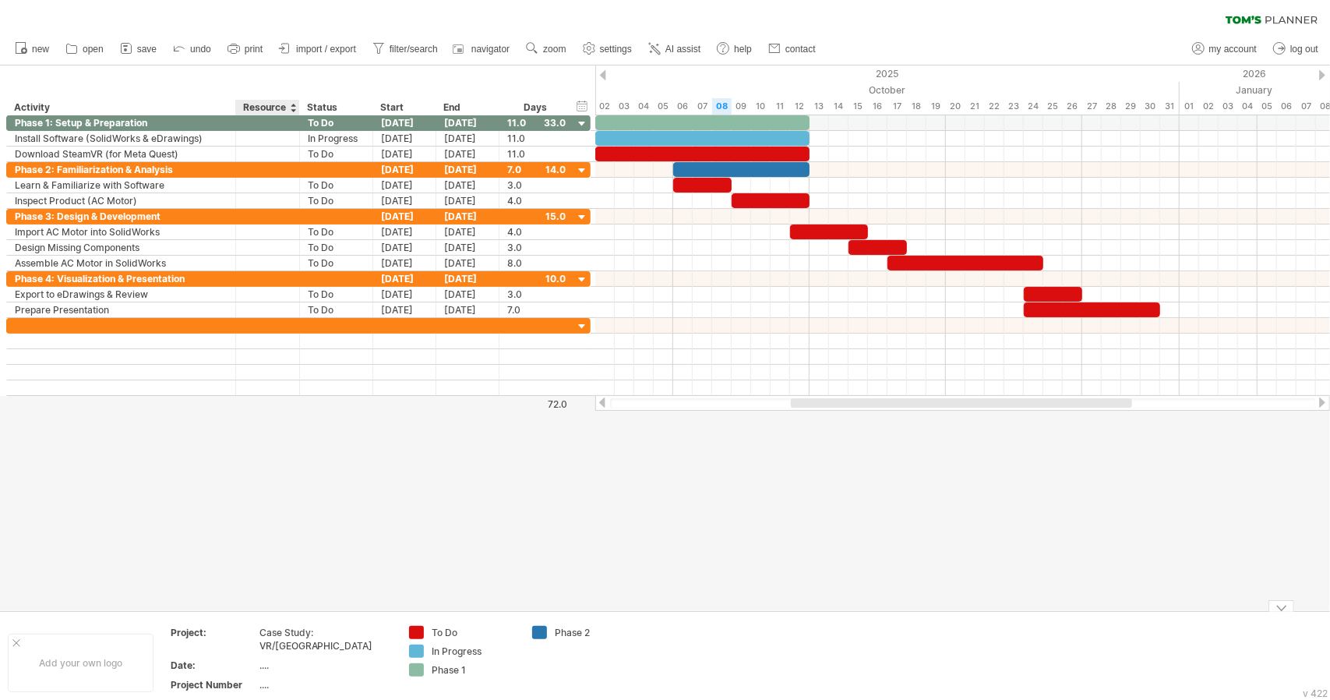
click at [268, 659] on div "...." at bounding box center [325, 665] width 131 height 13
type input "*********"
click at [673, 663] on td at bounding box center [709, 656] width 123 height 60
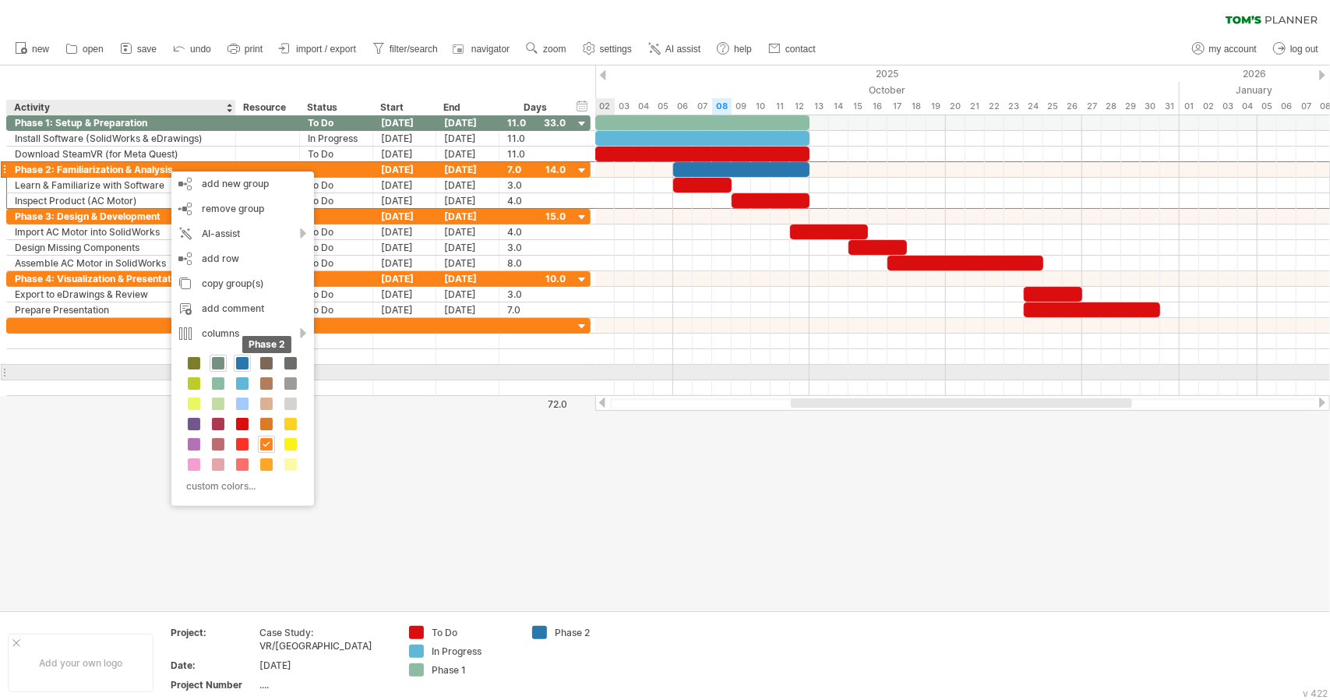
click at [242, 366] on span at bounding box center [242, 363] width 12 height 12
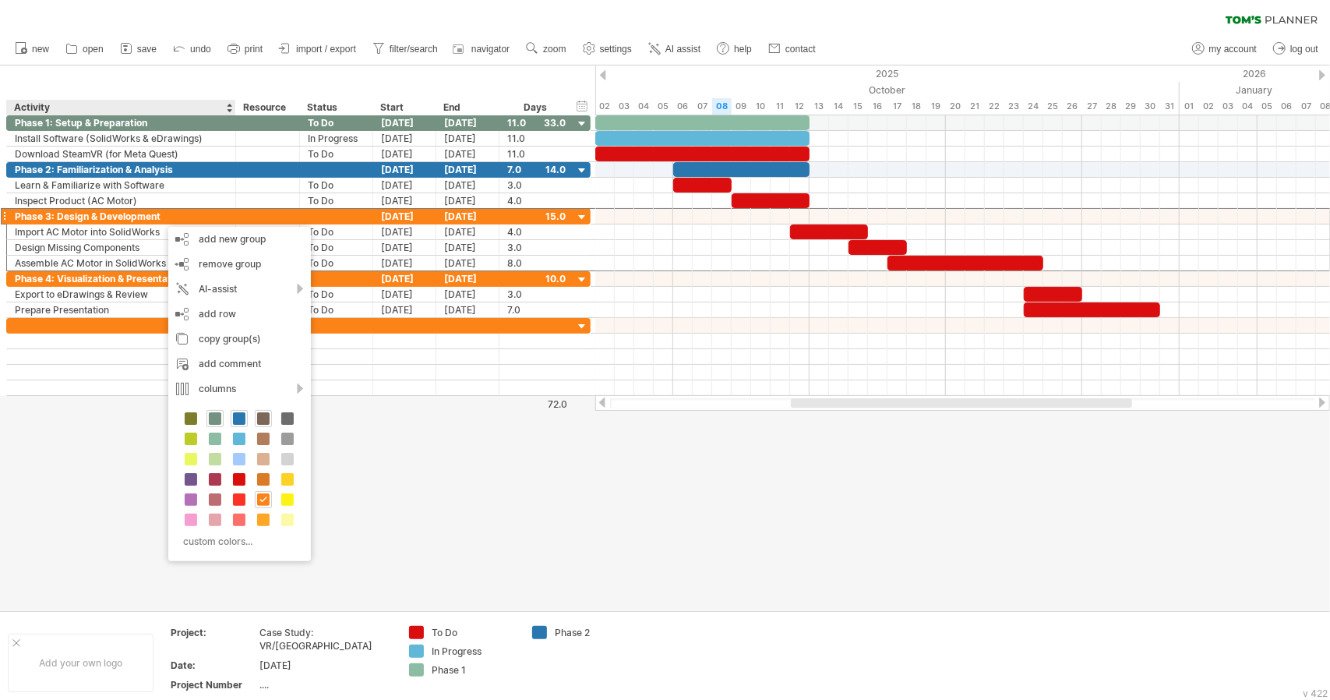
click at [260, 411] on div at bounding box center [263, 418] width 17 height 17
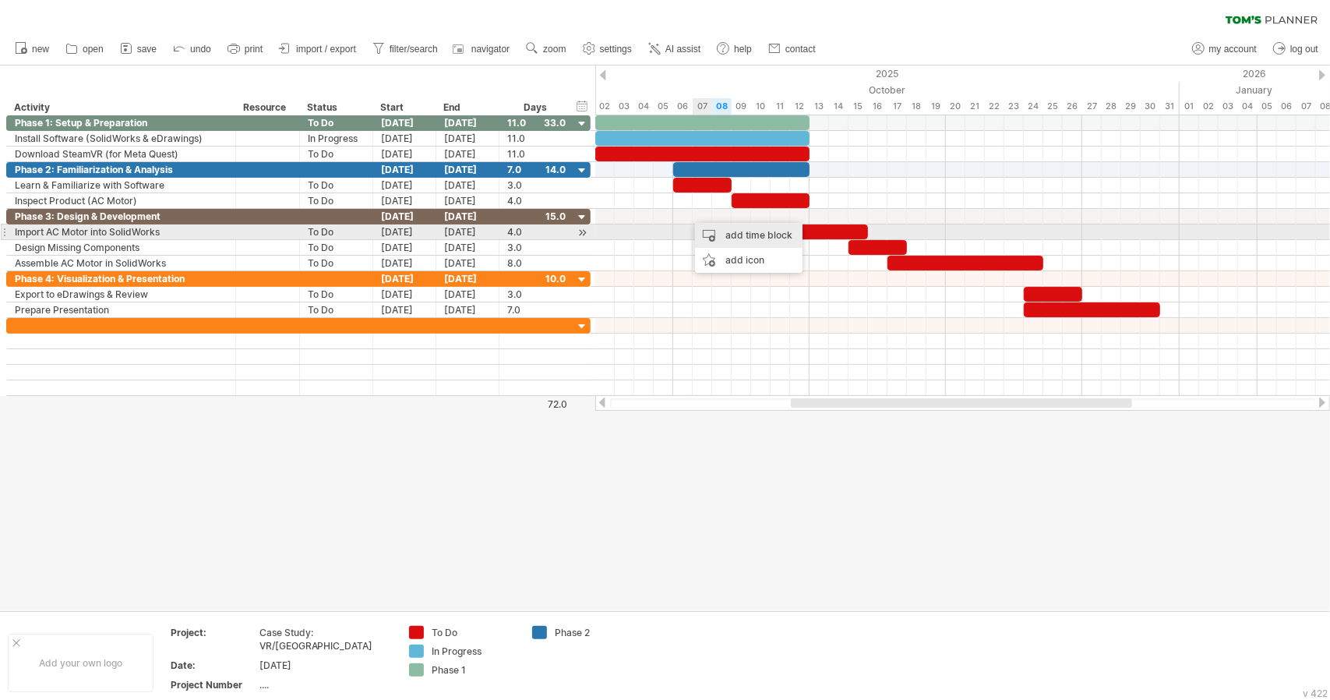
click at [747, 239] on div "add time block" at bounding box center [749, 235] width 108 height 25
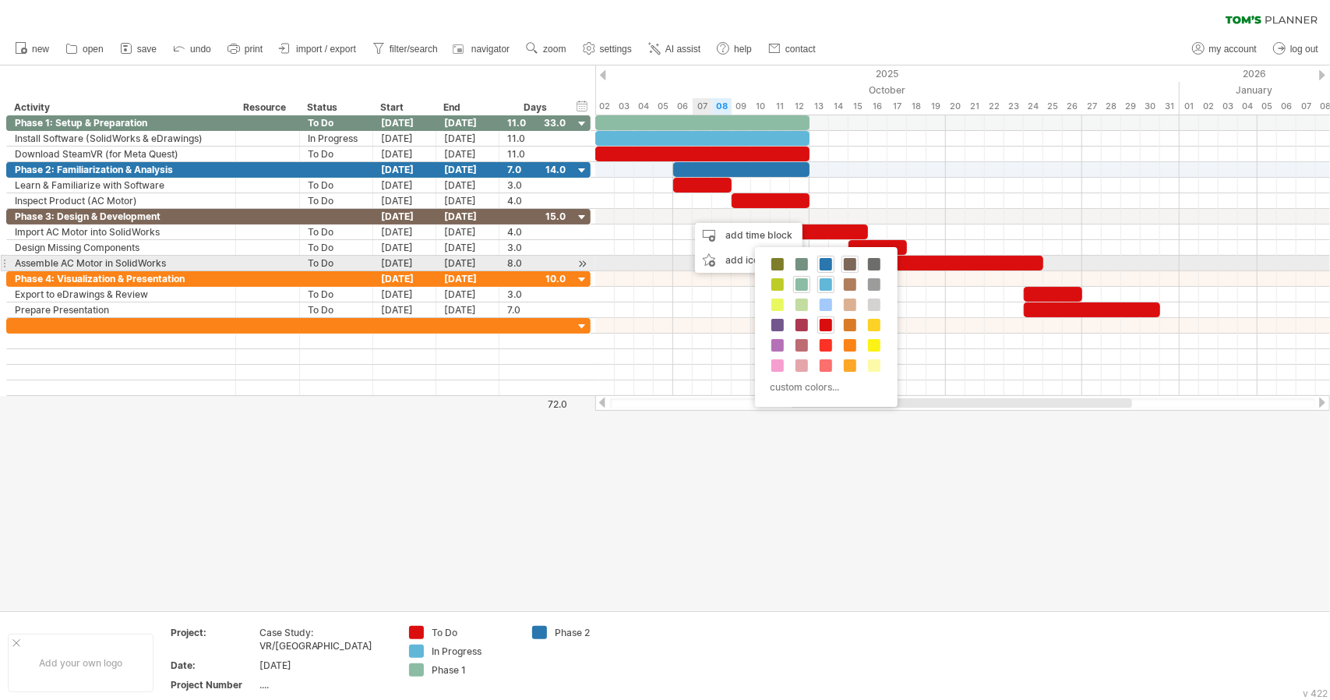
click at [855, 266] on div at bounding box center [850, 264] width 17 height 17
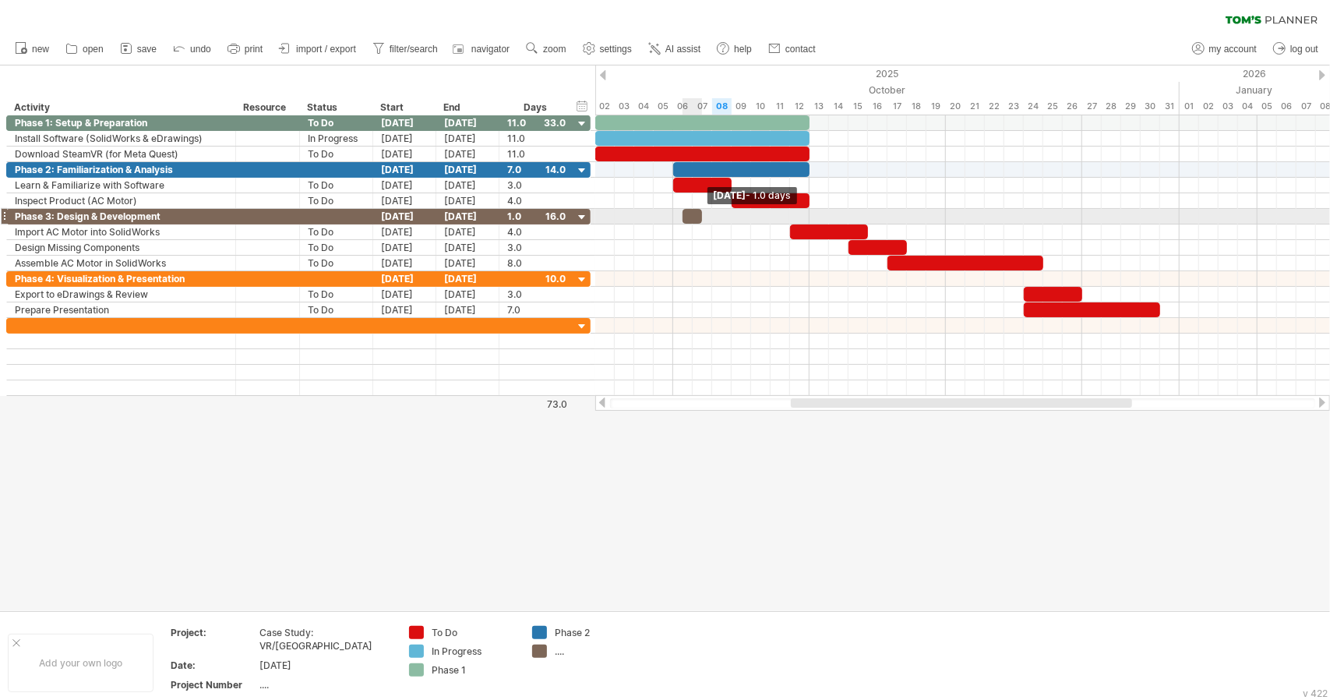
click at [701, 216] on span at bounding box center [702, 216] width 6 height 15
click at [419, 214] on div "[DATE]" at bounding box center [404, 216] width 63 height 15
click at [419, 213] on div "[DATE]" at bounding box center [404, 216] width 63 height 15
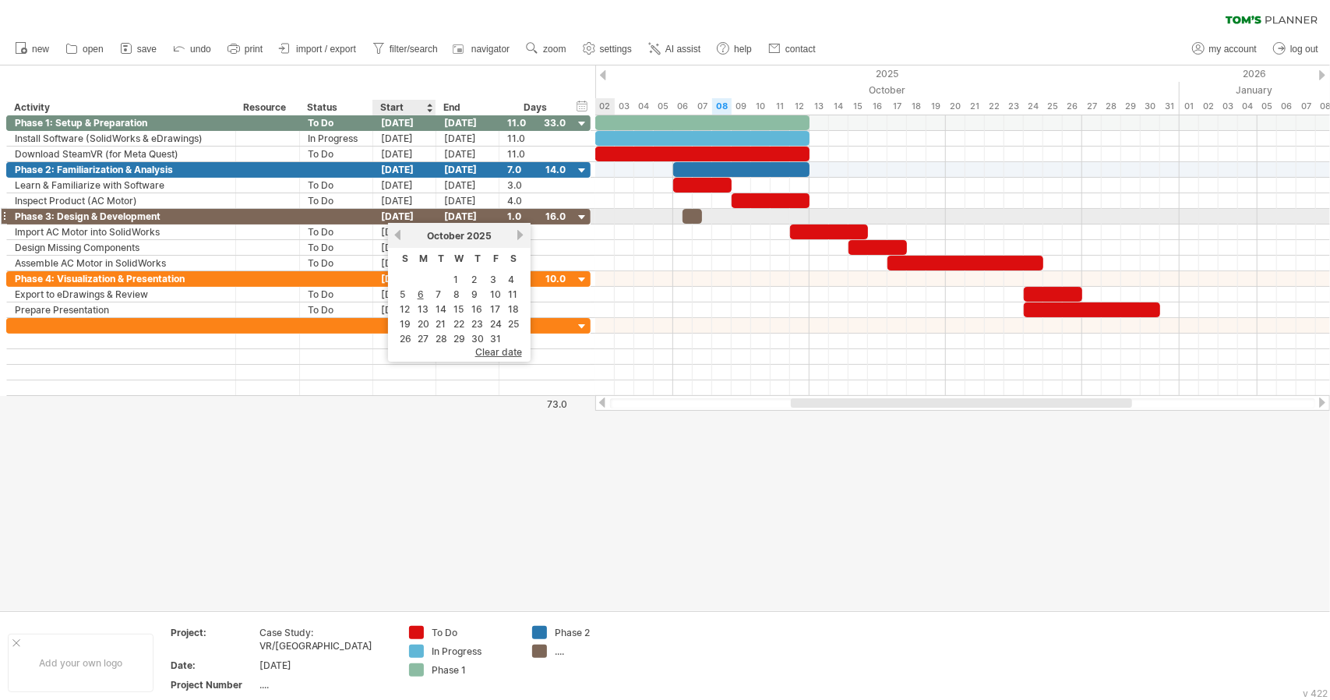
click at [419, 213] on div "[DATE]" at bounding box center [404, 216] width 63 height 15
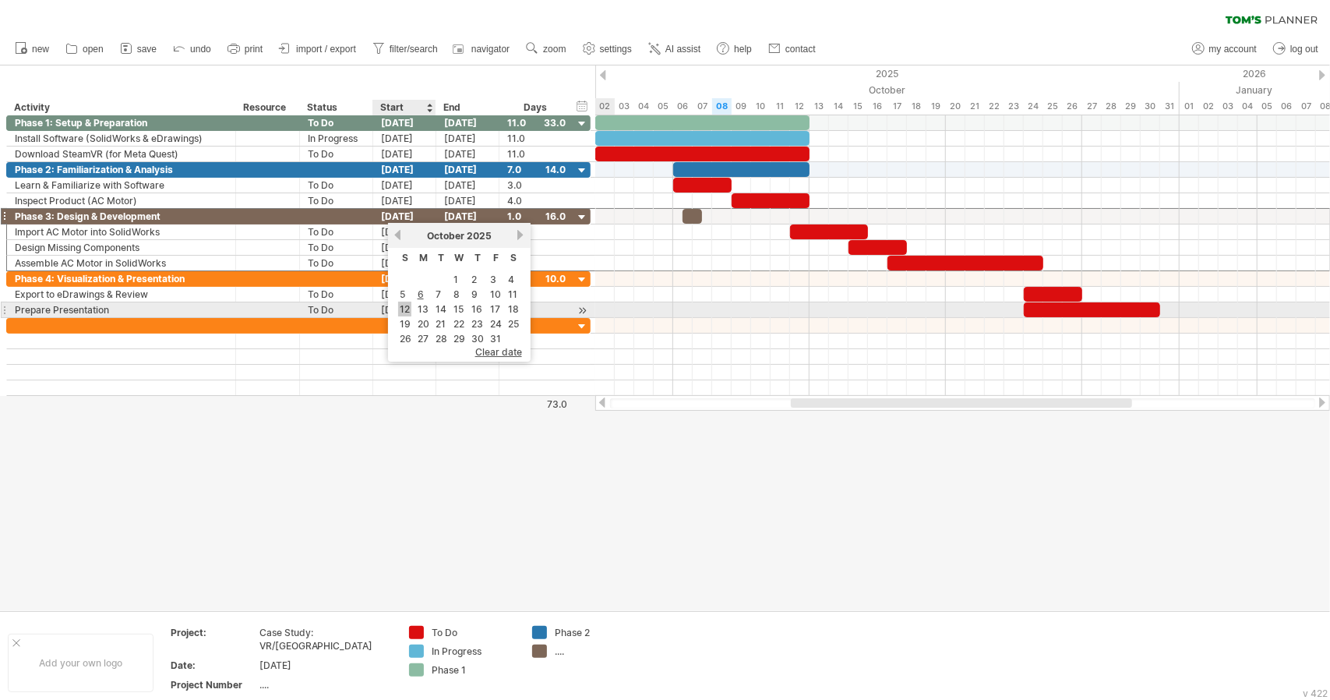
click at [401, 303] on link "12" at bounding box center [404, 309] width 13 height 15
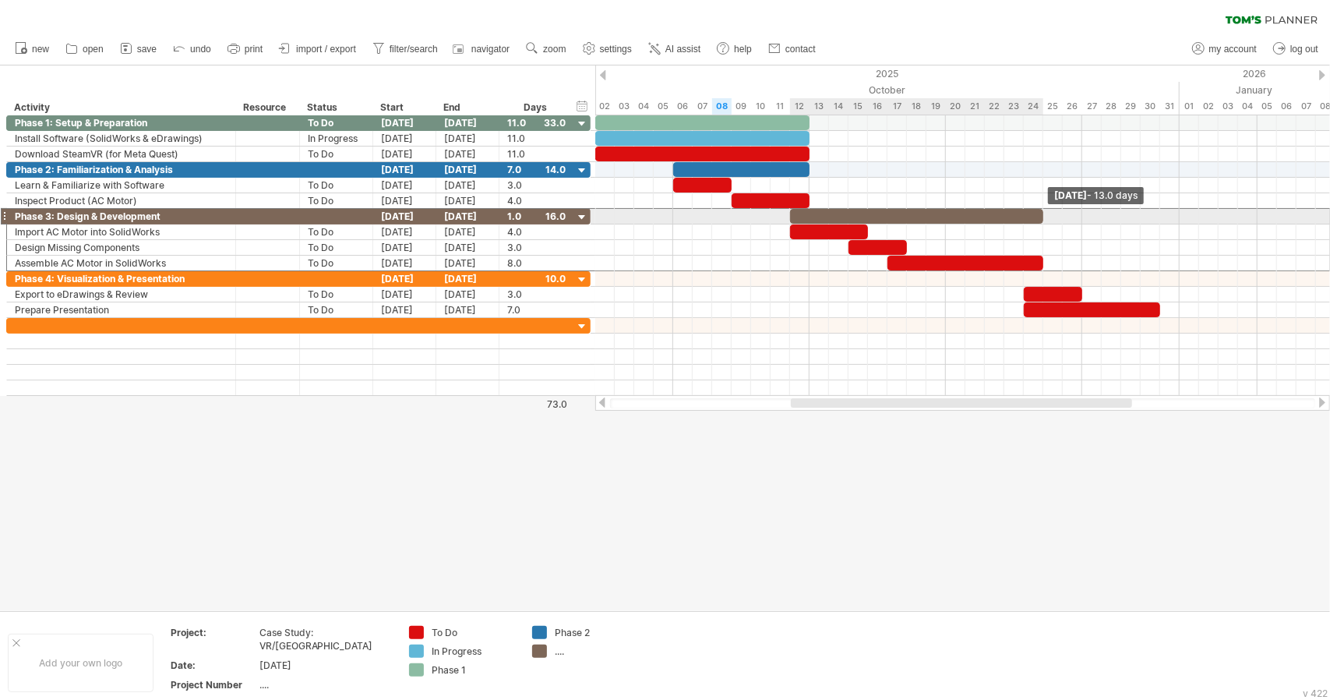
drag, startPoint x: 811, startPoint y: 214, endPoint x: 1047, endPoint y: 214, distance: 236.1
click at [1047, 214] on div "[DATE] - 13.0 days [DATE] - 7.0 days" at bounding box center [962, 255] width 735 height 281
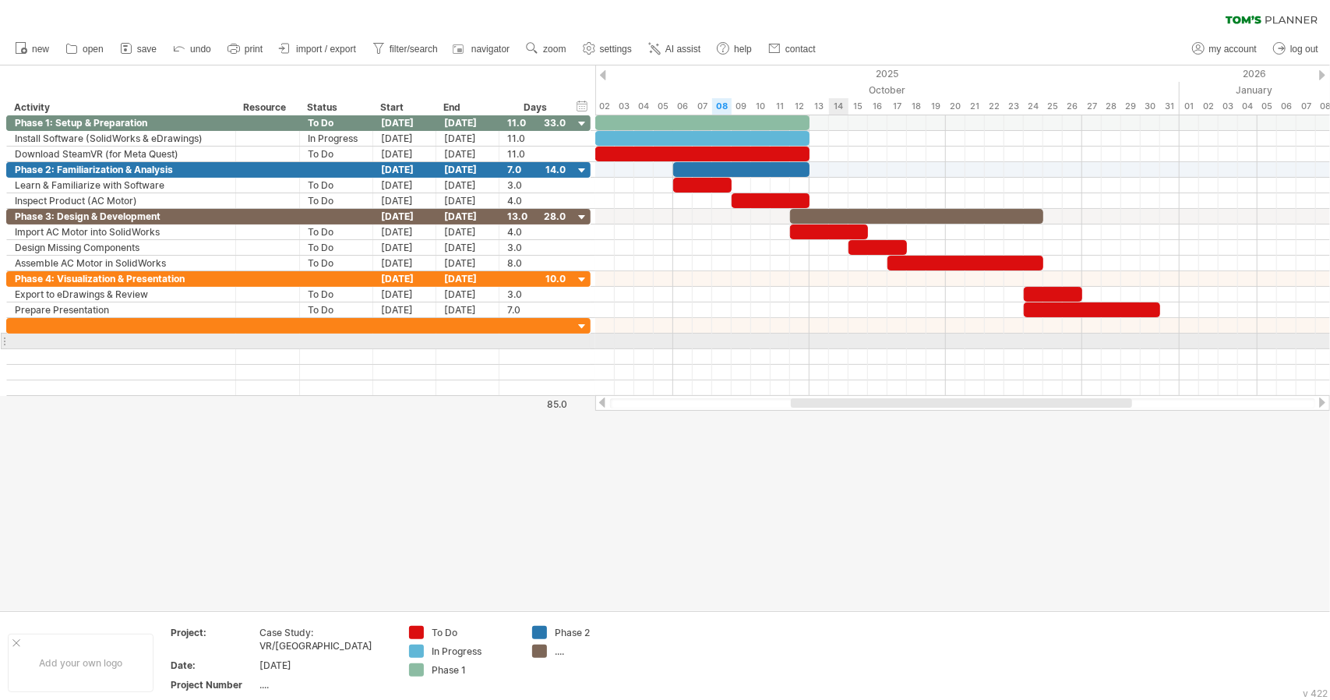
click at [835, 336] on div at bounding box center [962, 342] width 735 height 16
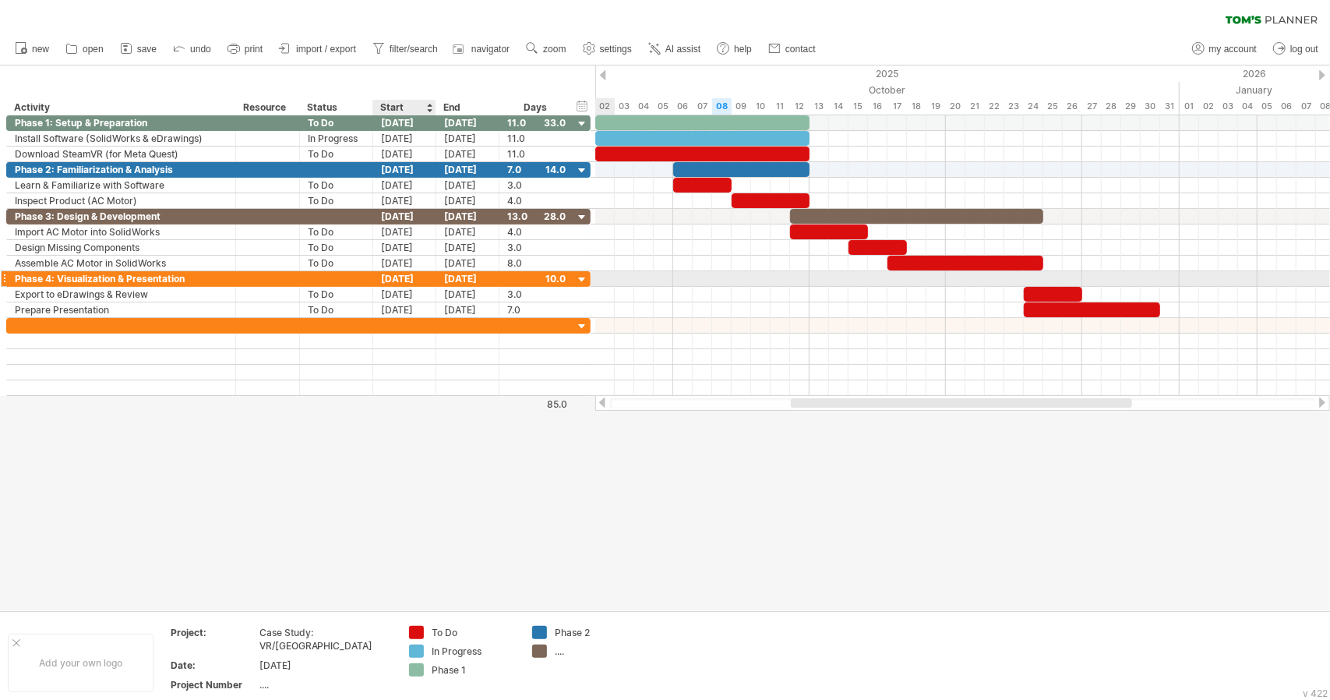
click at [393, 277] on div "[DATE]" at bounding box center [404, 278] width 63 height 15
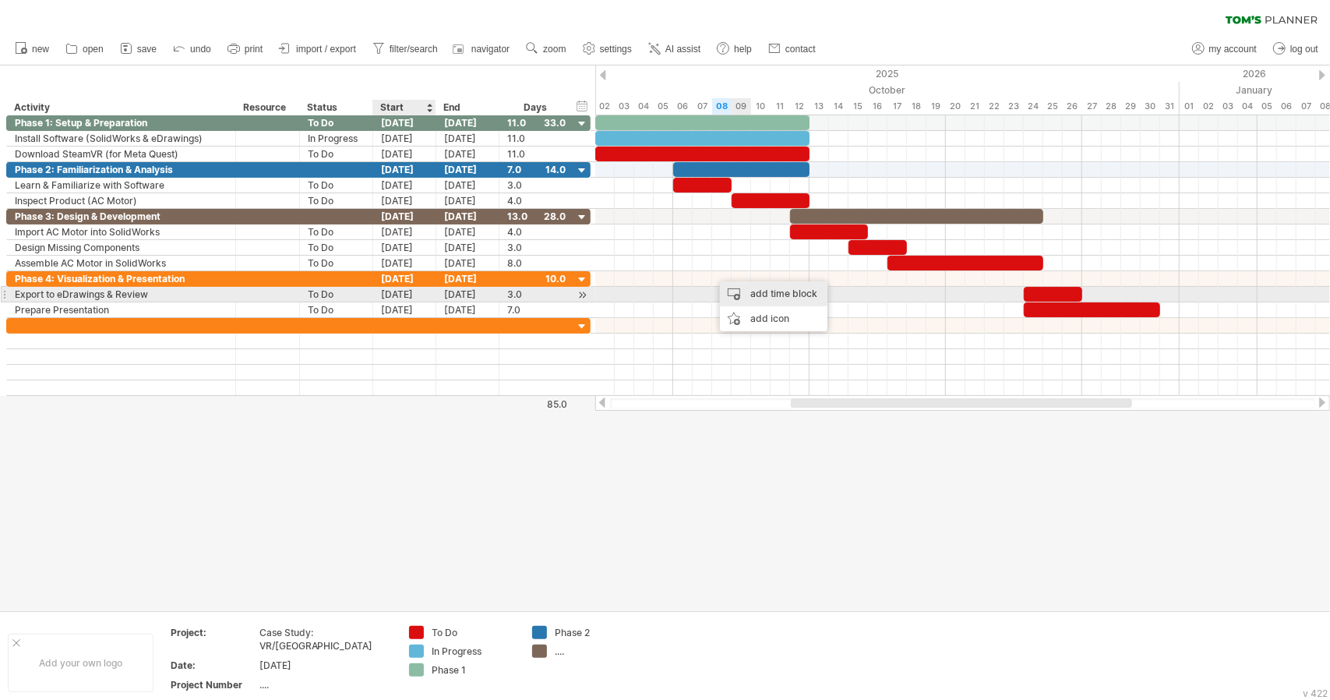
click at [772, 293] on div "add time block" at bounding box center [774, 293] width 108 height 25
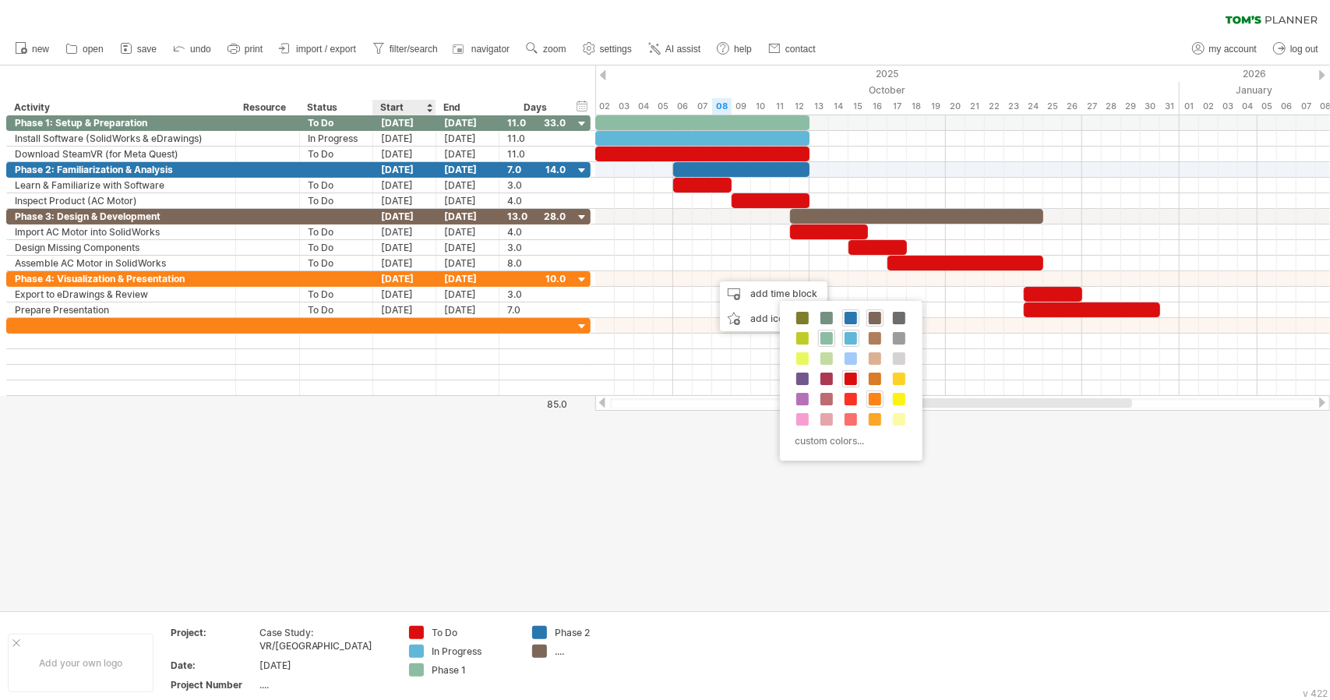
click at [878, 401] on span at bounding box center [875, 399] width 12 height 12
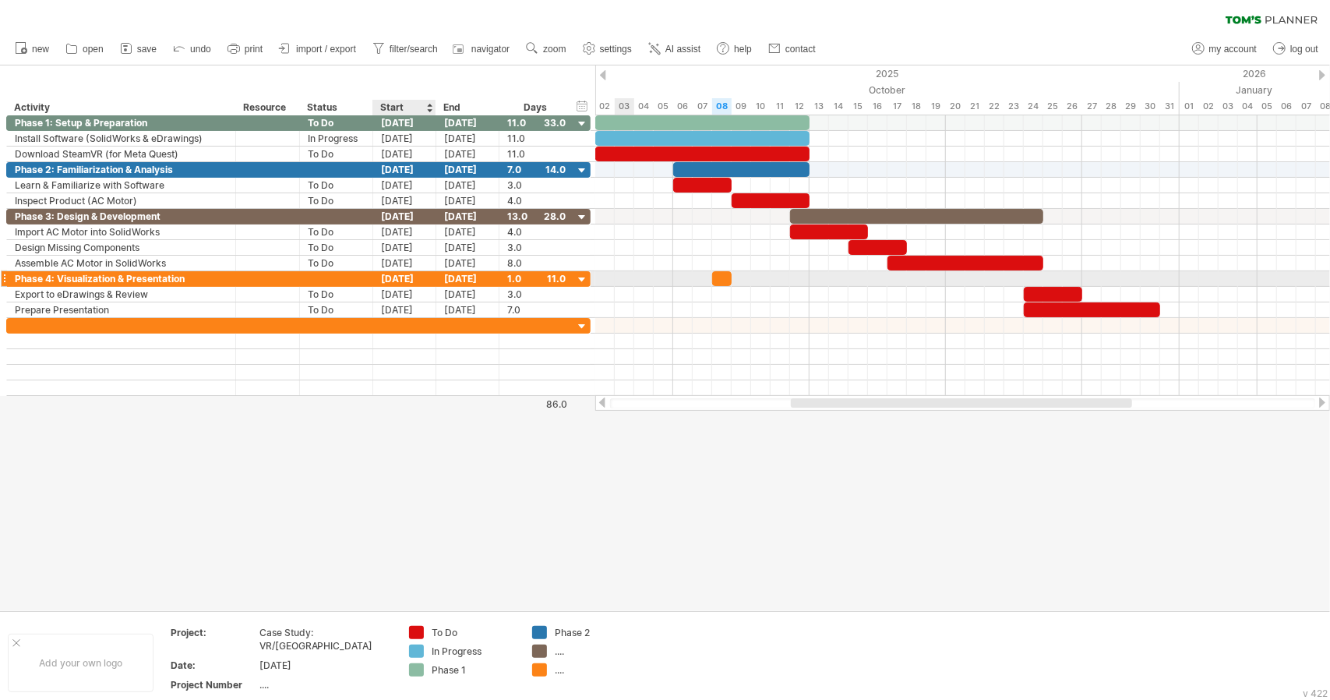
click at [408, 274] on div "[DATE]" at bounding box center [404, 278] width 63 height 15
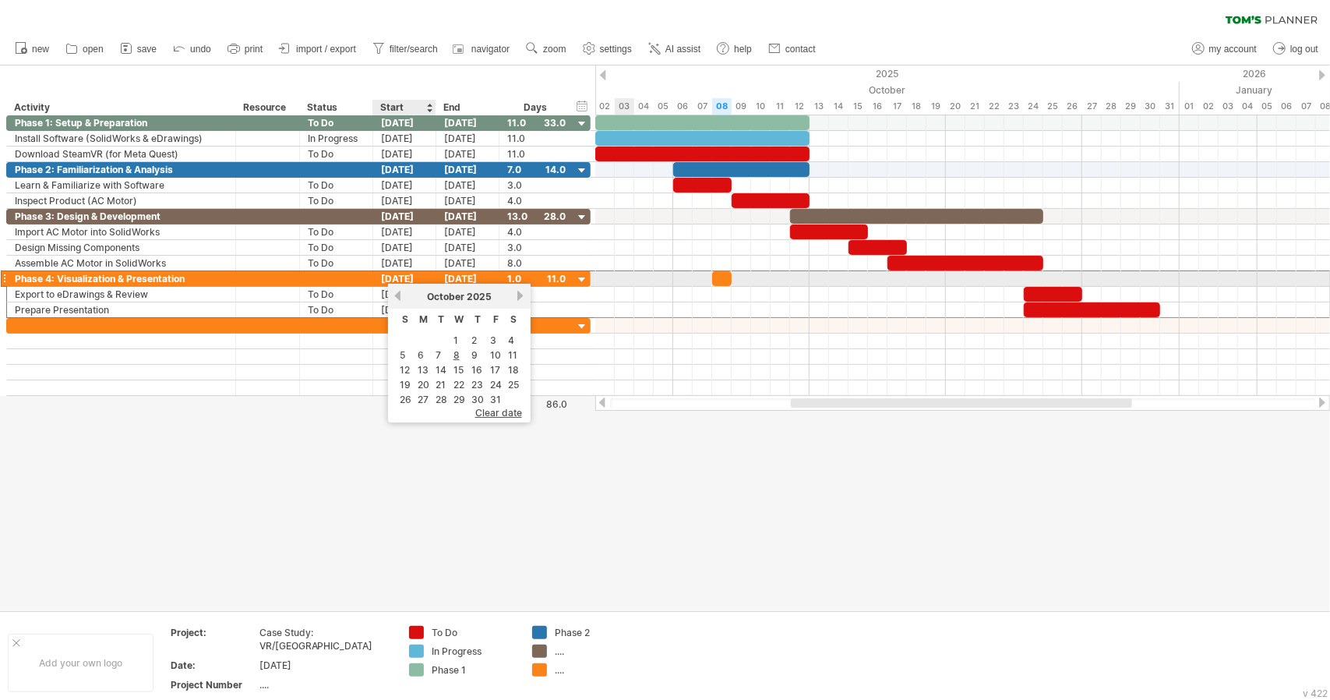
click at [409, 274] on div "[DATE]" at bounding box center [404, 278] width 63 height 15
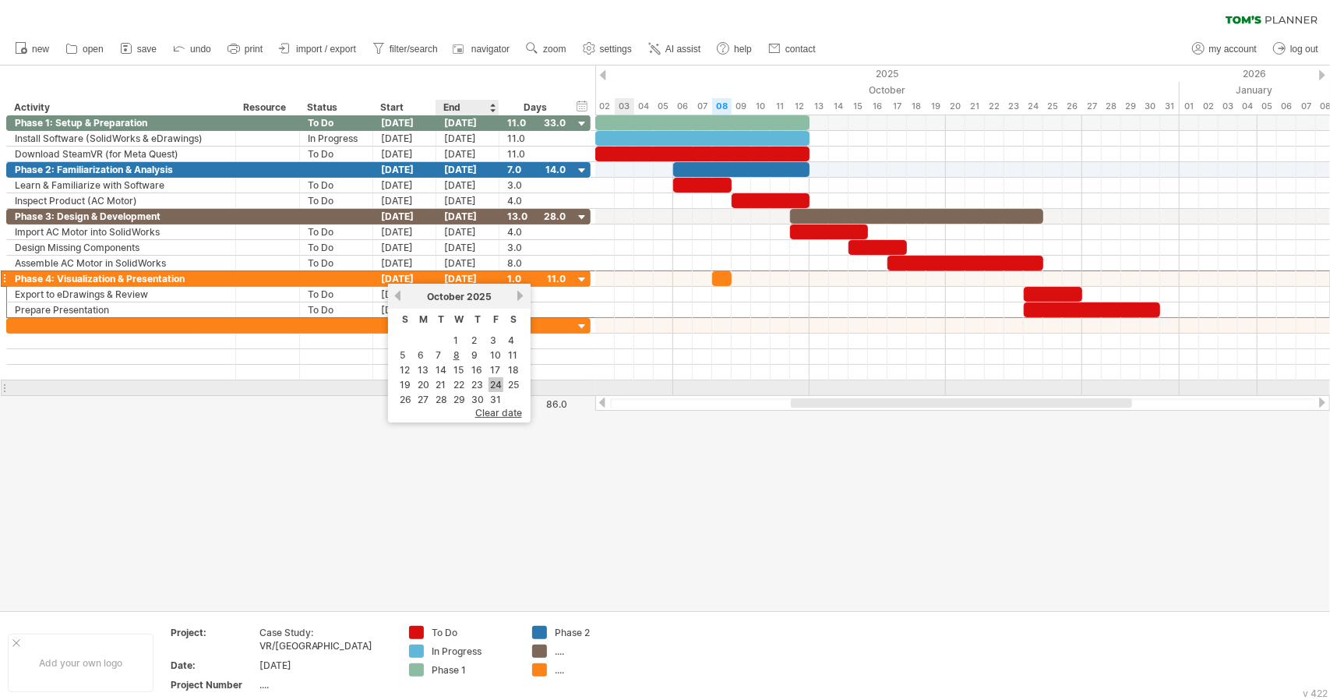
click at [489, 380] on link "24" at bounding box center [496, 384] width 15 height 15
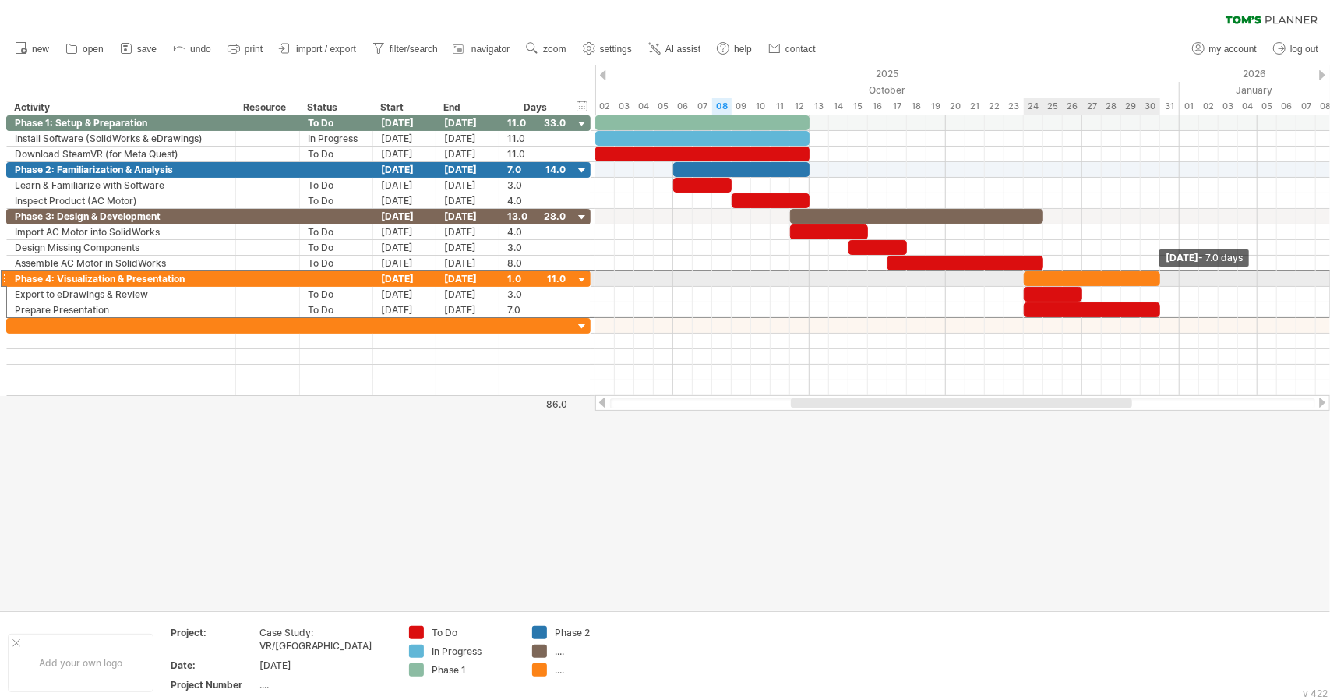
drag, startPoint x: 1043, startPoint y: 275, endPoint x: 1162, endPoint y: 284, distance: 119.5
click at [1162, 284] on div "[DATE] - 7.0 days [DATE] - 7.0 days" at bounding box center [962, 255] width 735 height 281
click at [1037, 479] on div at bounding box center [665, 337] width 1330 height 545
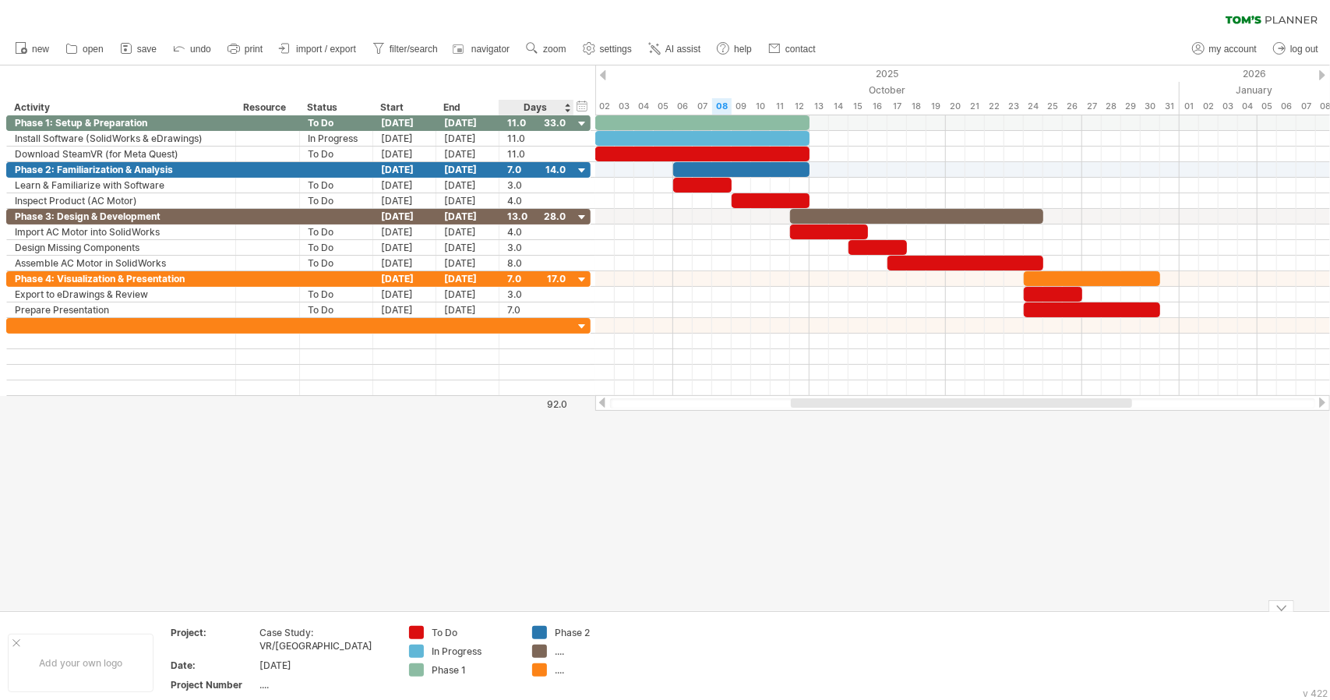
click at [553, 650] on div "...." at bounding box center [586, 651] width 108 height 13
click at [564, 655] on div "...." at bounding box center [597, 651] width 85 height 13
type input "*******"
click at [814, 539] on div at bounding box center [665, 337] width 1330 height 545
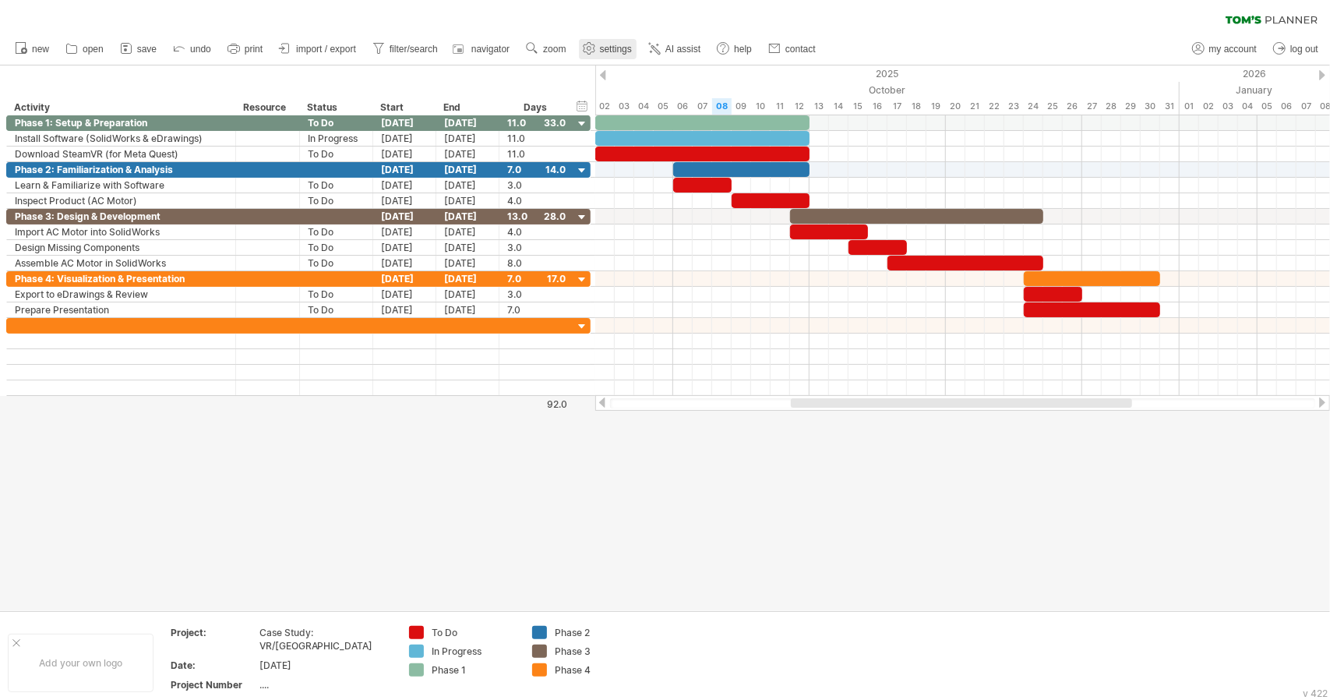
click at [609, 44] on span "settings" at bounding box center [616, 49] width 32 height 11
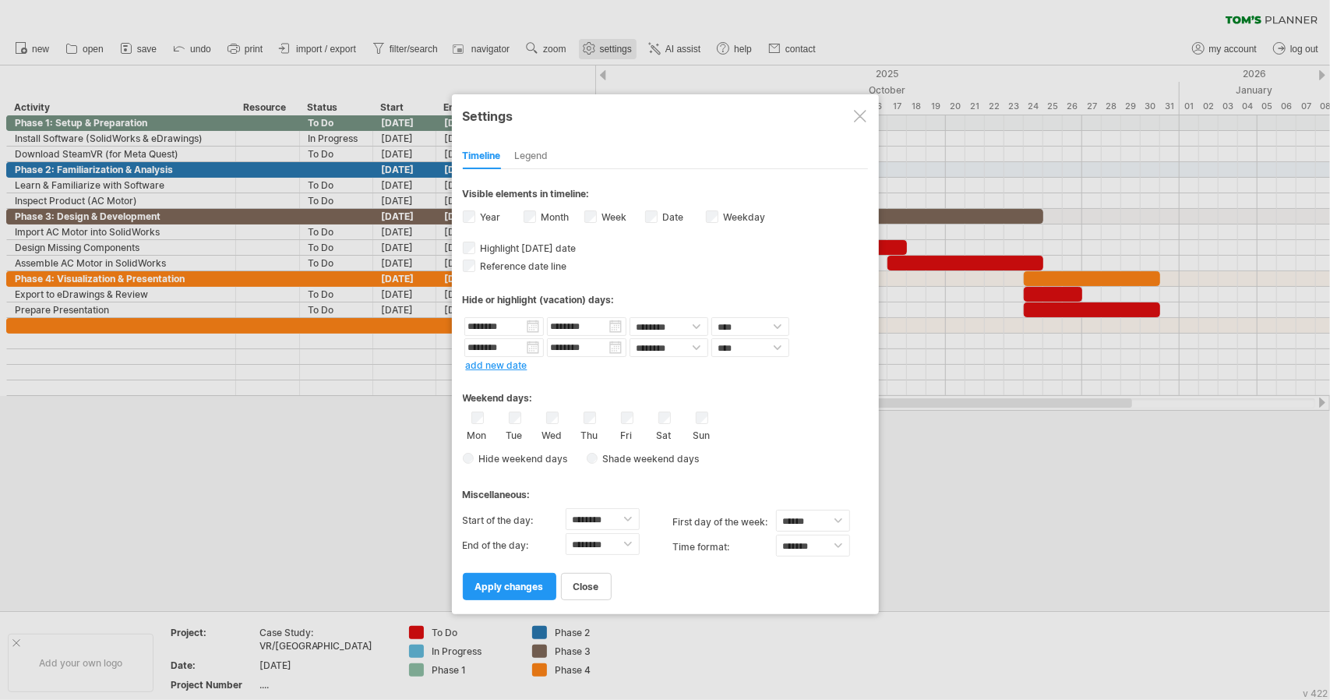
click at [609, 44] on div at bounding box center [665, 350] width 1330 height 700
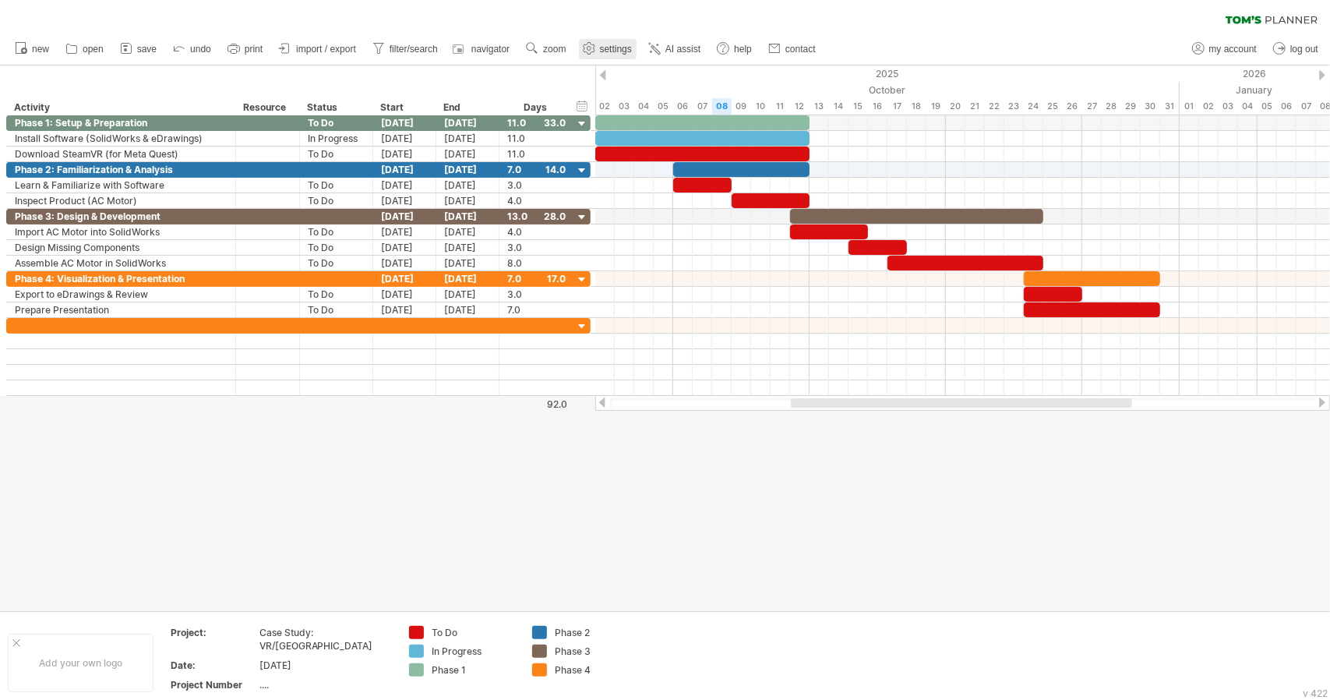
click at [609, 44] on span "settings" at bounding box center [616, 49] width 32 height 11
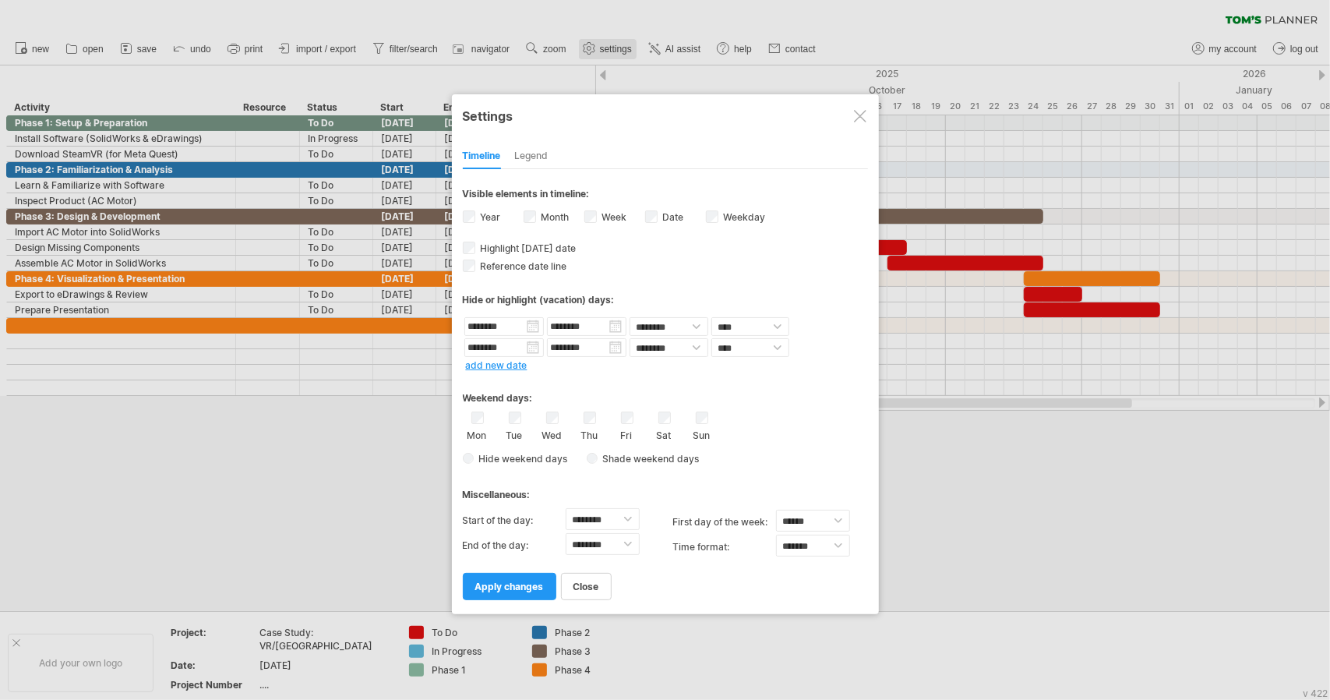
click at [609, 44] on div at bounding box center [665, 350] width 1330 height 700
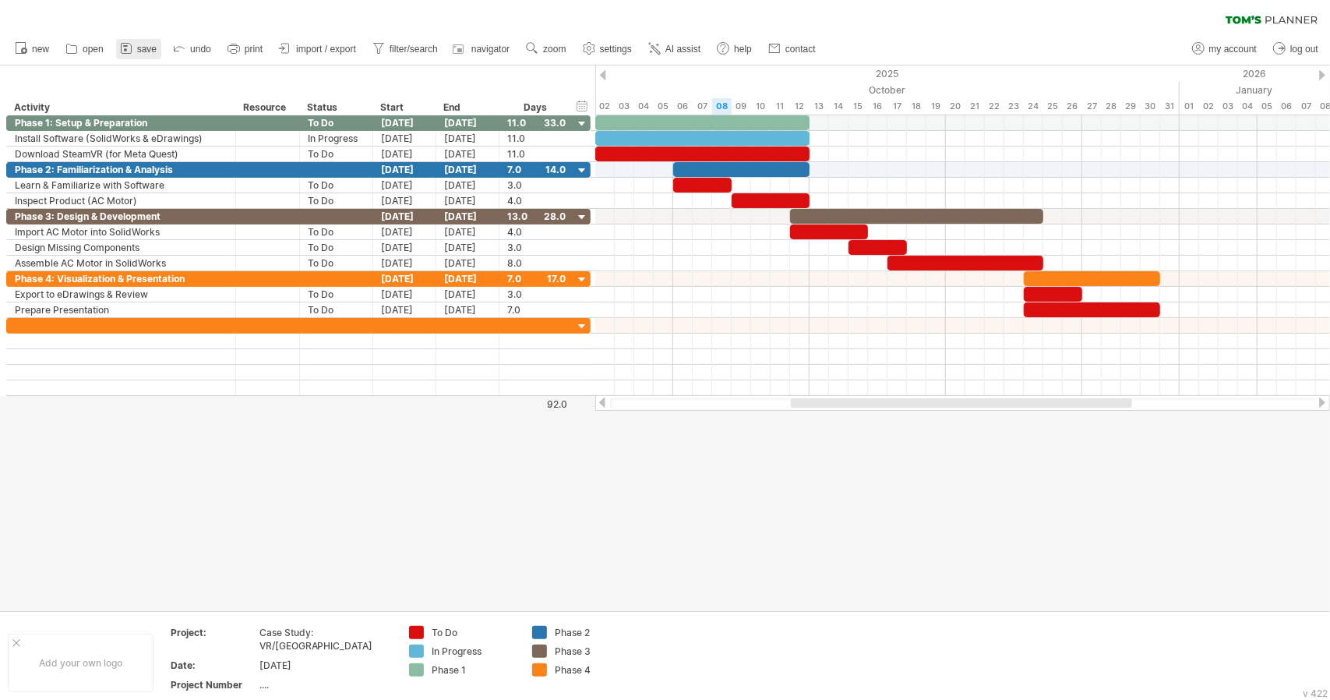
click at [150, 53] on span "save" at bounding box center [146, 49] width 19 height 11
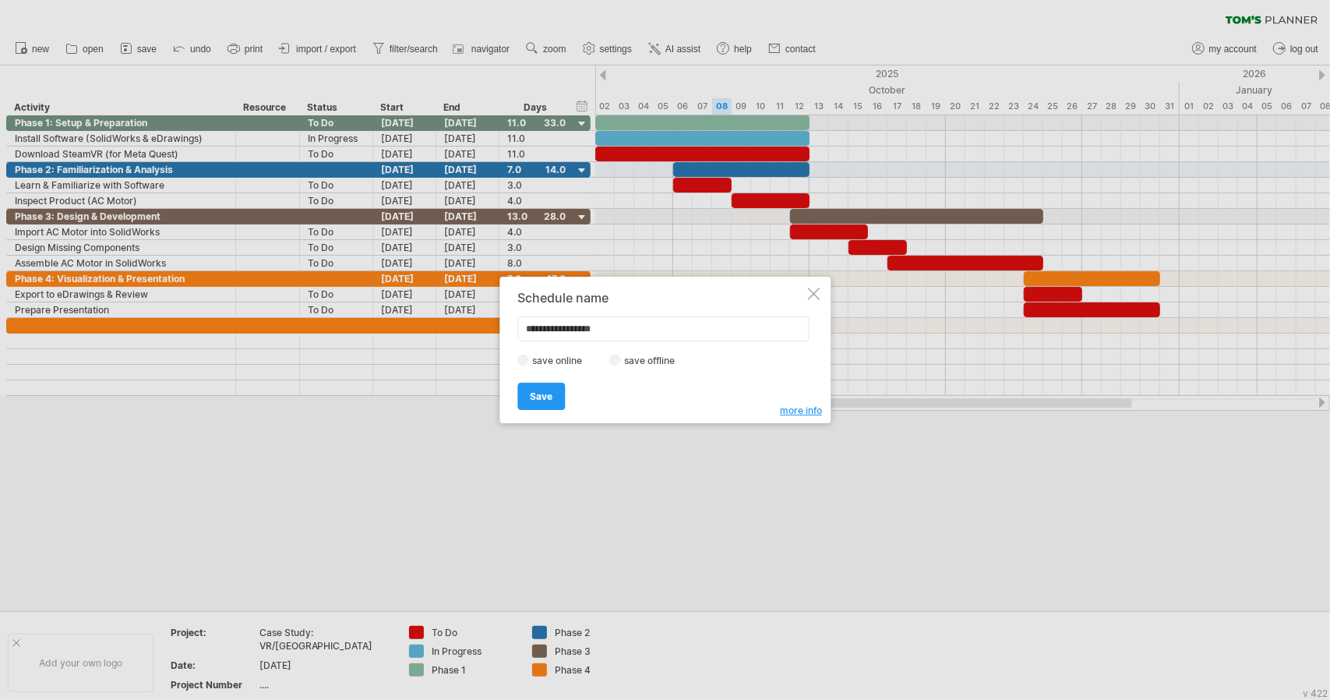
type input "**********"
click at [623, 362] on label "save offline" at bounding box center [654, 361] width 68 height 12
click at [546, 400] on span "Save" at bounding box center [541, 396] width 23 height 12
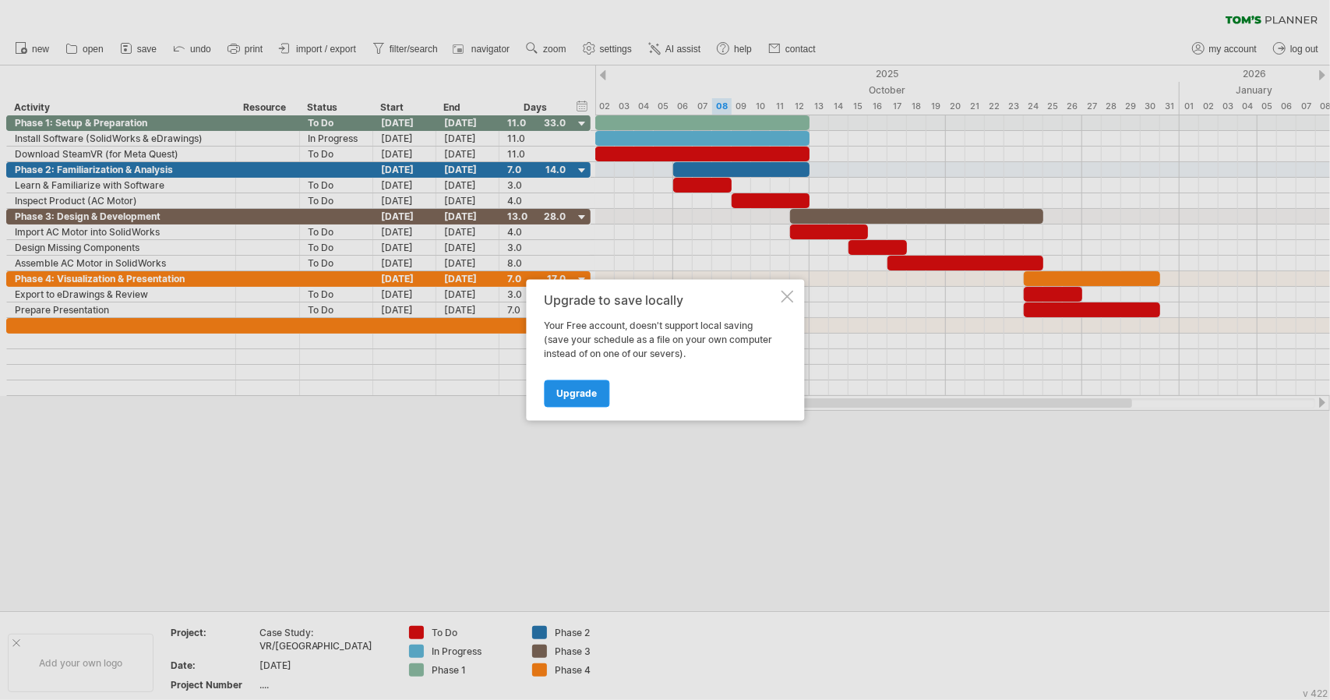
click at [580, 397] on span "Upgrade" at bounding box center [576, 394] width 41 height 12
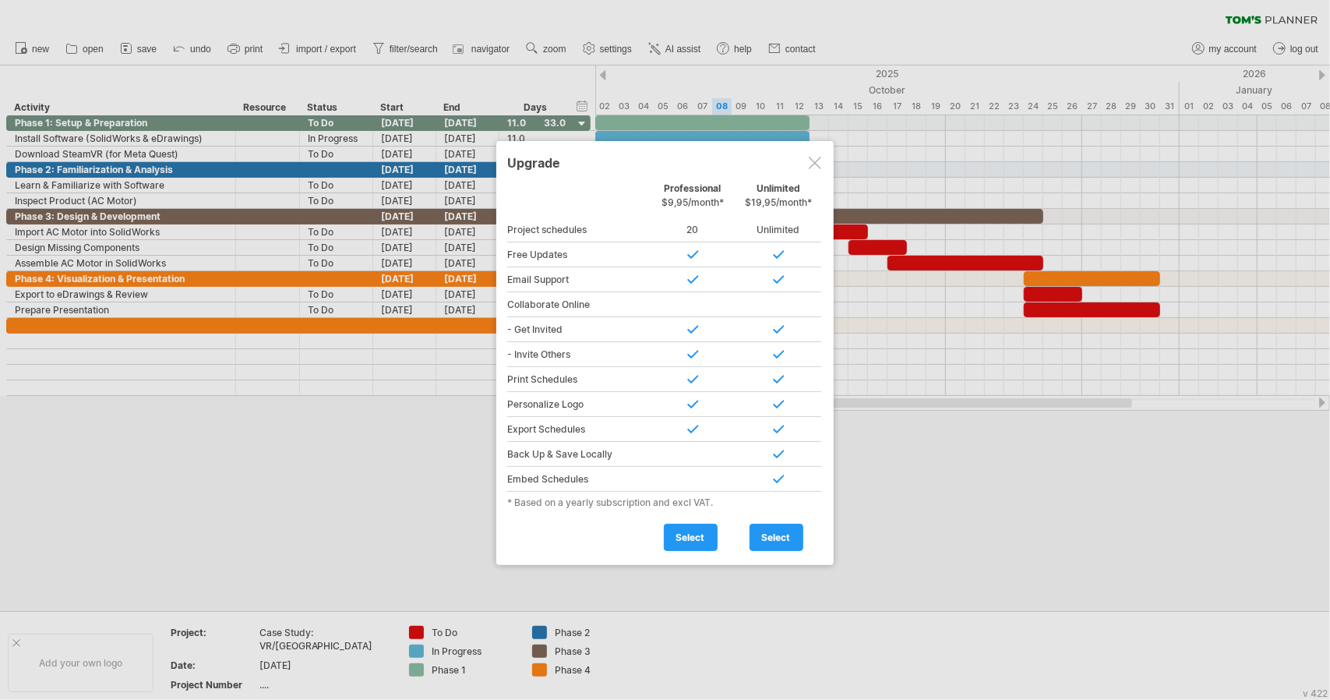
click at [811, 161] on div at bounding box center [815, 163] width 12 height 12
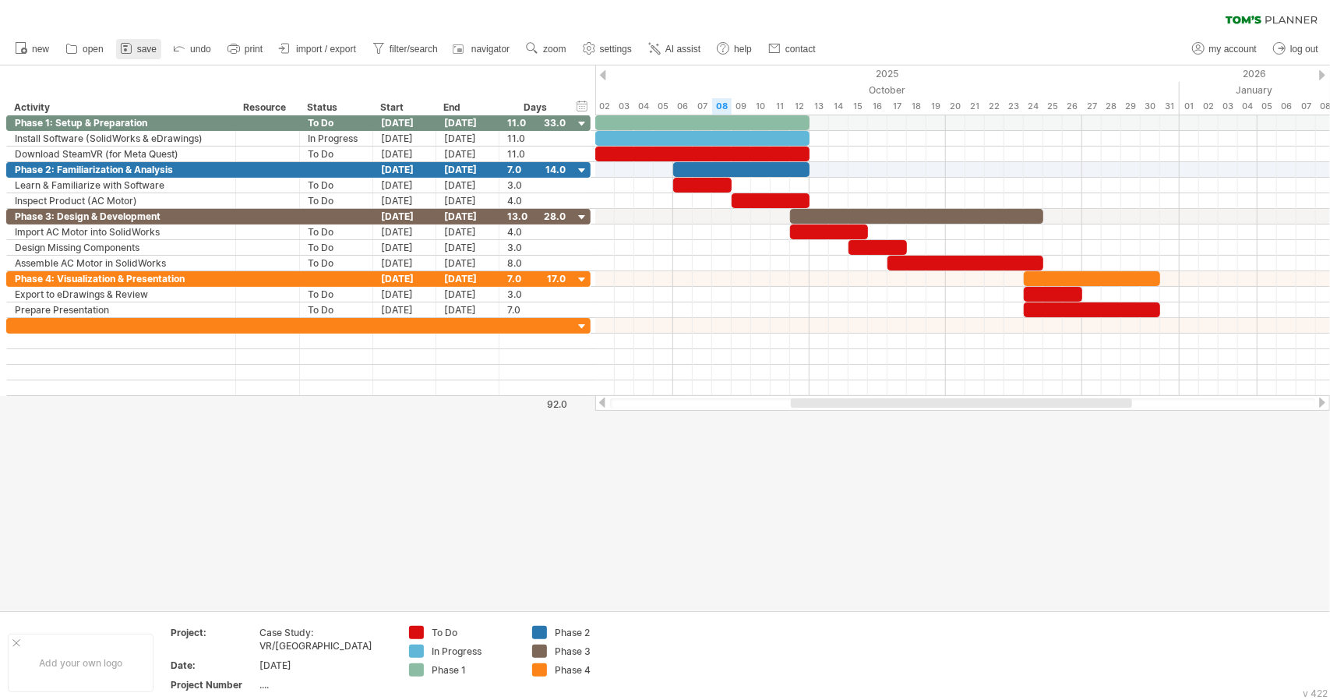
click at [136, 48] on link "save" at bounding box center [138, 49] width 45 height 20
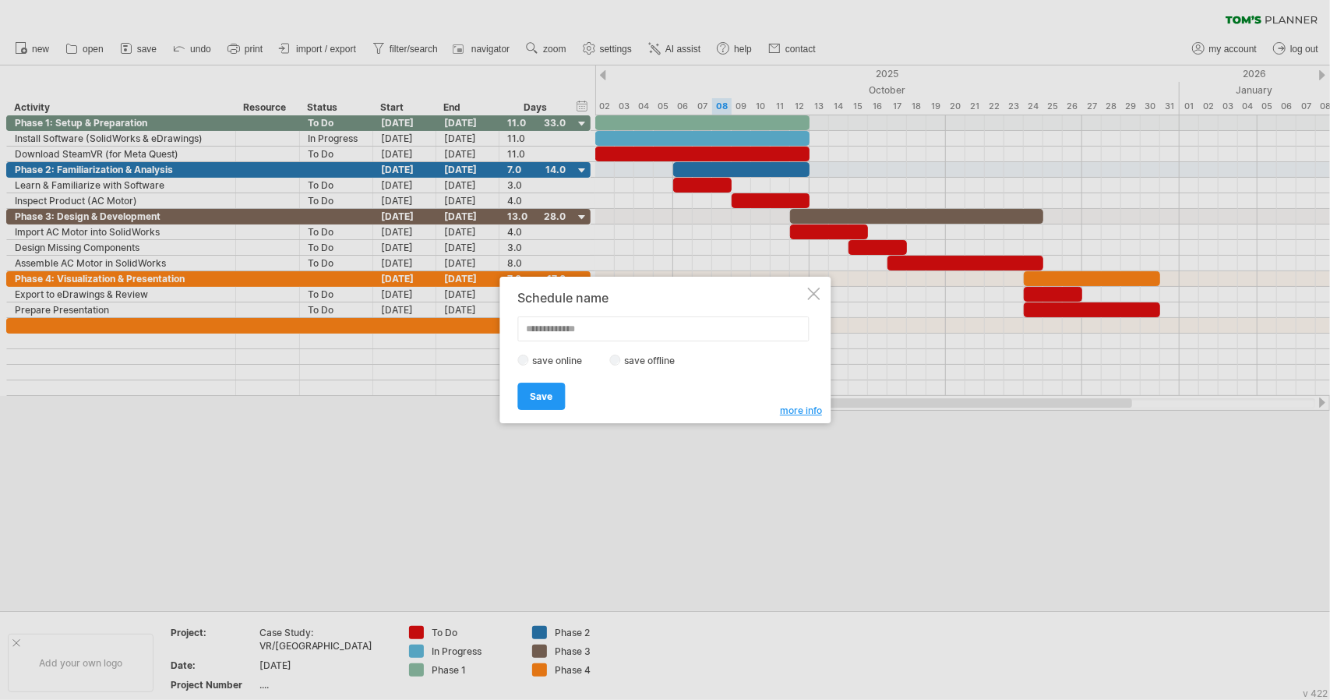
click at [547, 334] on input "text" at bounding box center [662, 328] width 291 height 25
type input "**********"
click at [558, 394] on link "Save" at bounding box center [541, 396] width 48 height 27
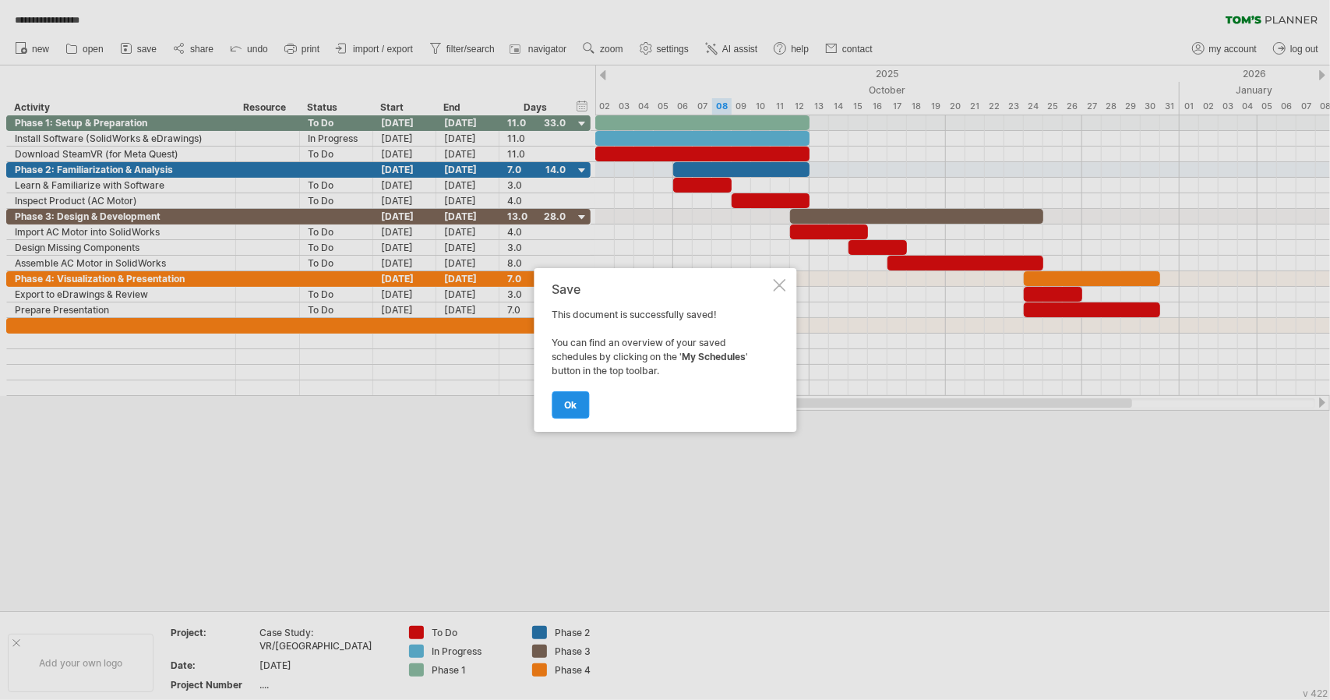
click at [578, 401] on link "ok" at bounding box center [570, 404] width 37 height 27
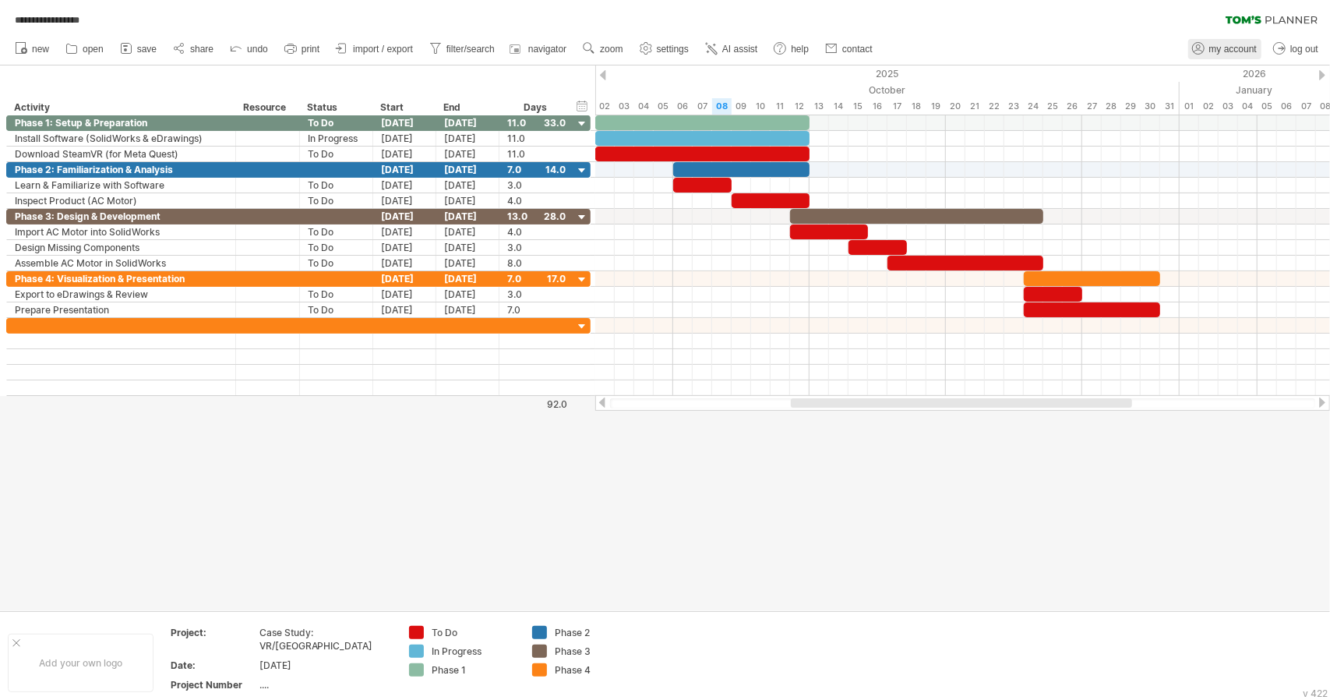
click at [1234, 51] on span "my account" at bounding box center [1234, 49] width 48 height 11
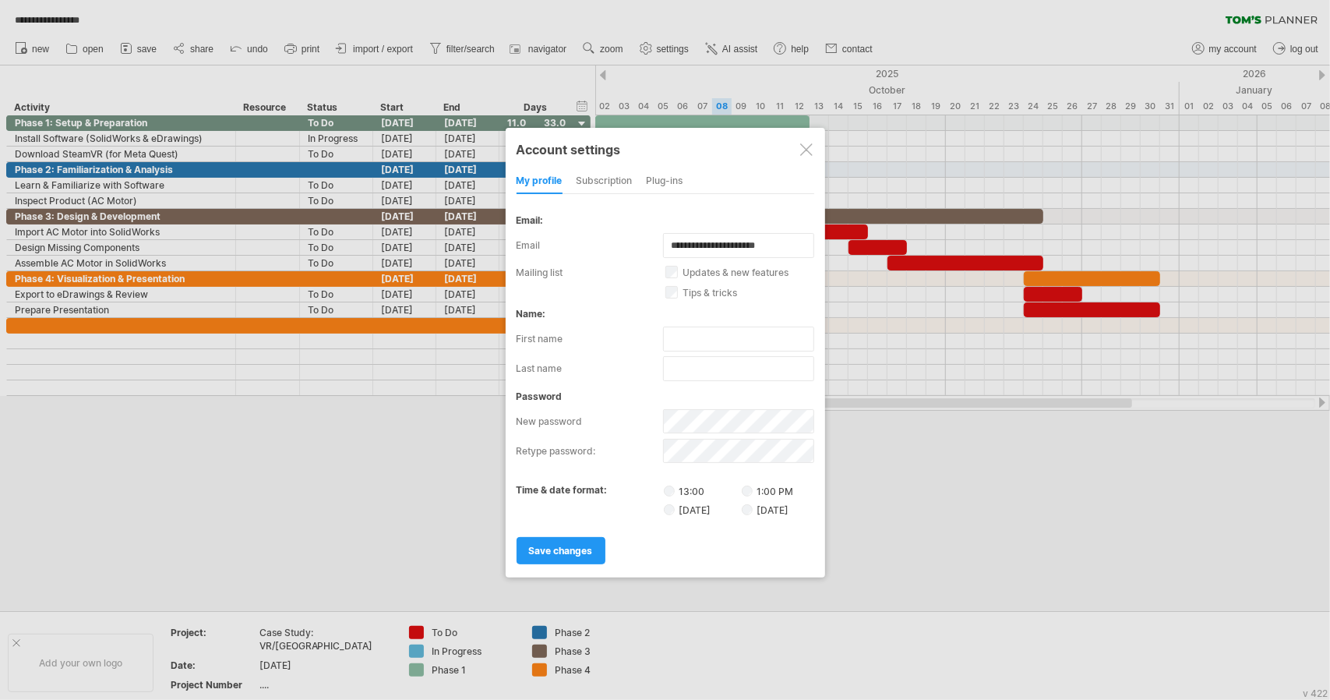
click at [804, 143] on div at bounding box center [806, 149] width 12 height 12
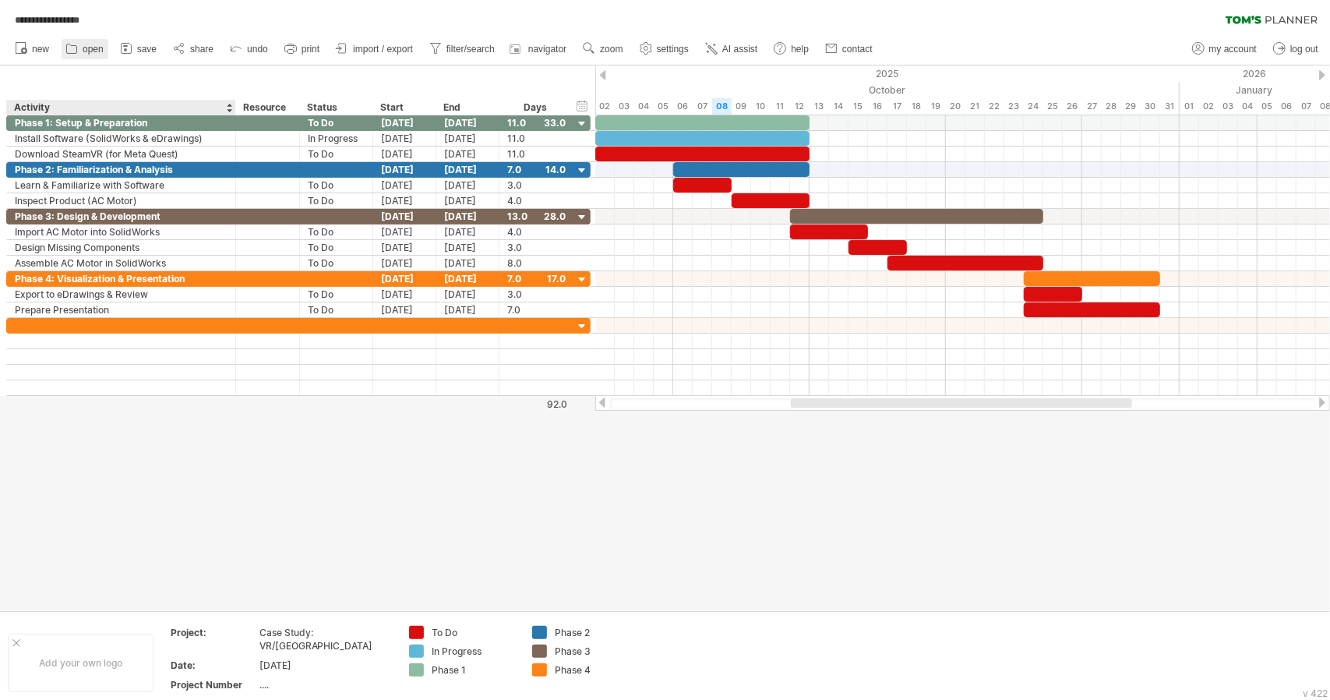
click at [92, 56] on link "open" at bounding box center [85, 49] width 47 height 20
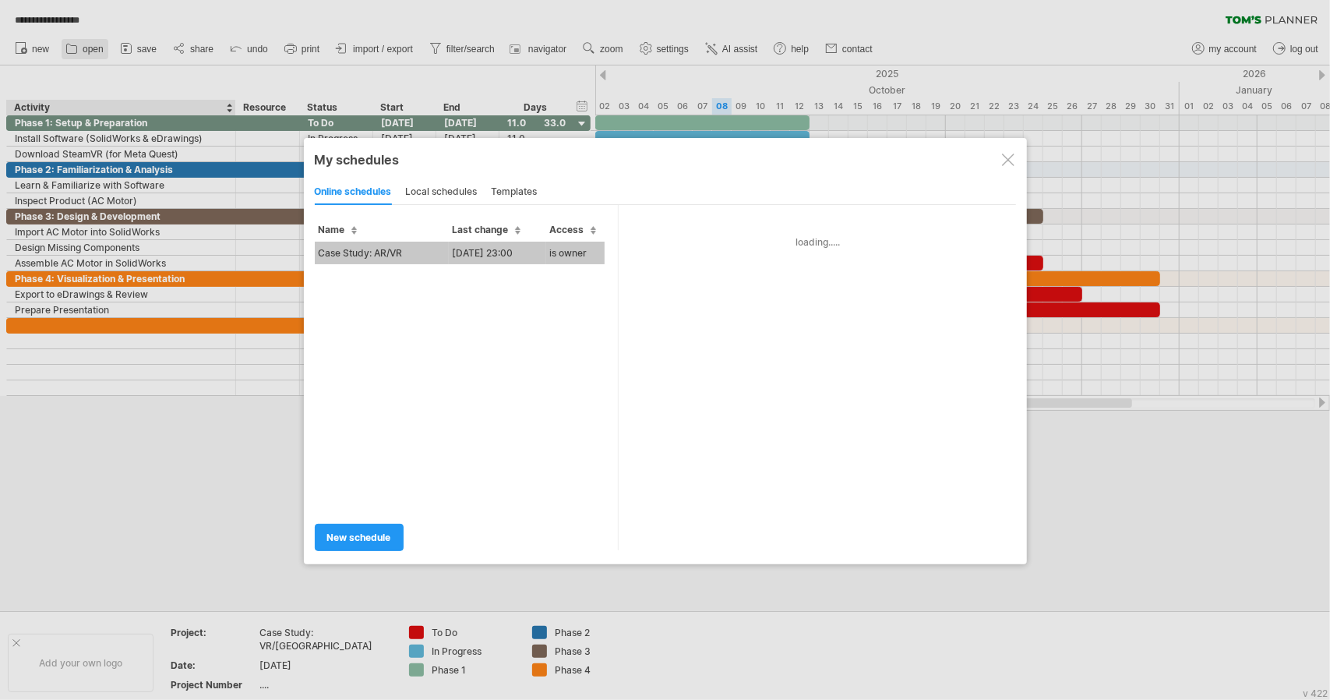
type input "**********"
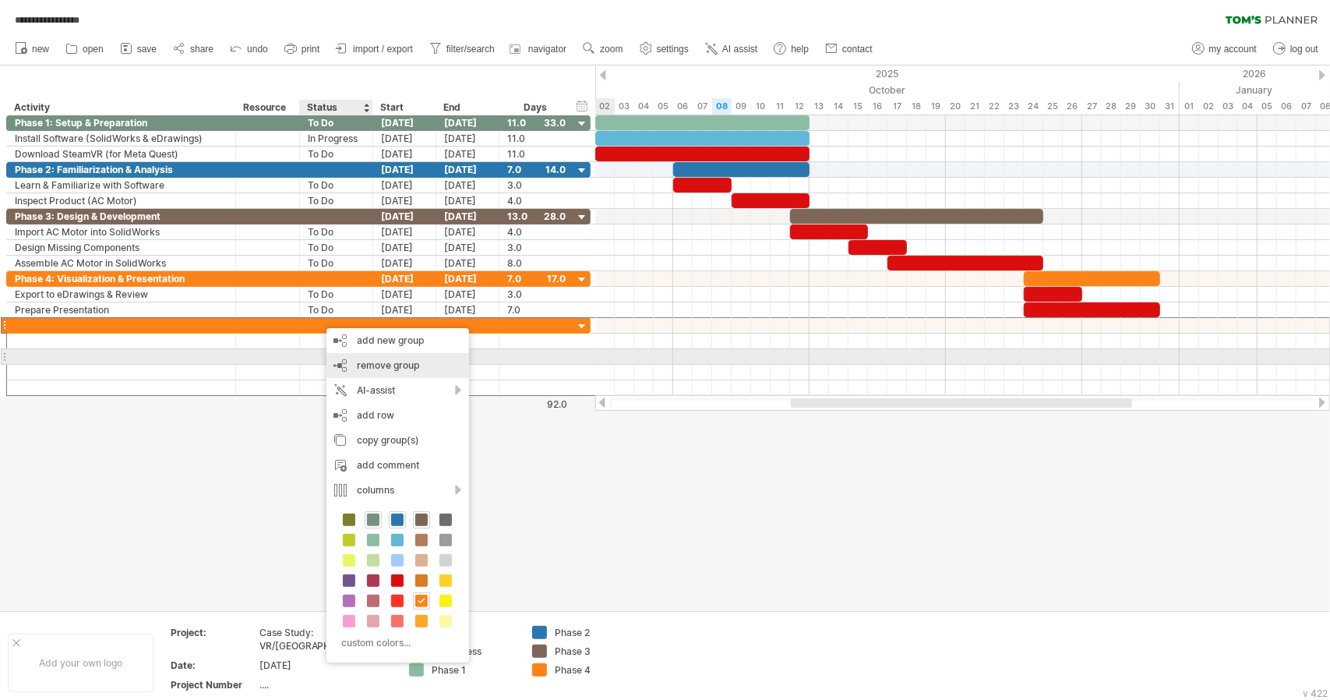
click at [400, 359] on span "remove group" at bounding box center [388, 365] width 62 height 12
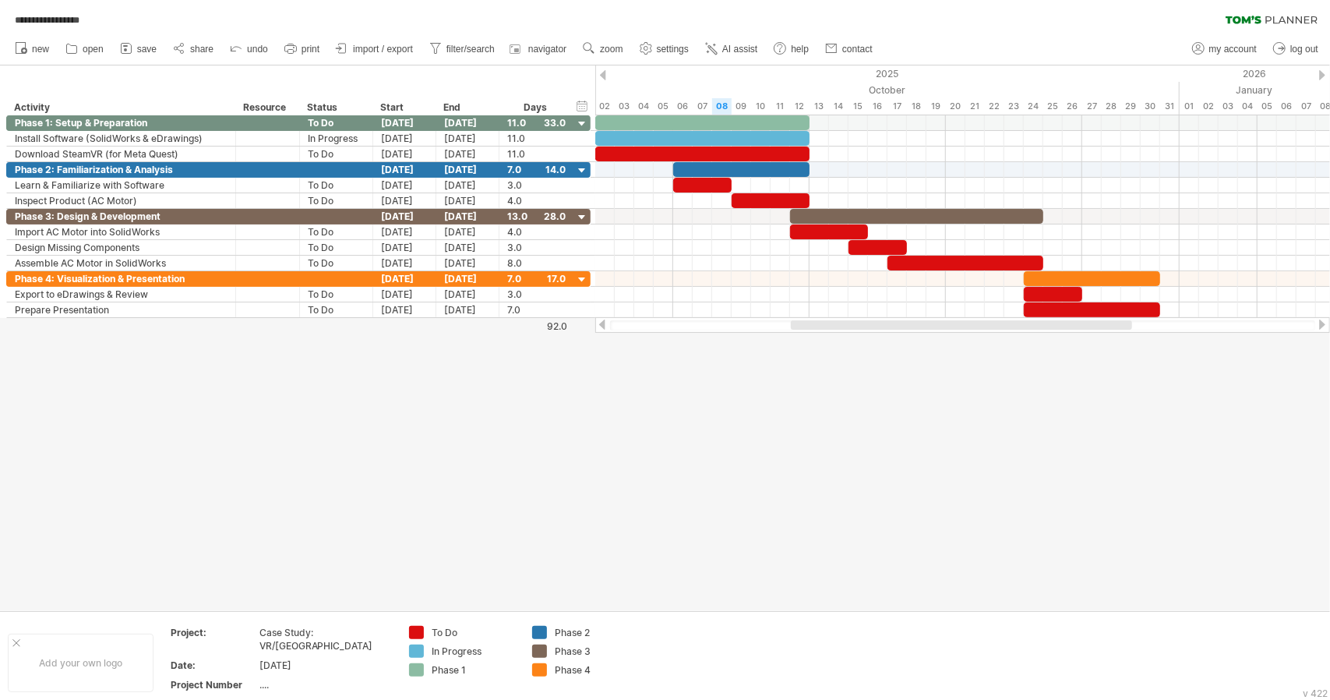
click at [821, 369] on div at bounding box center [665, 337] width 1330 height 545
click at [550, 121] on div "11.0" at bounding box center [536, 122] width 58 height 15
click at [580, 124] on div at bounding box center [582, 124] width 15 height 15
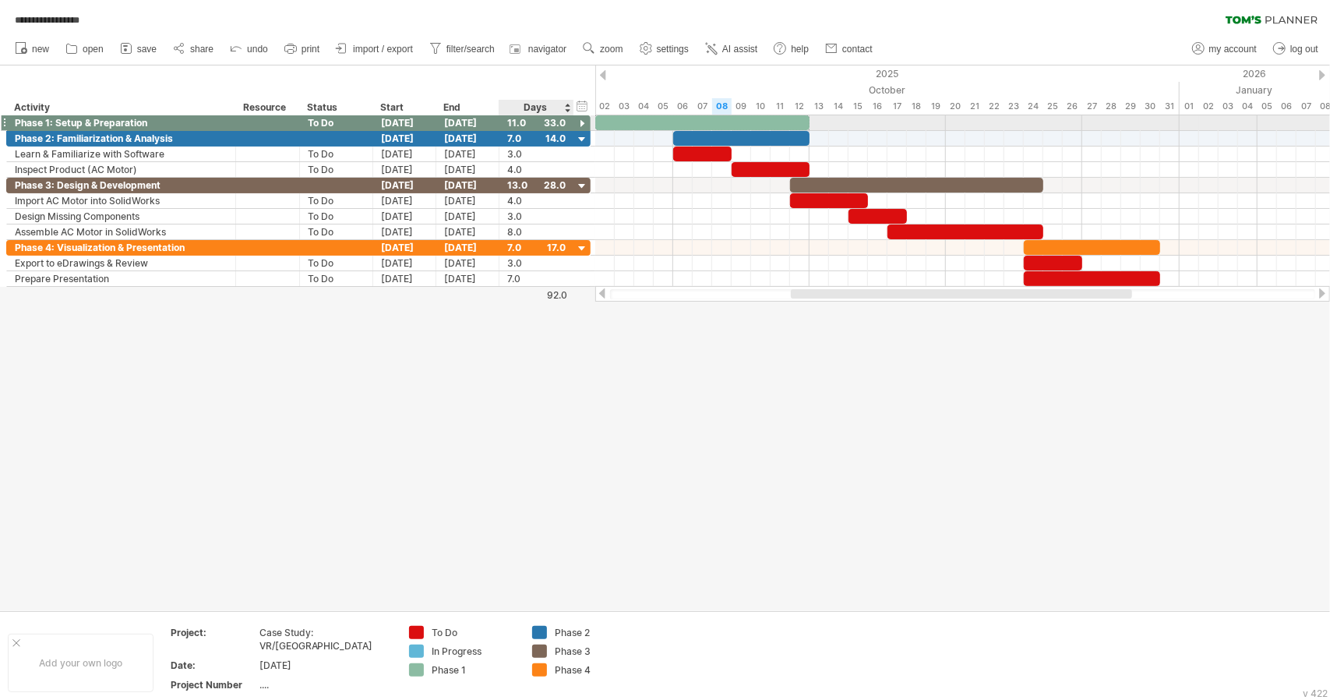
click at [580, 124] on div at bounding box center [582, 124] width 15 height 15
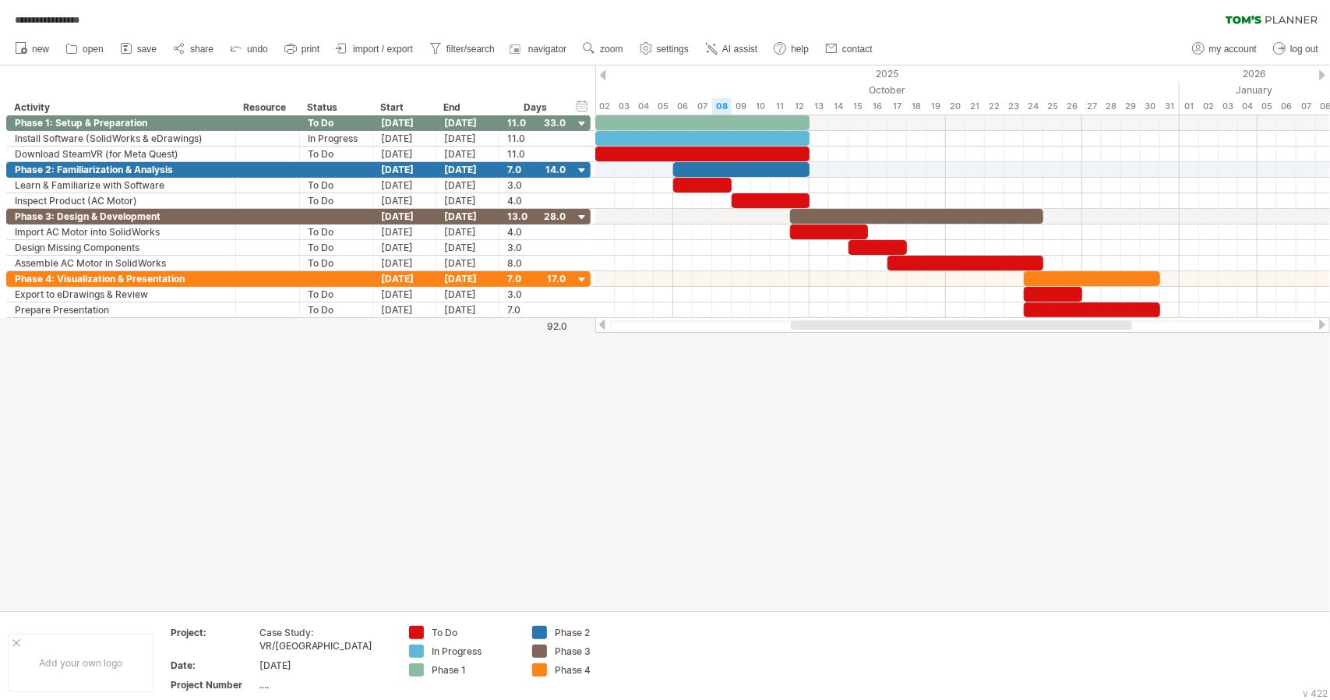
click at [740, 470] on div at bounding box center [665, 337] width 1330 height 545
click at [555, 127] on div "11.0" at bounding box center [536, 122] width 58 height 15
click at [555, 127] on div "****" at bounding box center [536, 122] width 58 height 15
click at [581, 122] on div at bounding box center [582, 124] width 15 height 15
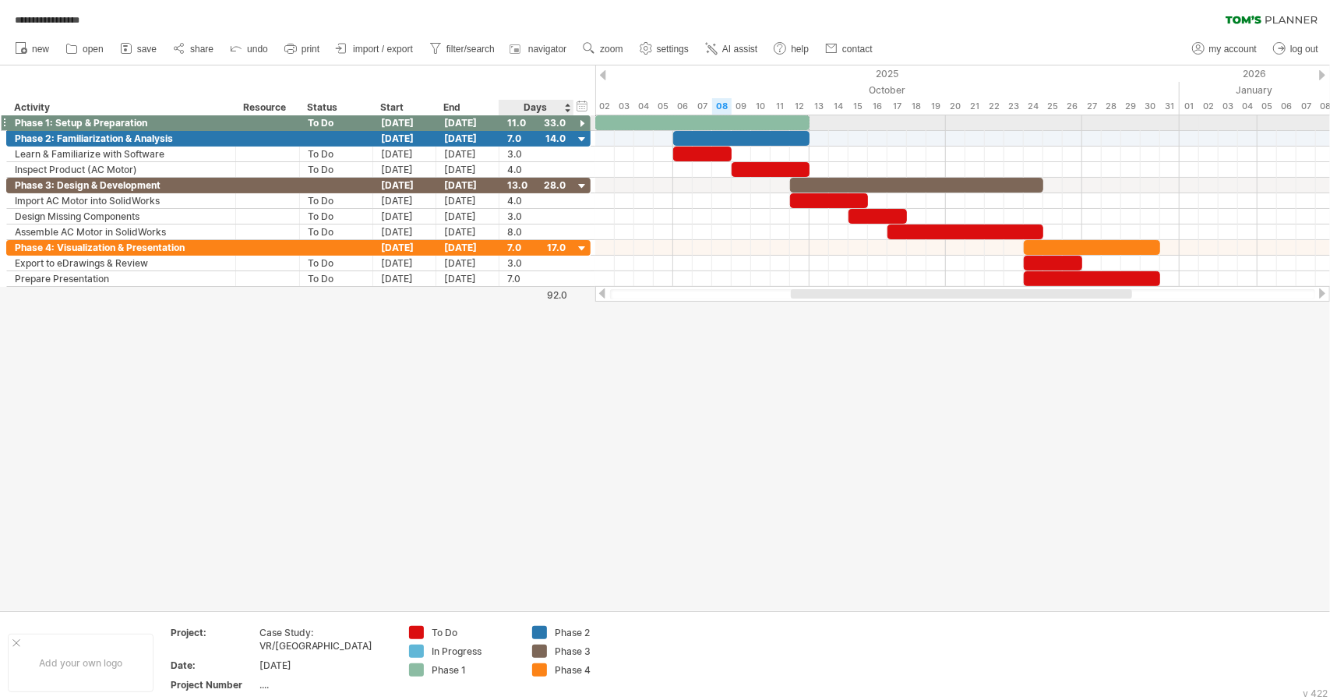
click at [581, 122] on div at bounding box center [582, 124] width 15 height 15
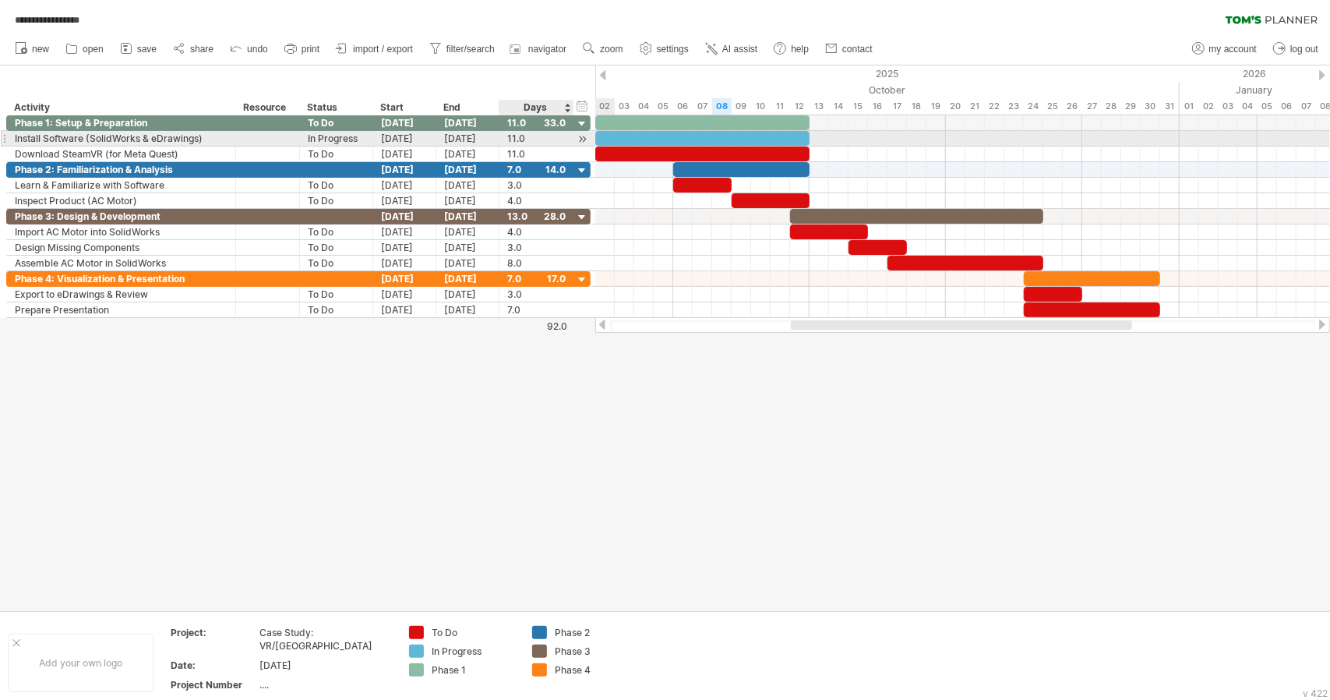
click at [583, 140] on div at bounding box center [582, 139] width 15 height 16
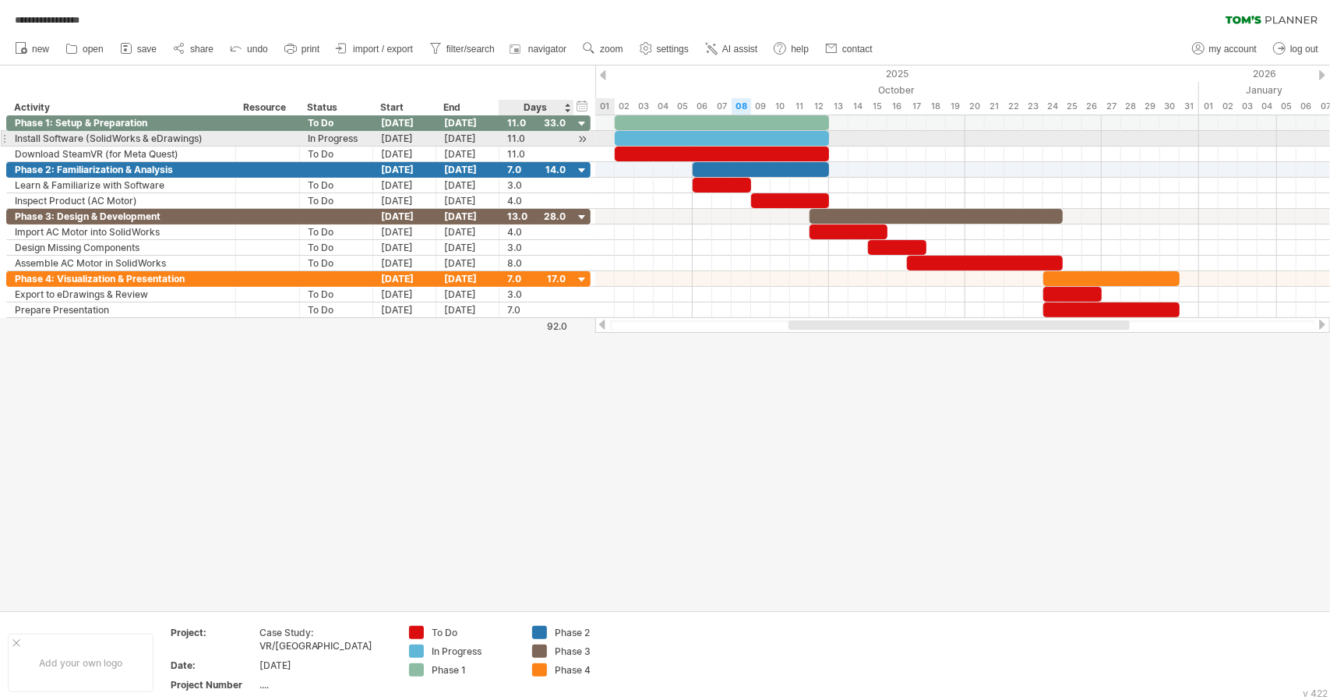
click at [583, 140] on div at bounding box center [582, 139] width 15 height 16
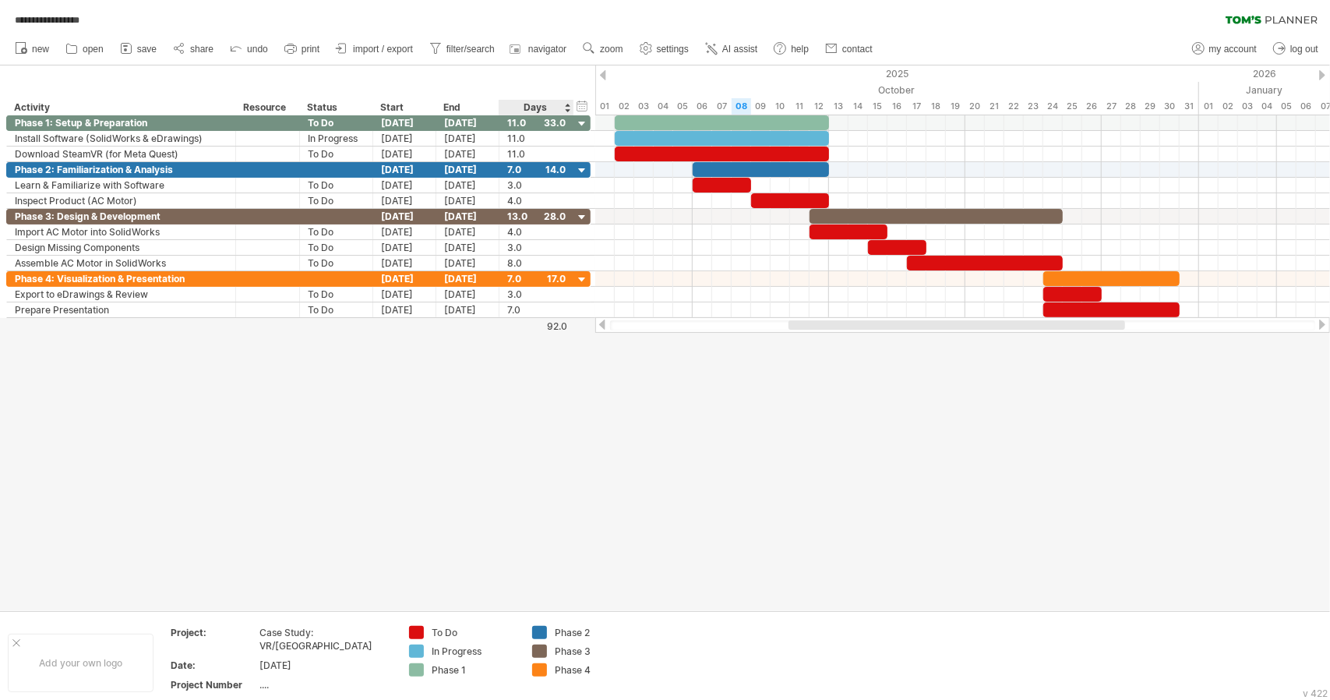
click at [560, 323] on div "92.0" at bounding box center [533, 326] width 67 height 12
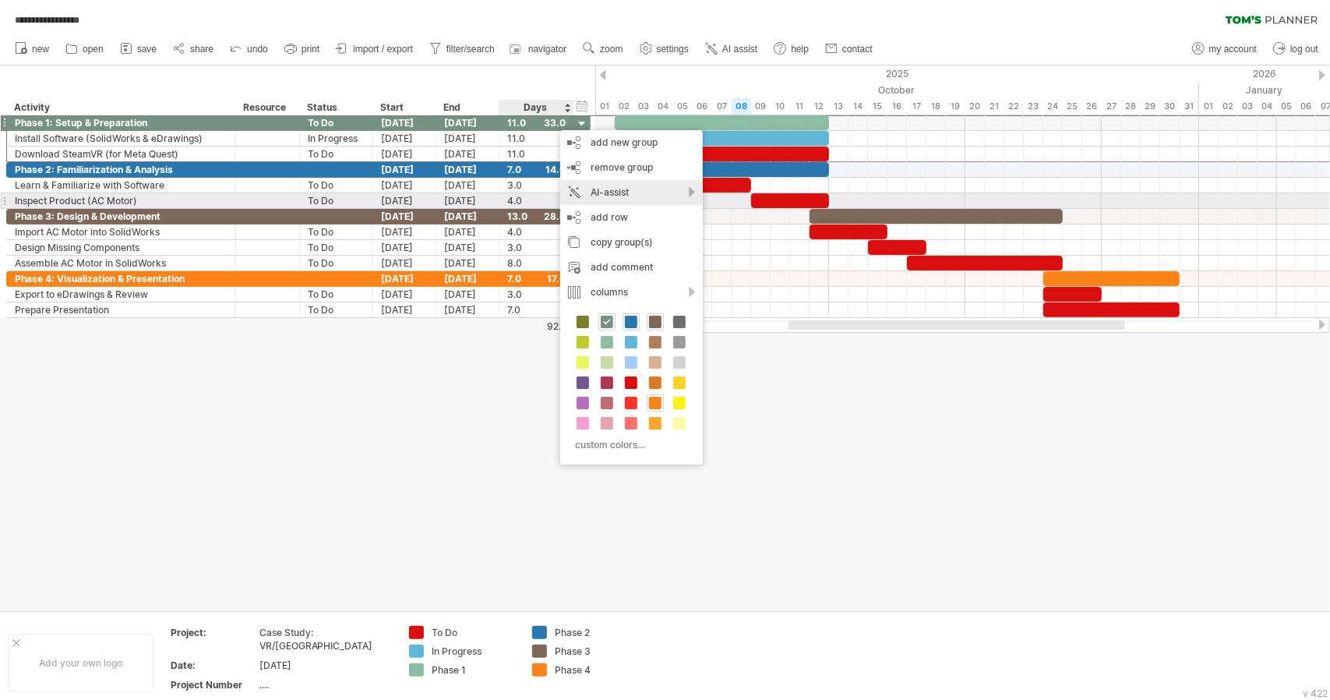
click at [627, 196] on div "AI-assist" at bounding box center [631, 192] width 143 height 25
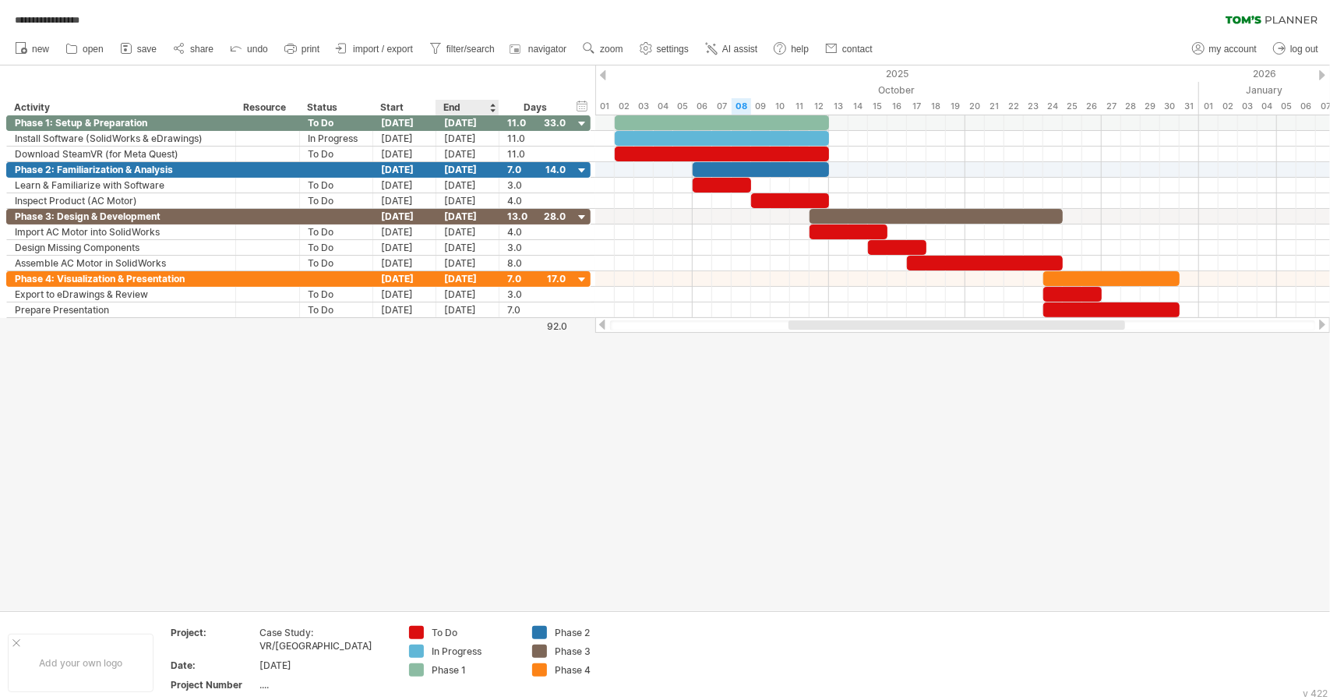
drag, startPoint x: 447, startPoint y: 418, endPoint x: 450, endPoint y: 409, distance: 8.9
click at [447, 416] on div at bounding box center [665, 337] width 1330 height 545
